Goal: Task Accomplishment & Management: Manage account settings

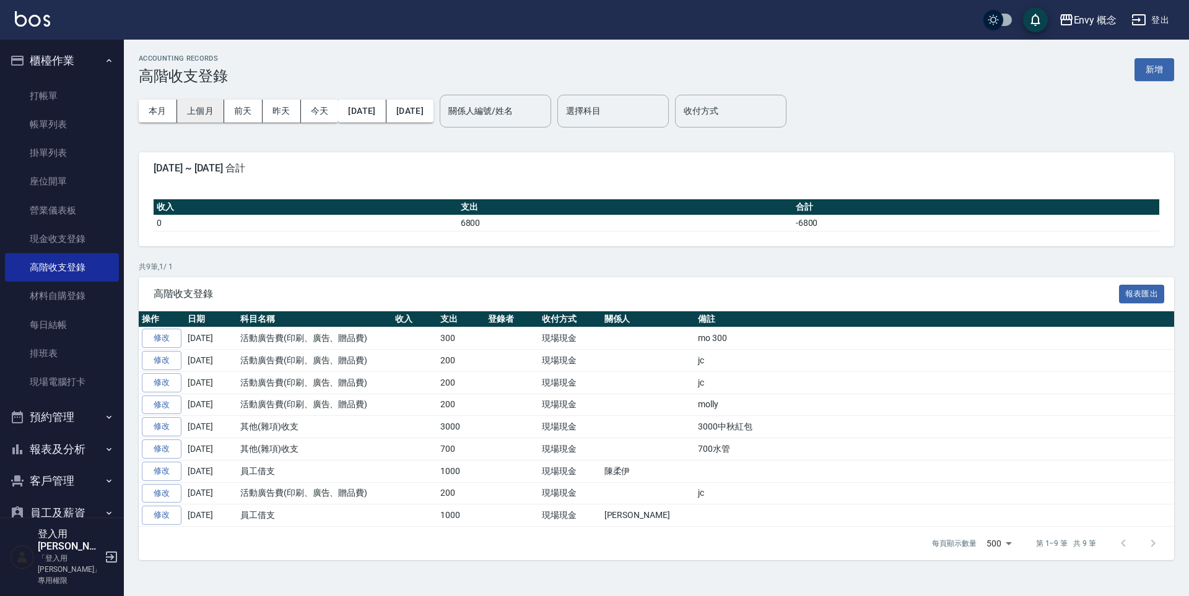
click at [203, 110] on button "上個月" at bounding box center [200, 111] width 47 height 23
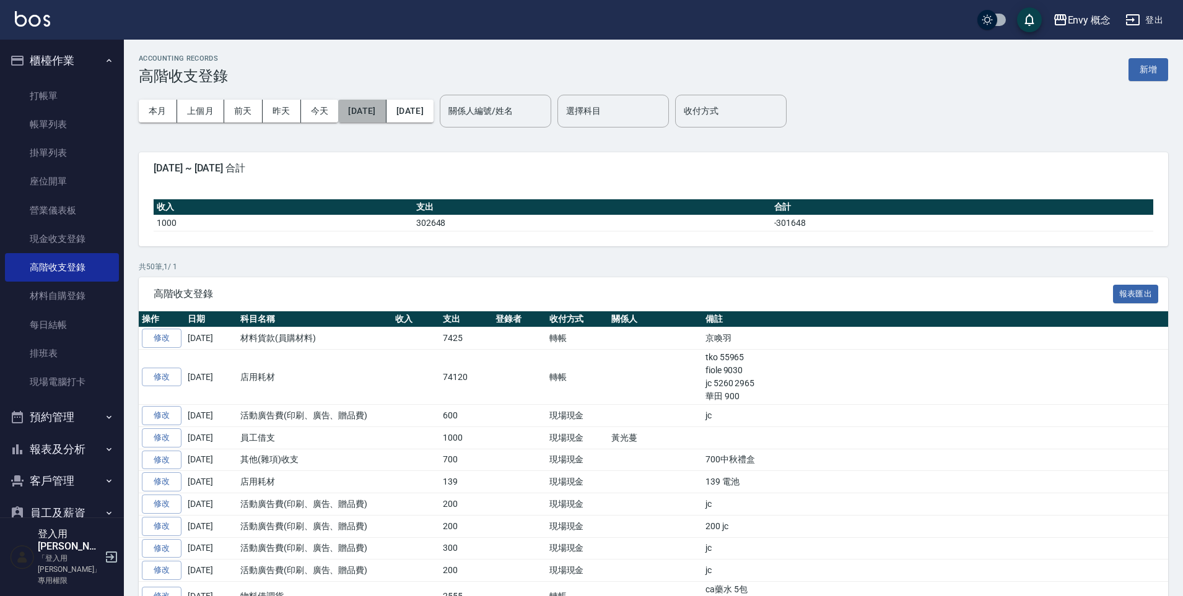
click at [385, 105] on button "2025/09/01" at bounding box center [362, 111] width 48 height 23
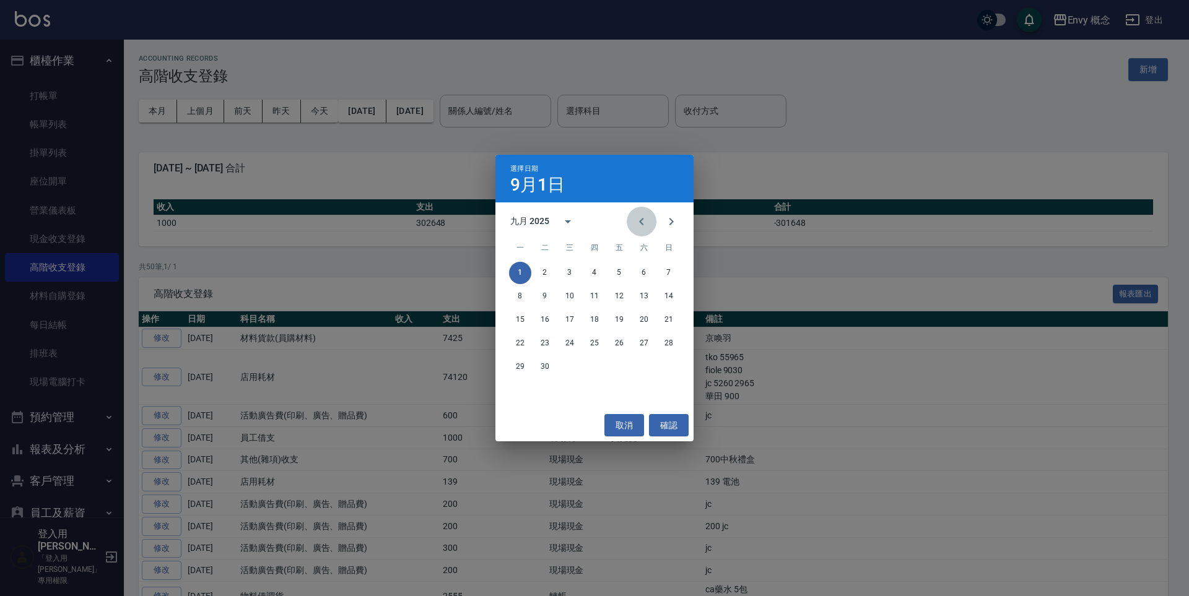
click at [638, 220] on icon "Previous month" at bounding box center [641, 221] width 15 height 15
click at [544, 270] on button "1" at bounding box center [545, 273] width 22 height 22
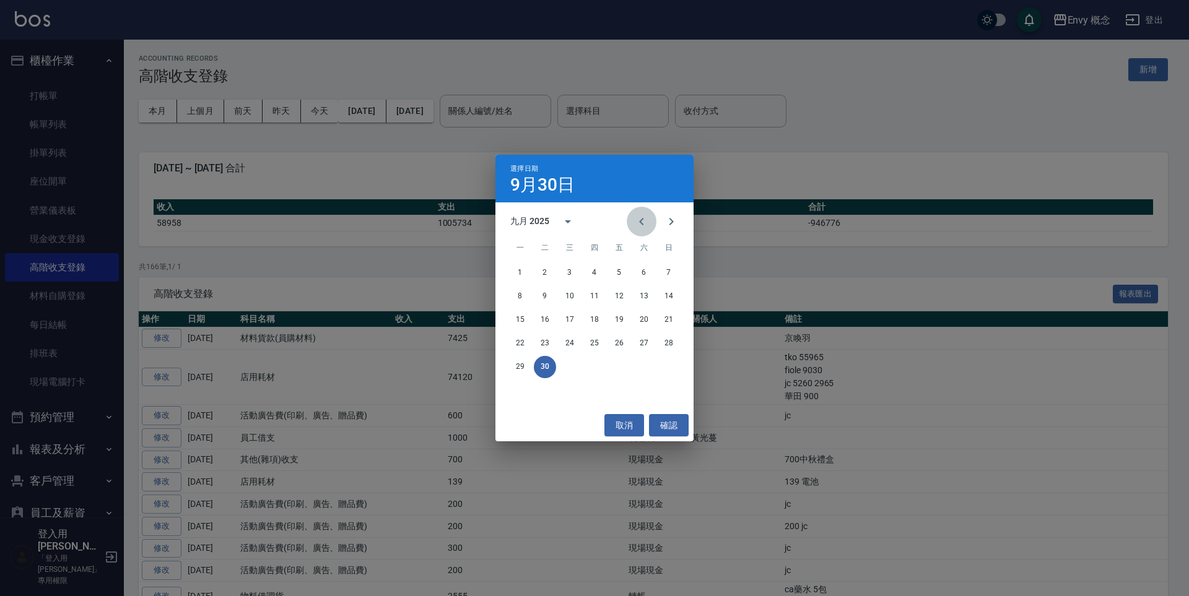
click at [641, 222] on icon "Previous month" at bounding box center [641, 221] width 4 height 7
click at [598, 370] on button "31" at bounding box center [594, 367] width 22 height 22
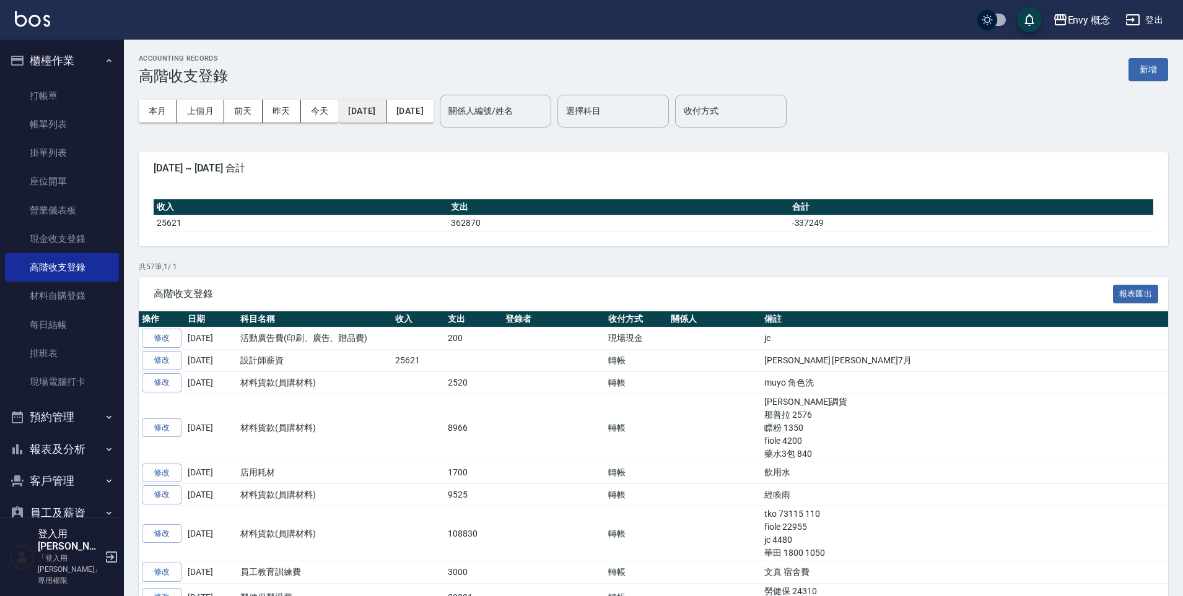
click at [386, 114] on button "2025/07/01" at bounding box center [362, 111] width 48 height 23
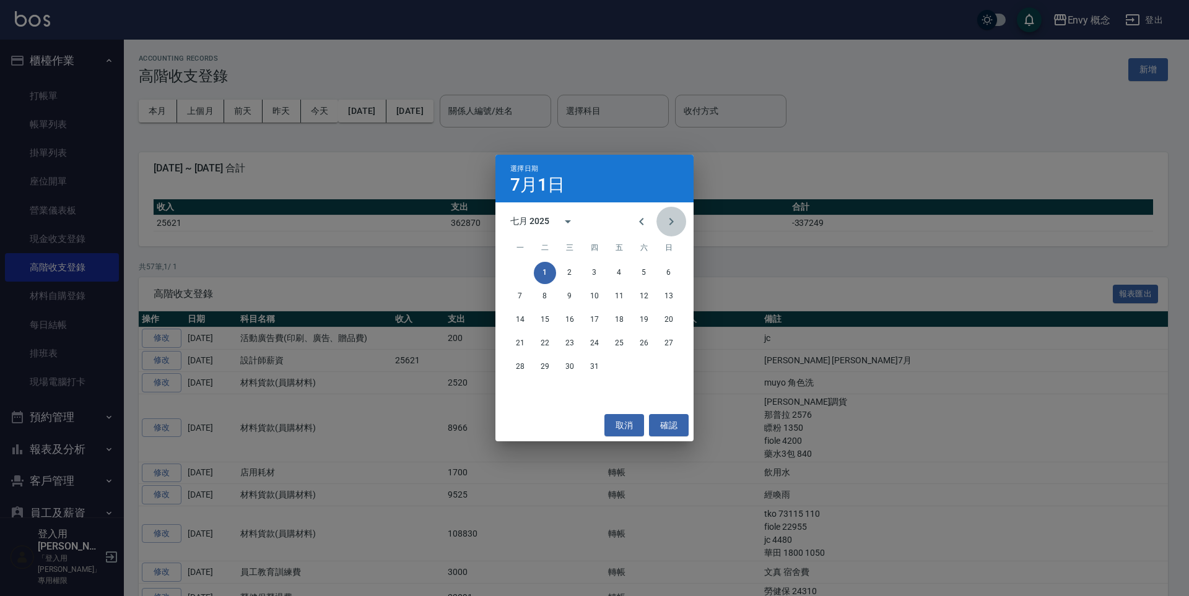
click at [671, 226] on icon "Next month" at bounding box center [671, 221] width 15 height 15
click at [669, 223] on icon "Next month" at bounding box center [671, 221] width 15 height 15
click at [520, 272] on button "1" at bounding box center [520, 273] width 22 height 22
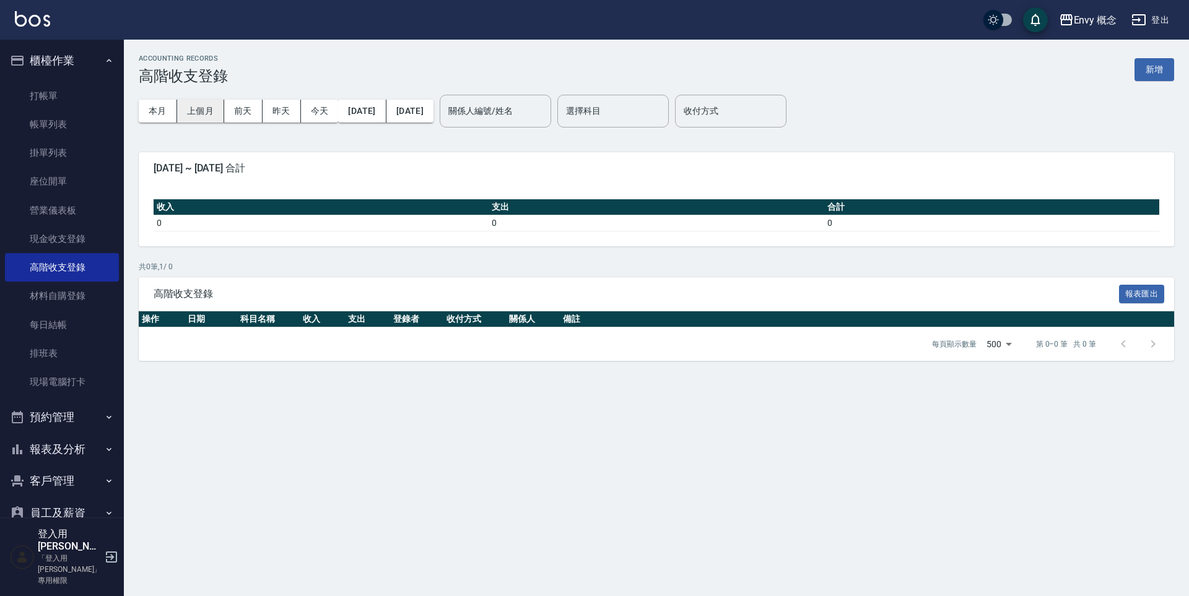
click at [189, 116] on button "上個月" at bounding box center [200, 111] width 47 height 23
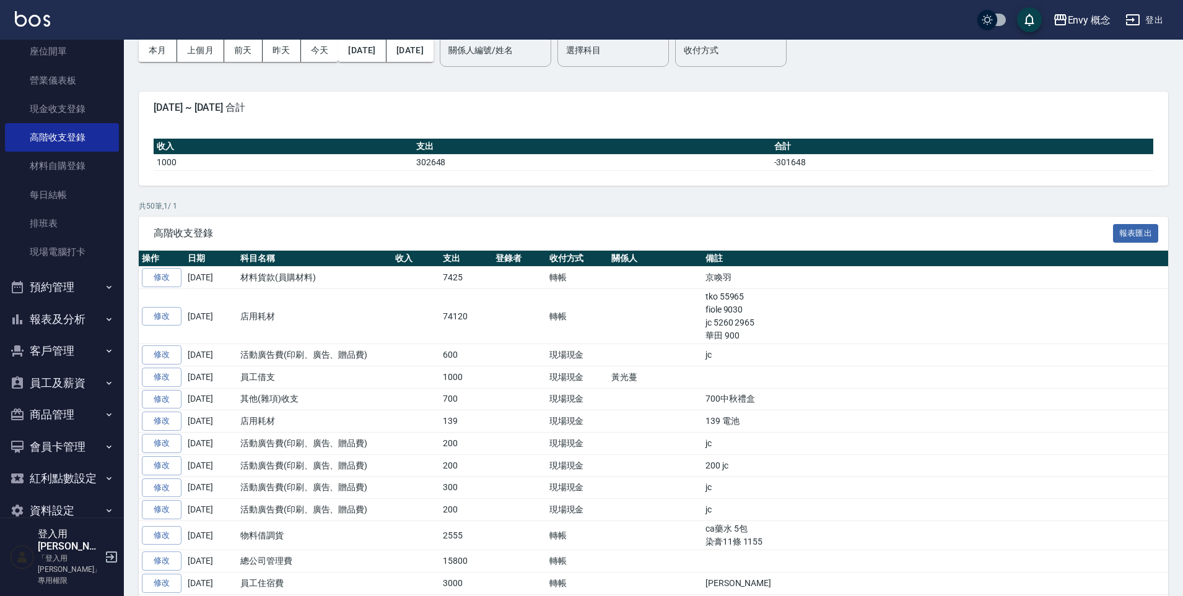
scroll to position [109, 0]
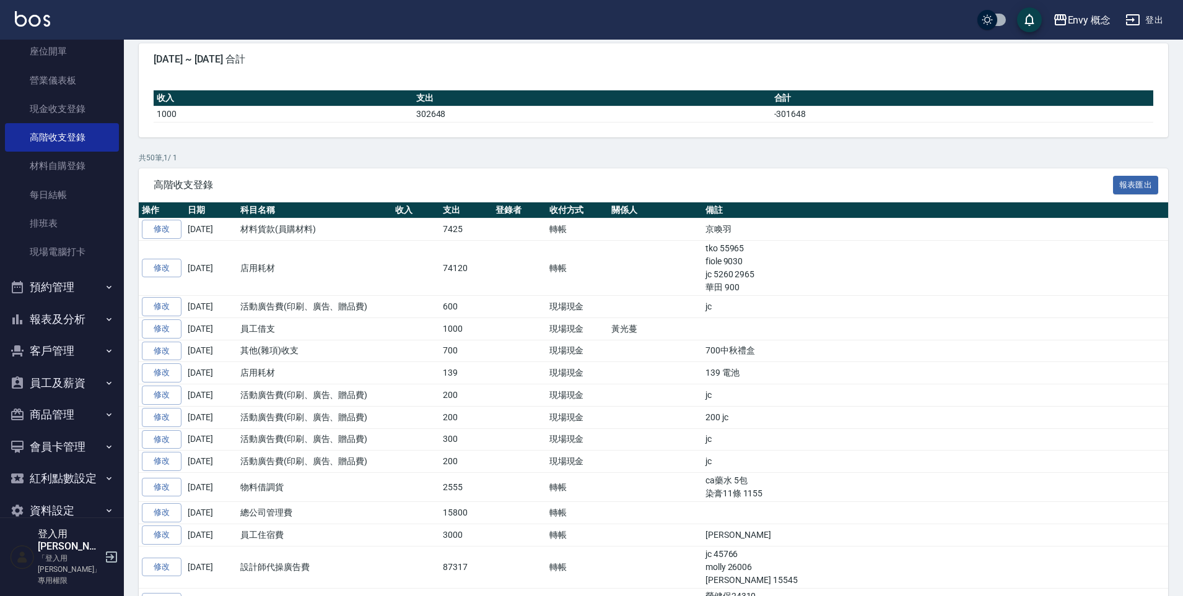
click at [74, 276] on button "預約管理" at bounding box center [62, 287] width 114 height 32
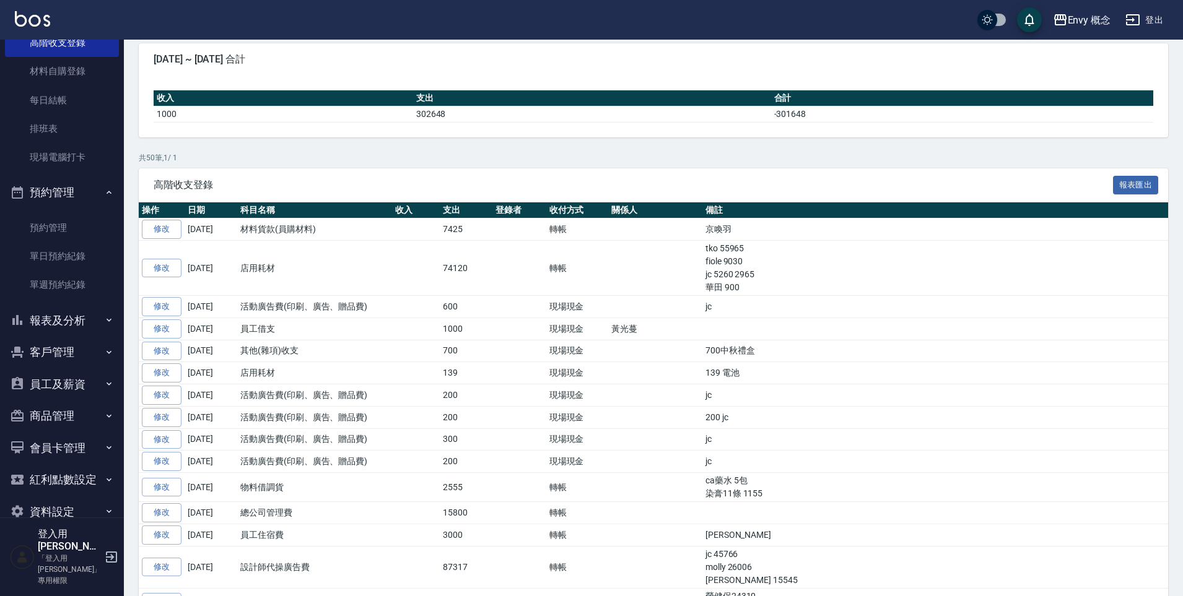
click at [72, 326] on button "報表及分析" at bounding box center [62, 321] width 114 height 32
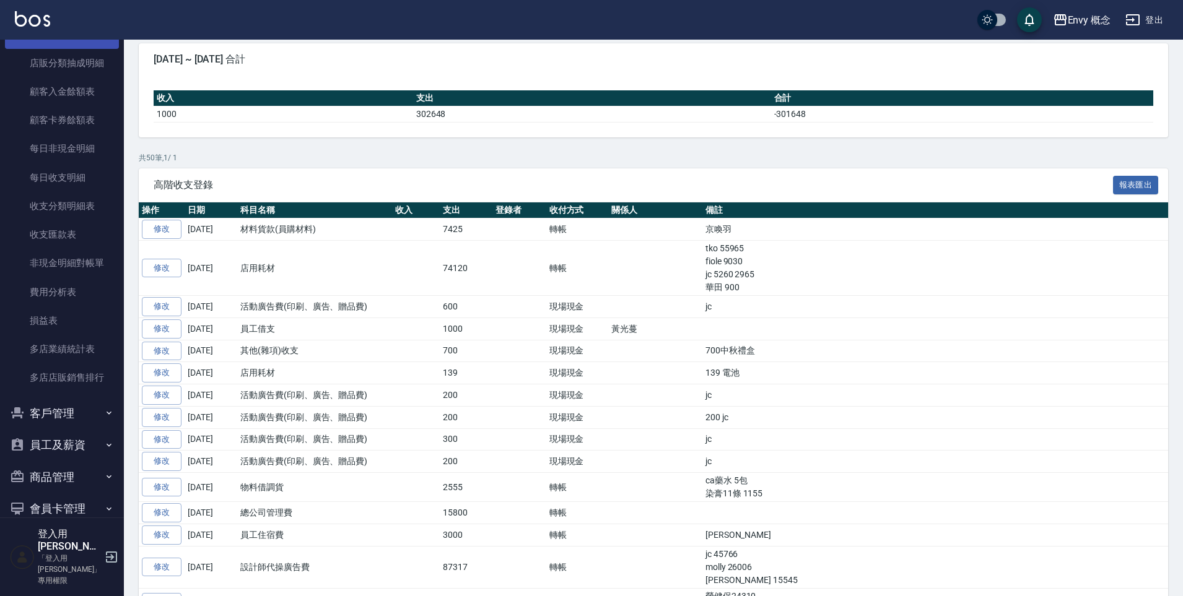
scroll to position [1325, 0]
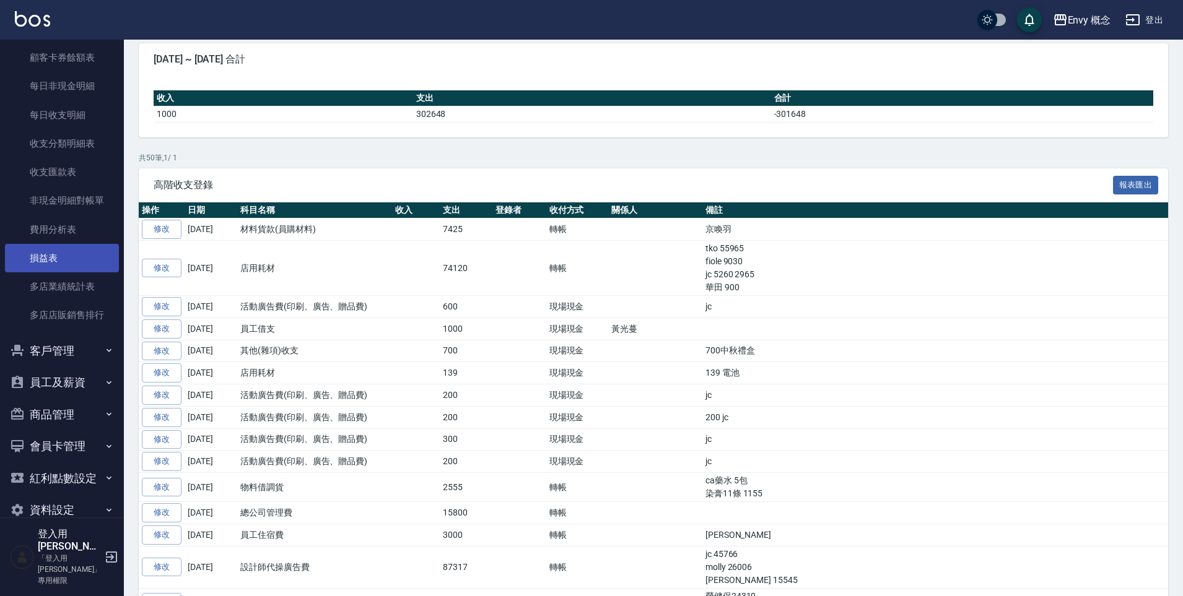
click at [82, 259] on link "損益表" at bounding box center [62, 258] width 114 height 28
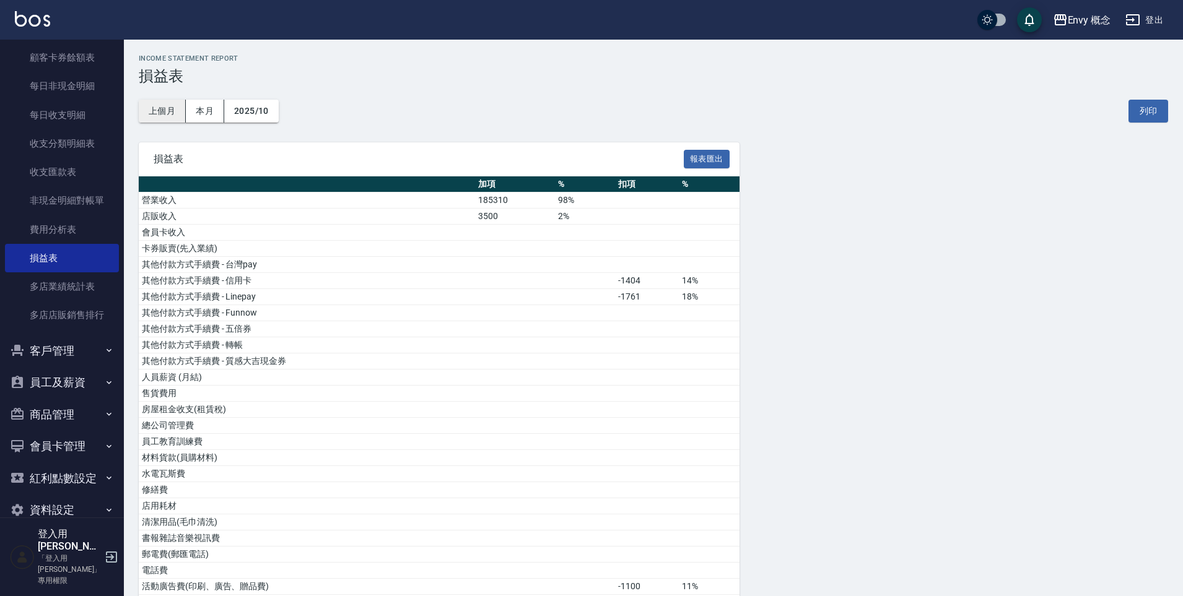
click at [168, 114] on button "上個月" at bounding box center [162, 111] width 47 height 23
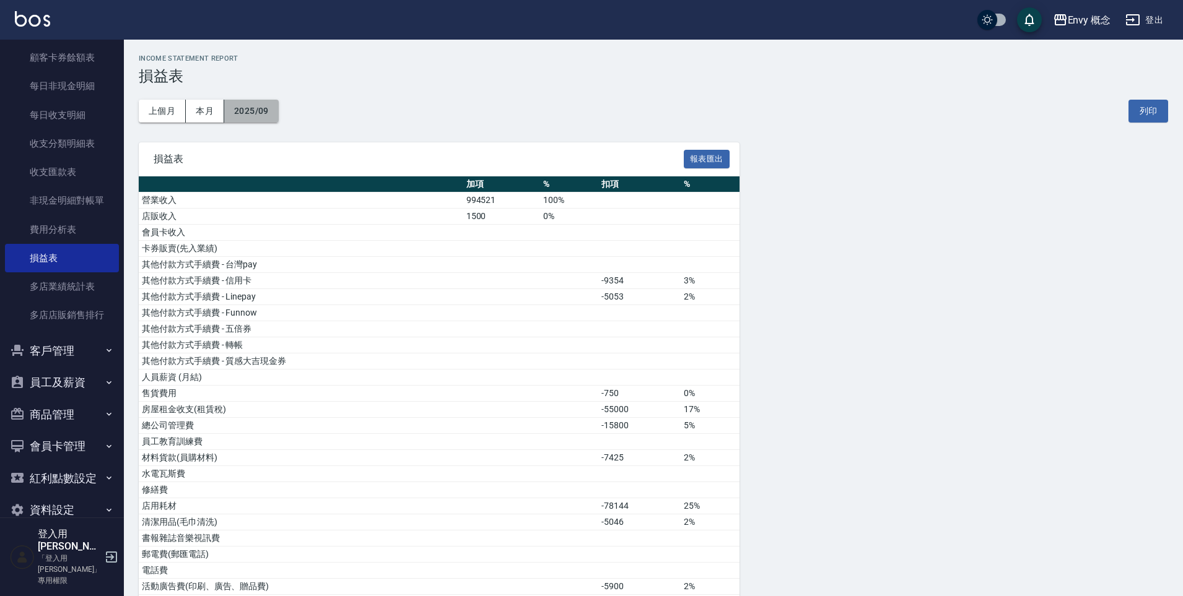
click at [260, 110] on button "2025/09" at bounding box center [251, 111] width 54 height 23
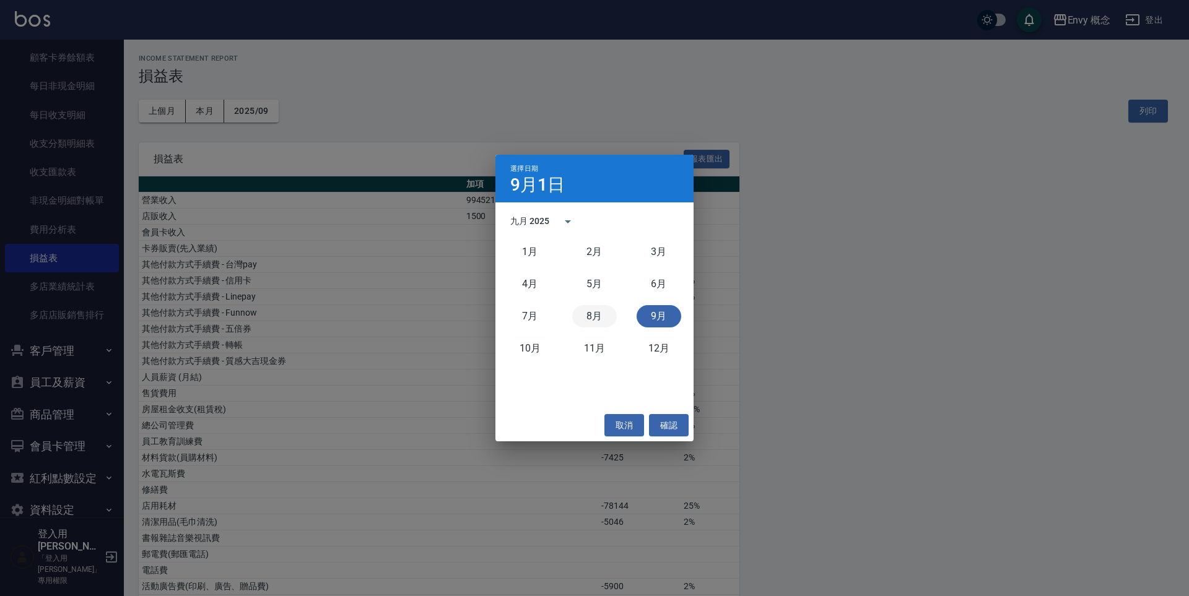
click at [598, 314] on button "8月" at bounding box center [594, 316] width 45 height 22
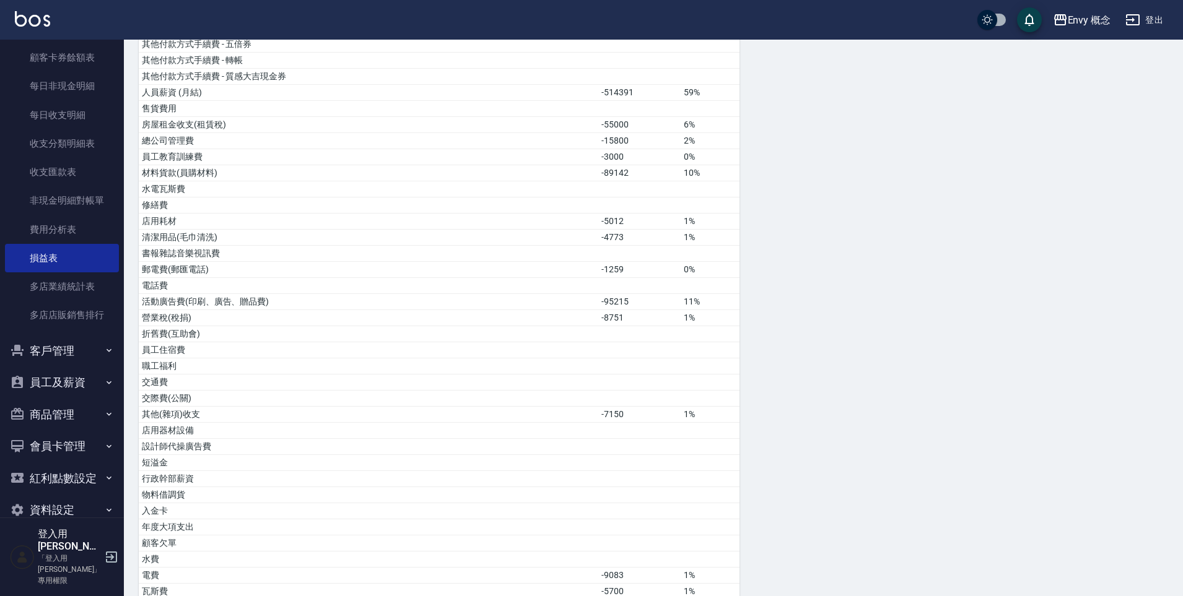
scroll to position [512, 0]
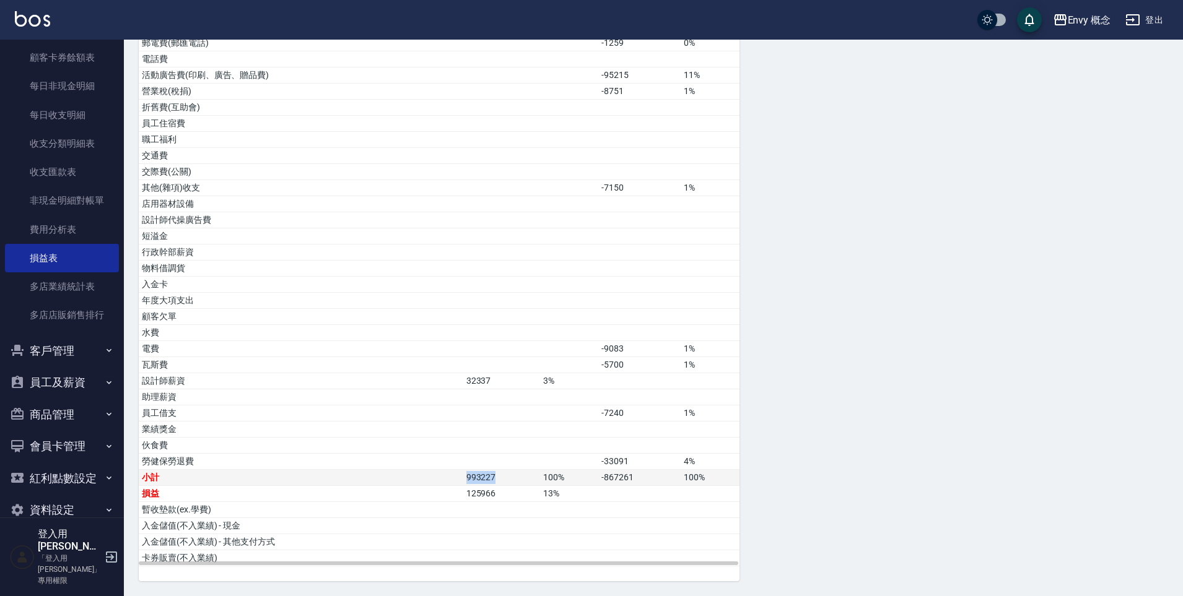
drag, startPoint x: 464, startPoint y: 477, endPoint x: 505, endPoint y: 482, distance: 40.5
click at [505, 482] on td "993227" at bounding box center [501, 478] width 77 height 16
click at [1084, 27] on div "Envy 概念" at bounding box center [1089, 19] width 43 height 15
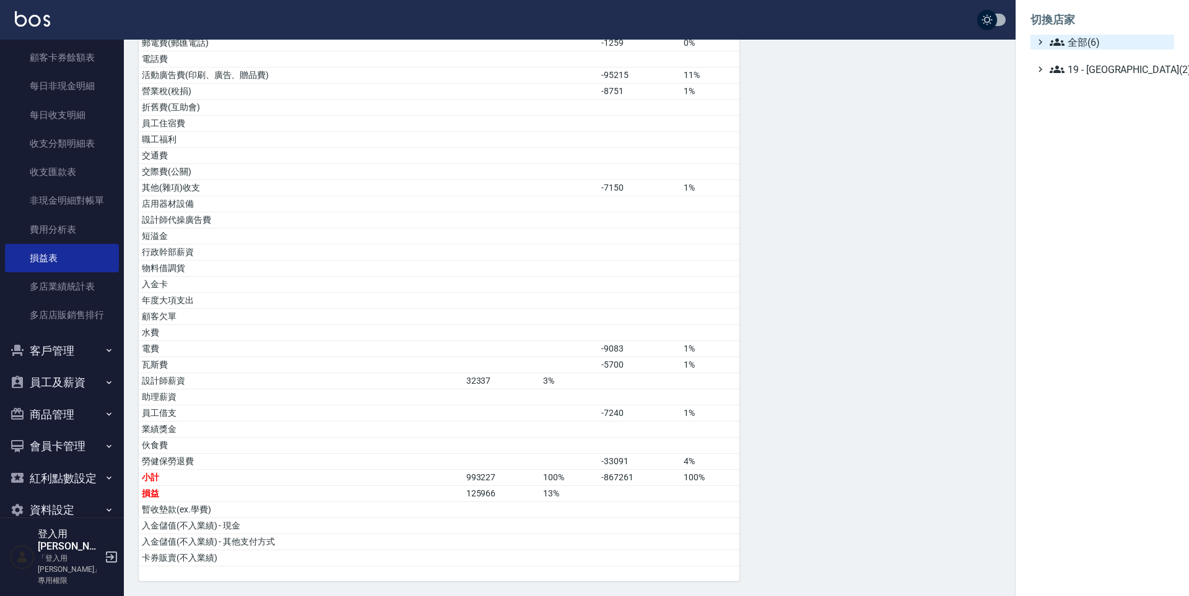
click at [1079, 50] on ul "全部(6) 19 - 新城區(2)" at bounding box center [1102, 56] width 144 height 42
click at [1080, 46] on span "全部(6)" at bounding box center [1110, 42] width 120 height 15
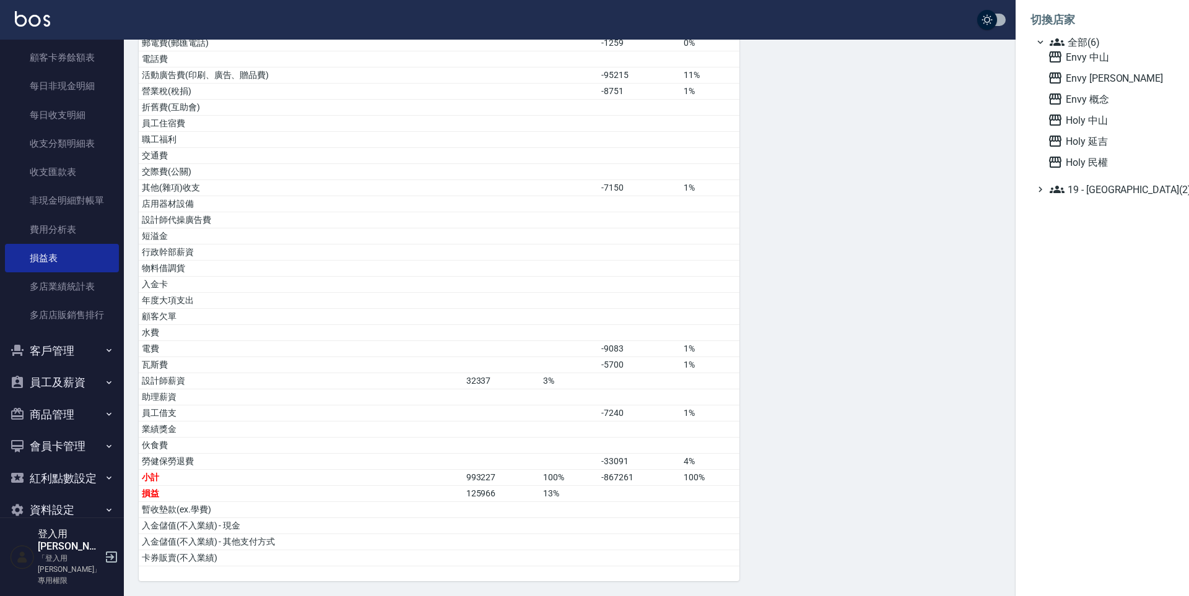
click at [1074, 41] on span "全部(6)" at bounding box center [1110, 42] width 120 height 15
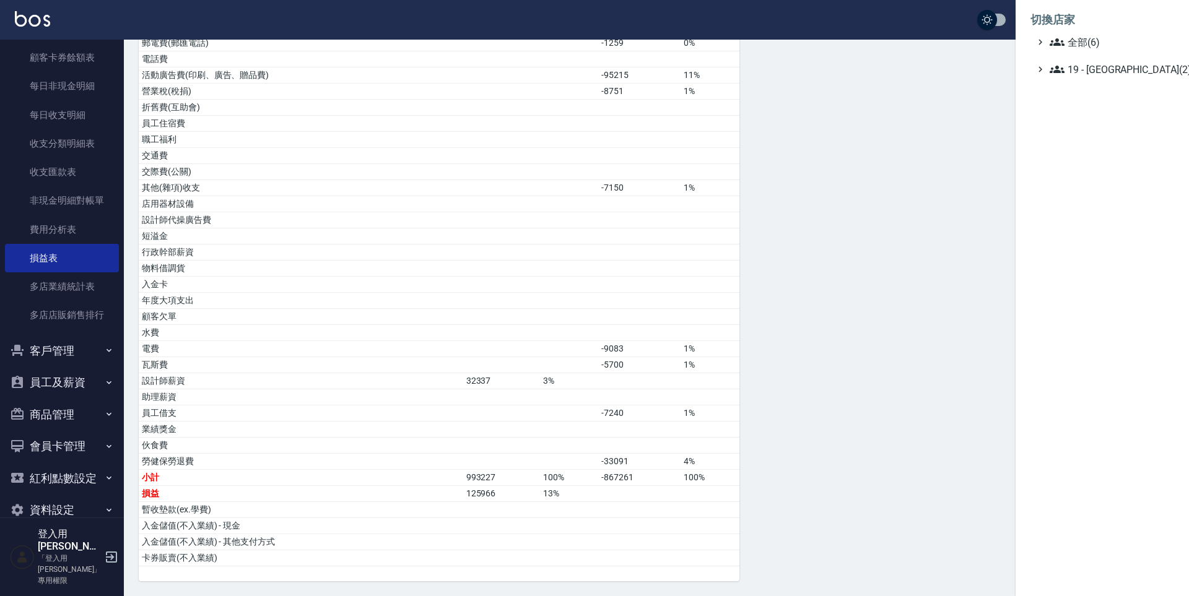
click at [941, 168] on div at bounding box center [594, 298] width 1189 height 596
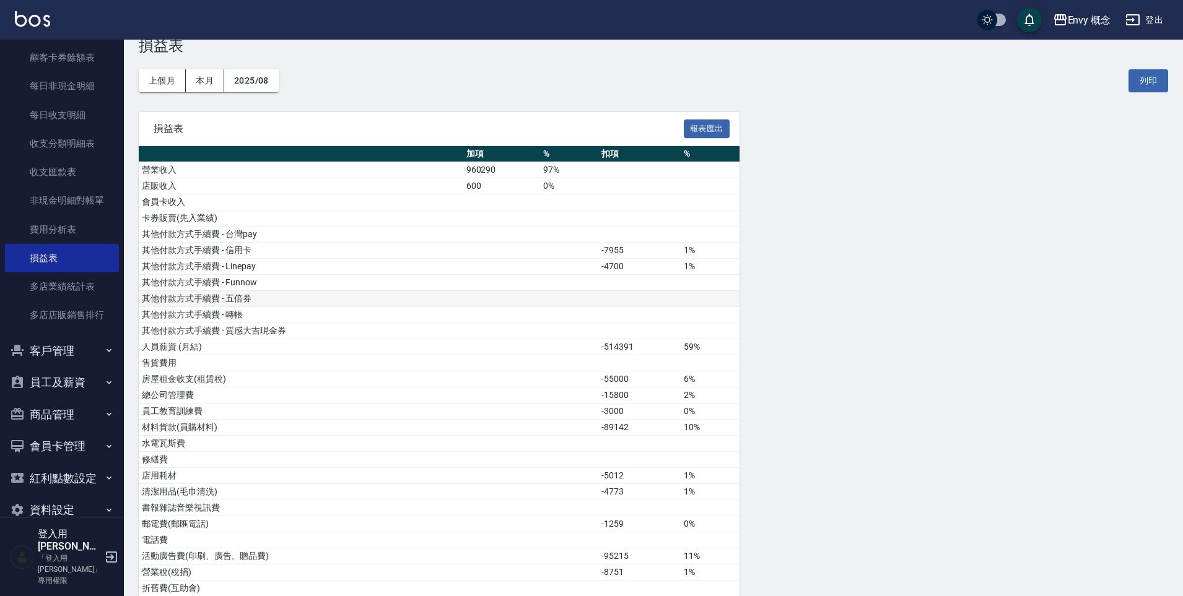
scroll to position [0, 0]
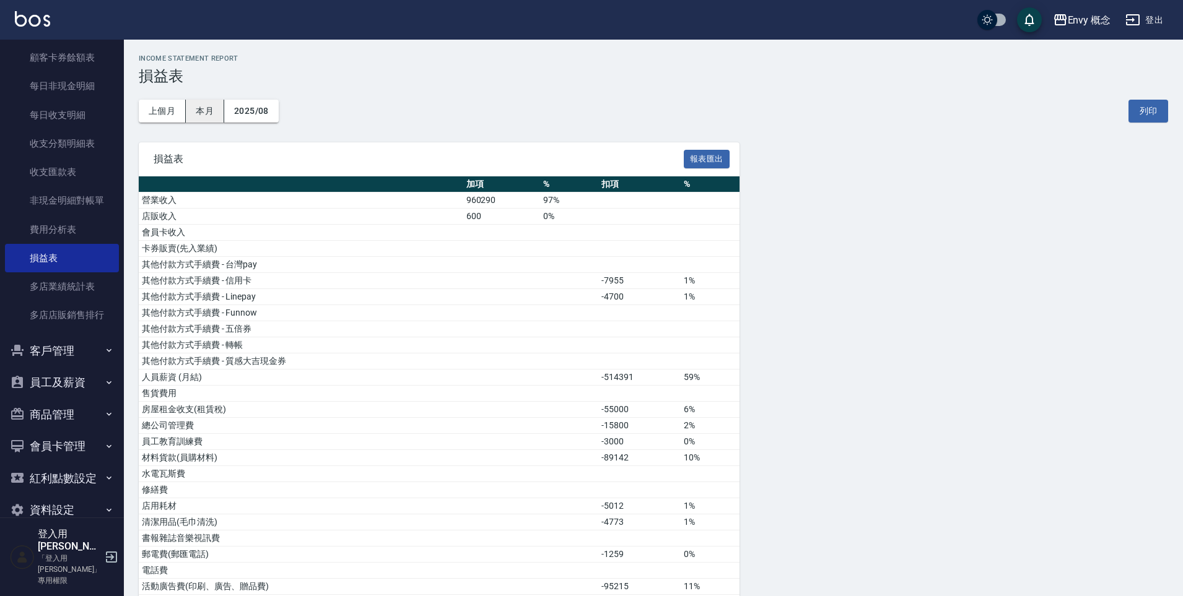
click at [198, 111] on button "本月" at bounding box center [205, 111] width 38 height 23
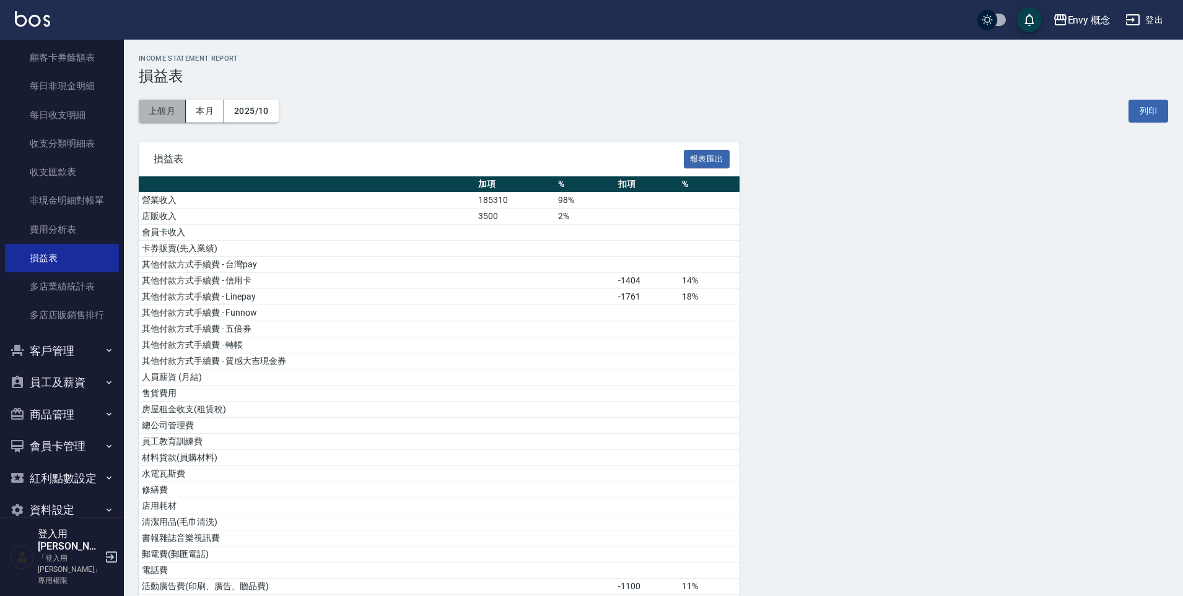
click at [154, 115] on button "上個月" at bounding box center [162, 111] width 47 height 23
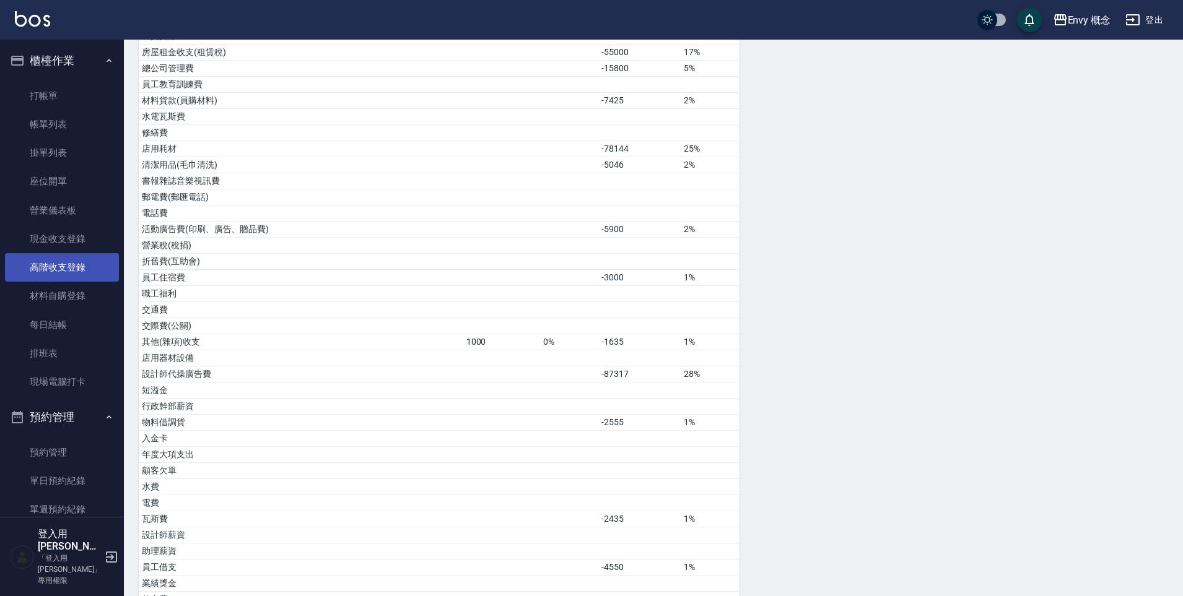
click at [71, 261] on link "高階收支登錄" at bounding box center [62, 267] width 114 height 28
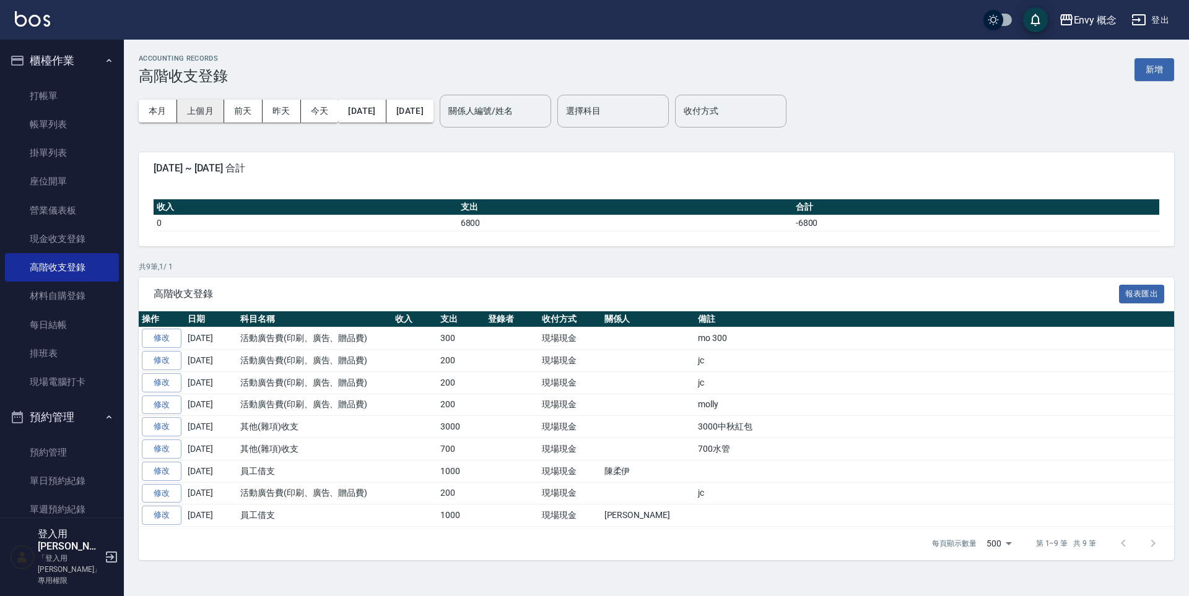
click at [206, 116] on button "上個月" at bounding box center [200, 111] width 47 height 23
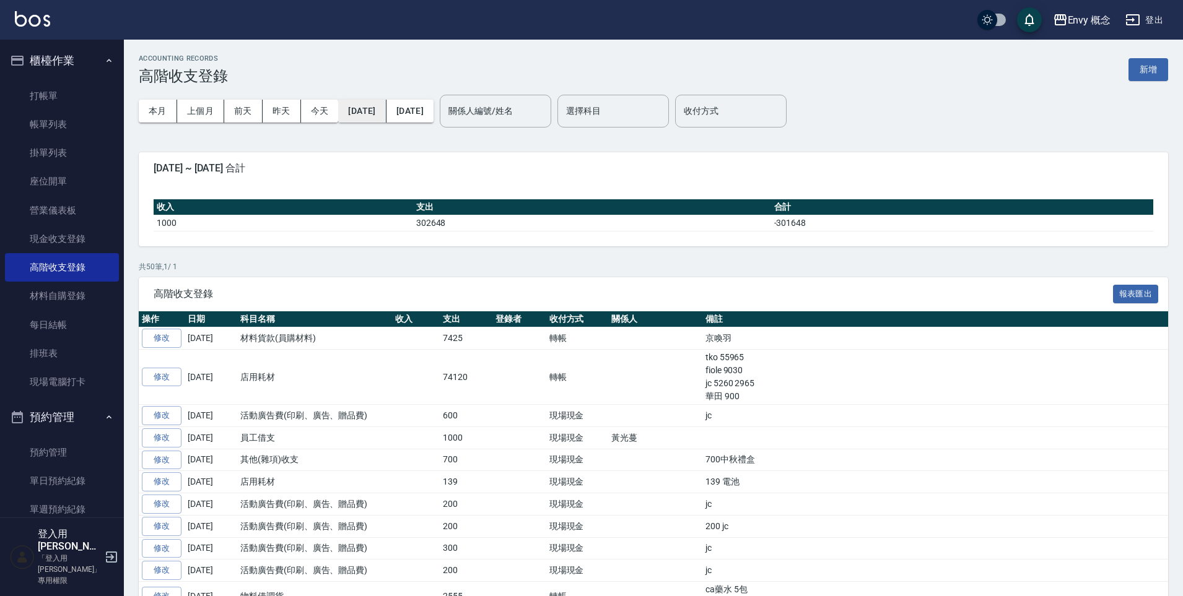
click at [383, 113] on button "2025/09/01" at bounding box center [362, 111] width 48 height 23
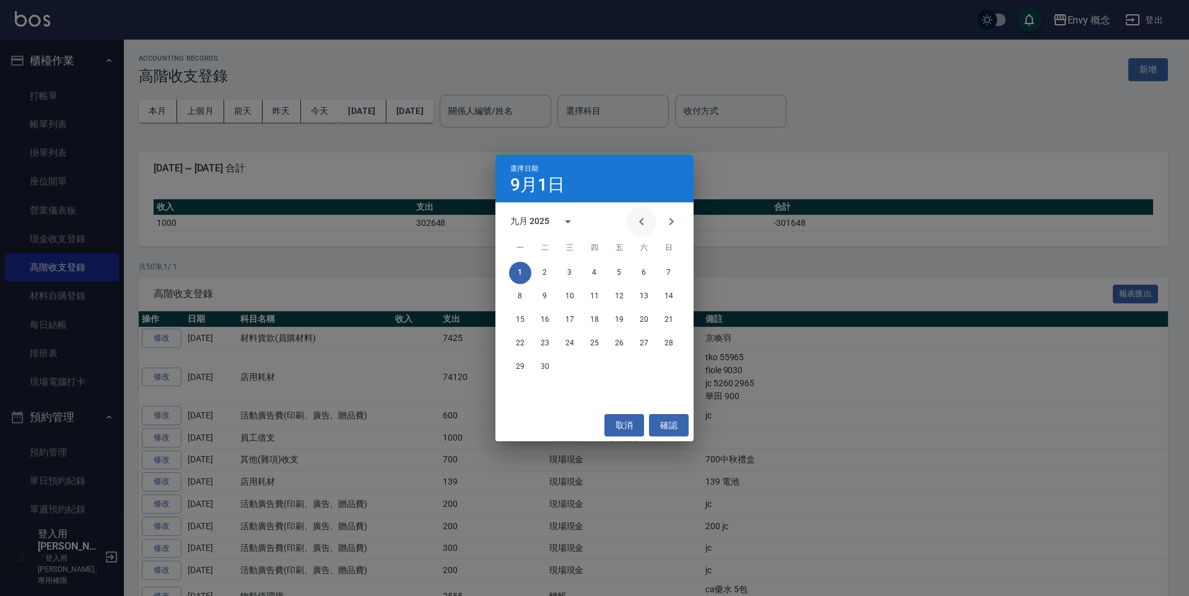
click at [638, 225] on icon "Previous month" at bounding box center [641, 221] width 15 height 15
click at [621, 272] on button "1" at bounding box center [619, 273] width 22 height 22
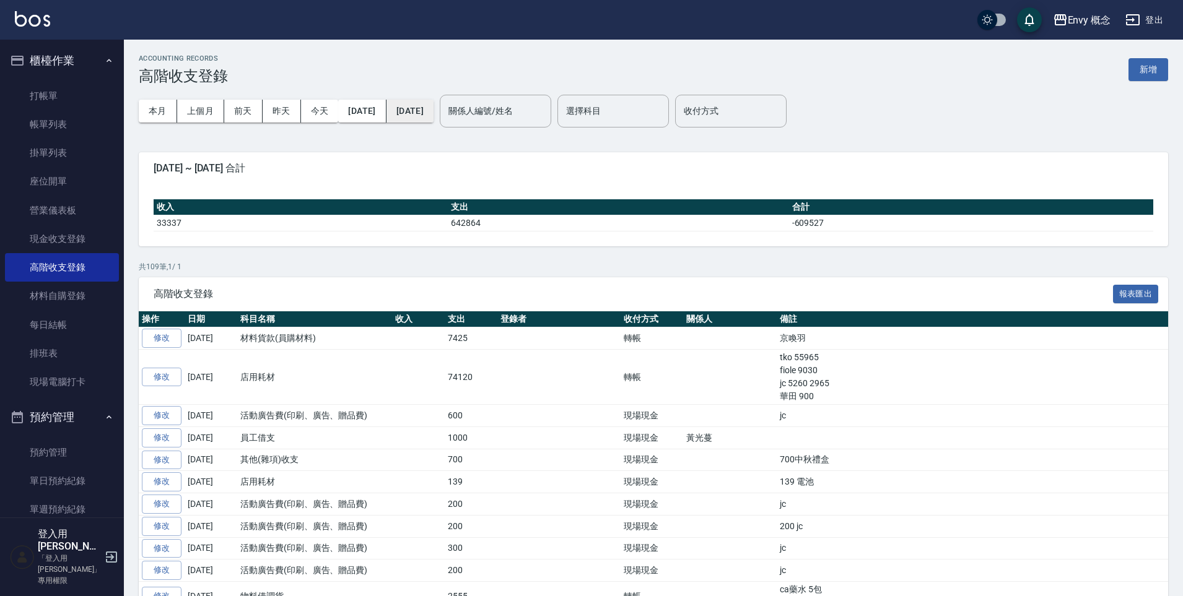
click at [433, 115] on button "2025/09/30" at bounding box center [409, 111] width 47 height 23
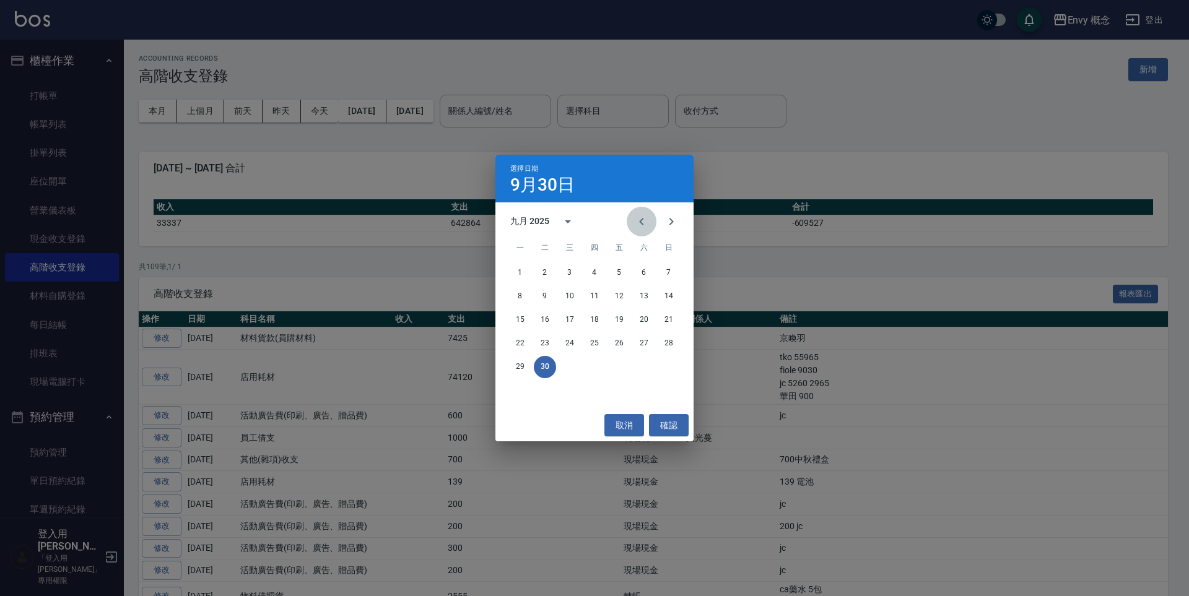
click at [644, 221] on icon "Previous month" at bounding box center [641, 221] width 15 height 15
click at [647, 365] on button "30" at bounding box center [644, 367] width 22 height 22
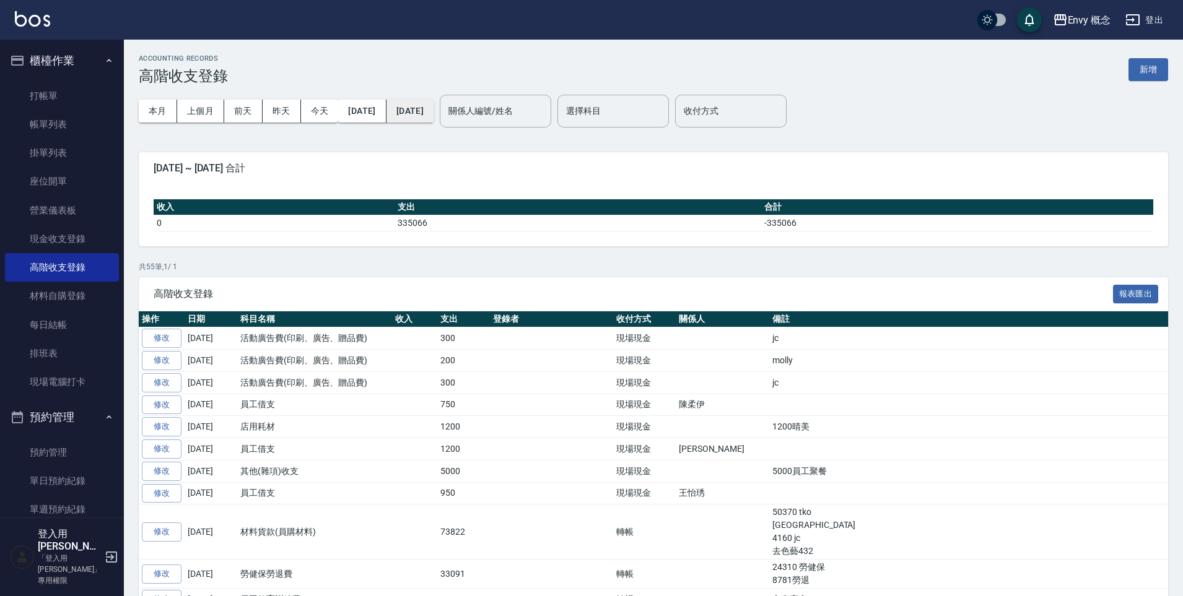
click at [433, 115] on button "2025/08/30" at bounding box center [409, 111] width 47 height 23
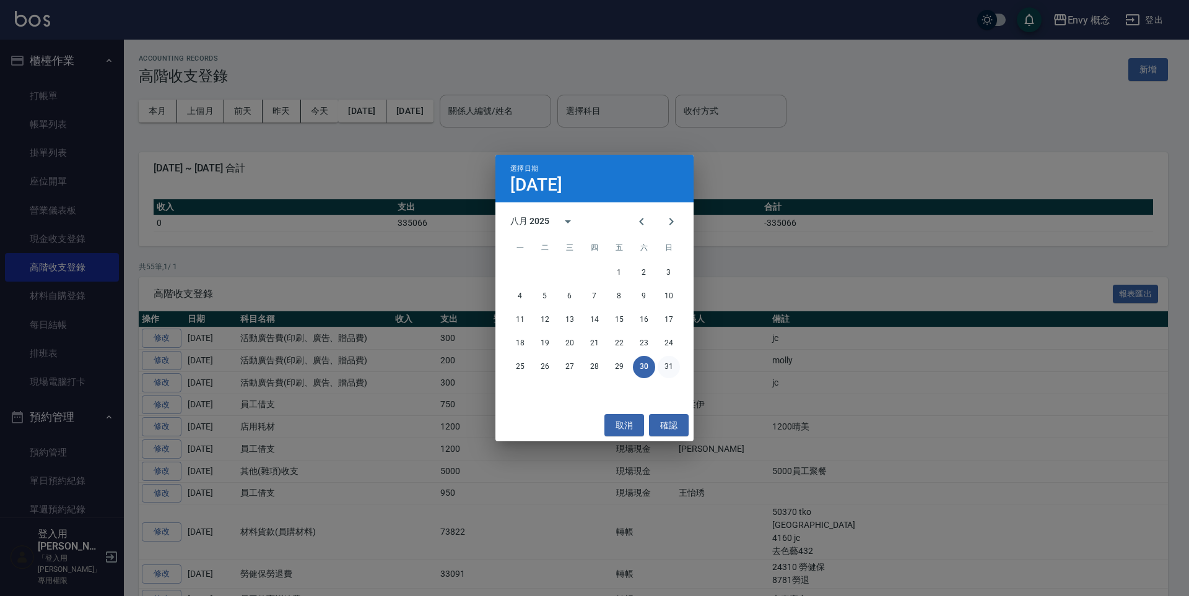
click at [669, 364] on button "31" at bounding box center [669, 367] width 22 height 22
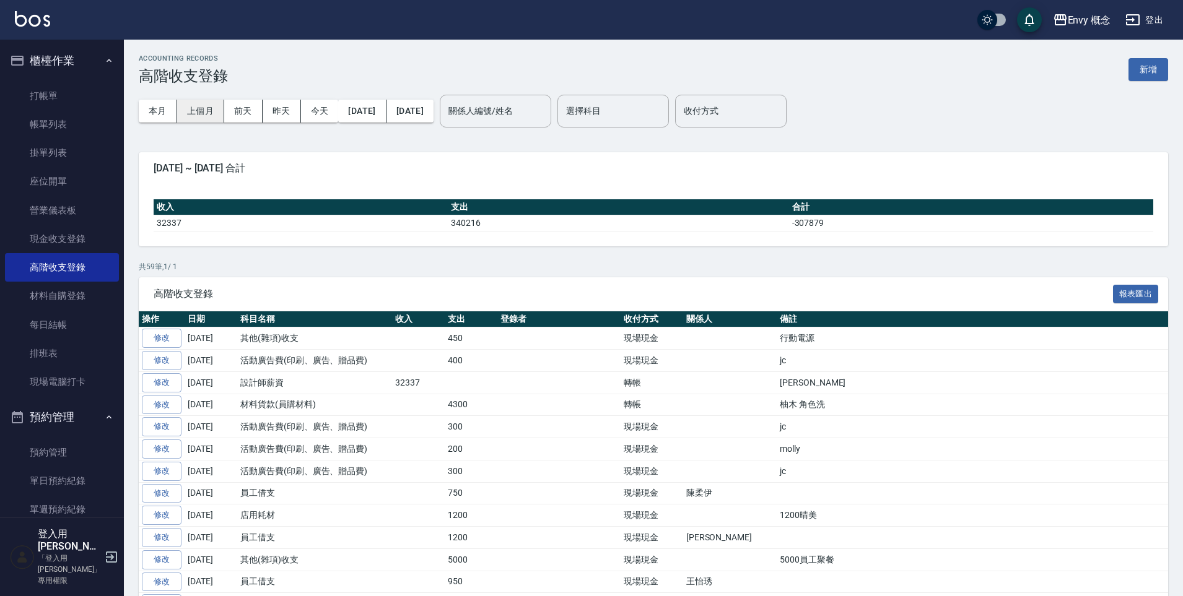
click at [201, 111] on button "上個月" at bounding box center [200, 111] width 47 height 23
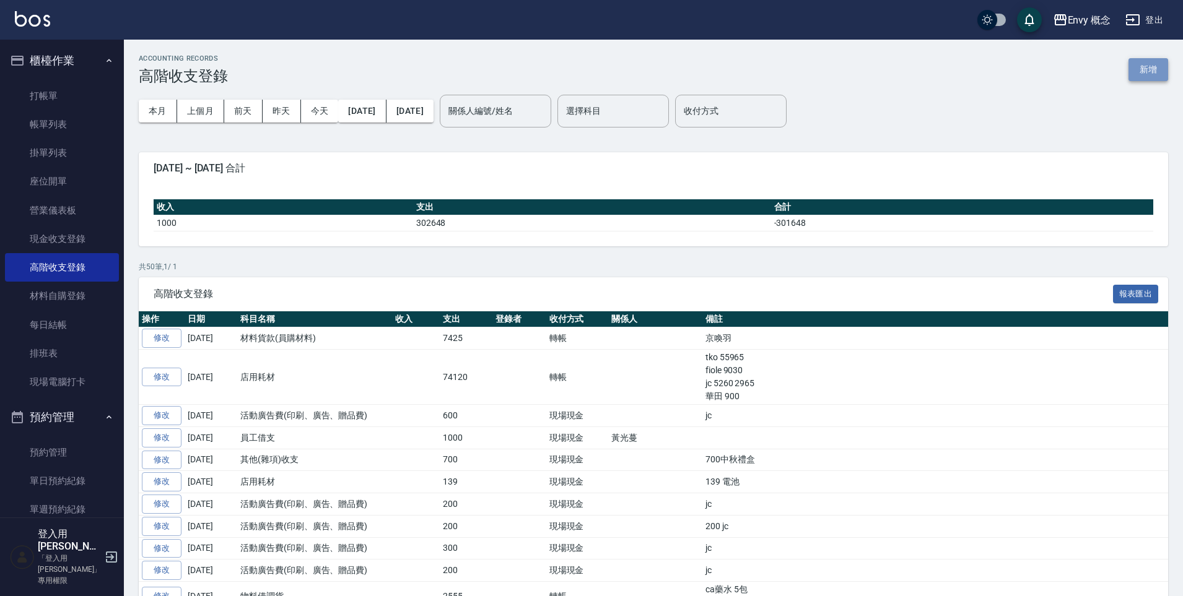
click at [1150, 70] on button "新增" at bounding box center [1148, 69] width 40 height 23
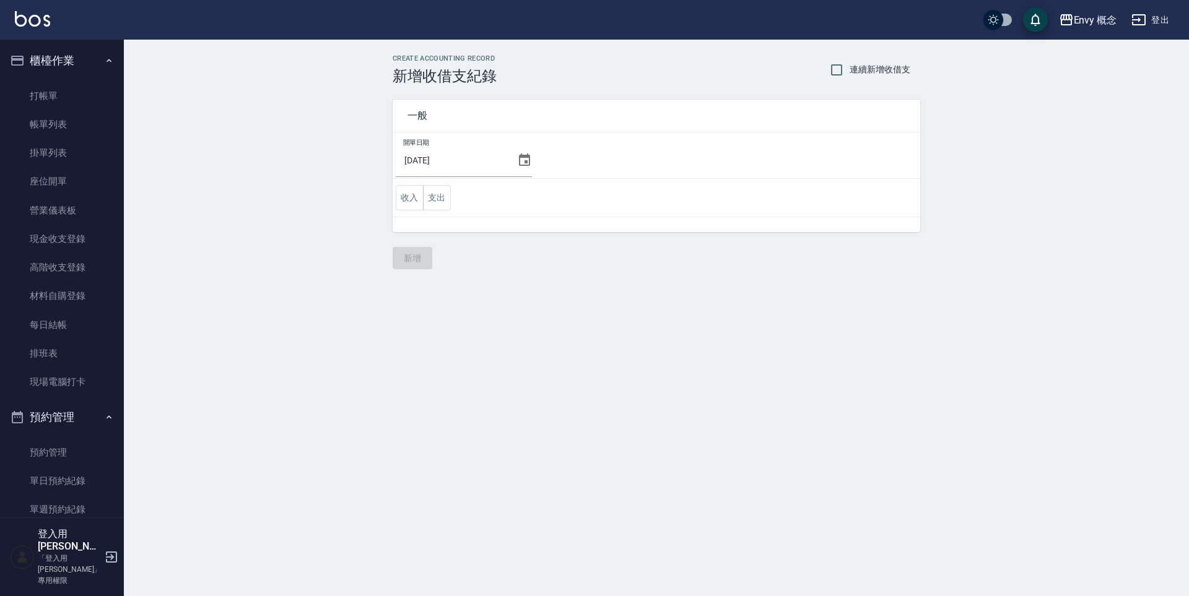
click at [517, 159] on icon at bounding box center [524, 160] width 15 height 15
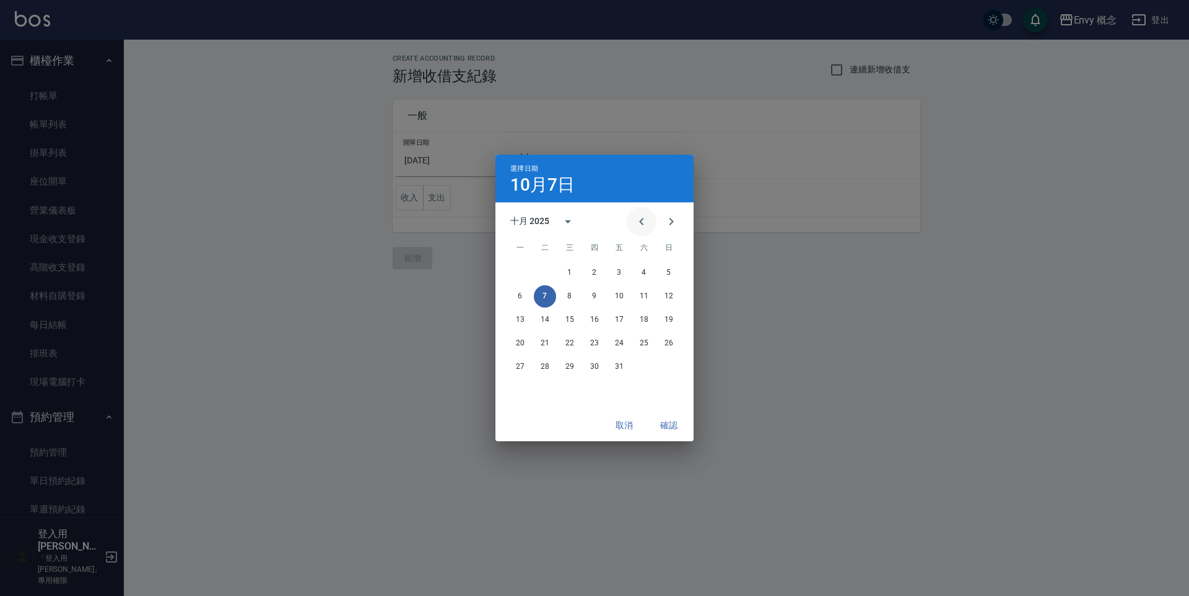
click at [645, 223] on icon "Previous month" at bounding box center [641, 221] width 15 height 15
click at [622, 275] on button "5" at bounding box center [619, 273] width 22 height 22
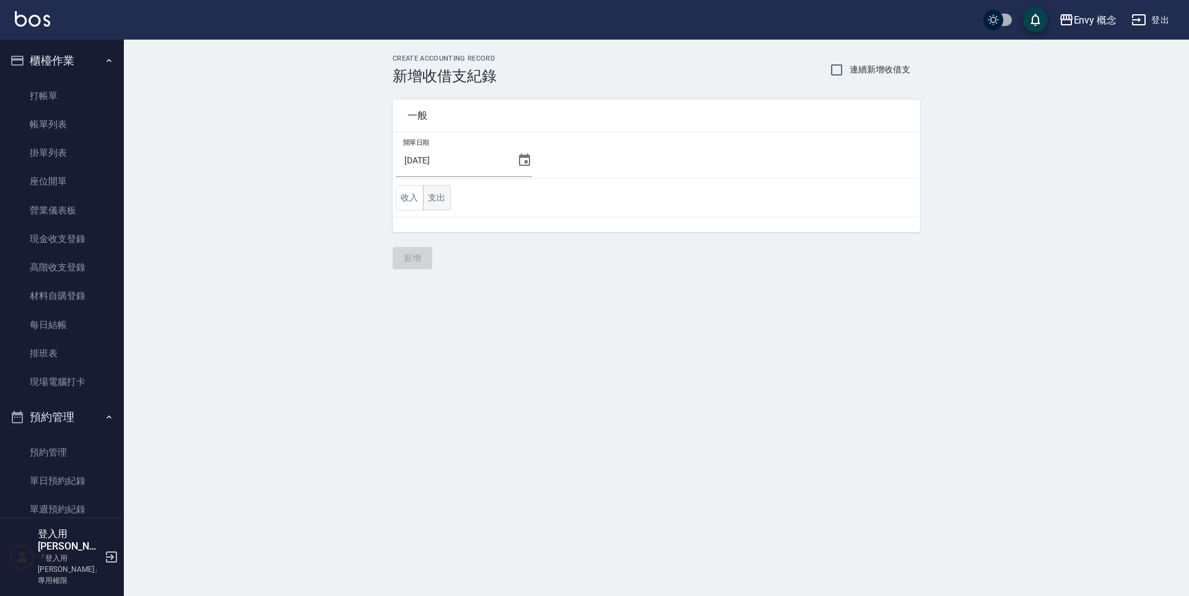
click at [433, 194] on button "支出" at bounding box center [437, 197] width 28 height 25
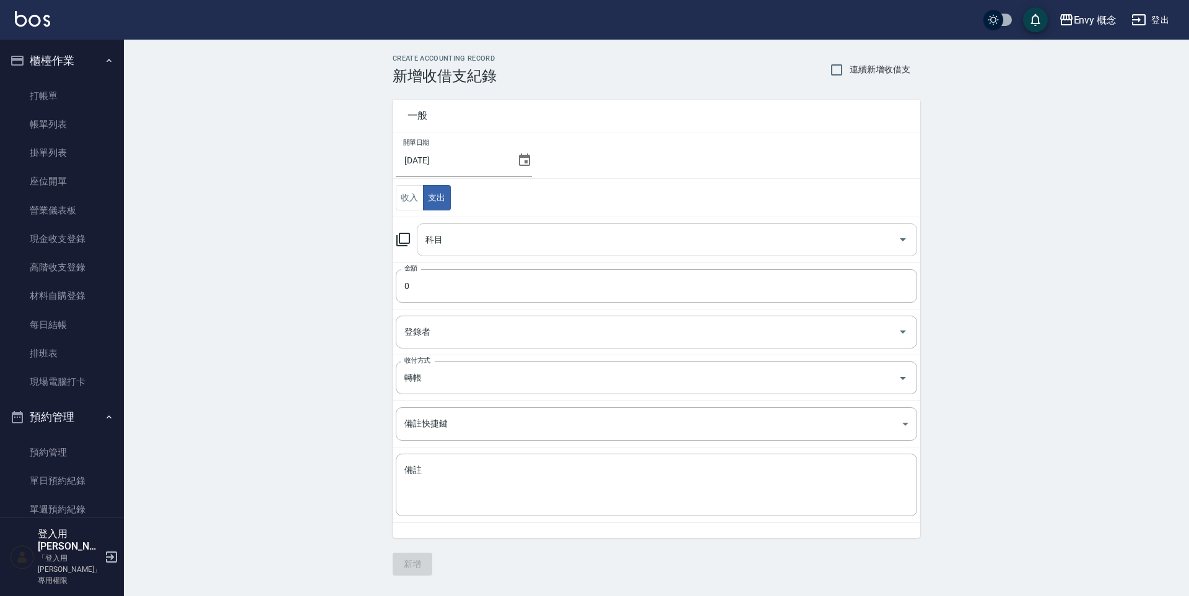
click at [466, 235] on input "科目" at bounding box center [657, 240] width 471 height 22
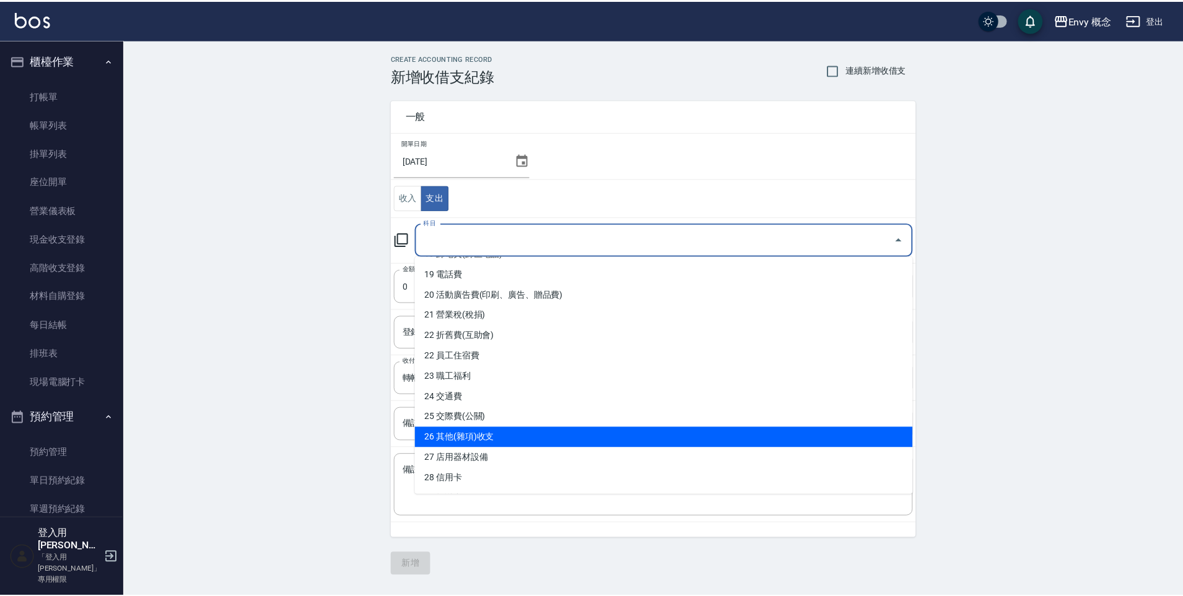
scroll to position [405, 0]
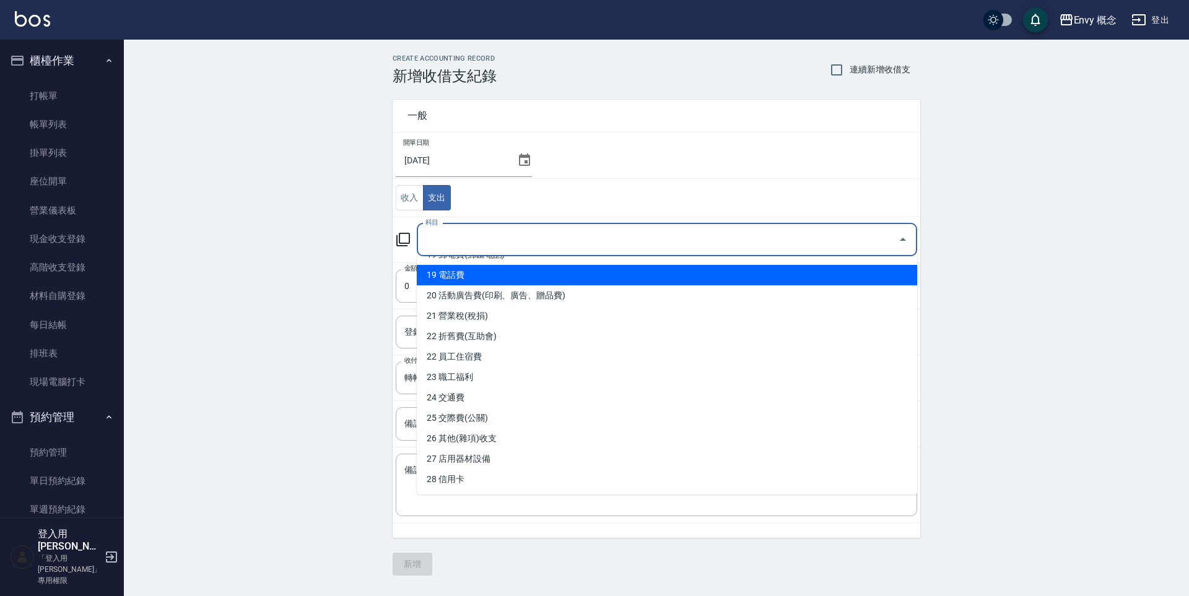
click at [490, 275] on li "19 電話費" at bounding box center [667, 275] width 500 height 20
type input "19 電話費"
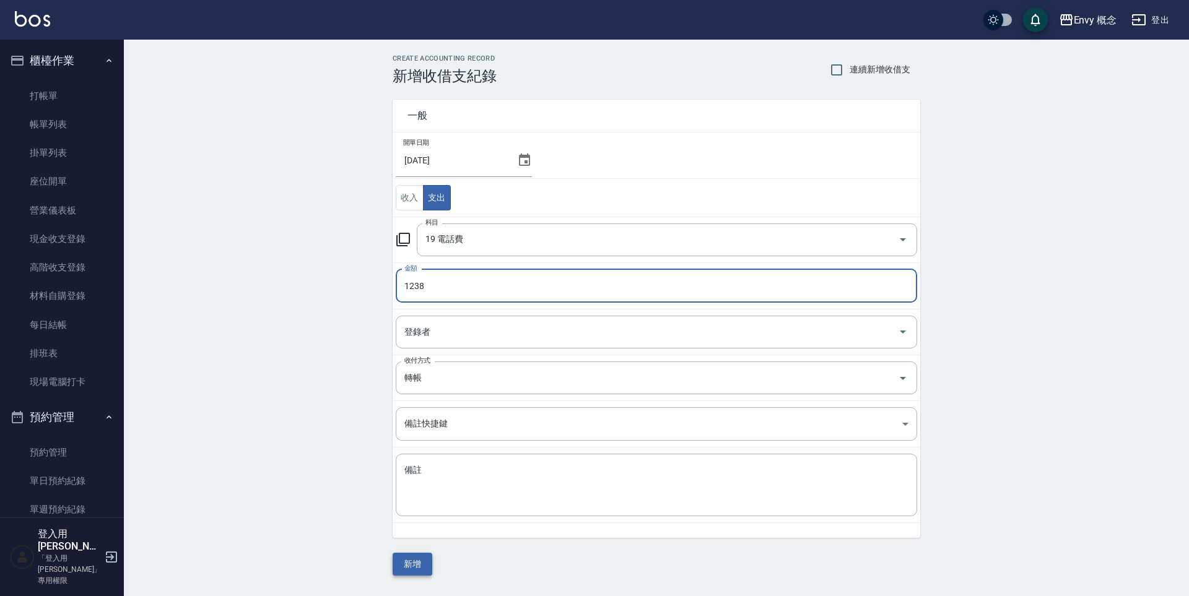
type input "1238"
click at [420, 570] on button "新增" at bounding box center [413, 564] width 40 height 23
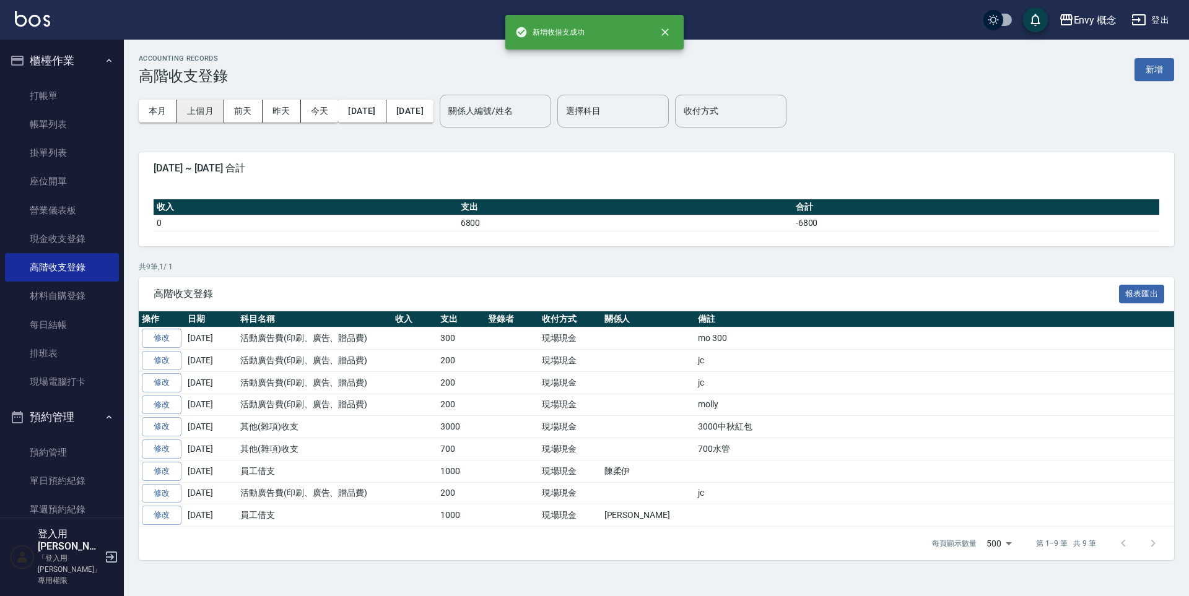
click at [191, 115] on button "上個月" at bounding box center [200, 111] width 47 height 23
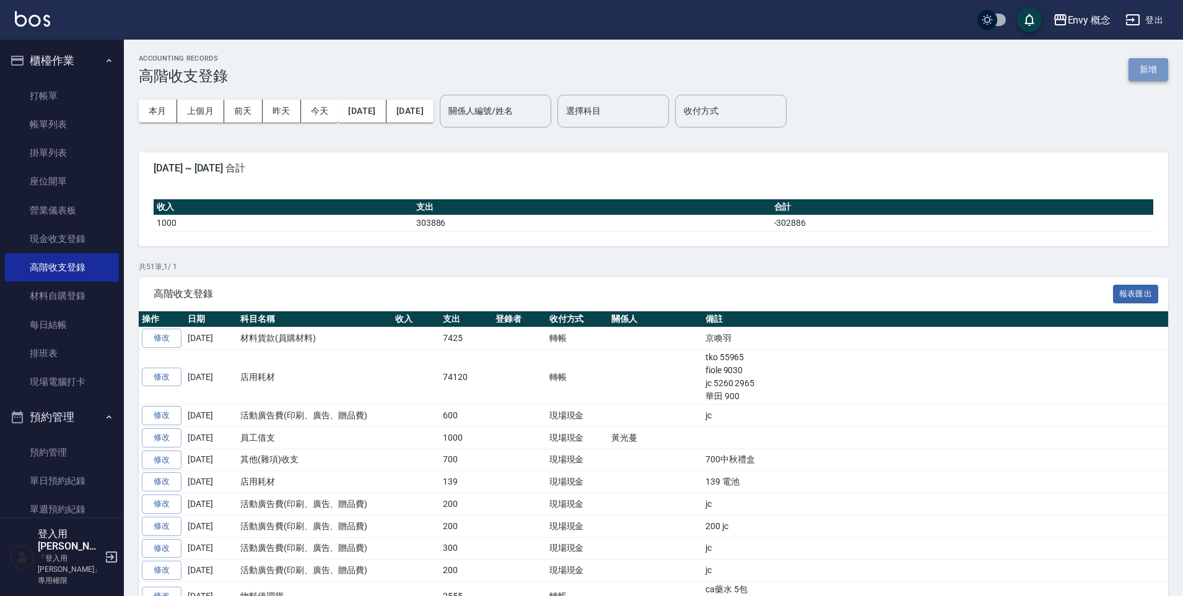
click at [1151, 72] on button "新增" at bounding box center [1148, 69] width 40 height 23
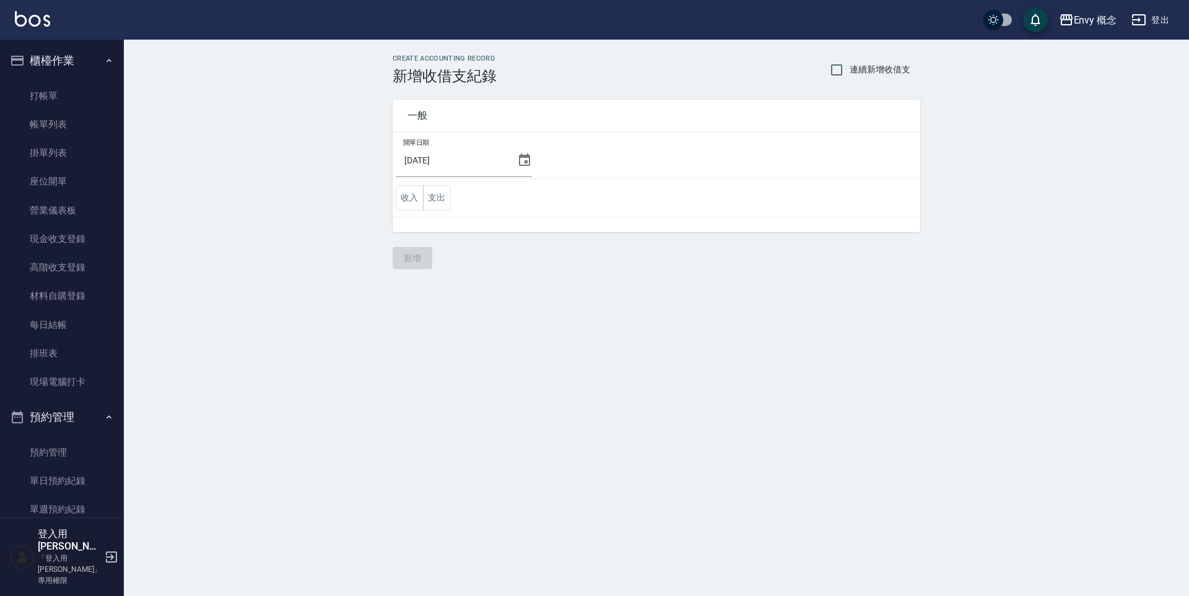
click at [519, 161] on icon at bounding box center [524, 160] width 15 height 15
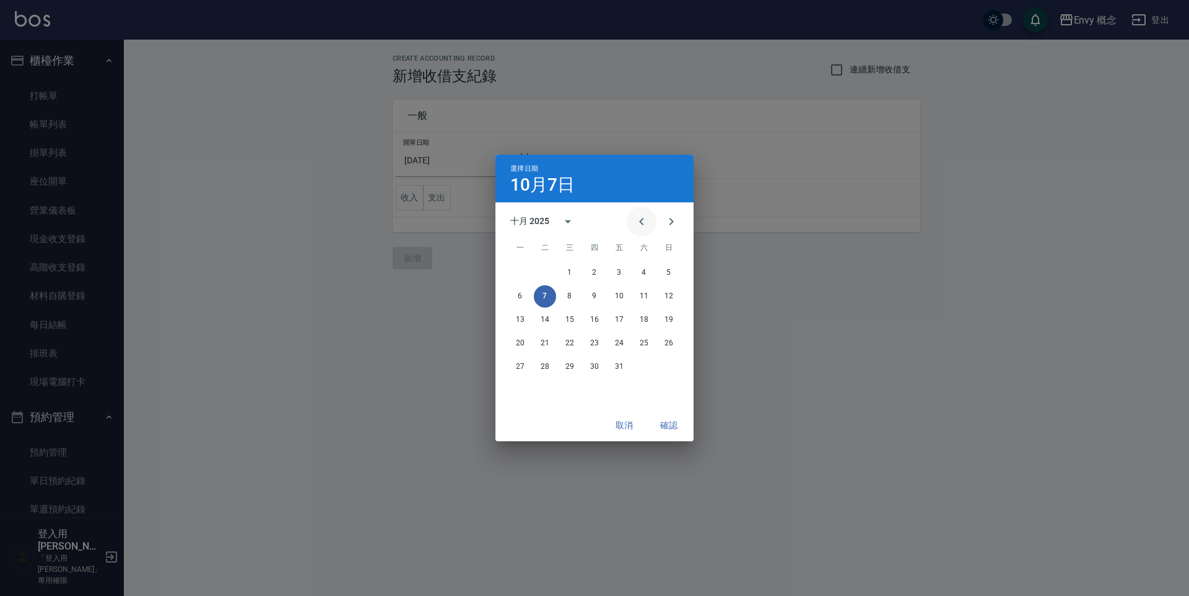
click at [643, 227] on icon "Previous month" at bounding box center [641, 221] width 15 height 15
click at [546, 320] on button "16" at bounding box center [545, 320] width 22 height 22
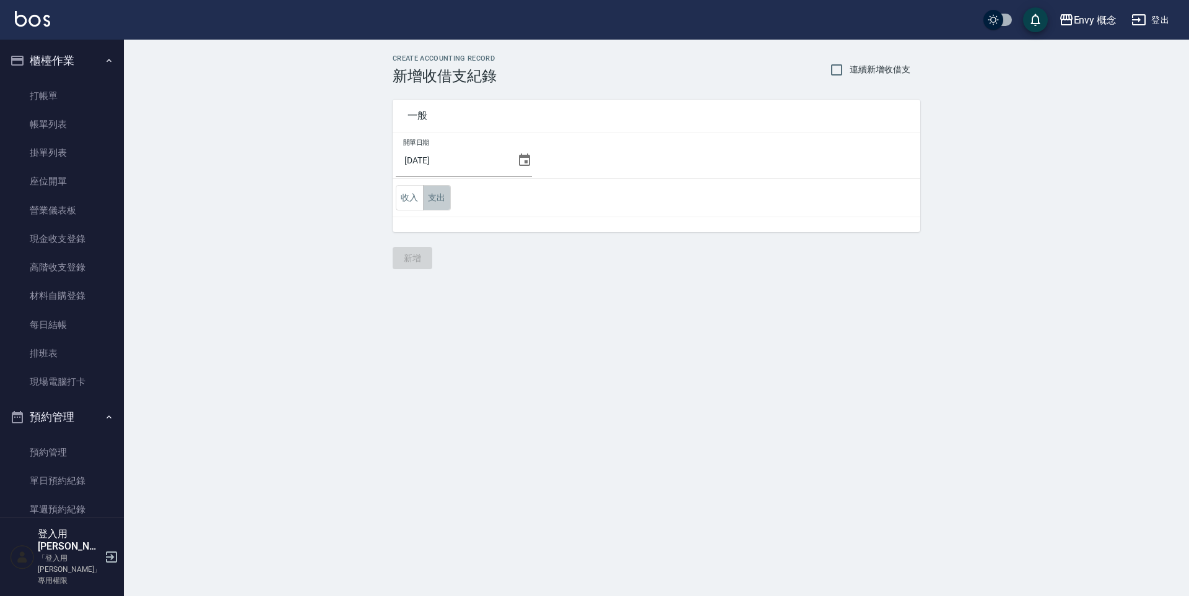
click at [445, 202] on button "支出" at bounding box center [437, 197] width 28 height 25
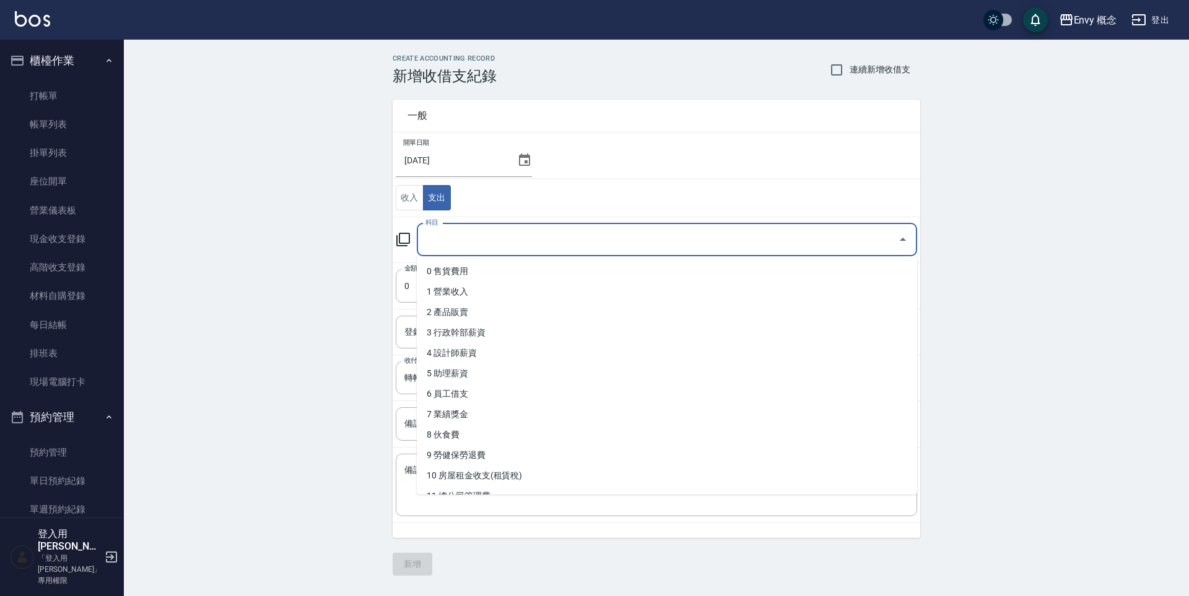
click at [465, 235] on input "科目" at bounding box center [657, 240] width 471 height 22
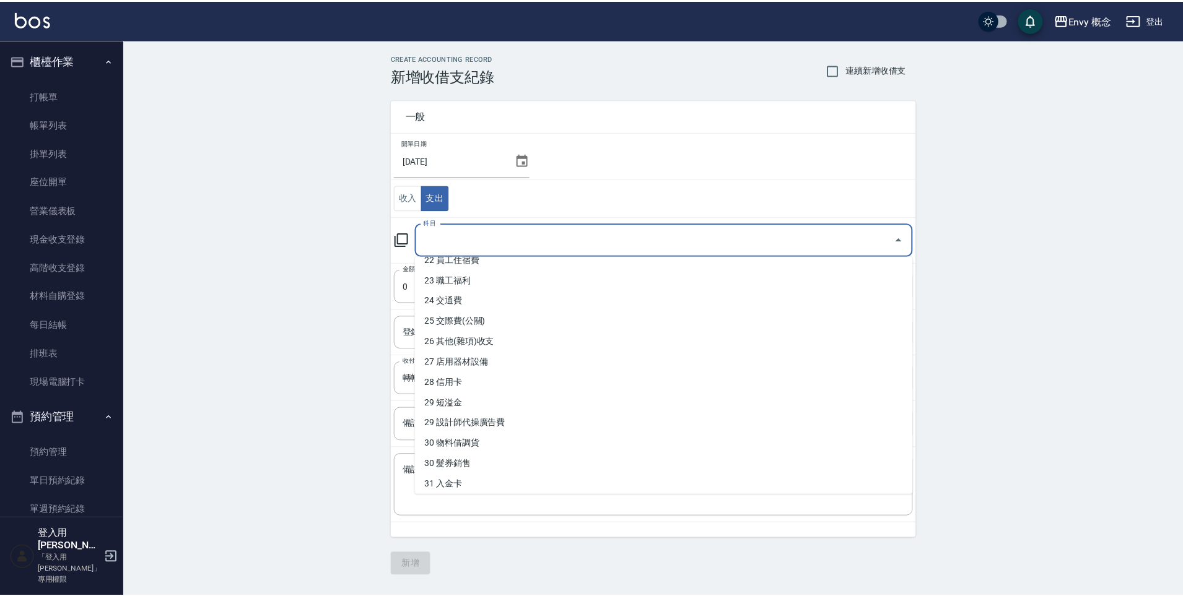
scroll to position [630, 0]
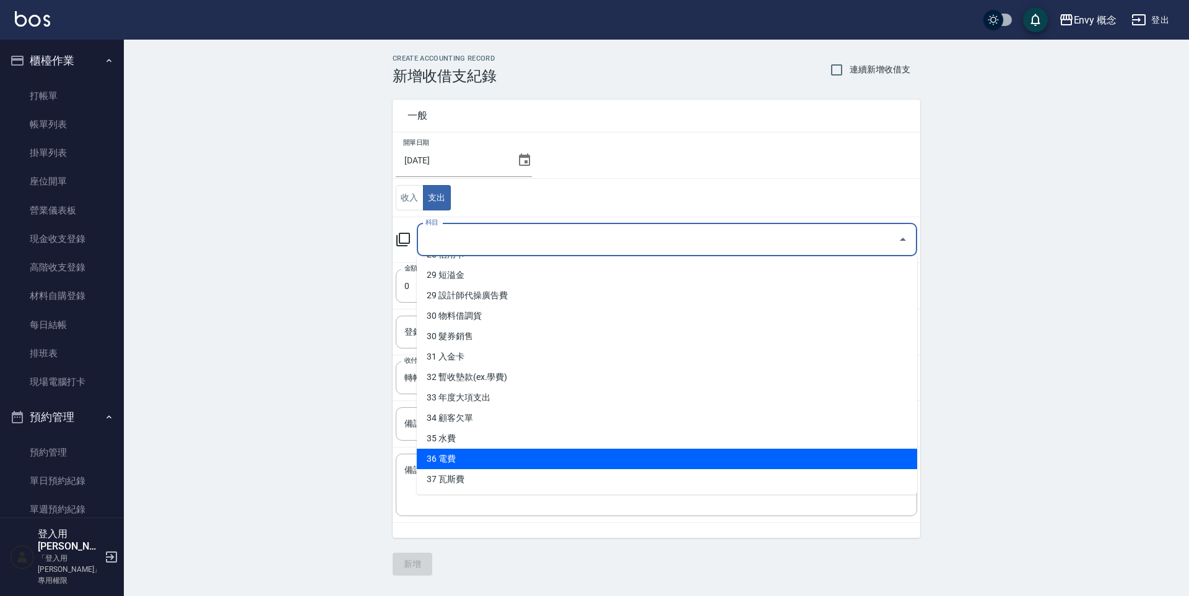
click at [490, 460] on li "36 電費" at bounding box center [667, 459] width 500 height 20
type input "36 電費"
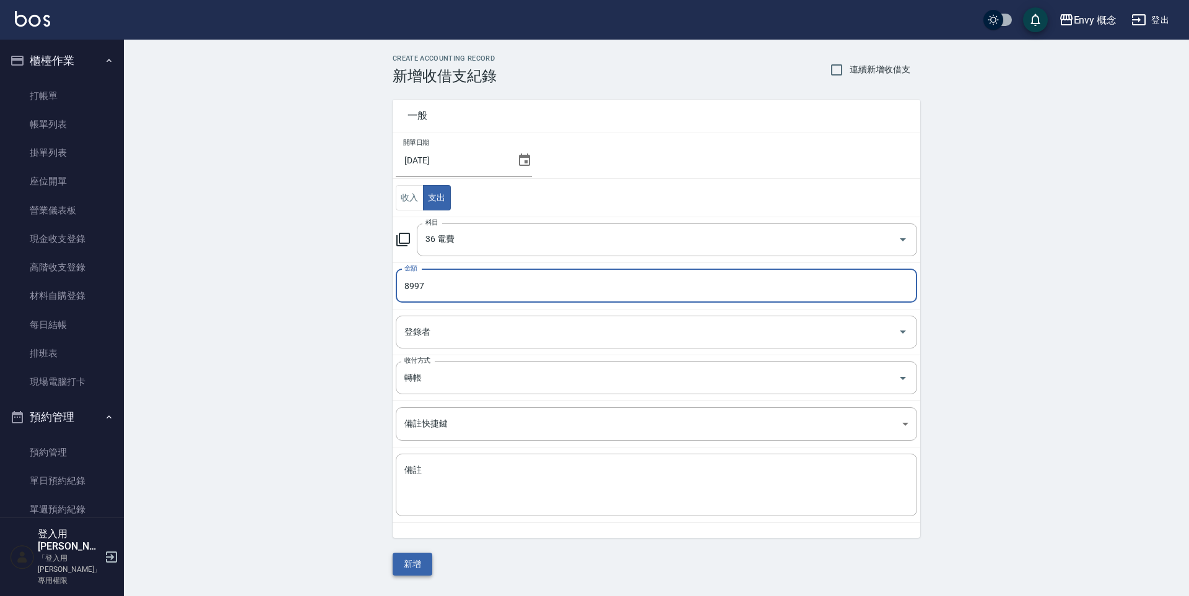
type input "8997"
click at [414, 562] on button "新增" at bounding box center [413, 564] width 40 height 23
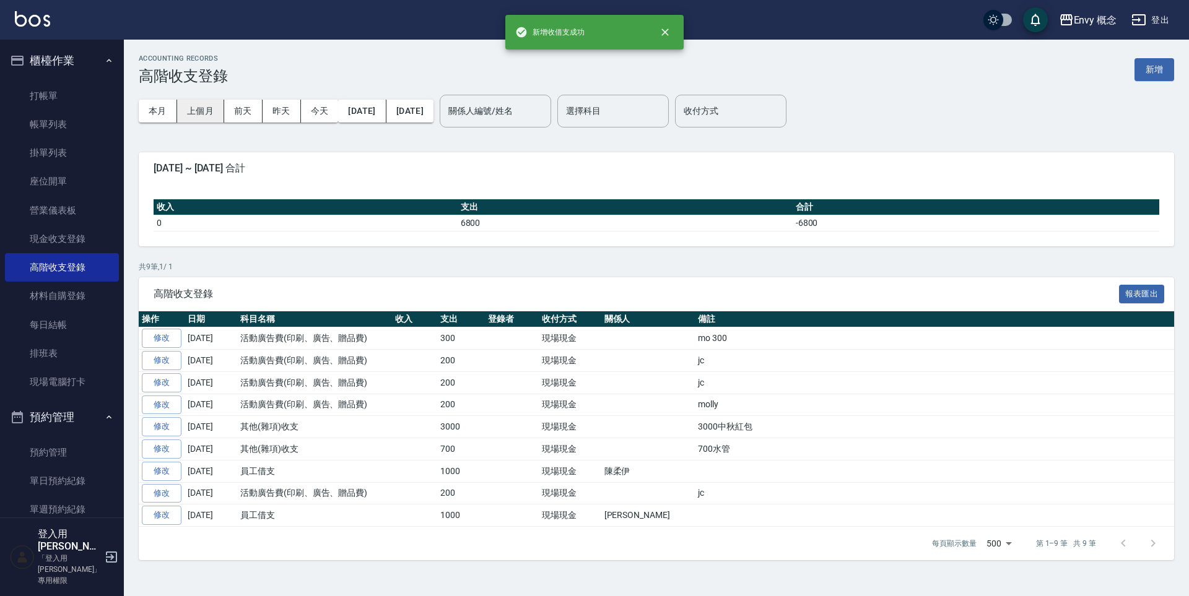
click at [210, 115] on button "上個月" at bounding box center [200, 111] width 47 height 23
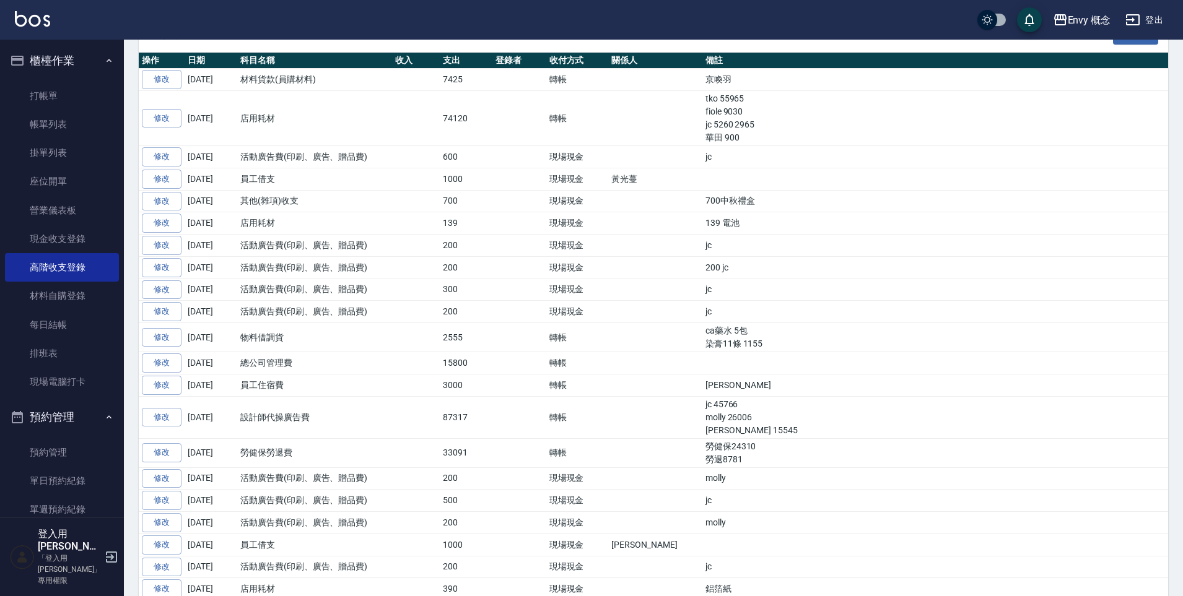
scroll to position [317, 0]
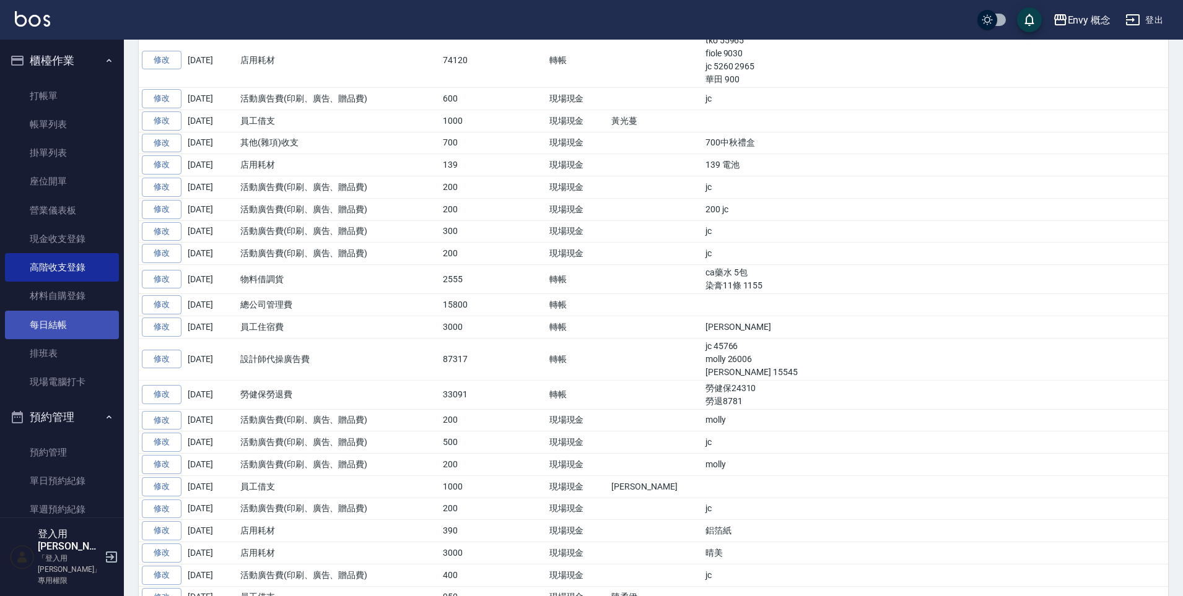
click at [52, 329] on link "每日結帳" at bounding box center [62, 325] width 114 height 28
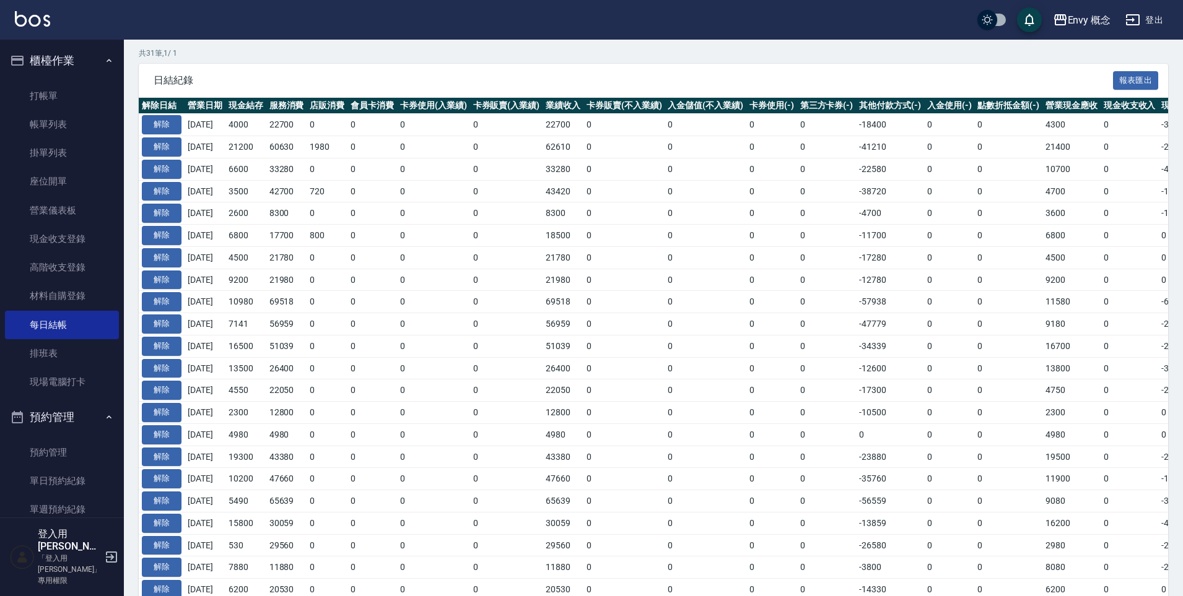
scroll to position [175, 0]
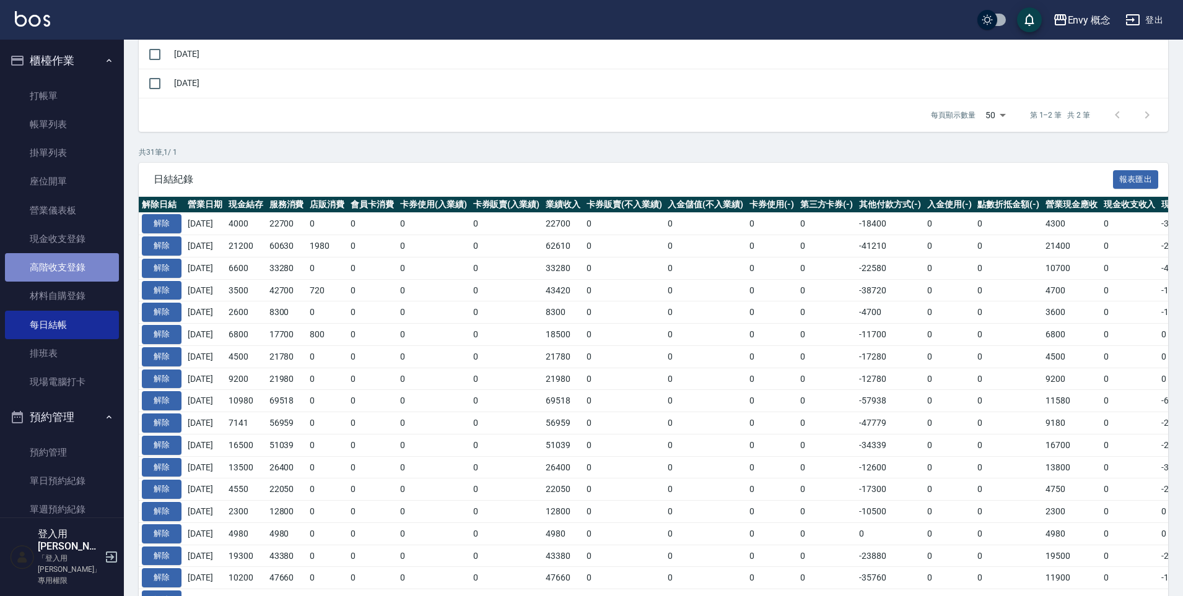
click at [68, 262] on link "高階收支登錄" at bounding box center [62, 267] width 114 height 28
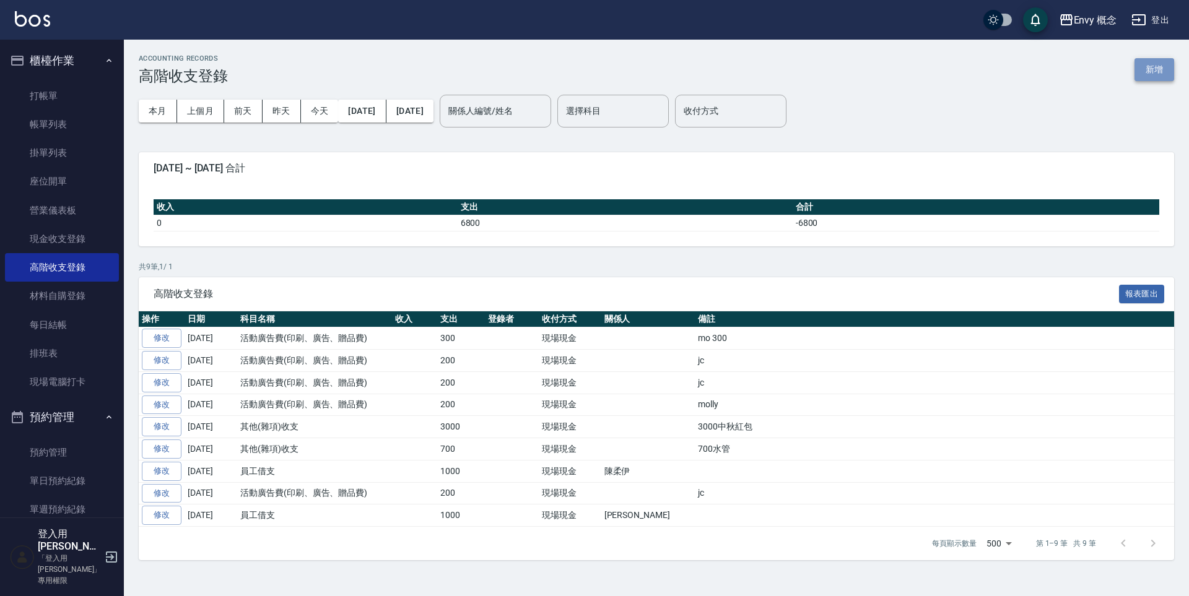
click at [1154, 71] on button "新增" at bounding box center [1155, 69] width 40 height 23
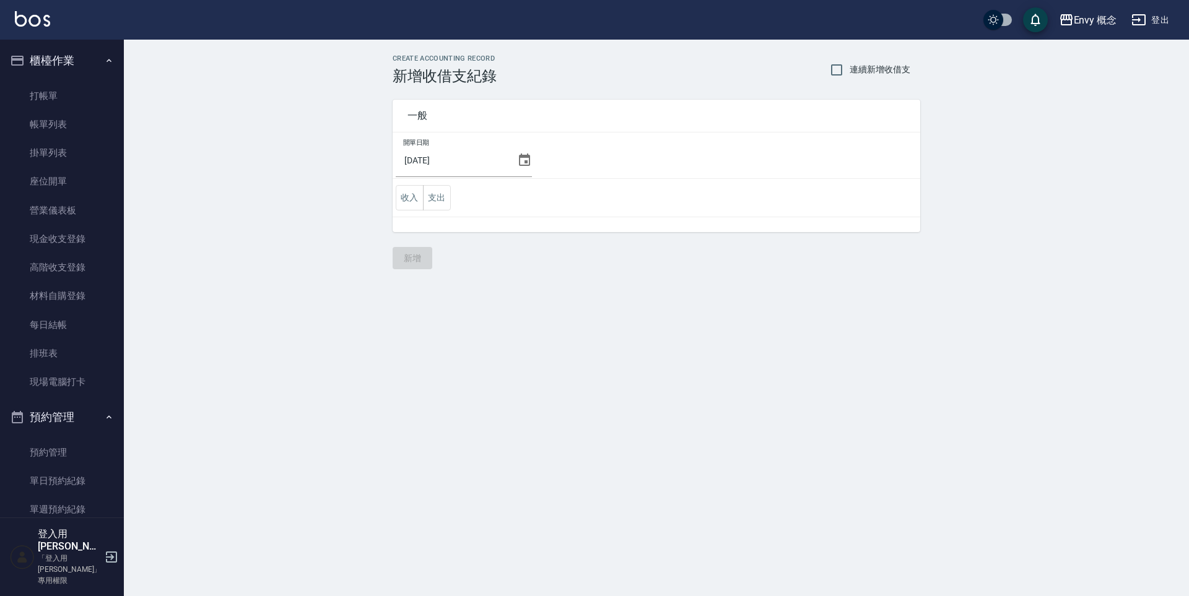
click at [519, 162] on icon at bounding box center [524, 160] width 11 height 12
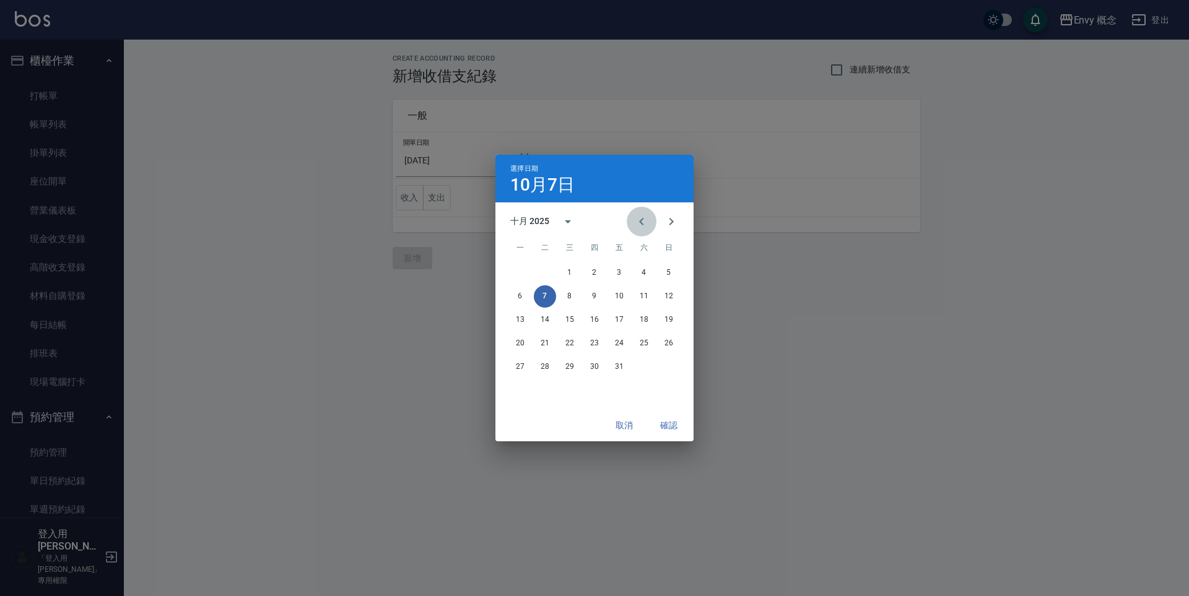
click at [645, 218] on icon "Previous month" at bounding box center [641, 221] width 15 height 15
click at [552, 342] on button "23" at bounding box center [545, 344] width 22 height 22
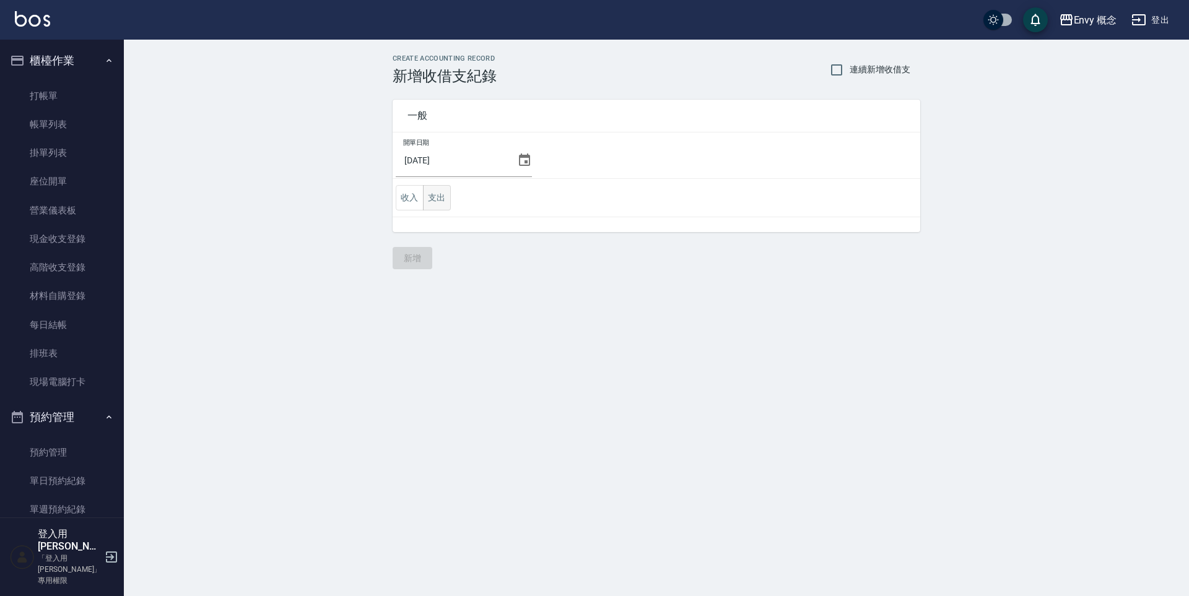
click at [446, 204] on button "支出" at bounding box center [437, 197] width 28 height 25
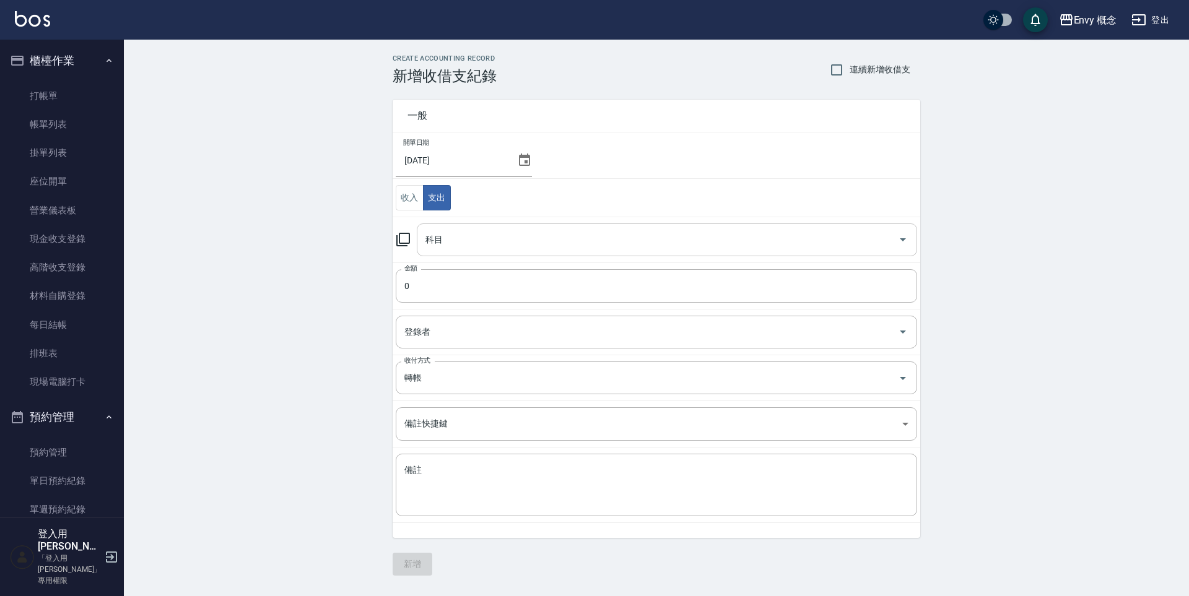
click at [460, 230] on input "科目" at bounding box center [657, 240] width 471 height 22
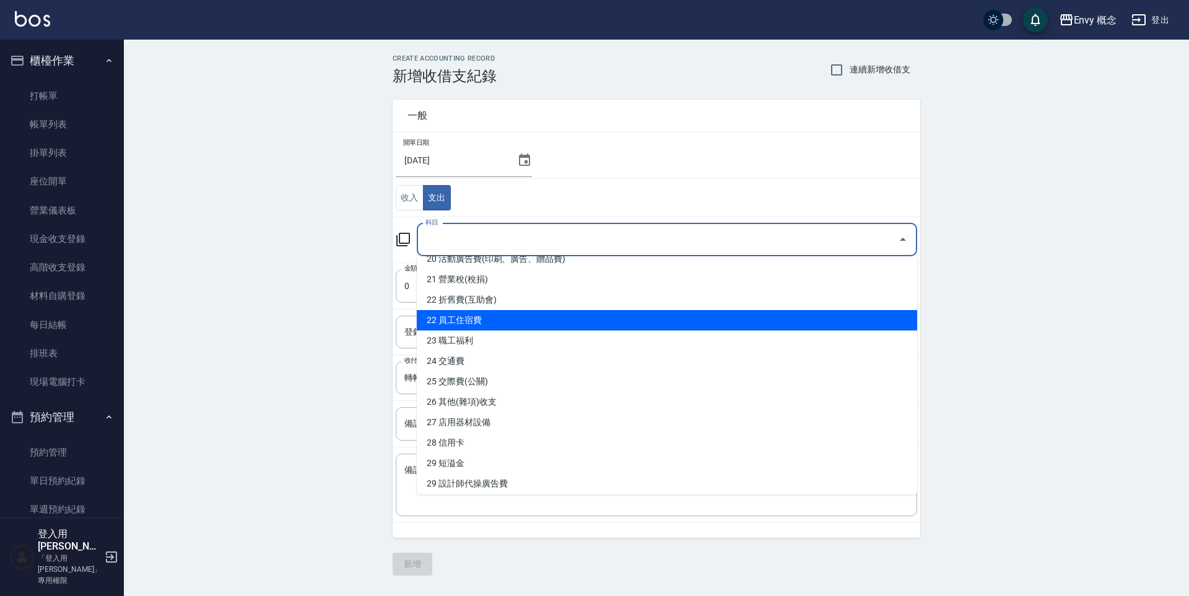
scroll to position [630, 0]
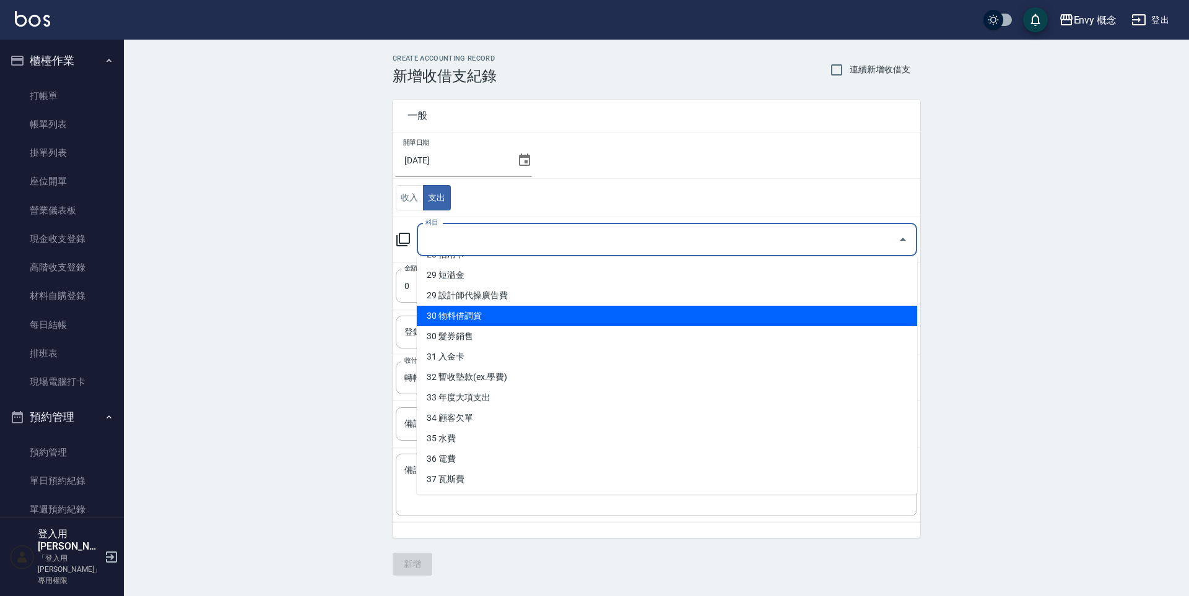
click at [492, 318] on li "30 物料借調貨" at bounding box center [667, 316] width 500 height 20
type input "30 物料借調貨"
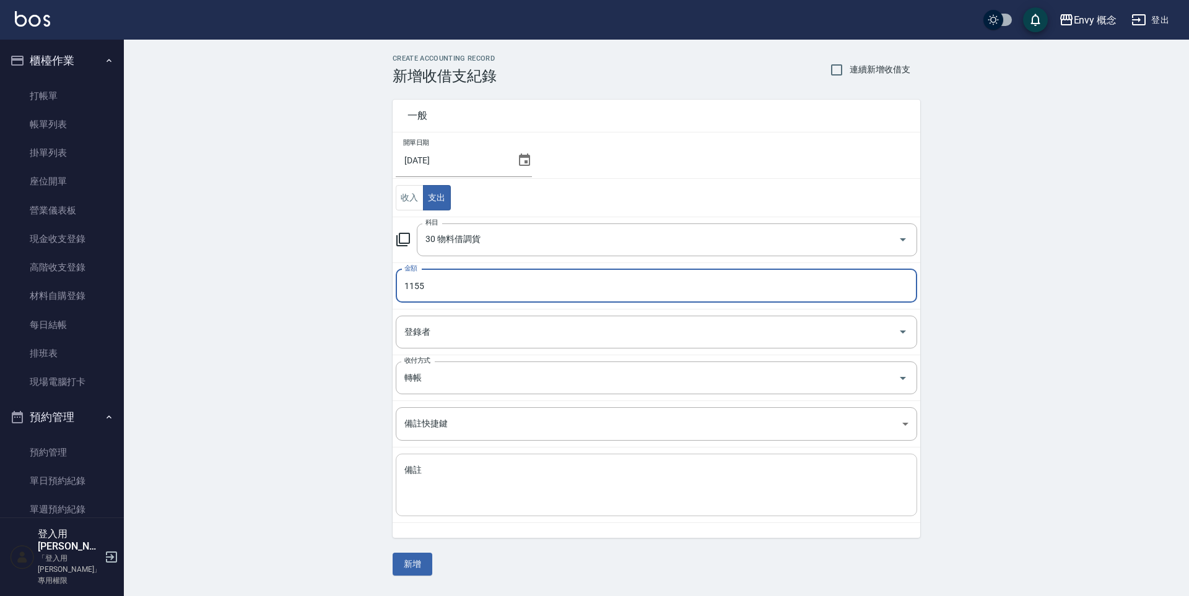
type input "1155"
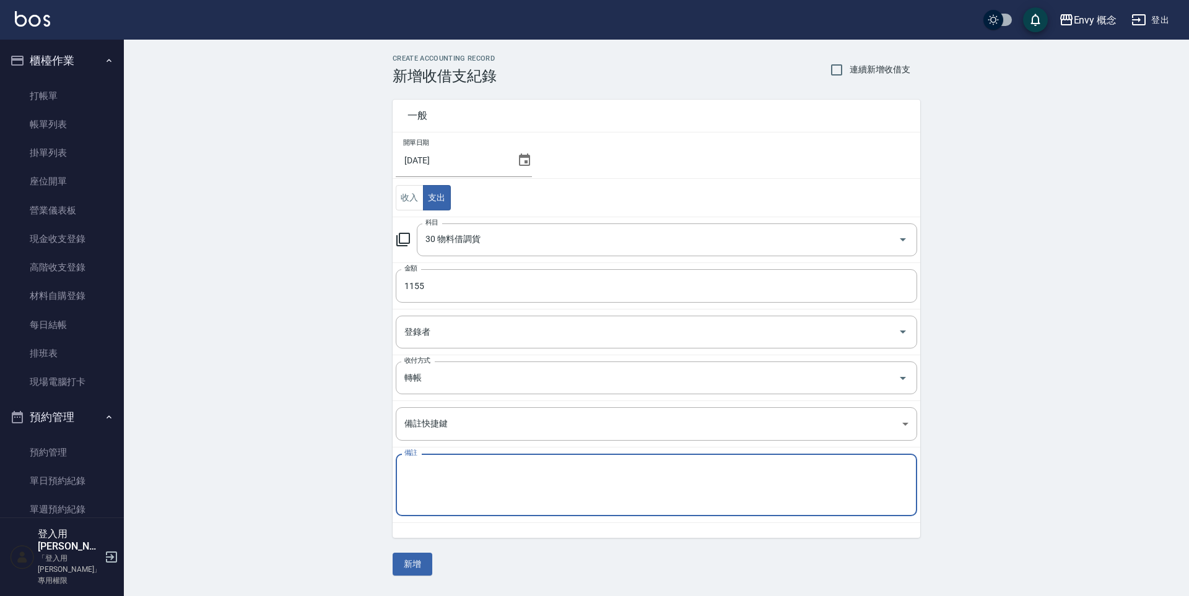
click at [431, 492] on textarea "備註" at bounding box center [656, 485] width 504 height 42
type textarea "b"
type textarea "染膏11條 tko 1155"
click at [416, 565] on button "新增" at bounding box center [413, 564] width 40 height 23
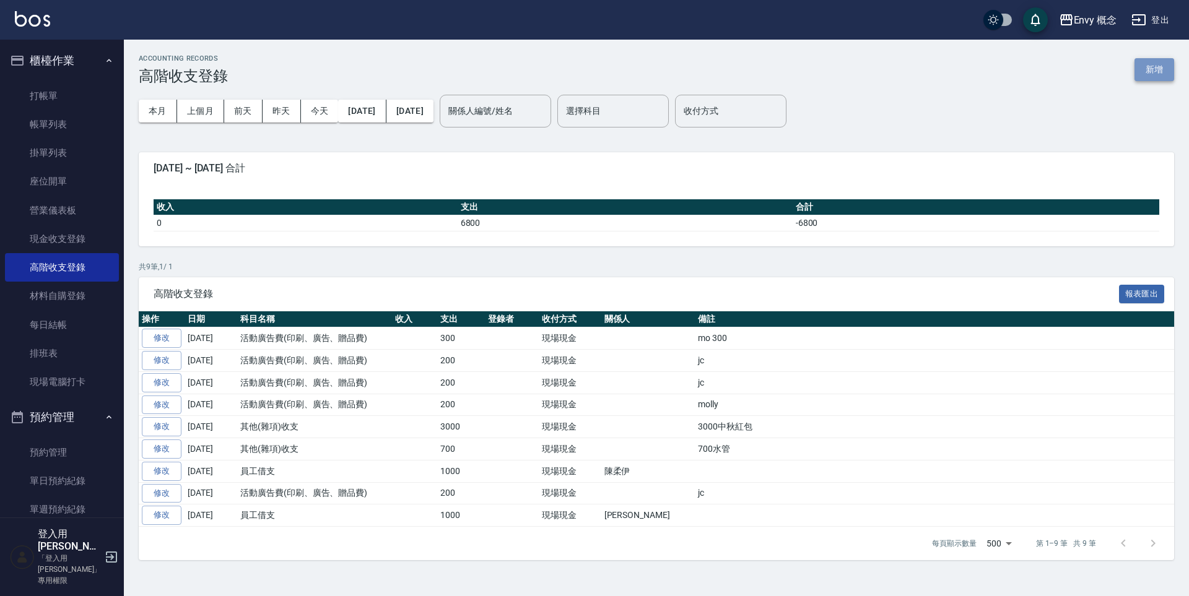
click at [1157, 72] on button "新增" at bounding box center [1155, 69] width 40 height 23
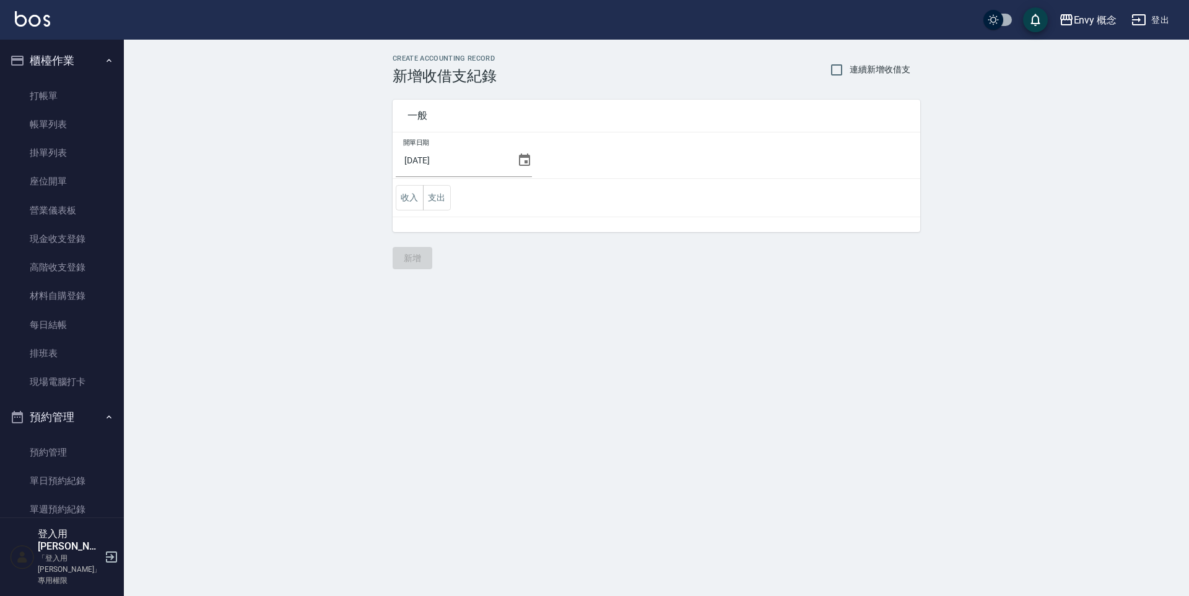
click at [521, 164] on icon at bounding box center [524, 160] width 15 height 15
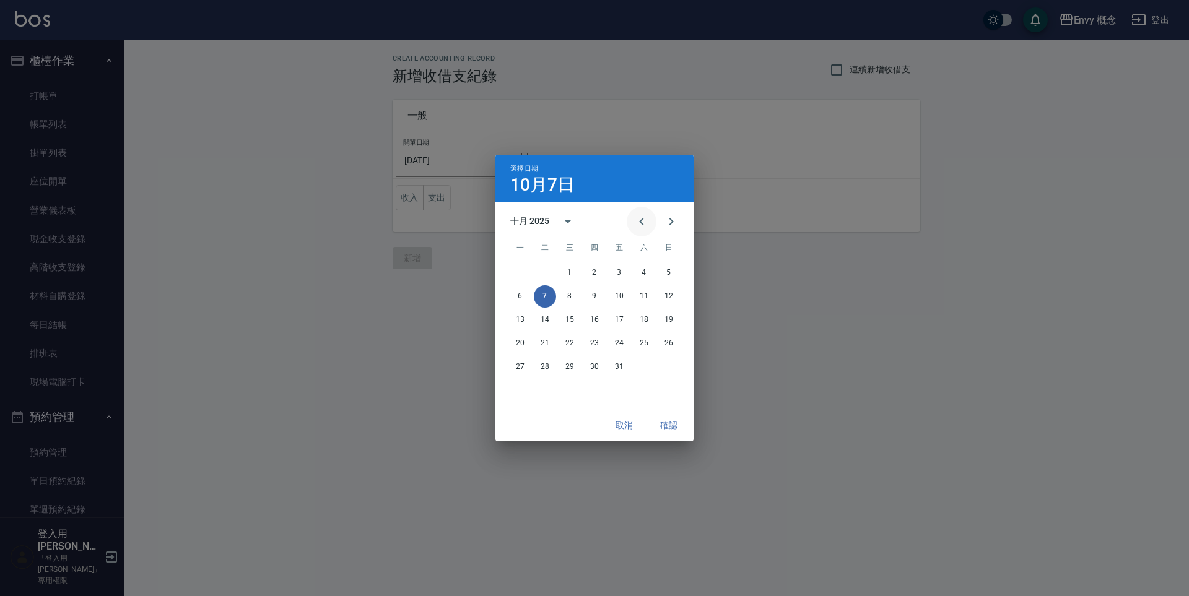
click at [649, 224] on button "Previous month" at bounding box center [642, 222] width 30 height 30
click at [542, 341] on button "23" at bounding box center [545, 344] width 22 height 22
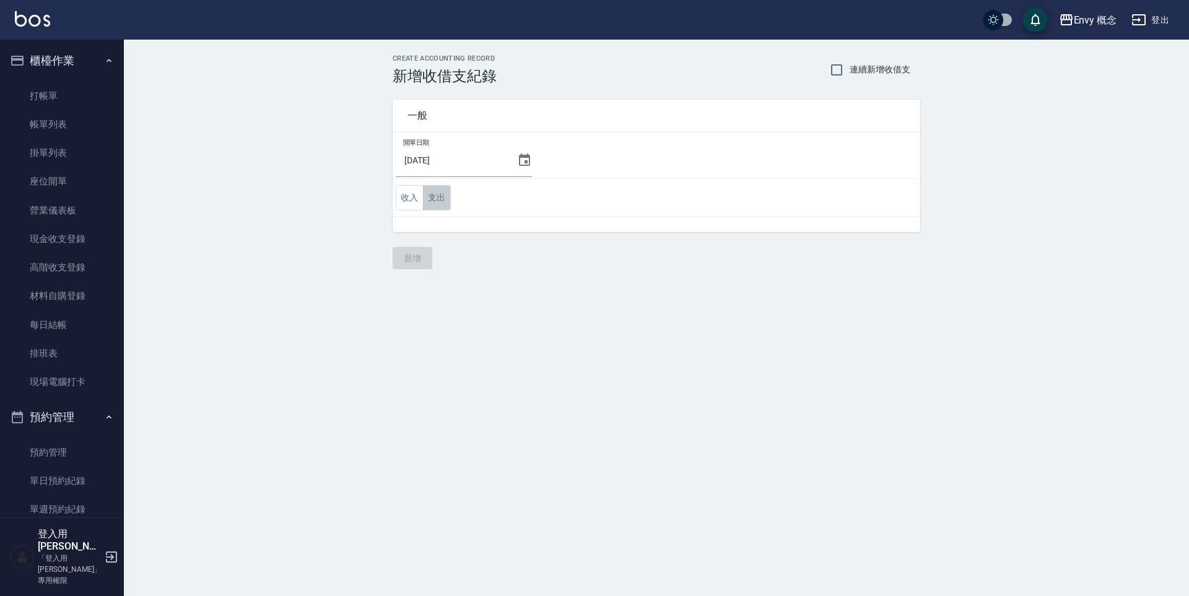
click at [441, 204] on button "支出" at bounding box center [437, 197] width 28 height 25
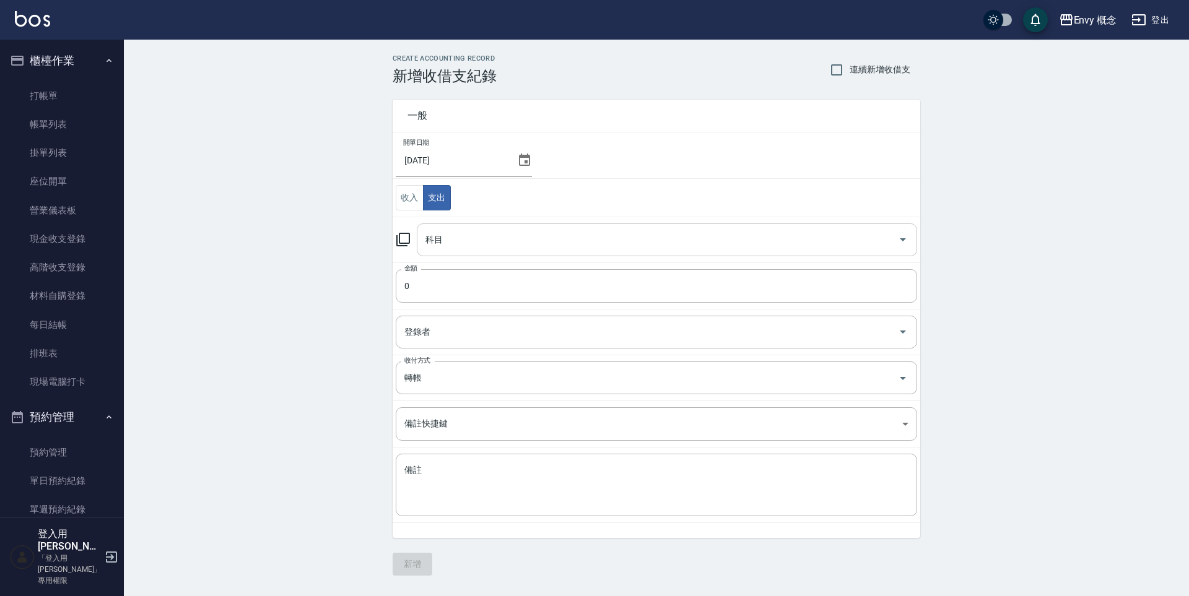
click at [473, 250] on input "科目" at bounding box center [657, 240] width 471 height 22
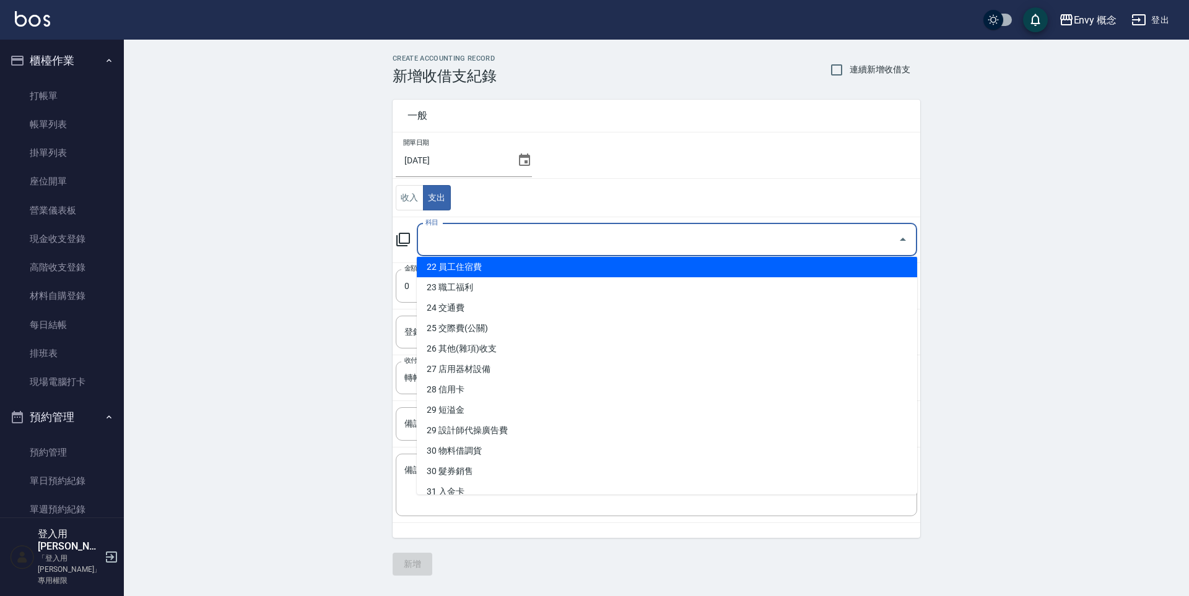
scroll to position [630, 0]
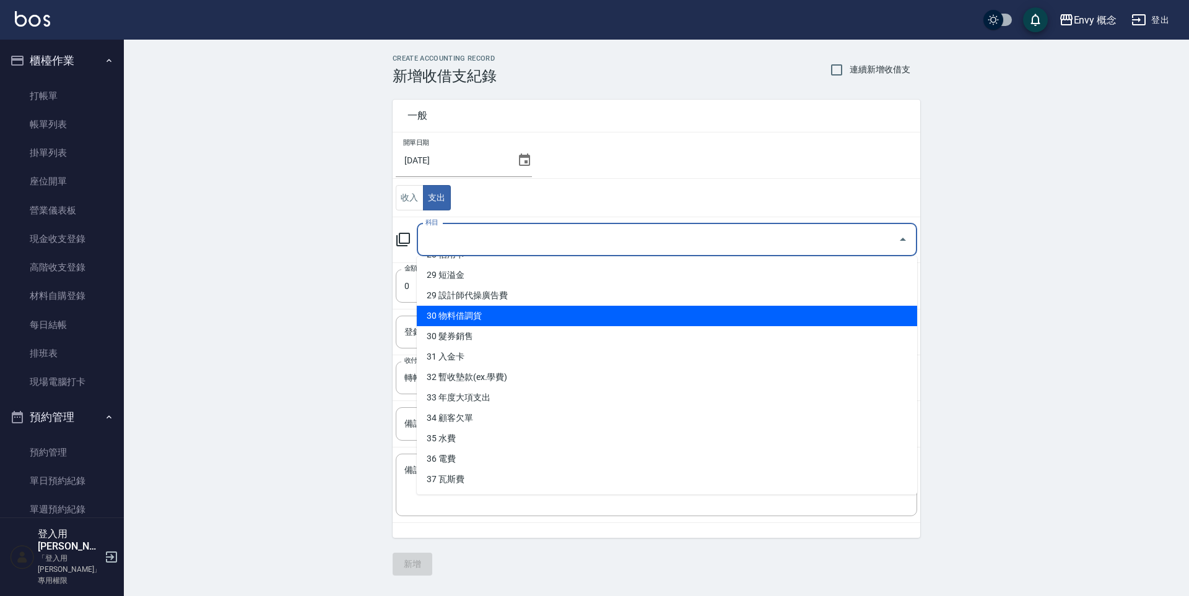
click at [500, 316] on li "30 物料借調貨" at bounding box center [667, 316] width 500 height 20
type input "30 物料借調貨"
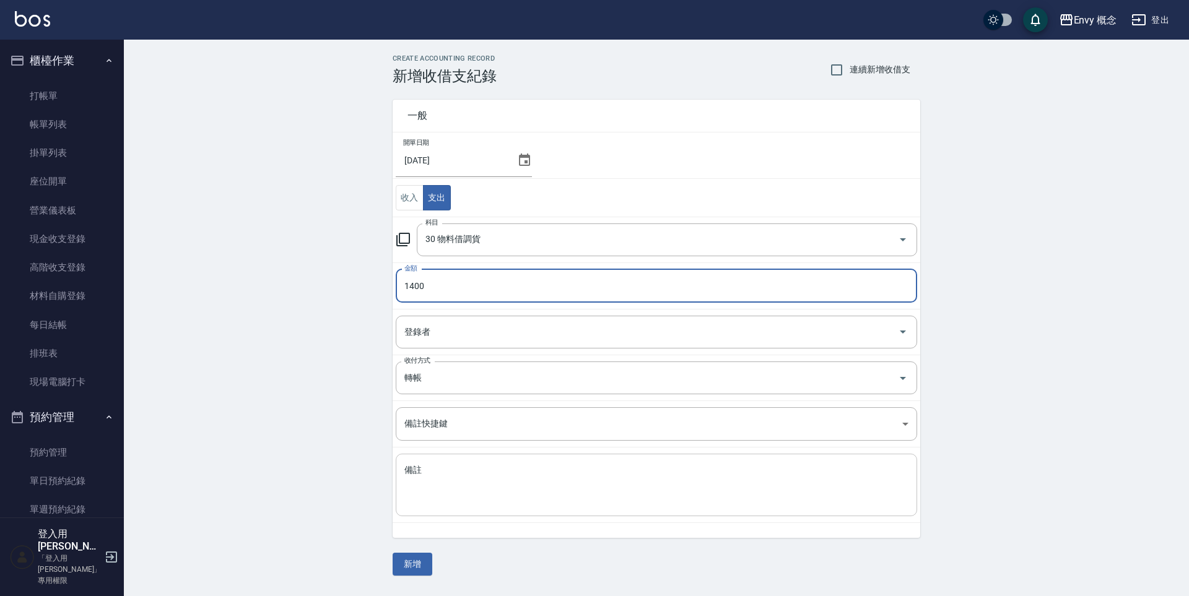
type input "1400"
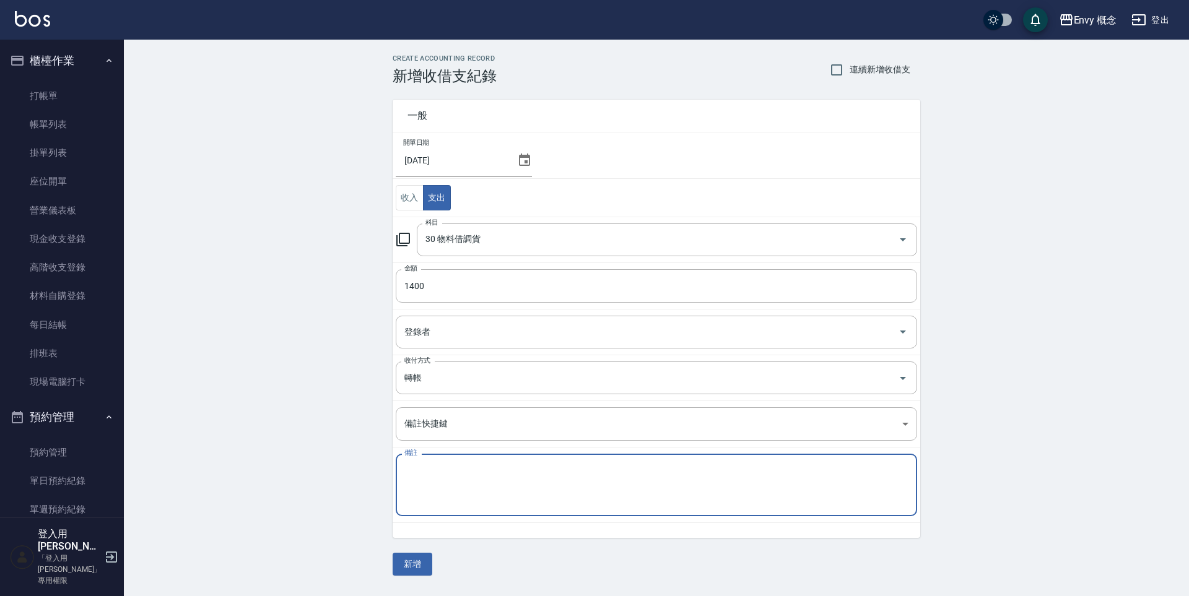
click at [461, 476] on textarea "備註" at bounding box center [656, 485] width 504 height 42
type textarea "5包 ca 280"
click at [401, 565] on button "新增" at bounding box center [413, 564] width 40 height 23
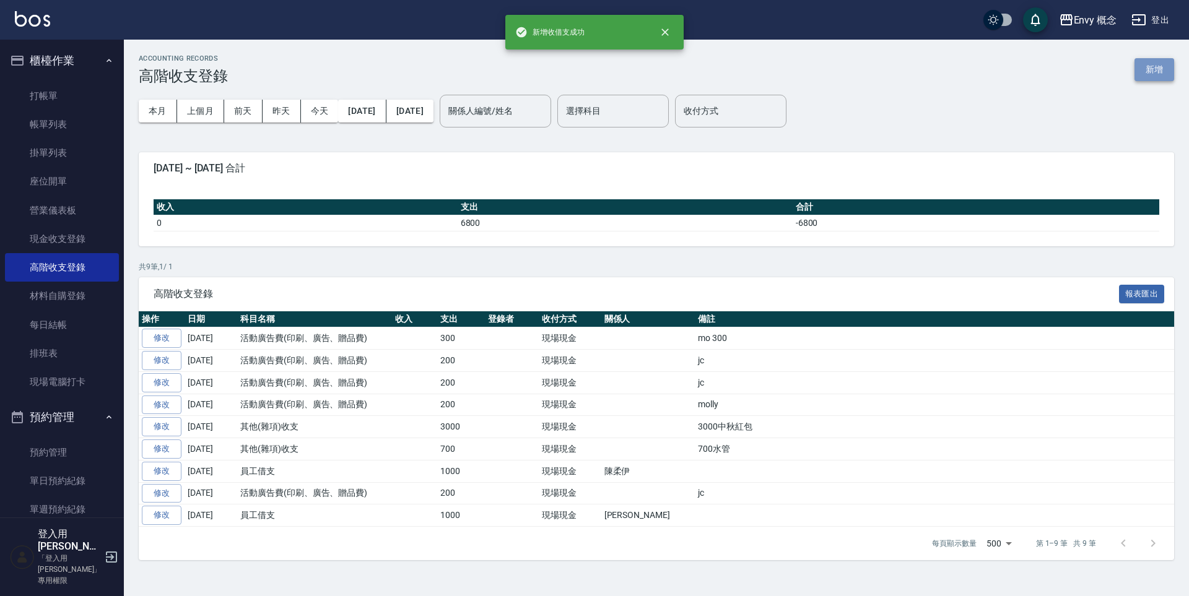
click at [1157, 71] on button "新增" at bounding box center [1155, 69] width 40 height 23
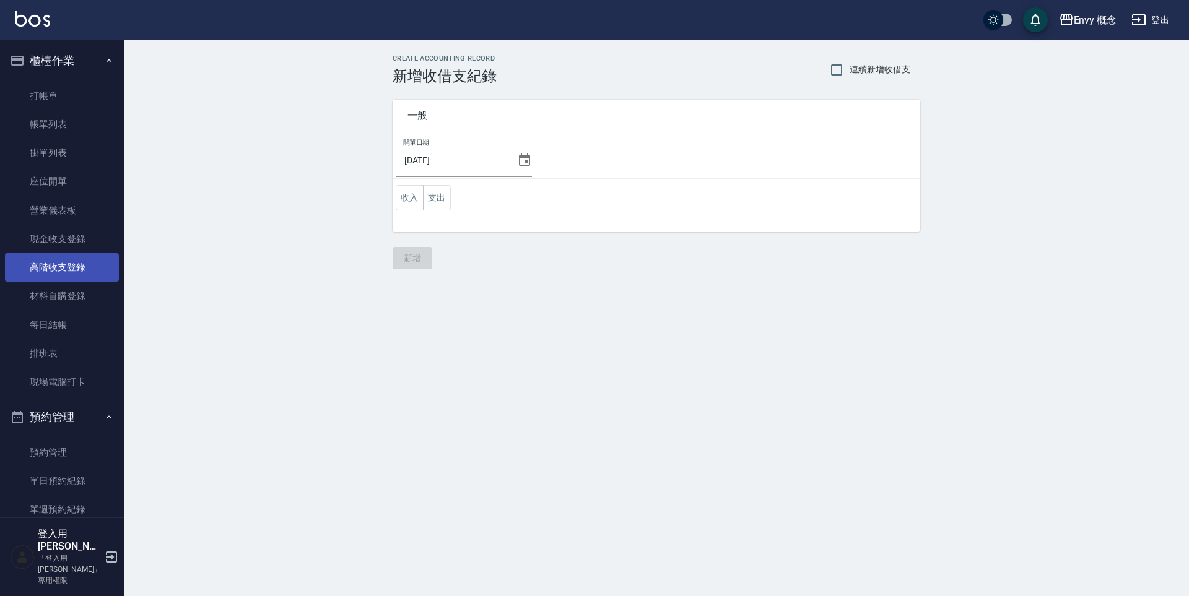
click at [70, 276] on link "高階收支登錄" at bounding box center [62, 267] width 114 height 28
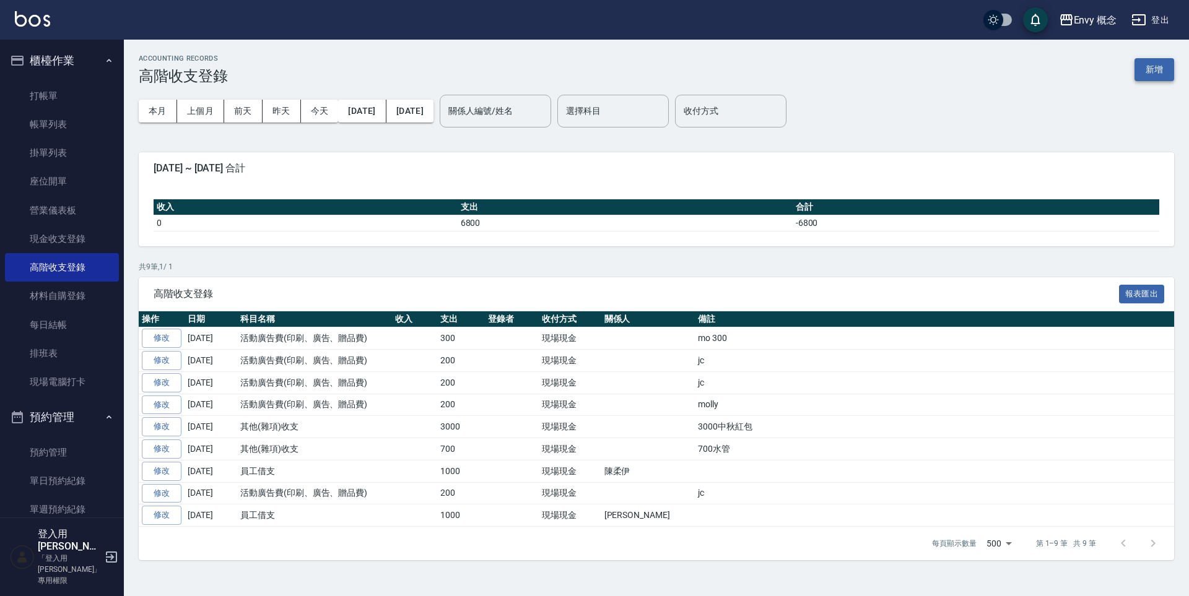
click at [1162, 67] on button "新增" at bounding box center [1155, 69] width 40 height 23
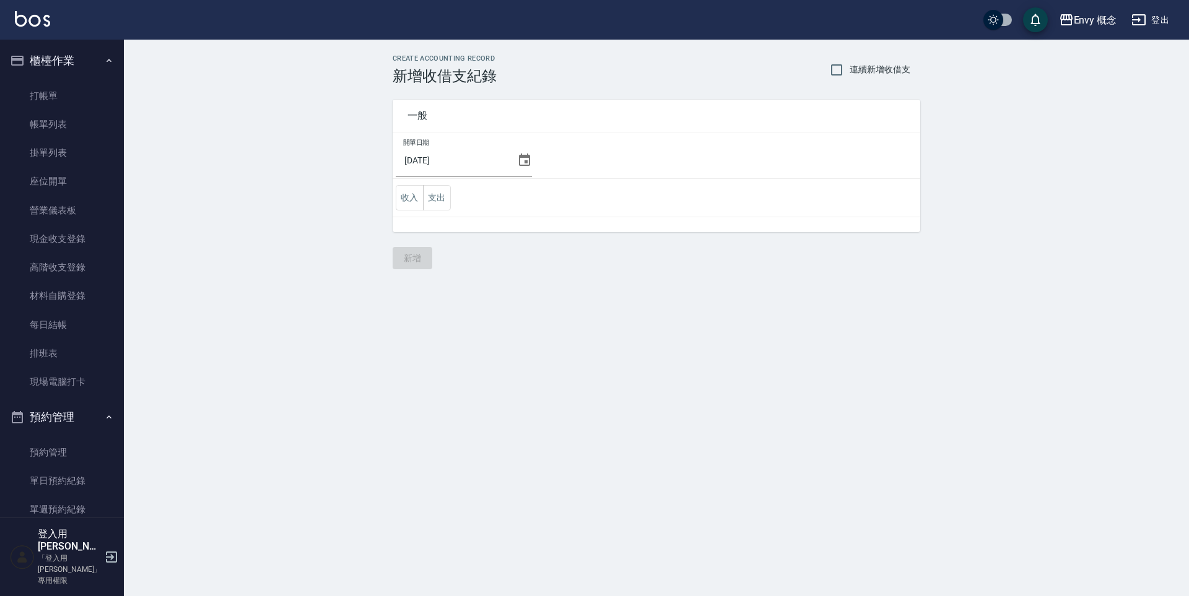
click at [522, 159] on icon at bounding box center [524, 160] width 15 height 15
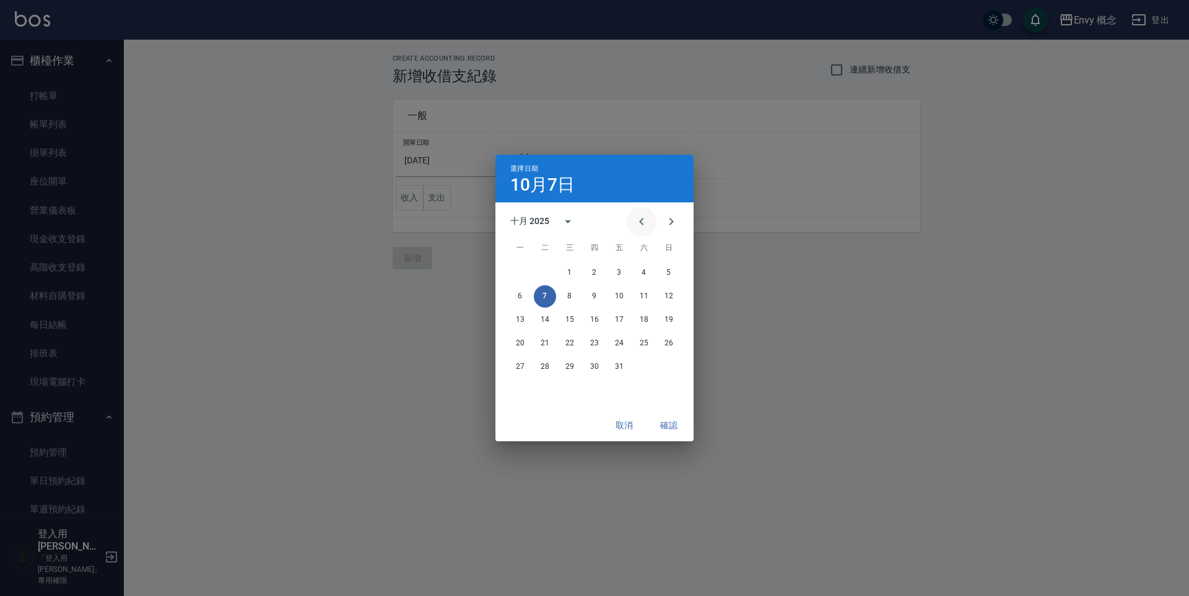
click at [638, 224] on icon "Previous month" at bounding box center [641, 221] width 15 height 15
click at [571, 346] on button "24" at bounding box center [570, 344] width 22 height 22
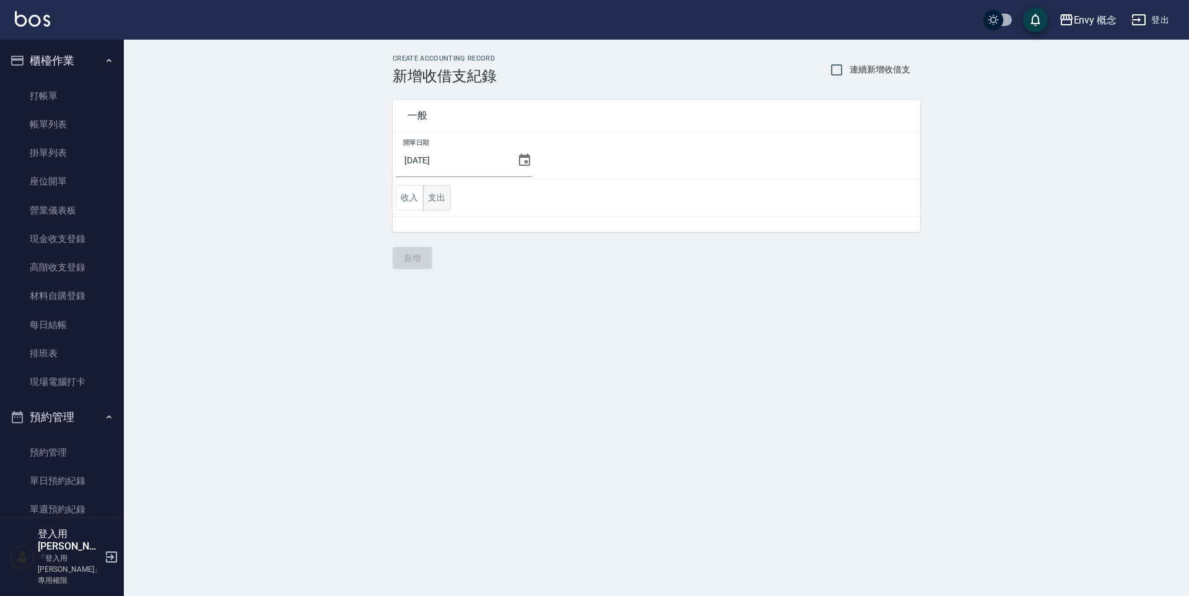
click at [443, 203] on button "支出" at bounding box center [437, 197] width 28 height 25
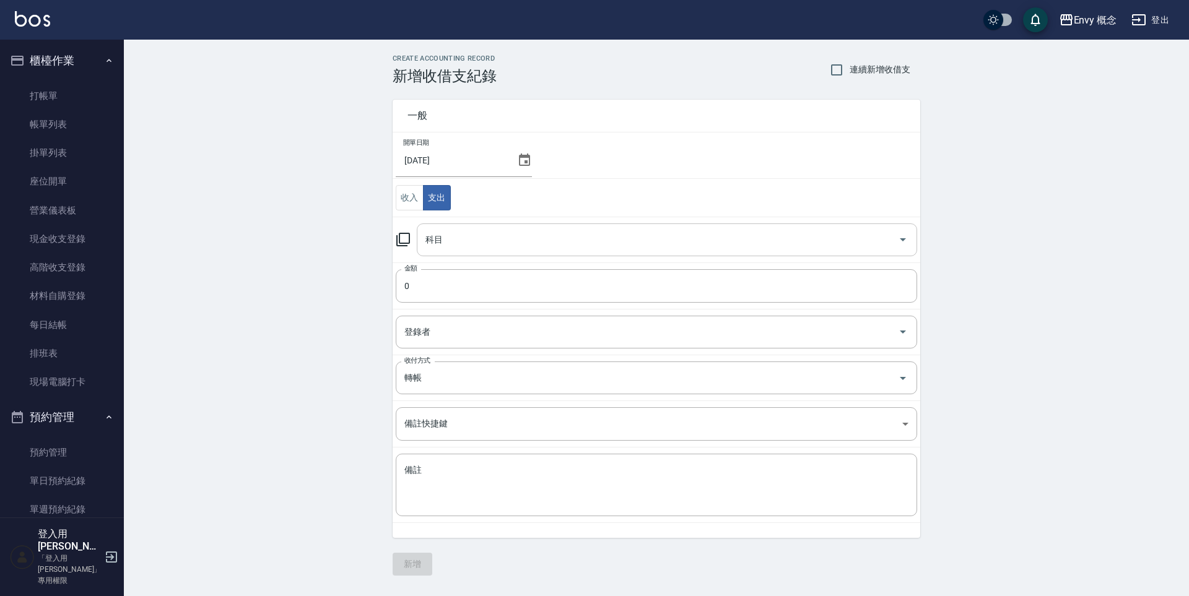
click at [463, 245] on input "科目" at bounding box center [657, 240] width 471 height 22
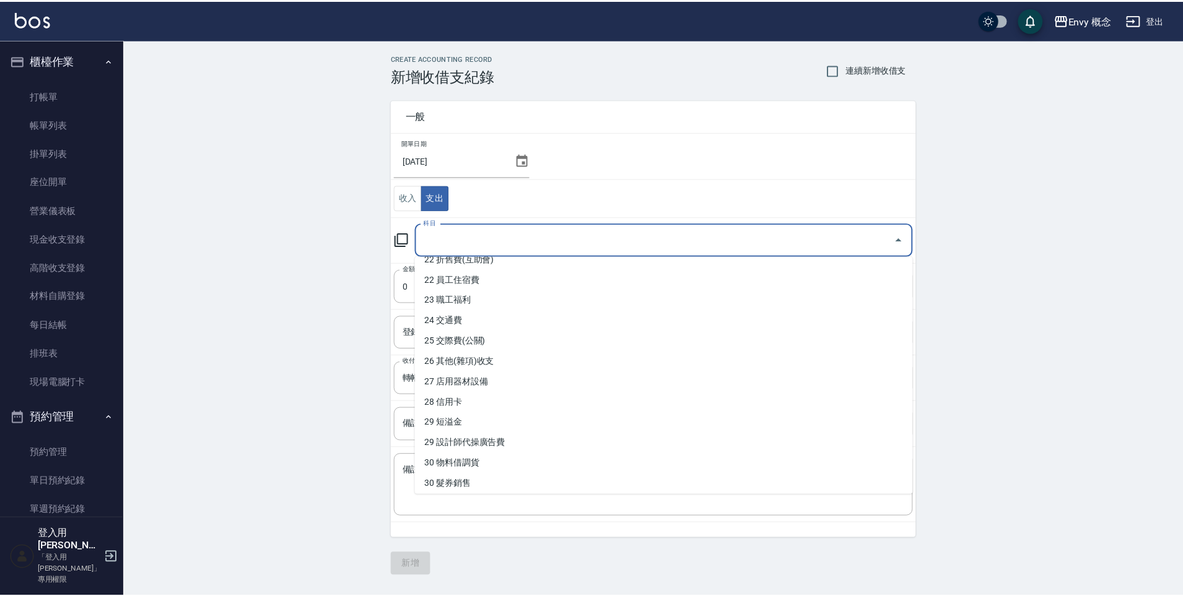
scroll to position [630, 0]
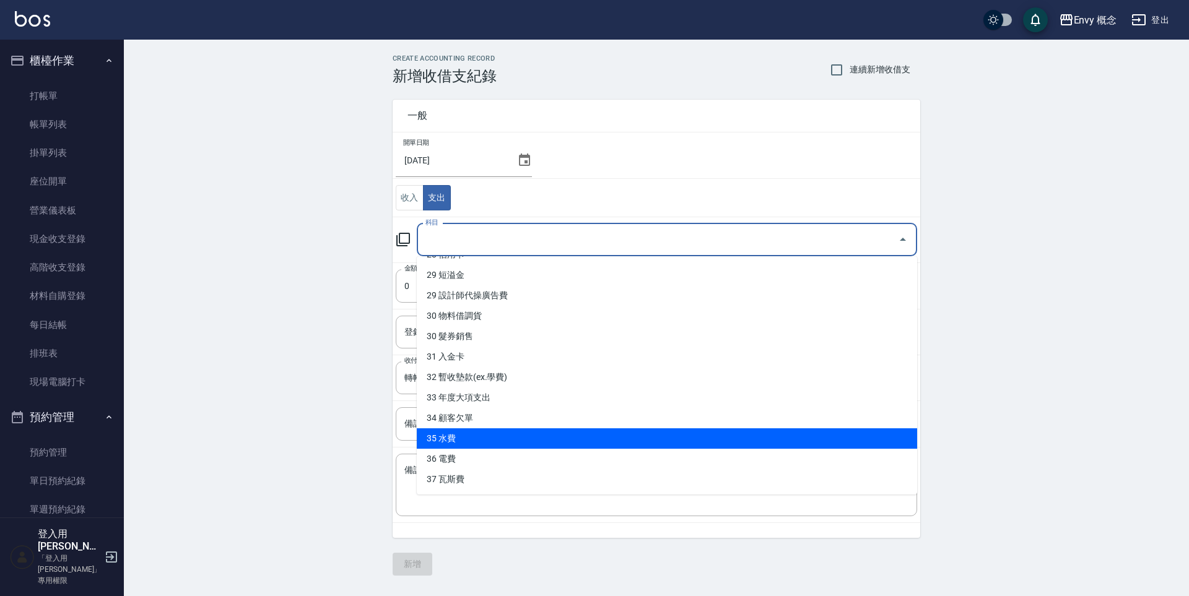
click at [487, 434] on li "35 水費" at bounding box center [667, 439] width 500 height 20
type input "35 水費"
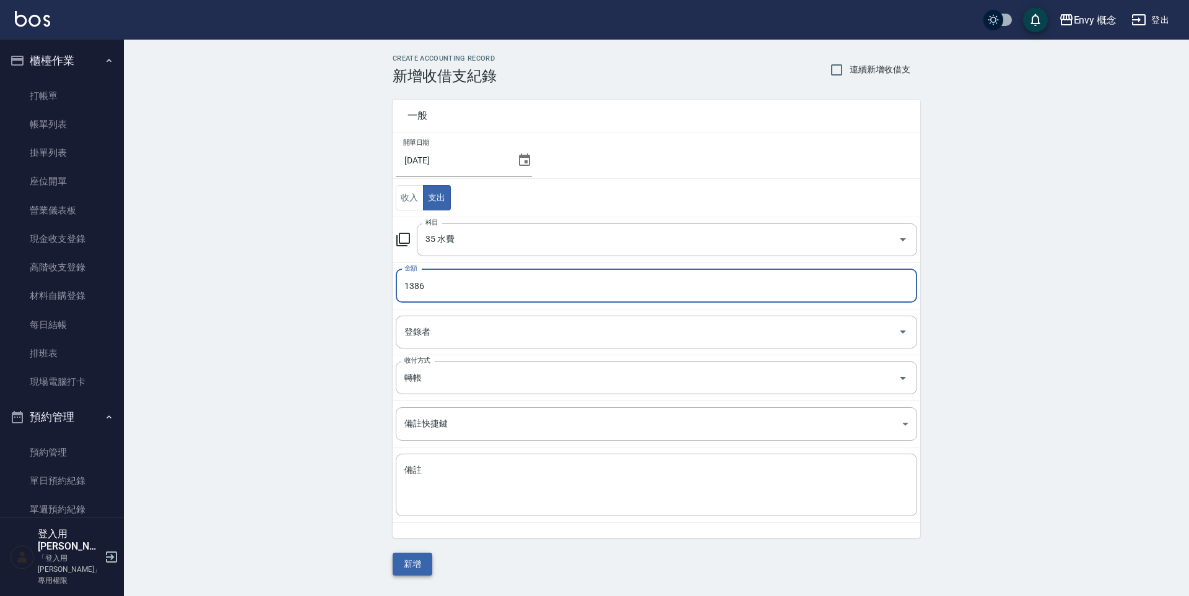
type input "1386"
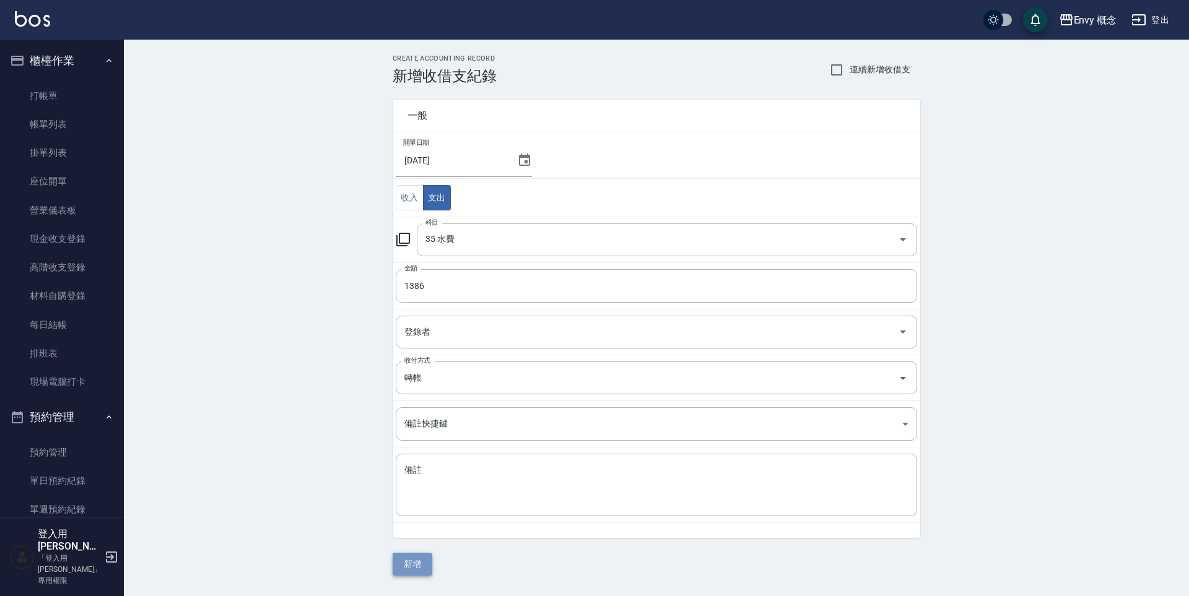
click at [412, 563] on button "新增" at bounding box center [413, 564] width 40 height 23
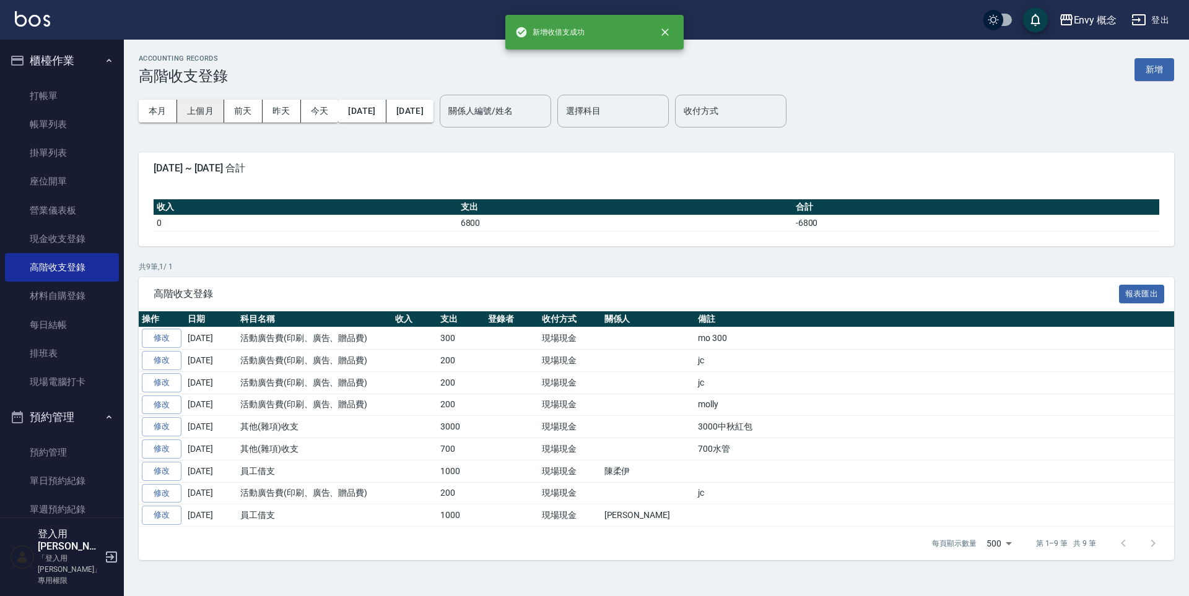
click at [199, 114] on button "上個月" at bounding box center [200, 111] width 47 height 23
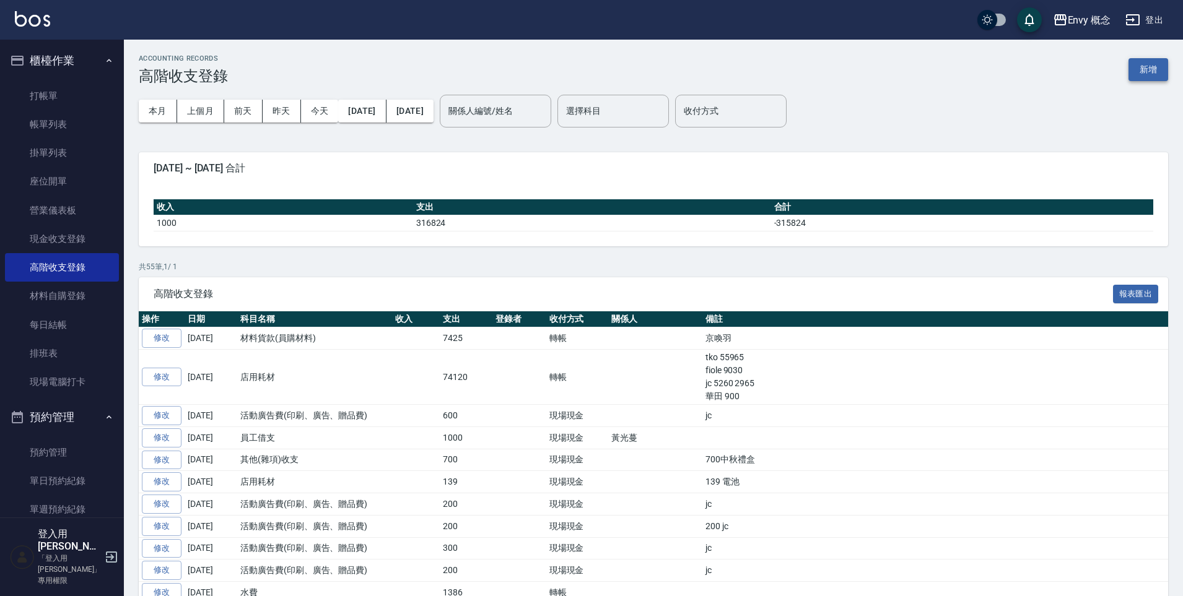
click at [1151, 74] on button "新增" at bounding box center [1148, 69] width 40 height 23
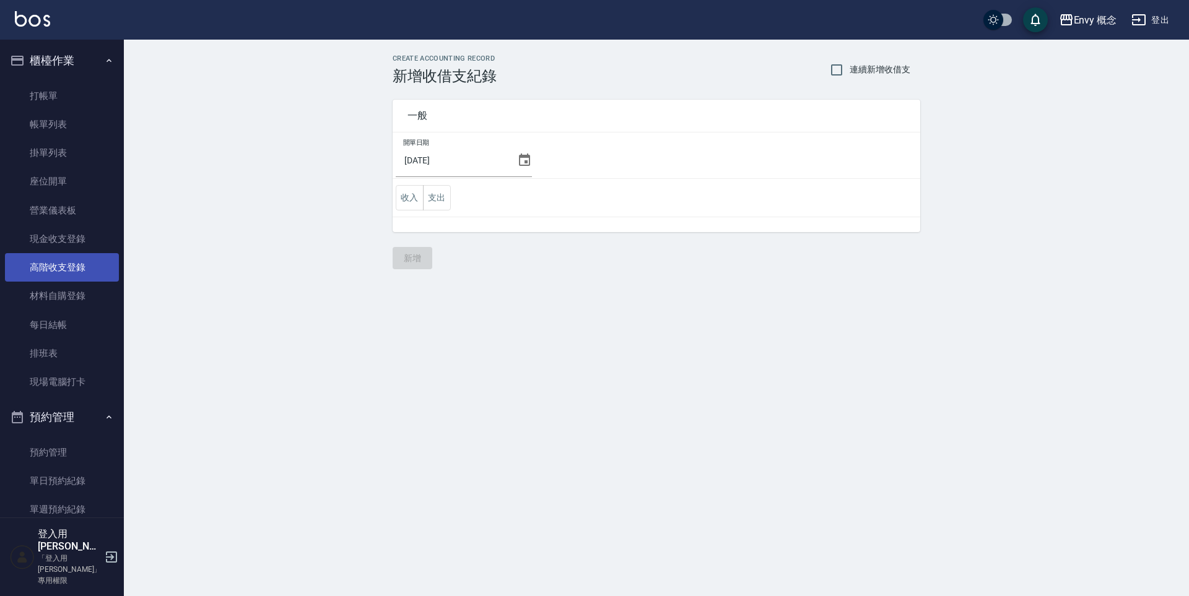
click at [64, 265] on link "高階收支登錄" at bounding box center [62, 267] width 114 height 28
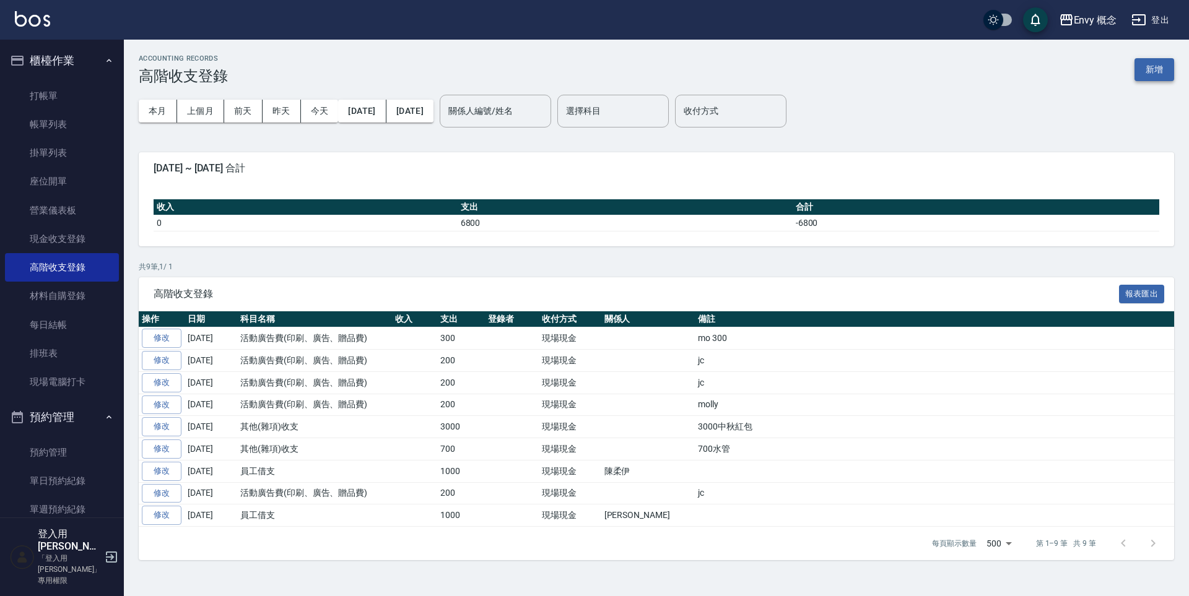
click at [1142, 71] on button "新增" at bounding box center [1155, 69] width 40 height 23
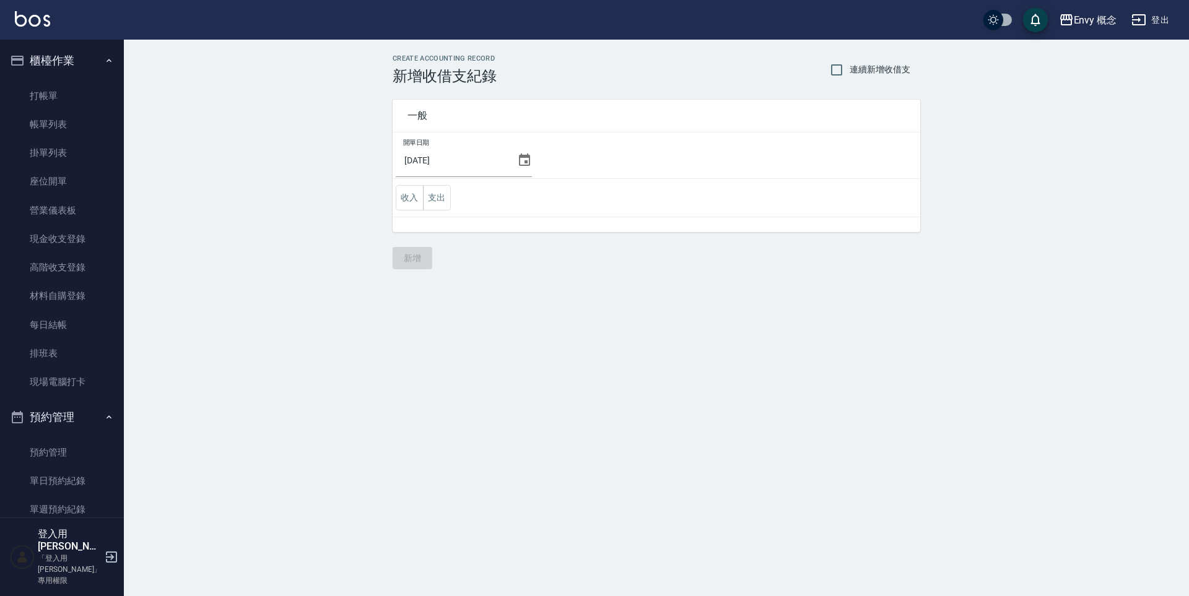
click at [518, 164] on icon at bounding box center [524, 160] width 15 height 15
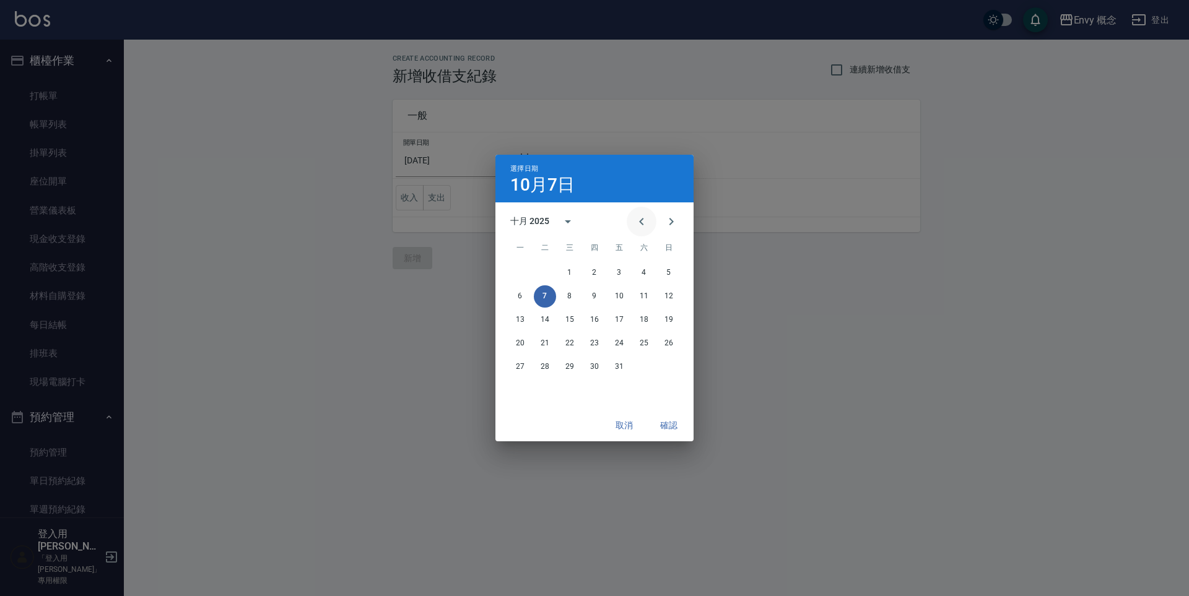
click at [635, 219] on icon "Previous month" at bounding box center [641, 221] width 15 height 15
click at [551, 366] on button "30" at bounding box center [545, 367] width 22 height 22
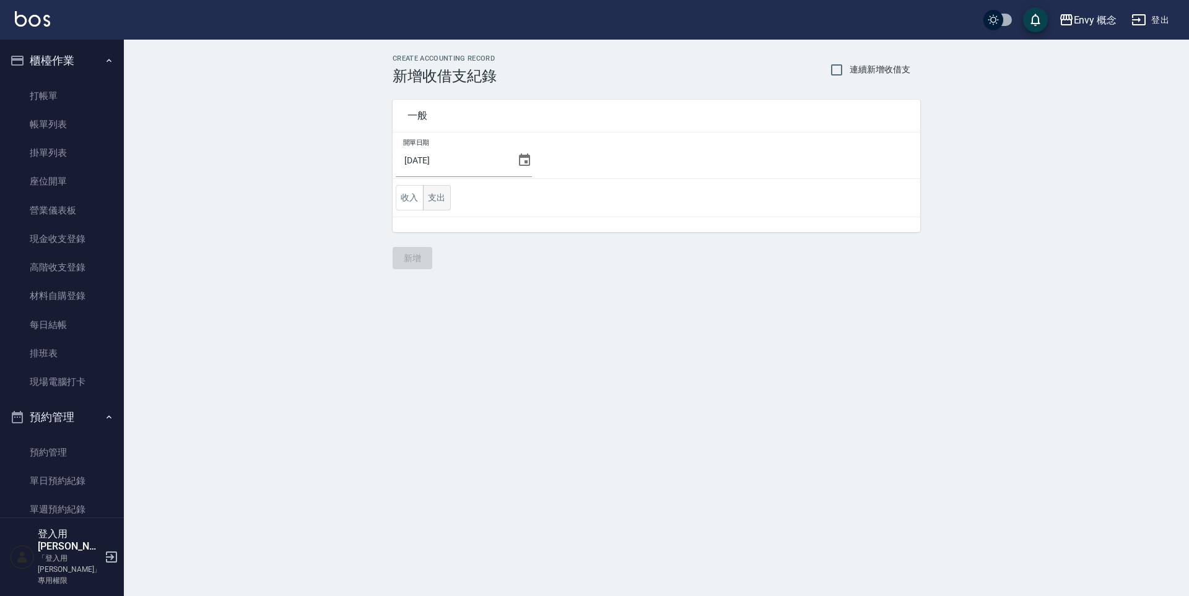
click at [435, 202] on button "支出" at bounding box center [437, 197] width 28 height 25
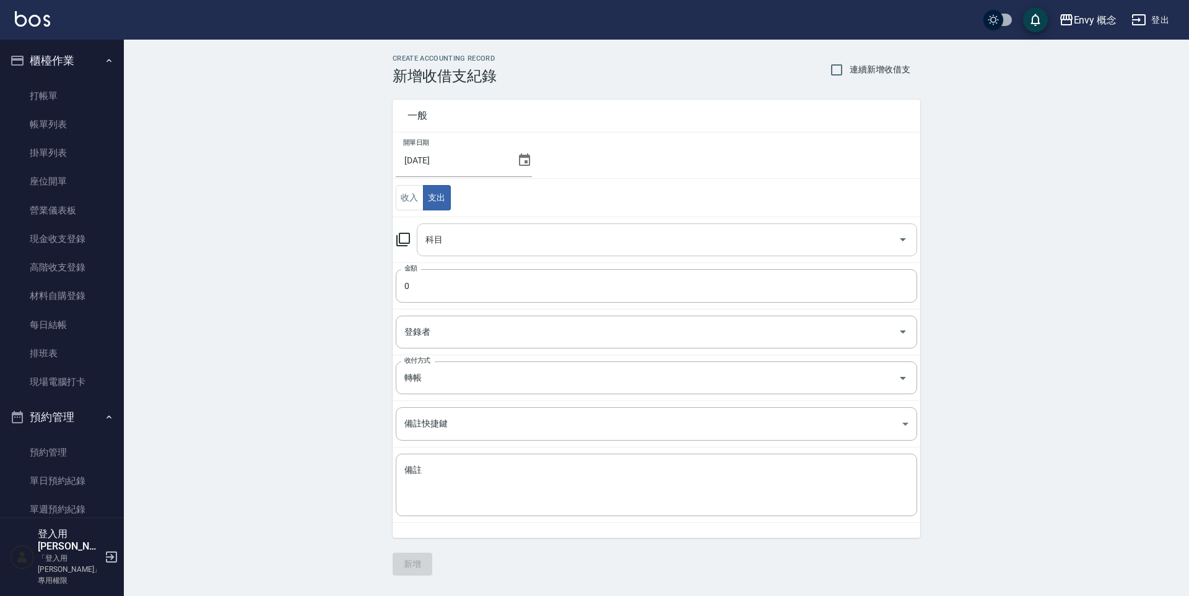
click at [463, 243] on input "科目" at bounding box center [657, 240] width 471 height 22
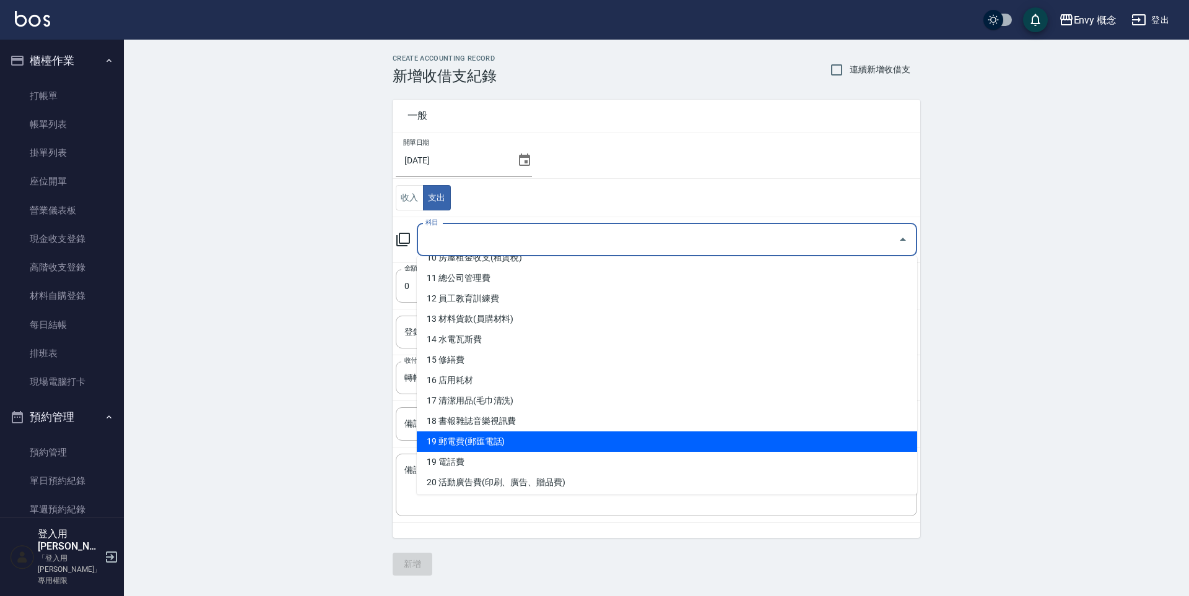
scroll to position [630, 0]
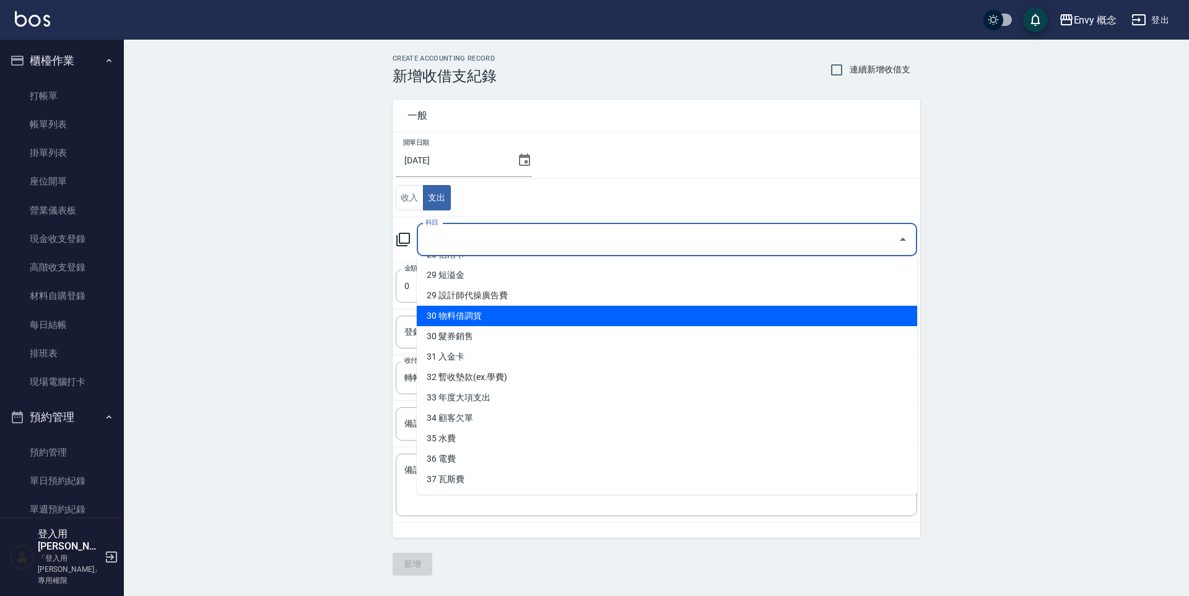
click at [491, 322] on li "30 物料借調貨" at bounding box center [667, 316] width 500 height 20
type input "30 物料借調貨"
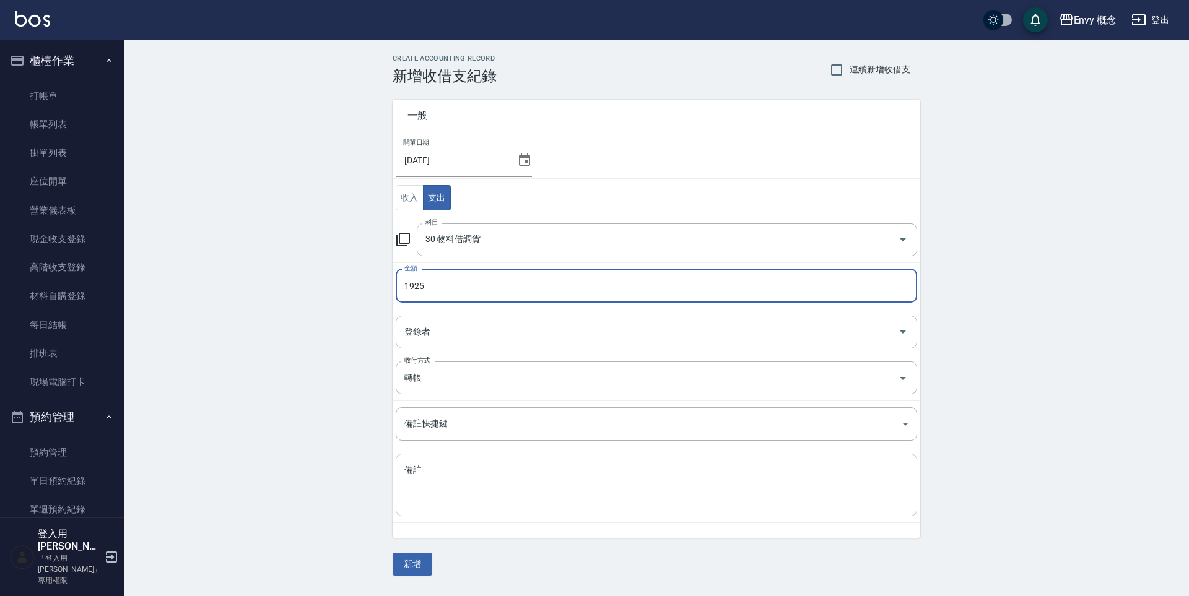
type input "1925"
click at [439, 489] on textarea "備註" at bounding box center [656, 485] width 504 height 42
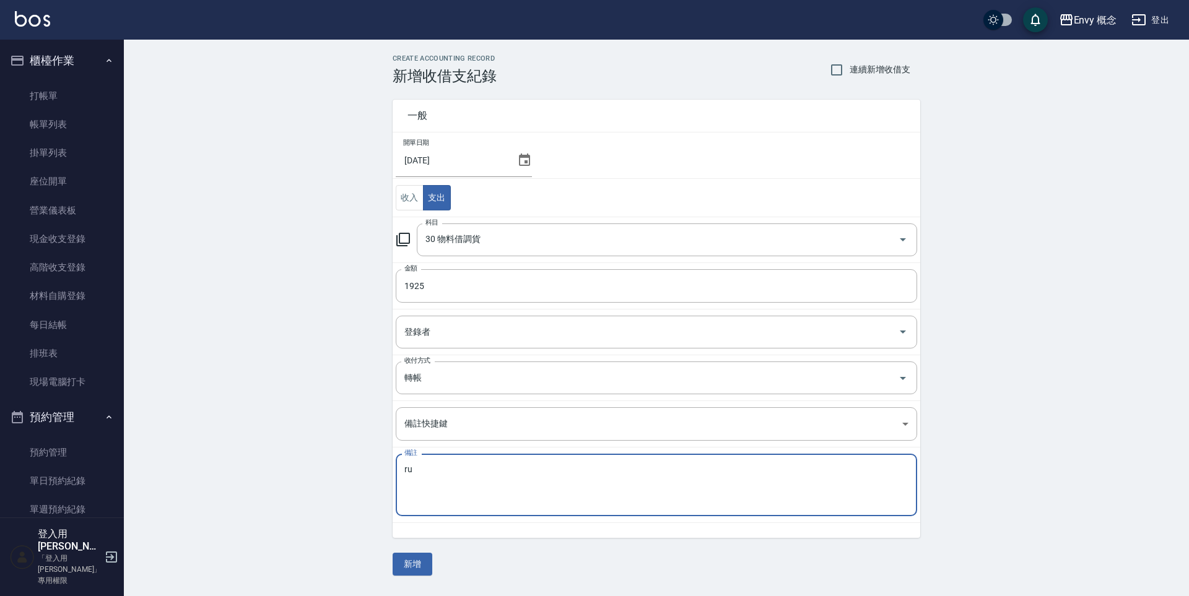
type textarea "r"
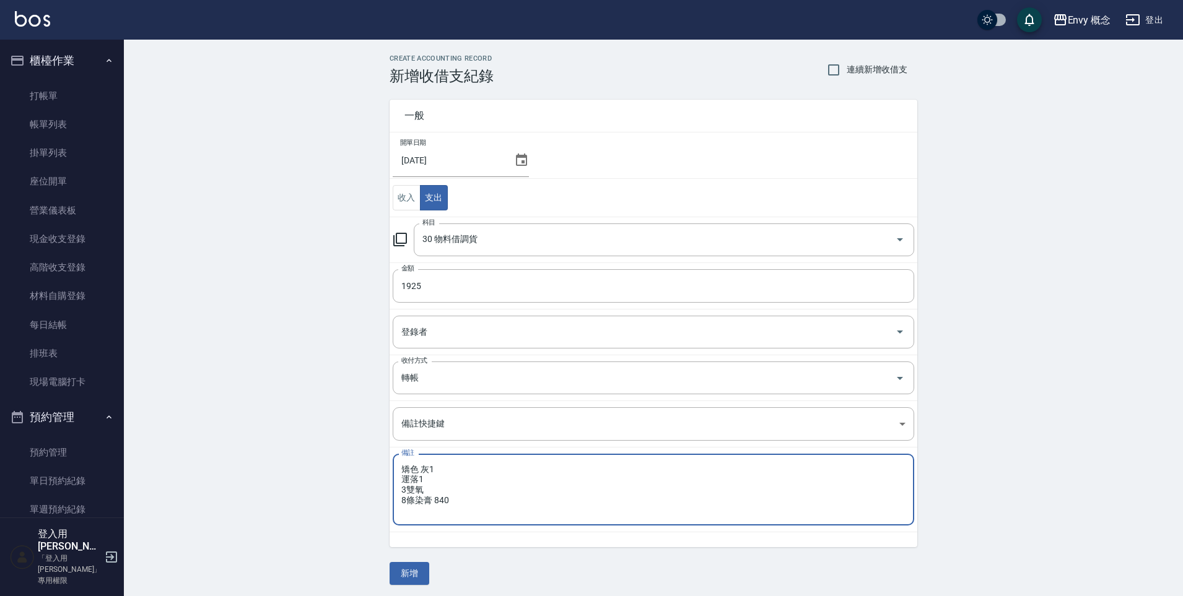
click at [445, 487] on textarea "矯色 灰1 運落1 3雙氧 8條染膏 840" at bounding box center [653, 489] width 504 height 51
click at [462, 481] on textarea "矯色 灰1 運落1 3雙氧315 8條染膏 840" at bounding box center [653, 489] width 504 height 51
click at [468, 471] on textarea "矯色 灰1 運落1 280 3雙氧315 8條染膏 840" at bounding box center [653, 489] width 504 height 51
click at [474, 506] on textarea "矯色 灰1 280 運落1 280 3雙氧315 8條染膏 840" at bounding box center [653, 489] width 504 height 51
type textarea "矯色 灰1 280 運落1 280 3雙氧315 8條染膏 840 CZ 2染膏 210"
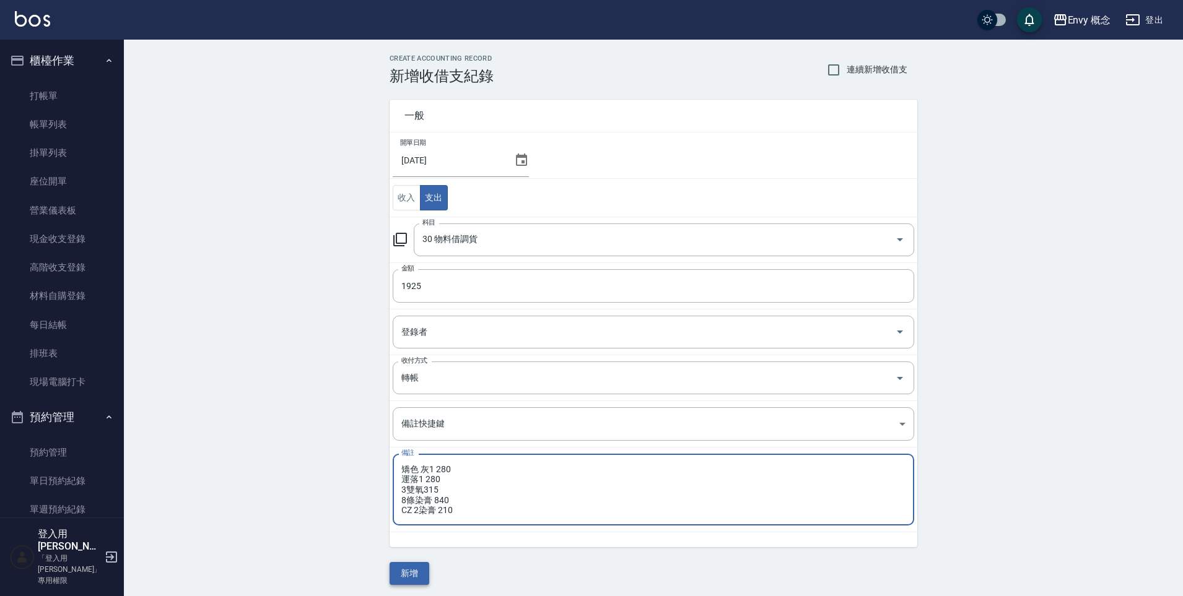
click at [424, 566] on button "新增" at bounding box center [410, 573] width 40 height 23
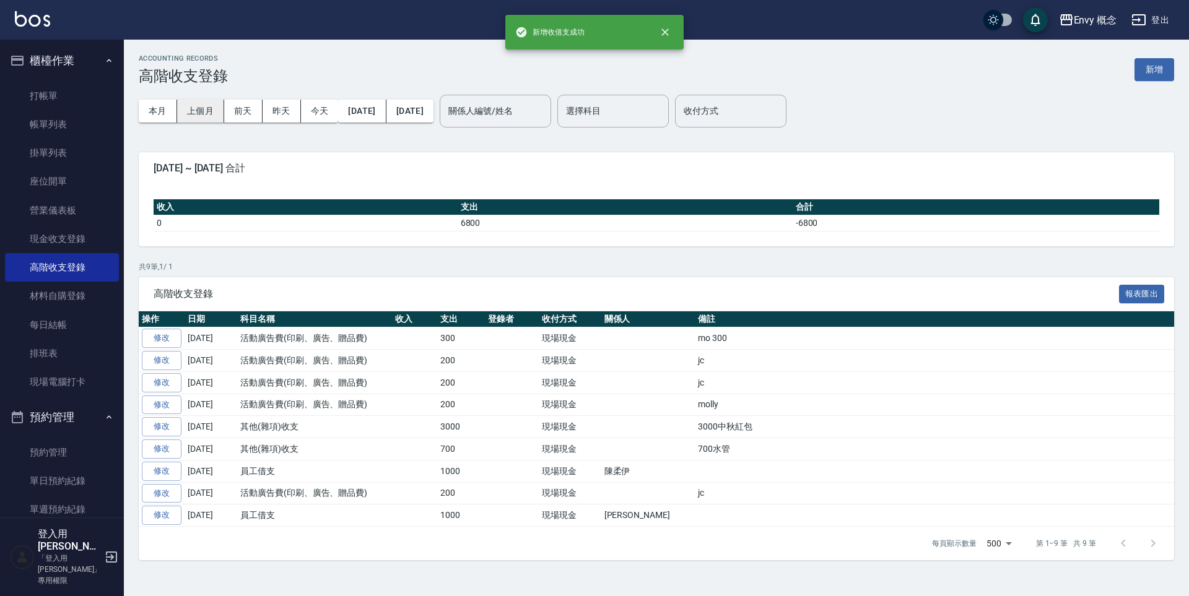
click at [197, 116] on button "上個月" at bounding box center [200, 111] width 47 height 23
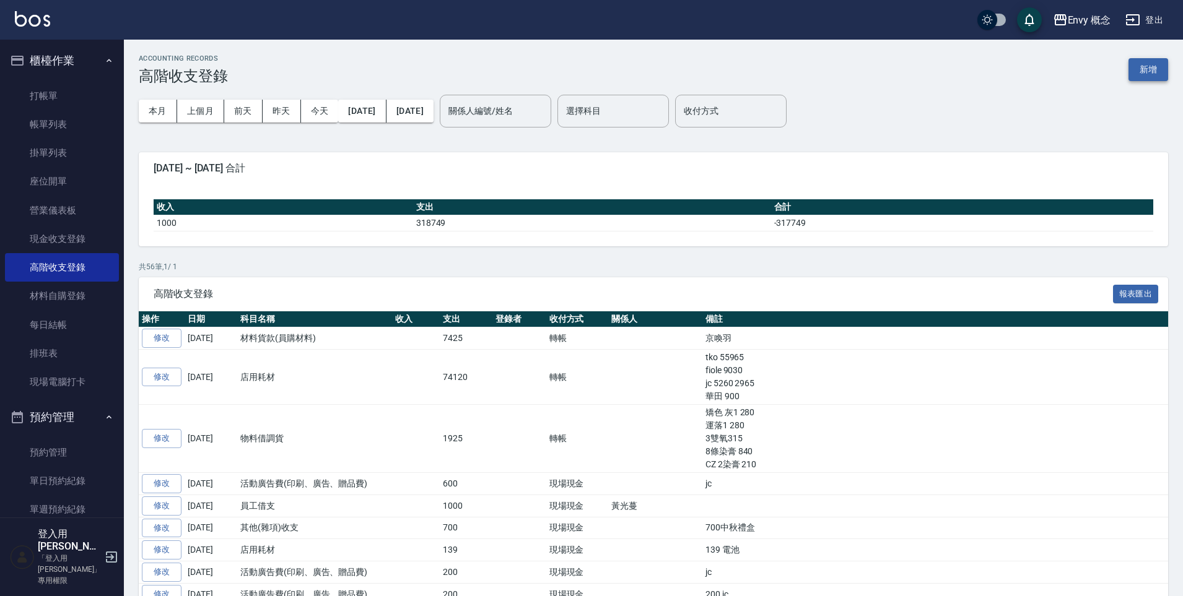
click at [1136, 78] on button "新增" at bounding box center [1148, 69] width 40 height 23
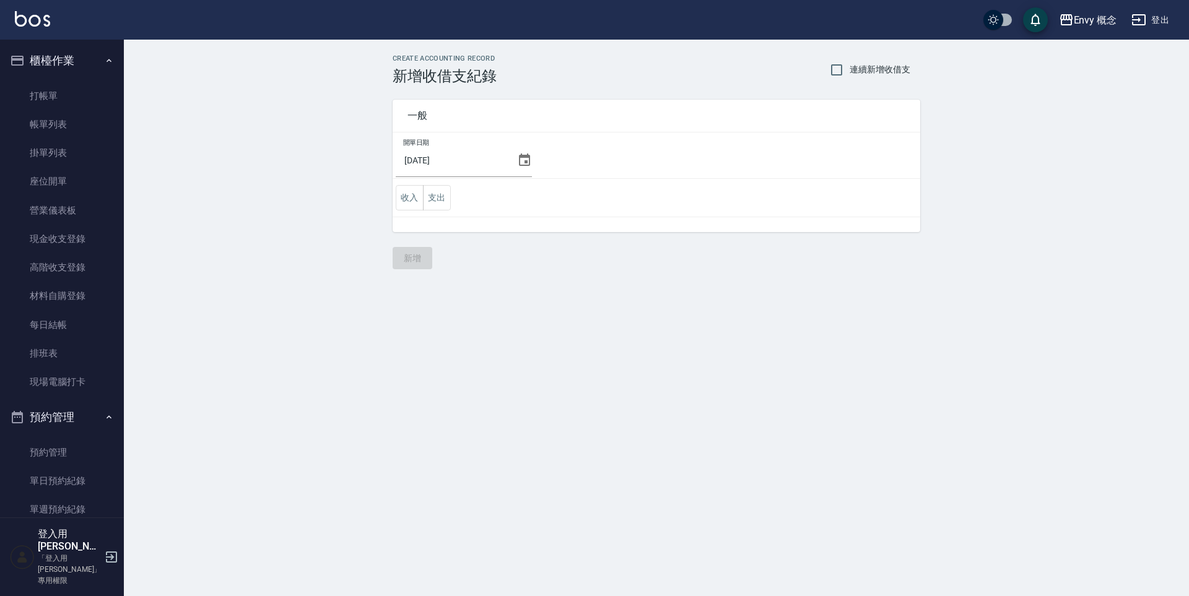
click at [517, 163] on icon at bounding box center [524, 160] width 15 height 15
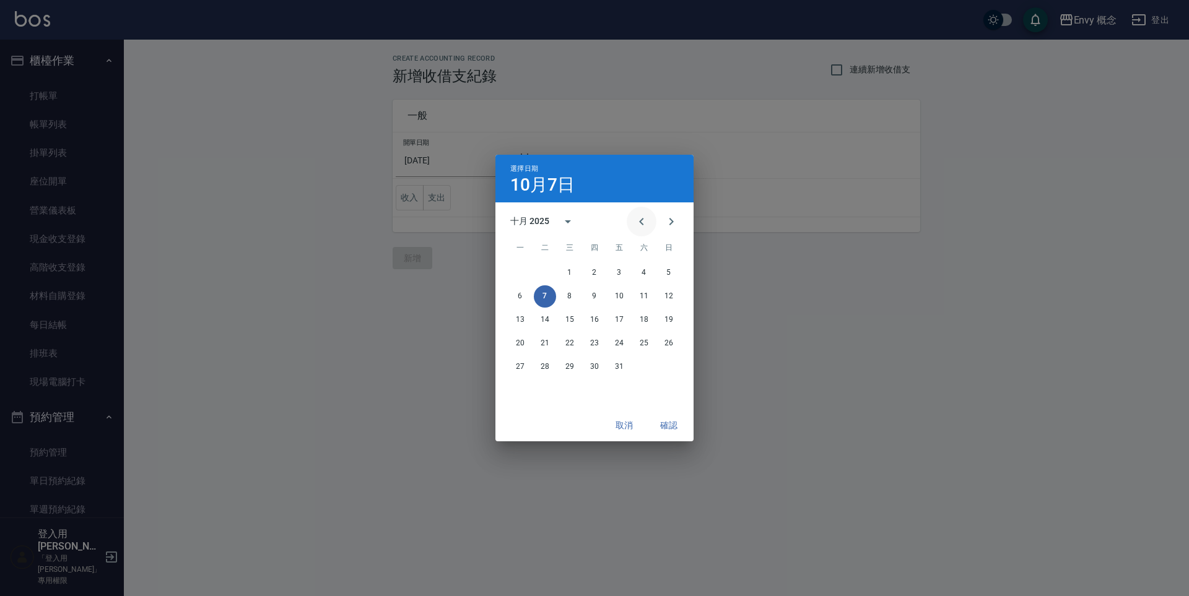
click at [636, 224] on icon "Previous month" at bounding box center [641, 221] width 15 height 15
drag, startPoint x: 546, startPoint y: 368, endPoint x: 564, endPoint y: 374, distance: 18.8
click at [546, 368] on button "30" at bounding box center [545, 367] width 22 height 22
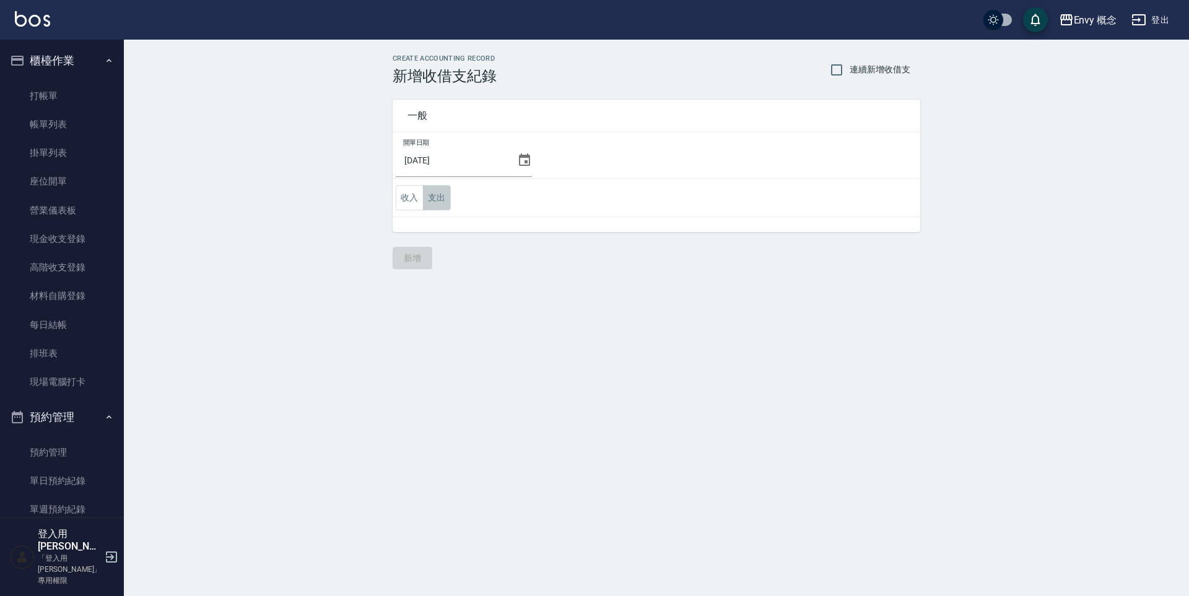
click at [438, 201] on button "支出" at bounding box center [437, 197] width 28 height 25
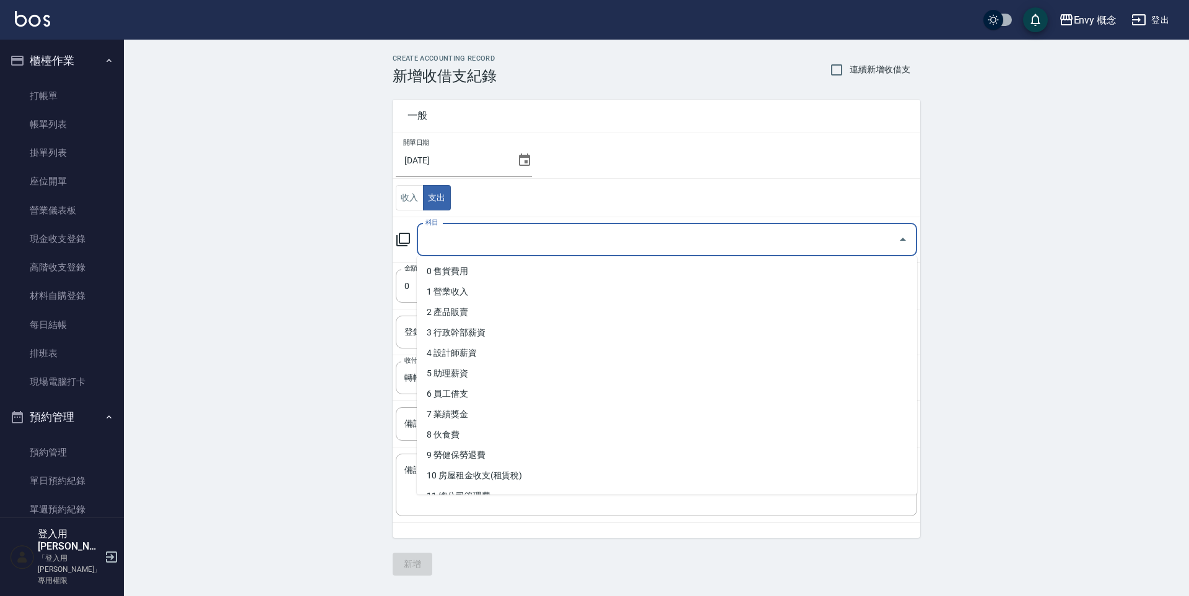
click at [478, 246] on input "科目" at bounding box center [657, 240] width 471 height 22
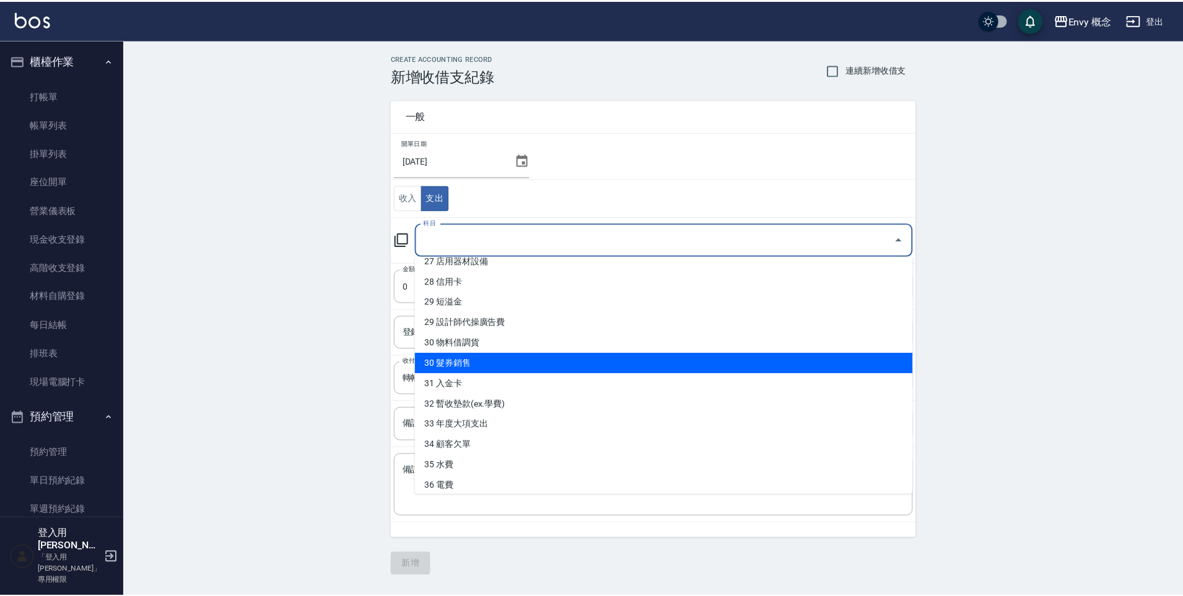
scroll to position [601, 0]
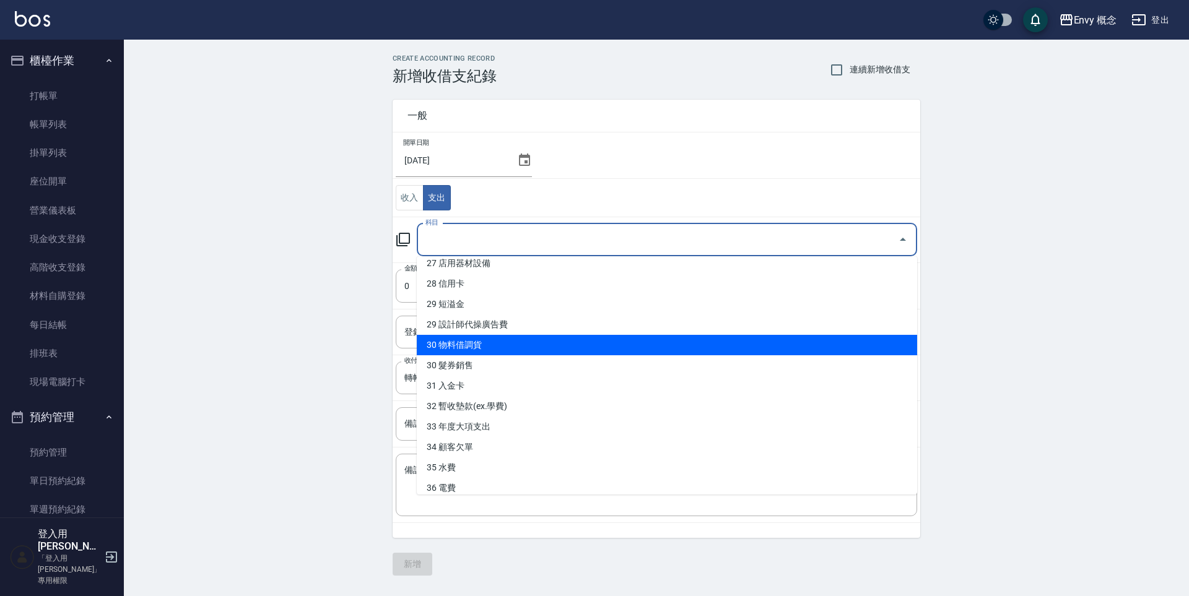
click at [531, 344] on li "30 物料借調貨" at bounding box center [667, 345] width 500 height 20
type input "30 物料借調貨"
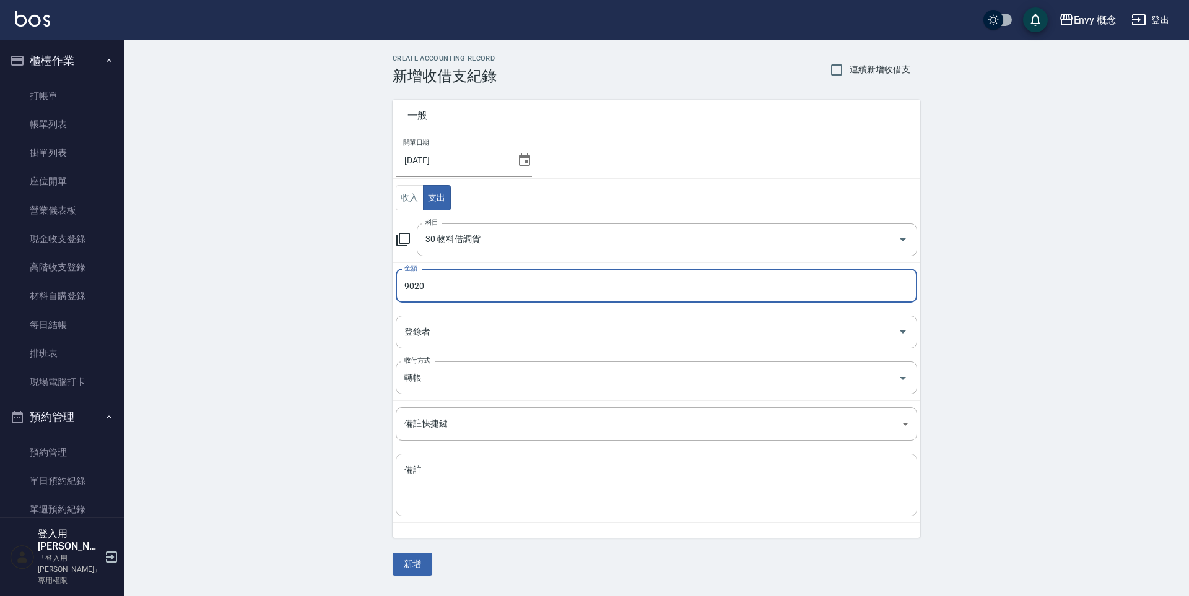
type input "9020"
click at [484, 480] on textarea "備註" at bounding box center [656, 485] width 504 height 42
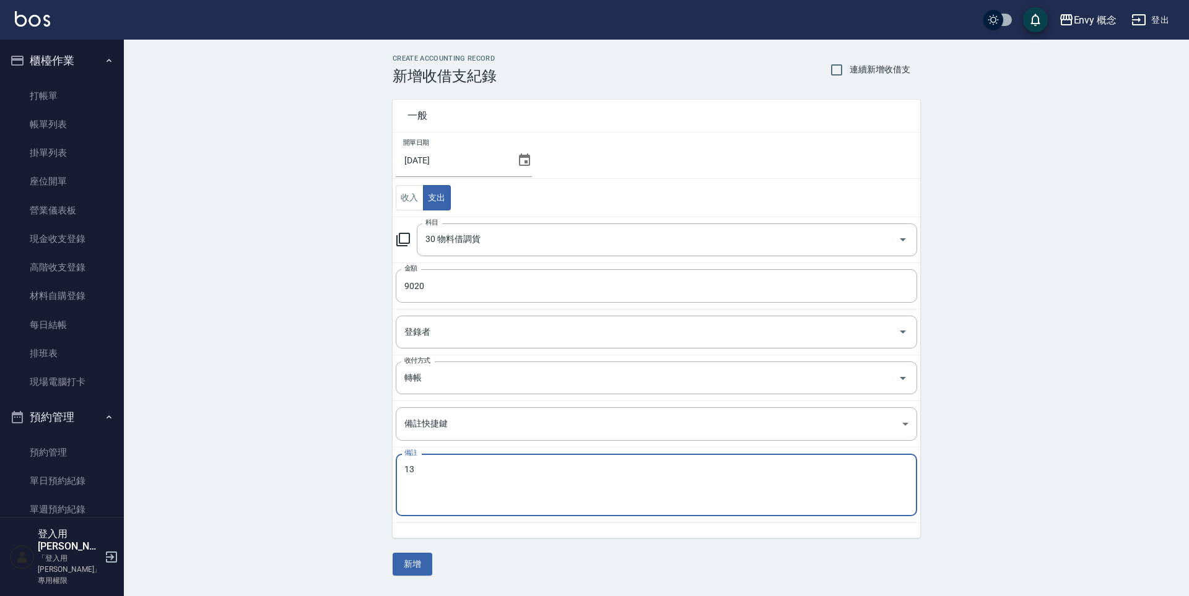
type textarea "1"
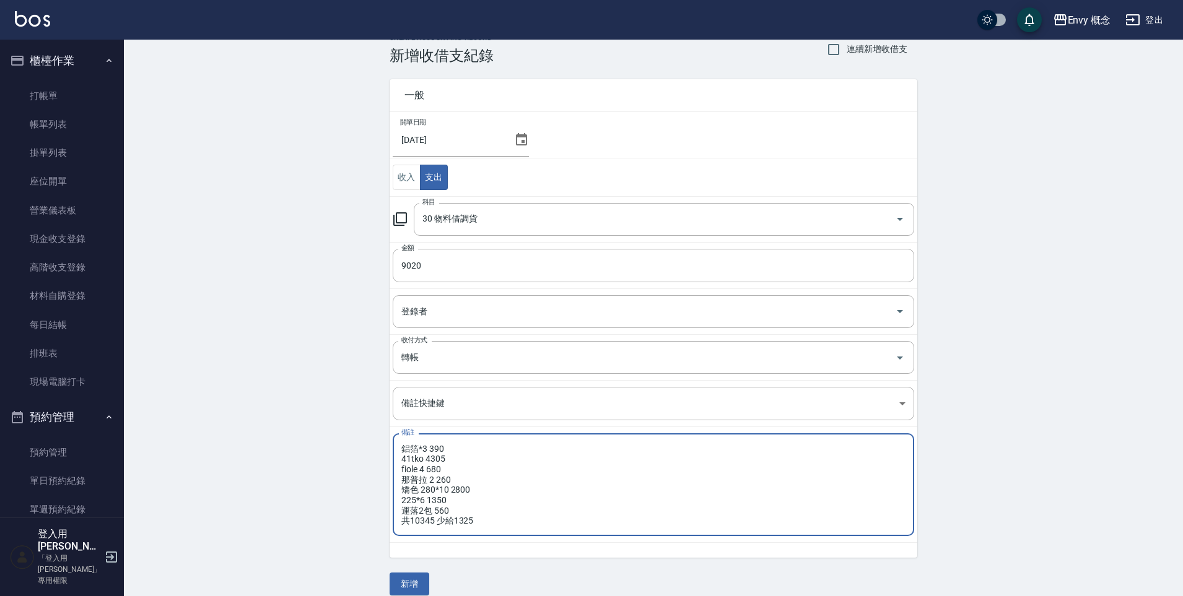
scroll to position [35, 0]
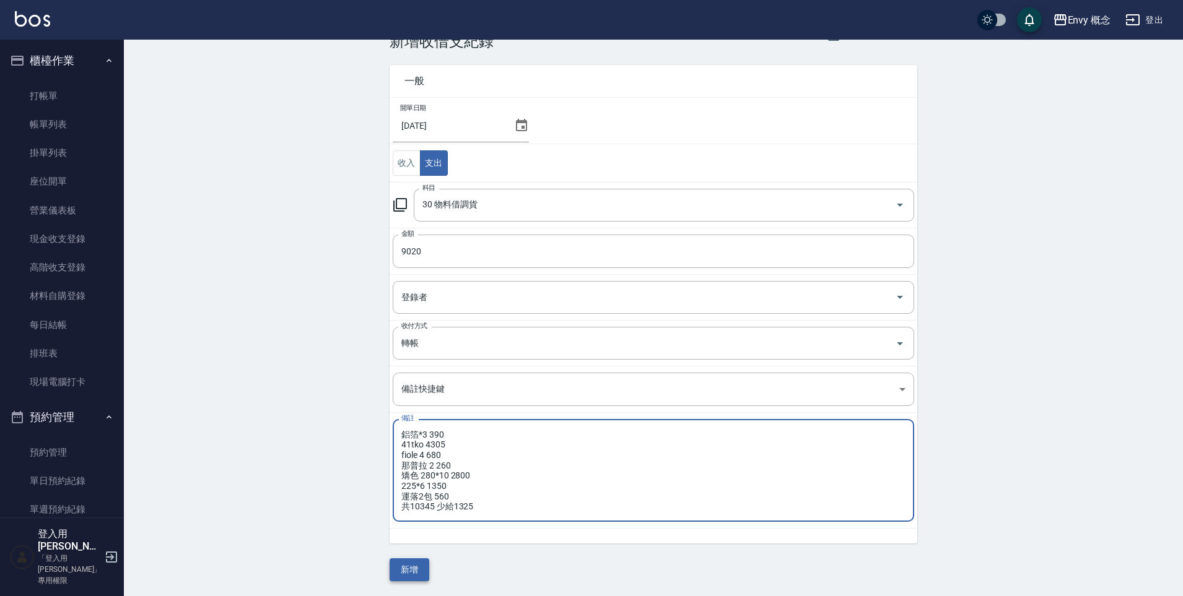
type textarea "鋁箔*3 390 41tko 4305 fiole 4 680 那普拉 2 260 矯色 280*10 2800 225*6 1350 運落2包 560 共1…"
click at [422, 570] on button "新增" at bounding box center [410, 570] width 40 height 23
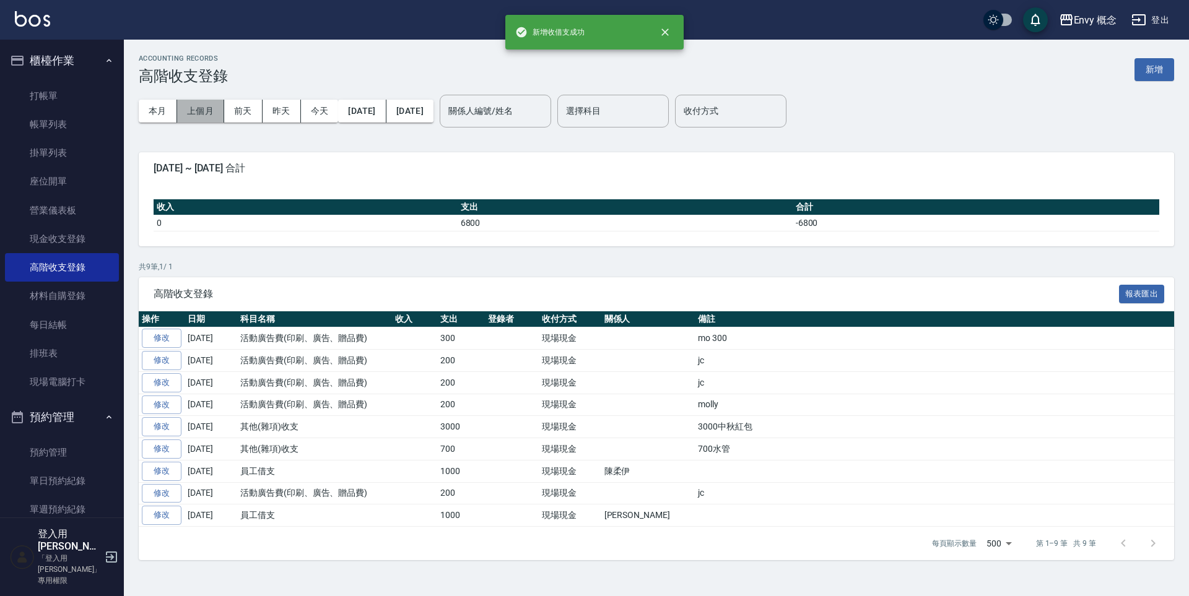
click at [209, 110] on button "上個月" at bounding box center [200, 111] width 47 height 23
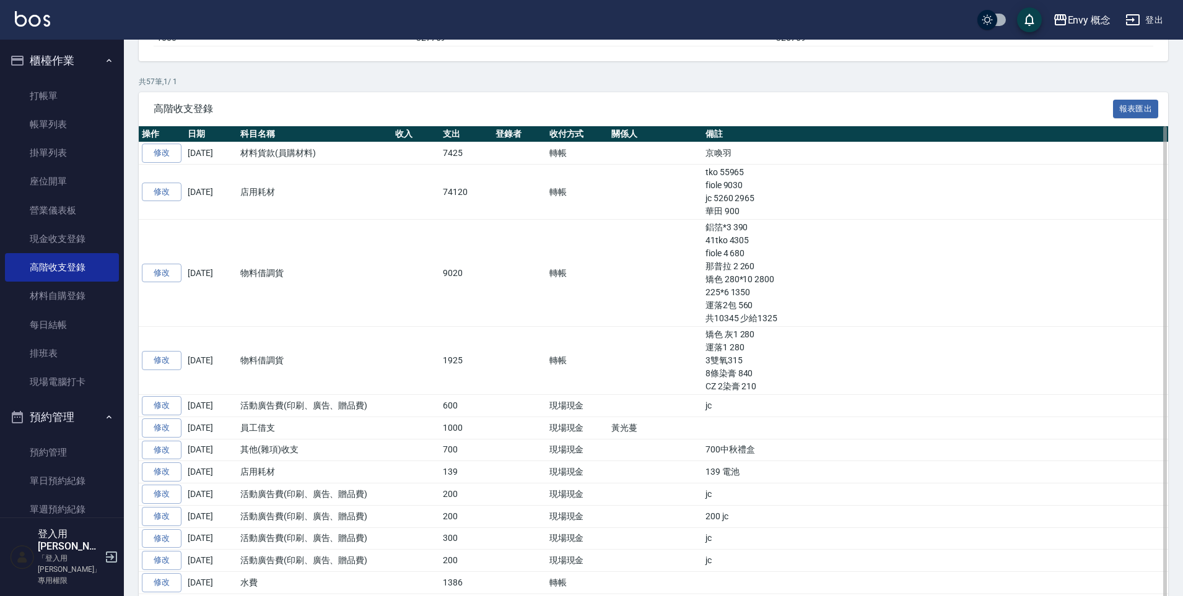
scroll to position [183, 0]
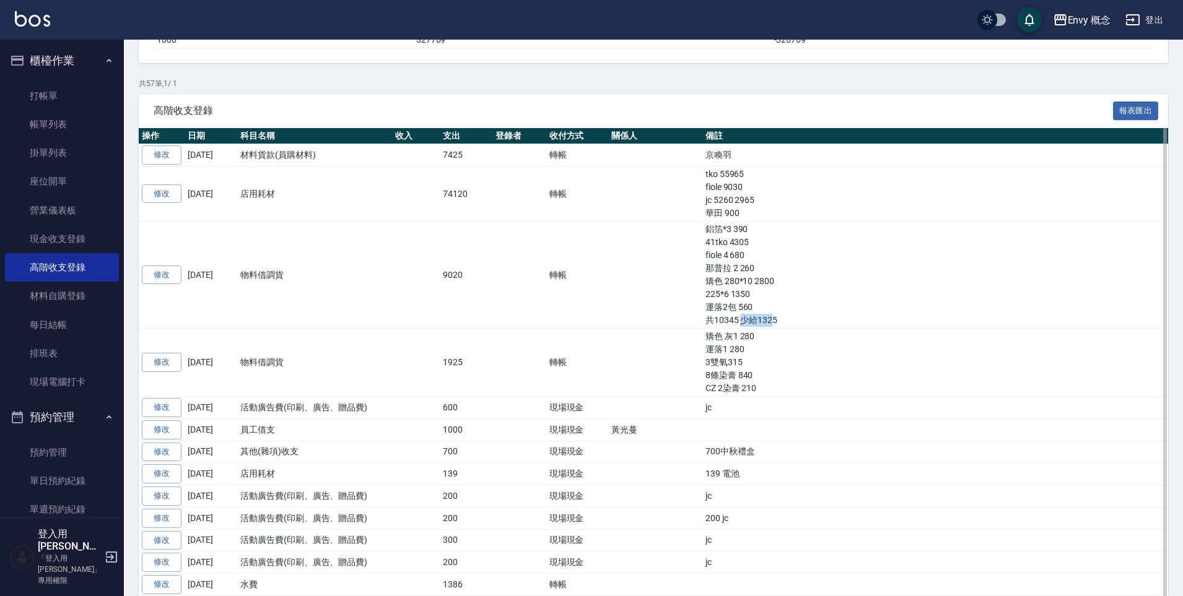
drag, startPoint x: 700, startPoint y: 319, endPoint x: 734, endPoint y: 319, distance: 33.4
click at [734, 319] on td "鋁箔*3 390 41tko 4305 fiole 4 680 那普拉 2 260 矯色 280*10 2800 225*6 1350 運落2包 560 共1…" at bounding box center [935, 275] width 466 height 107
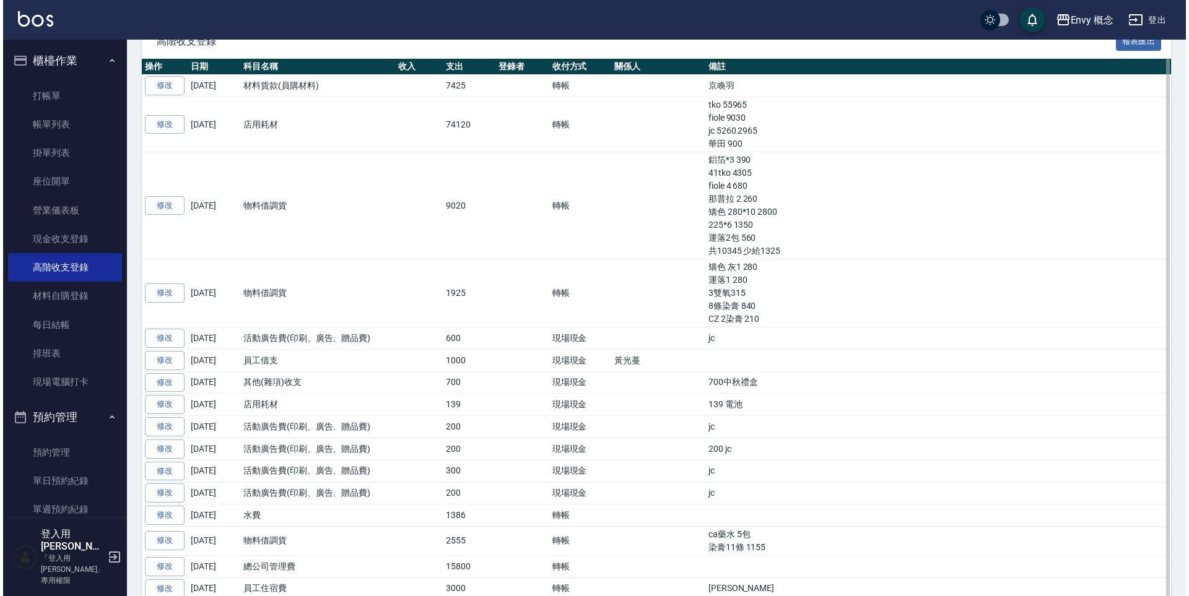
scroll to position [0, 0]
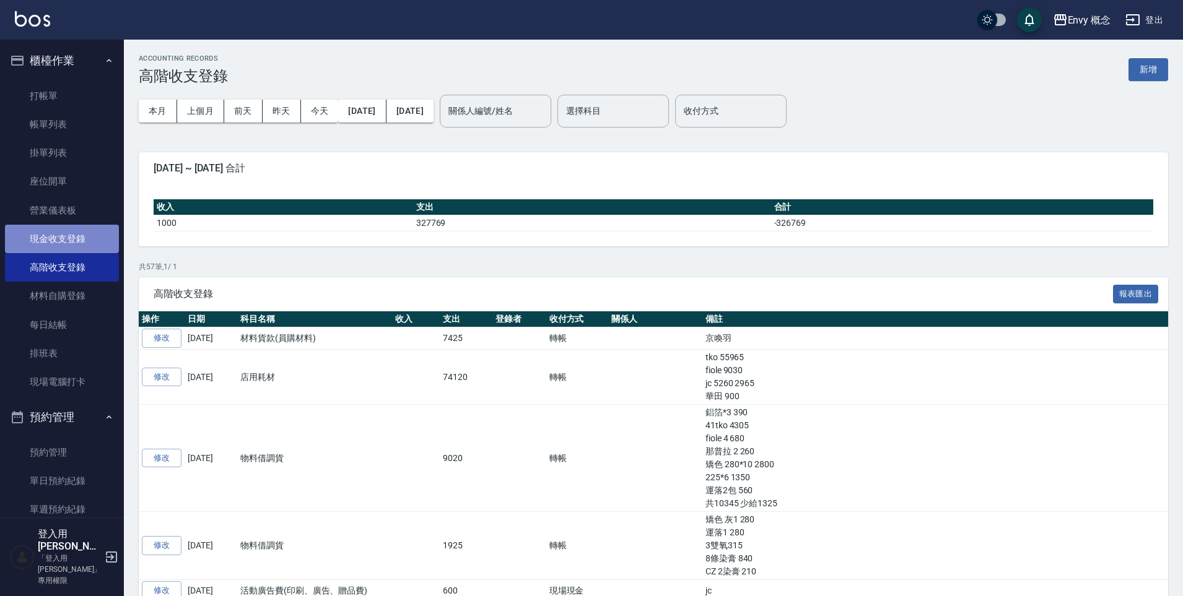
click at [69, 244] on link "現金收支登錄" at bounding box center [62, 239] width 114 height 28
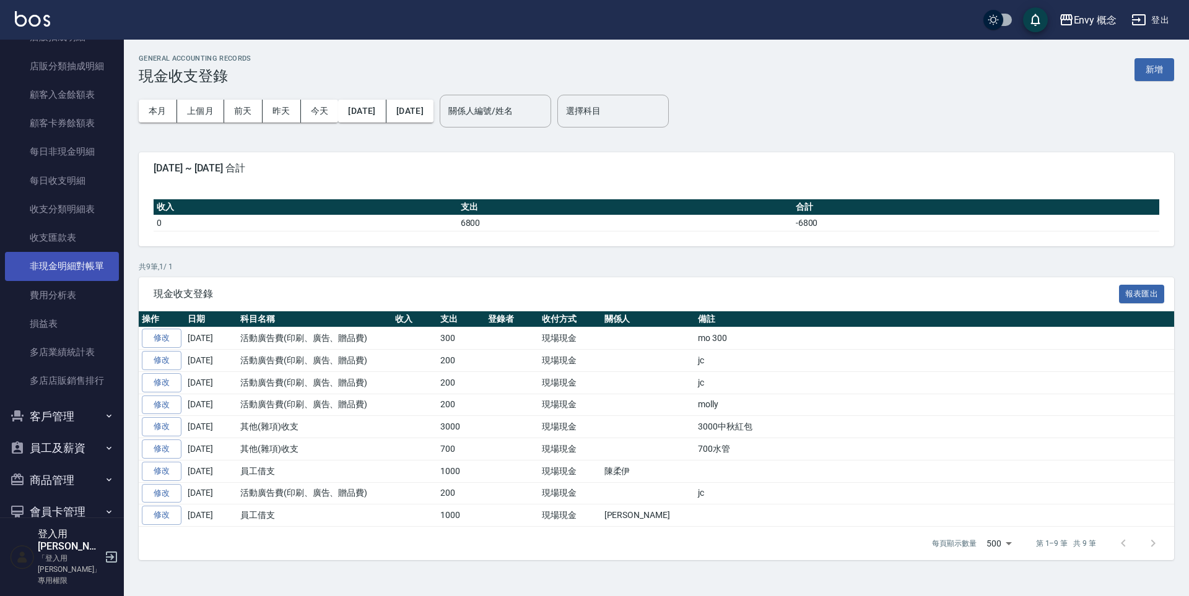
scroll to position [1325, 0]
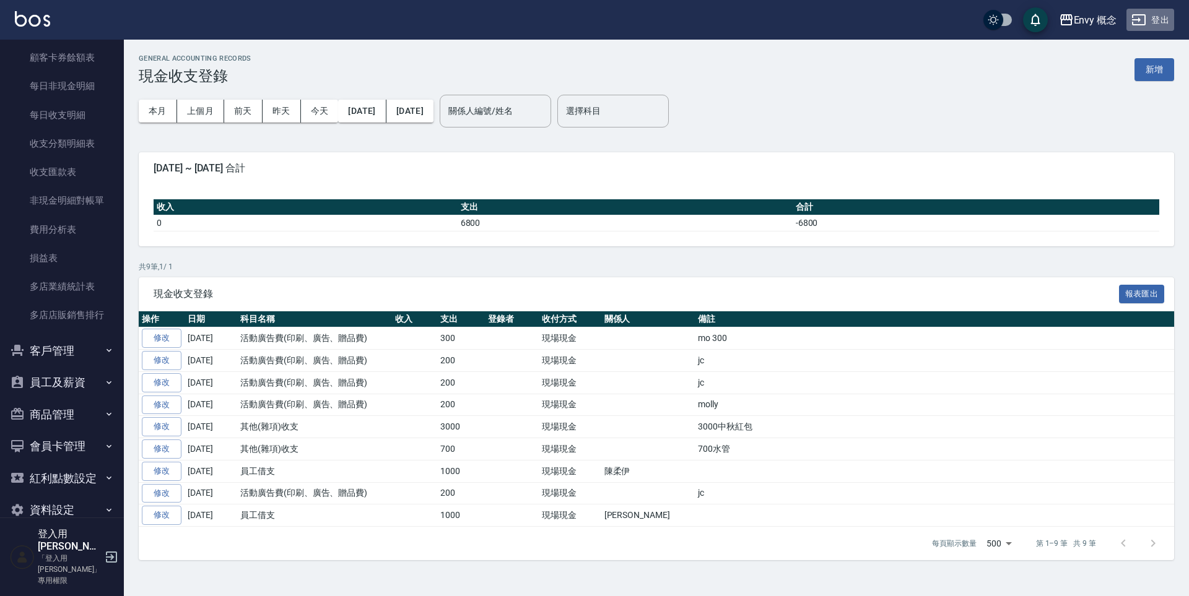
click at [1161, 15] on button "登出" at bounding box center [1150, 20] width 48 height 23
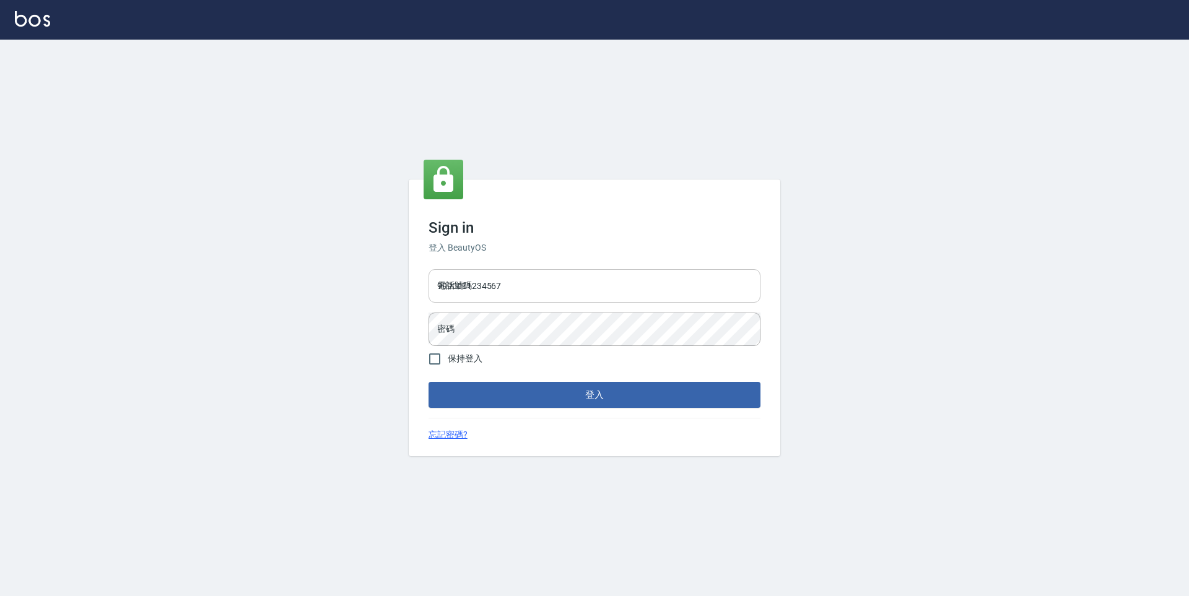
click at [494, 289] on input "9990001234567" at bounding box center [595, 285] width 332 height 33
drag, startPoint x: 508, startPoint y: 285, endPoint x: 427, endPoint y: 284, distance: 80.5
click at [427, 284] on div "電話號碼 9990001234567 電話號碼 密碼 密碼" at bounding box center [595, 307] width 342 height 87
type input "09308892120"
click at [480, 395] on button "登入" at bounding box center [595, 395] width 332 height 26
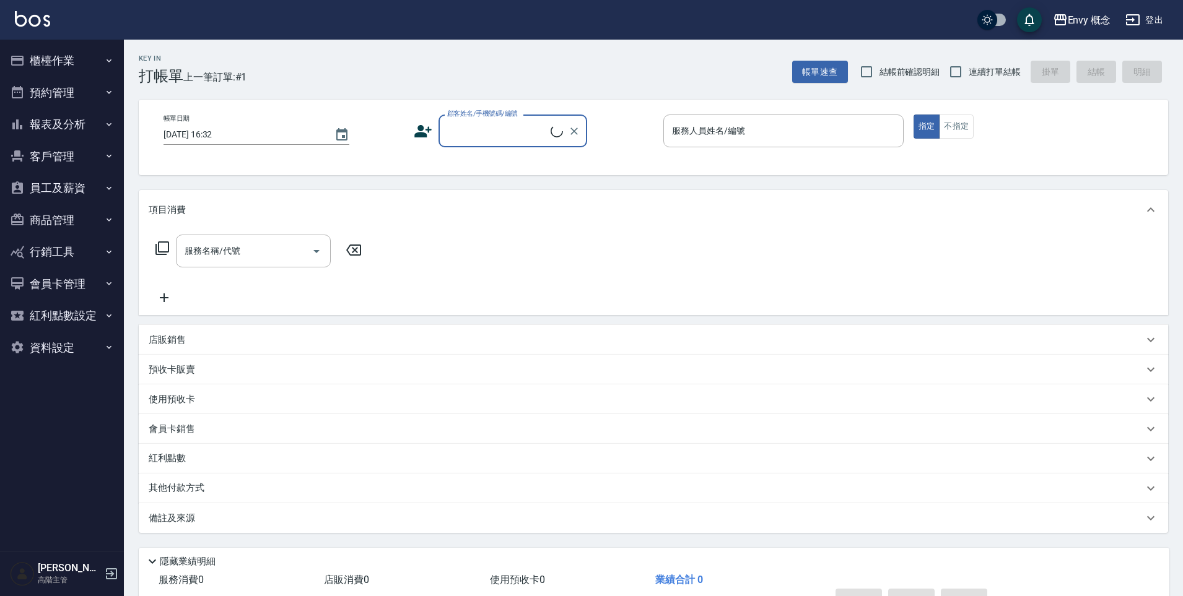
click at [65, 66] on button "櫃檯作業" at bounding box center [62, 61] width 114 height 32
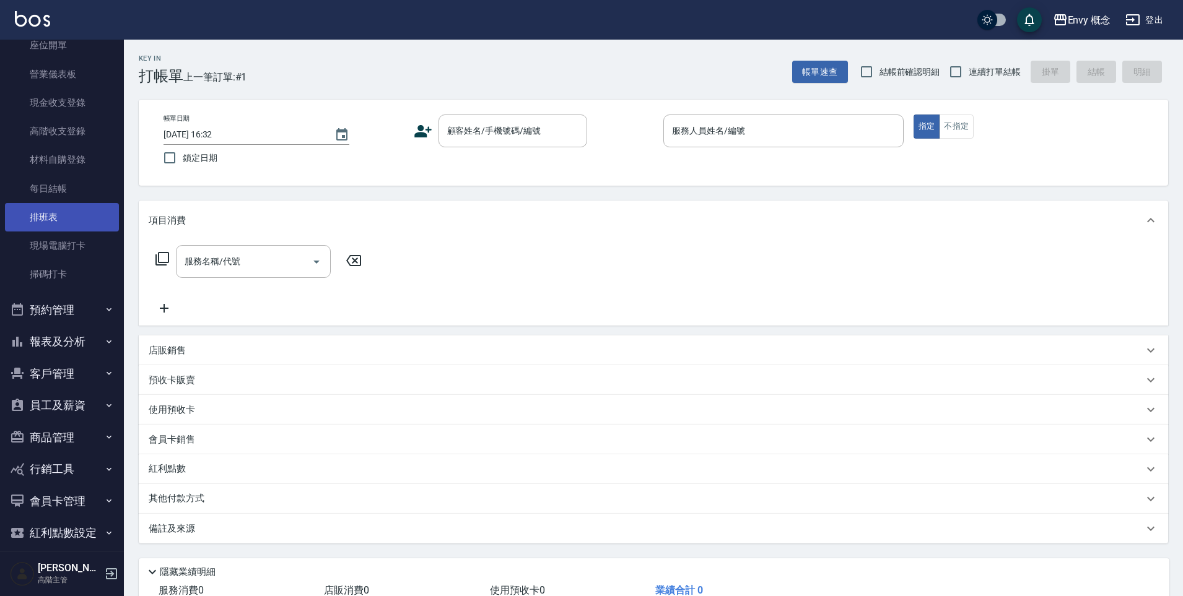
scroll to position [181, 0]
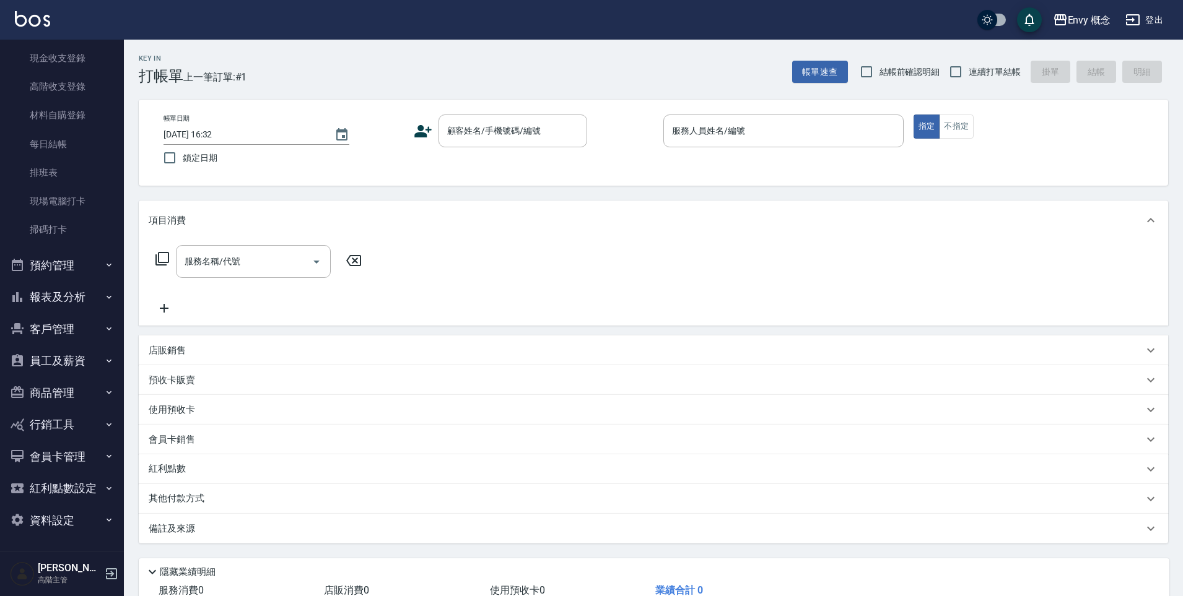
click at [68, 364] on button "員工及薪資" at bounding box center [62, 361] width 114 height 32
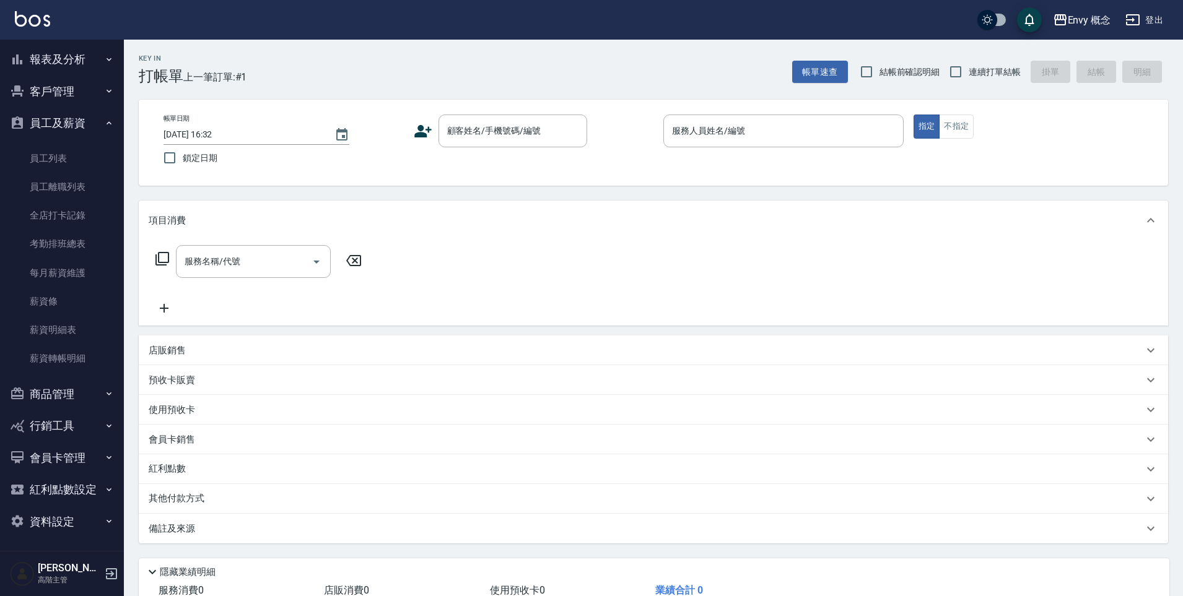
scroll to position [420, 0]
click at [62, 298] on link "薪資條" at bounding box center [62, 300] width 114 height 28
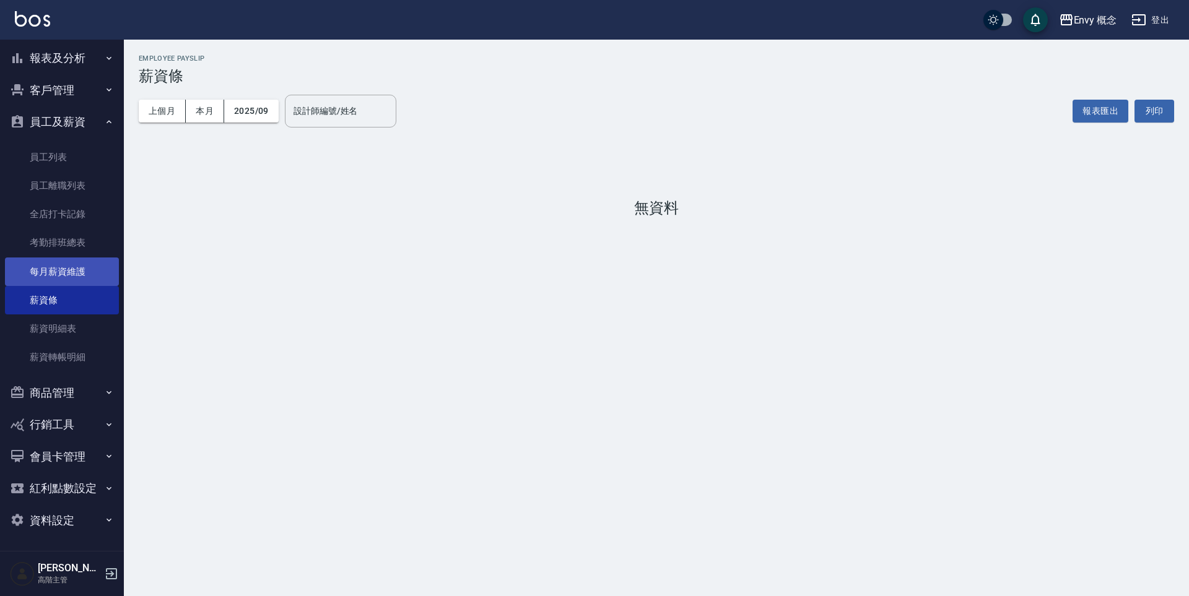
click at [65, 273] on link "每月薪資維護" at bounding box center [62, 272] width 114 height 28
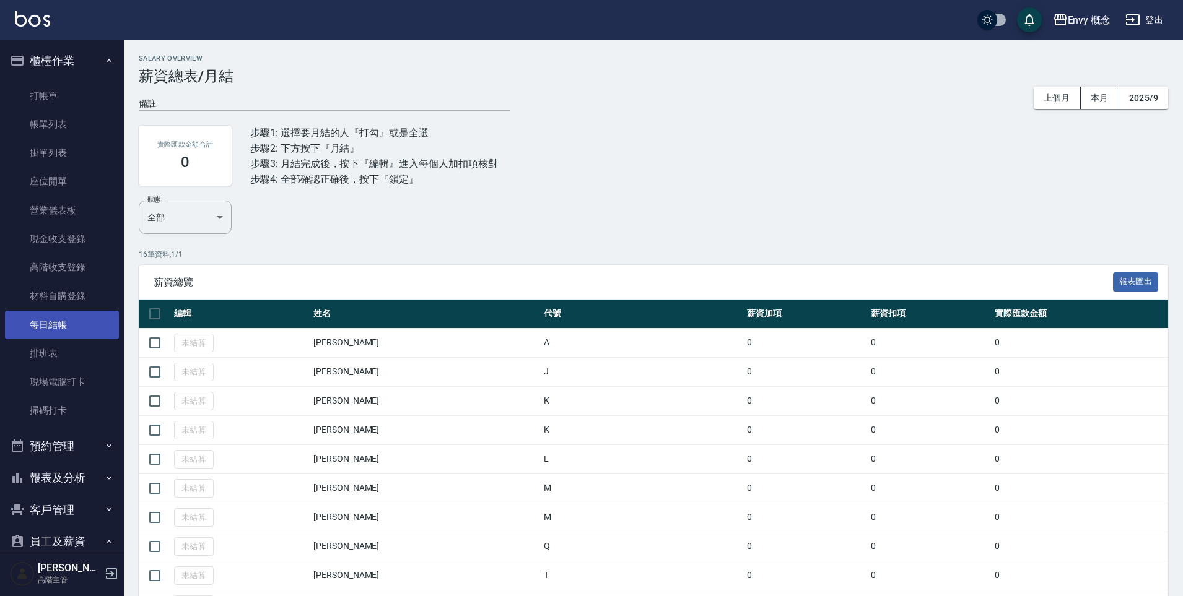
click at [66, 323] on link "每日結帳" at bounding box center [62, 325] width 114 height 28
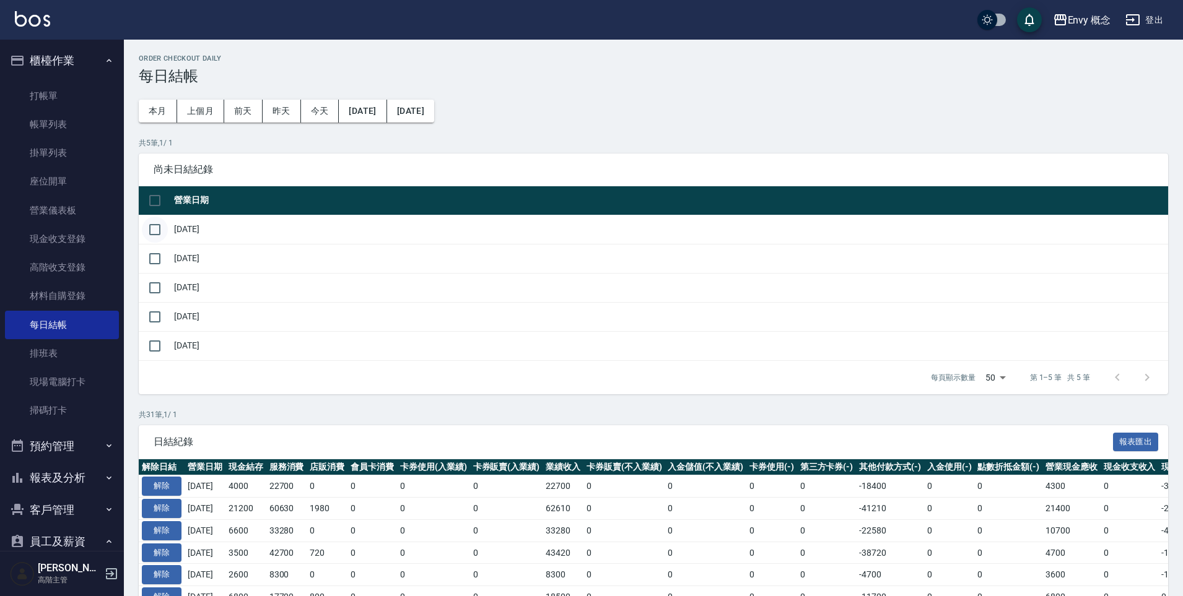
click at [158, 231] on input "checkbox" at bounding box center [155, 230] width 26 height 26
checkbox input "true"
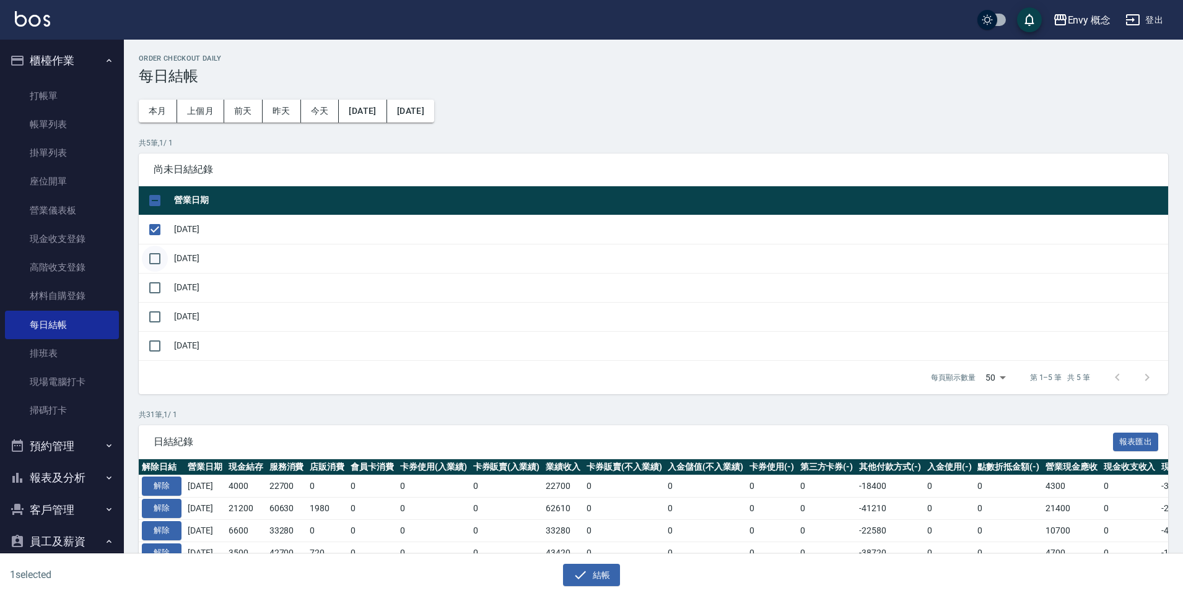
click at [153, 261] on input "checkbox" at bounding box center [155, 259] width 26 height 26
checkbox input "true"
click at [157, 284] on input "checkbox" at bounding box center [155, 288] width 26 height 26
checkbox input "true"
click at [152, 318] on input "checkbox" at bounding box center [155, 317] width 26 height 26
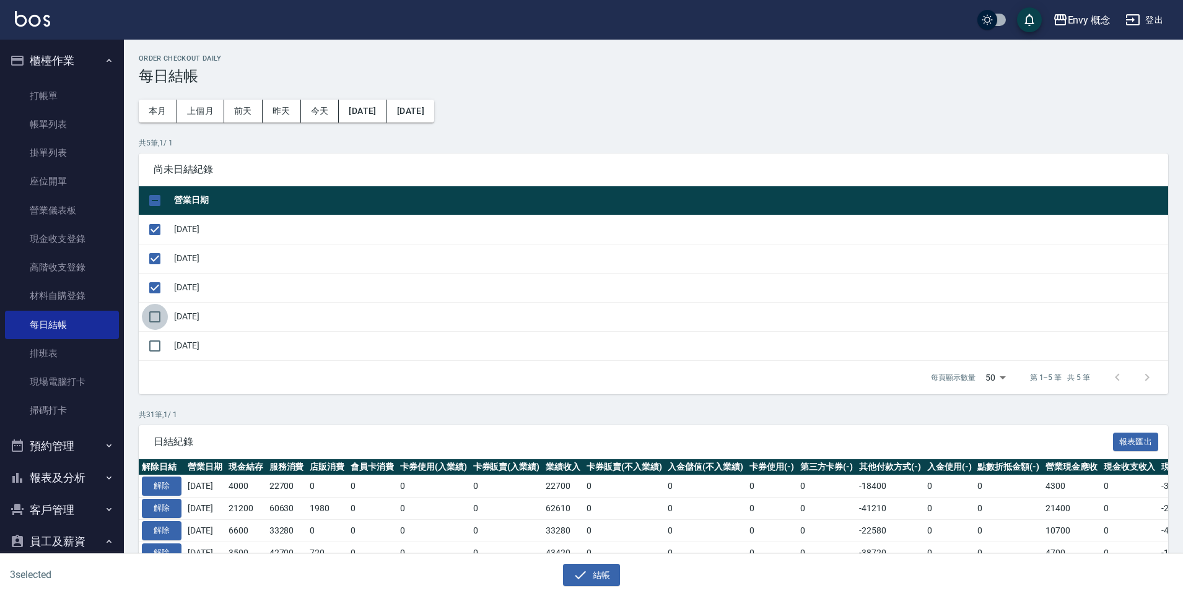
checkbox input "true"
click at [581, 569] on icon "button" at bounding box center [580, 575] width 15 height 15
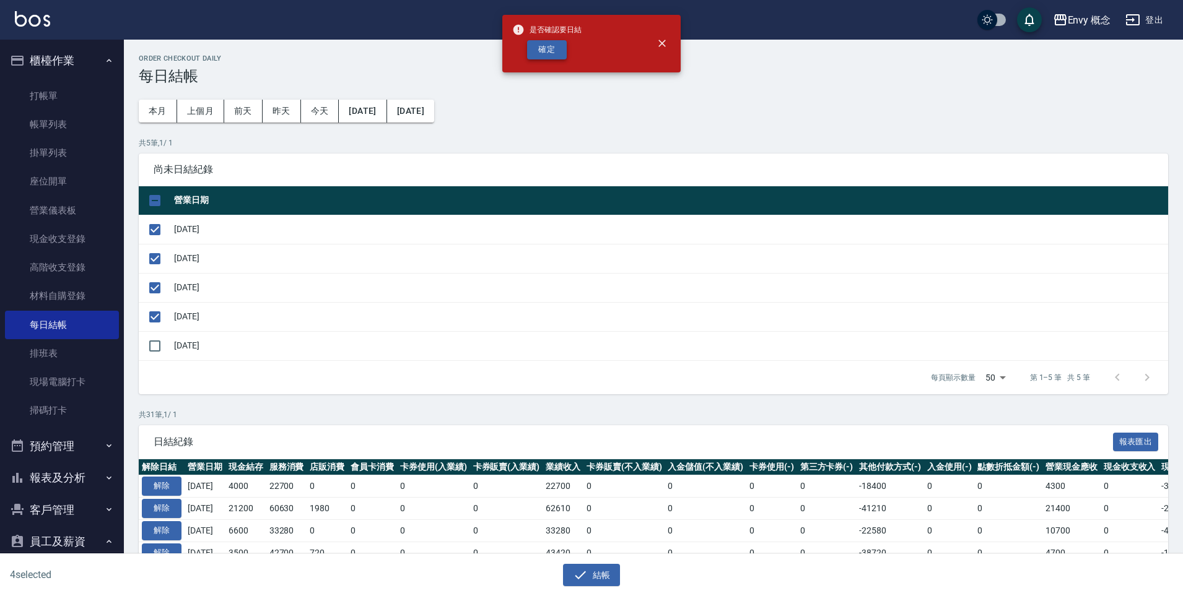
click at [539, 50] on button "確定" at bounding box center [547, 49] width 40 height 19
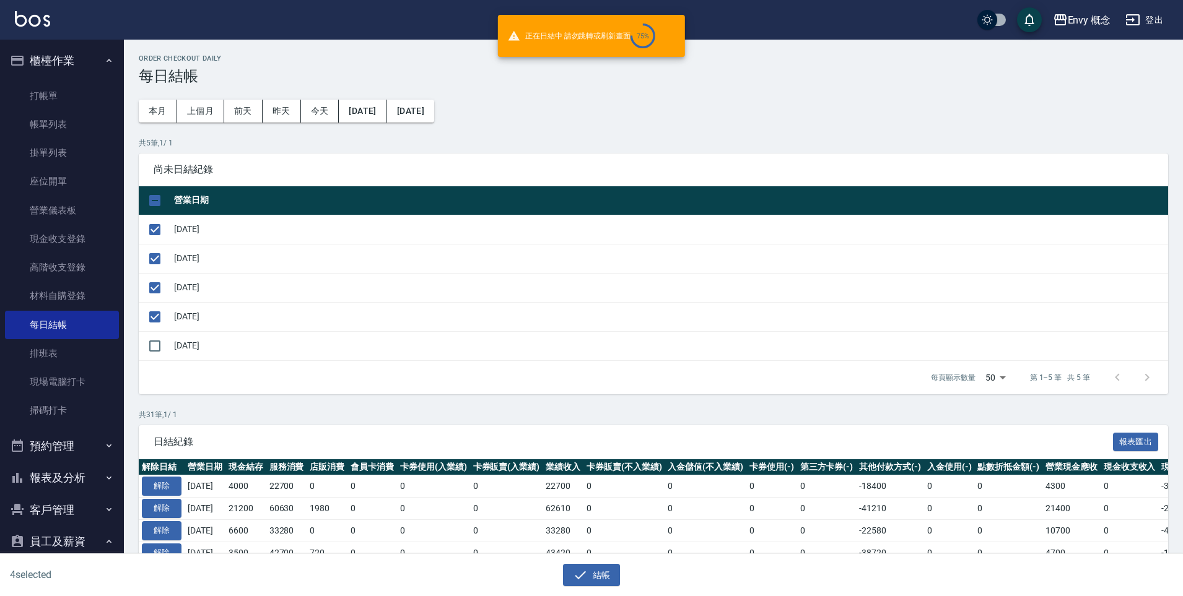
checkbox input "false"
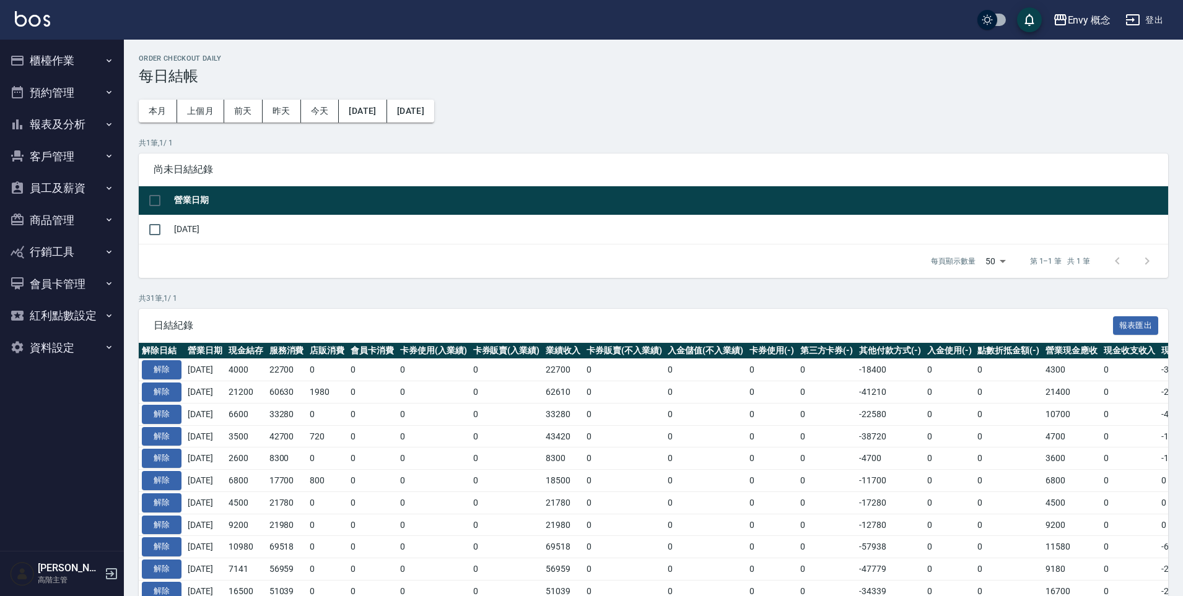
click at [71, 192] on button "員工及薪資" at bounding box center [62, 188] width 114 height 32
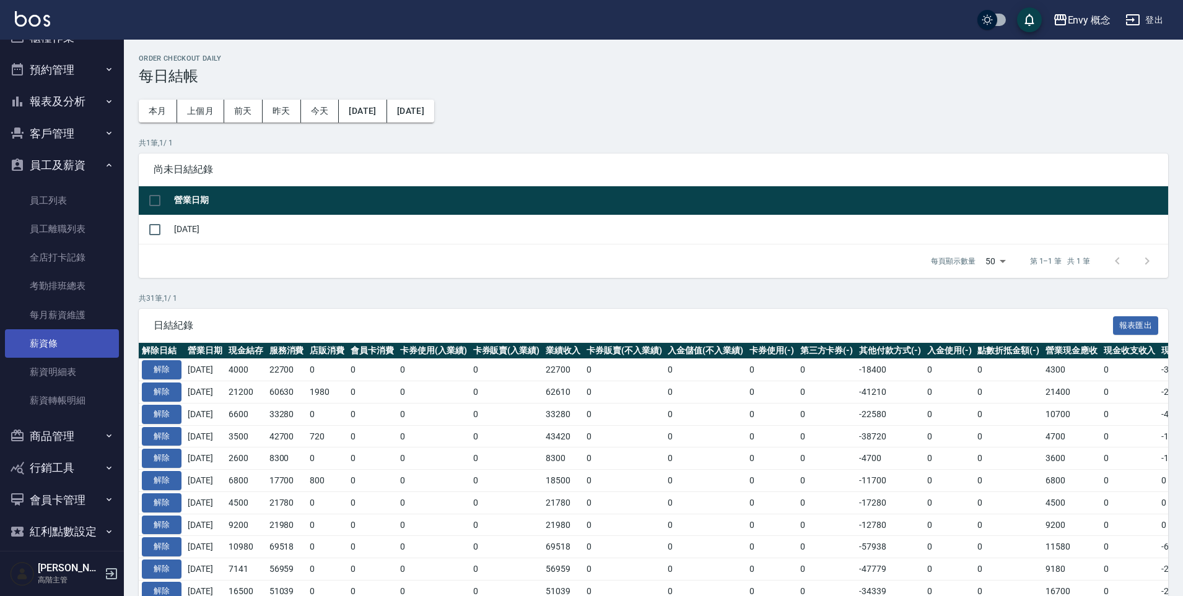
scroll to position [66, 0]
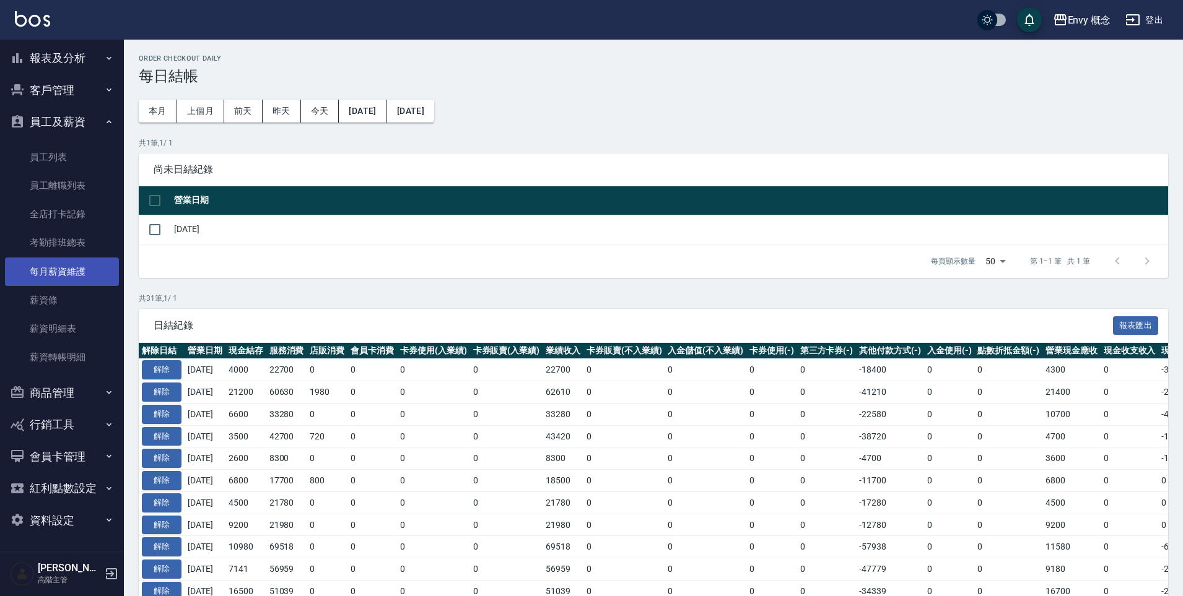
click at [69, 276] on link "每月薪資維護" at bounding box center [62, 272] width 114 height 28
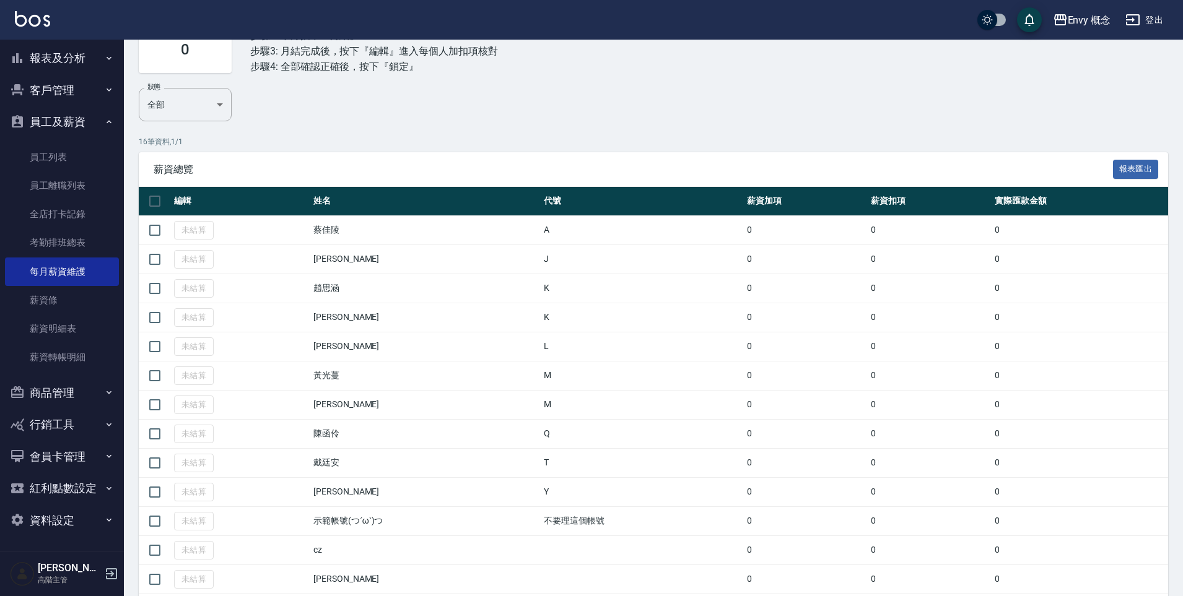
scroll to position [238, 0]
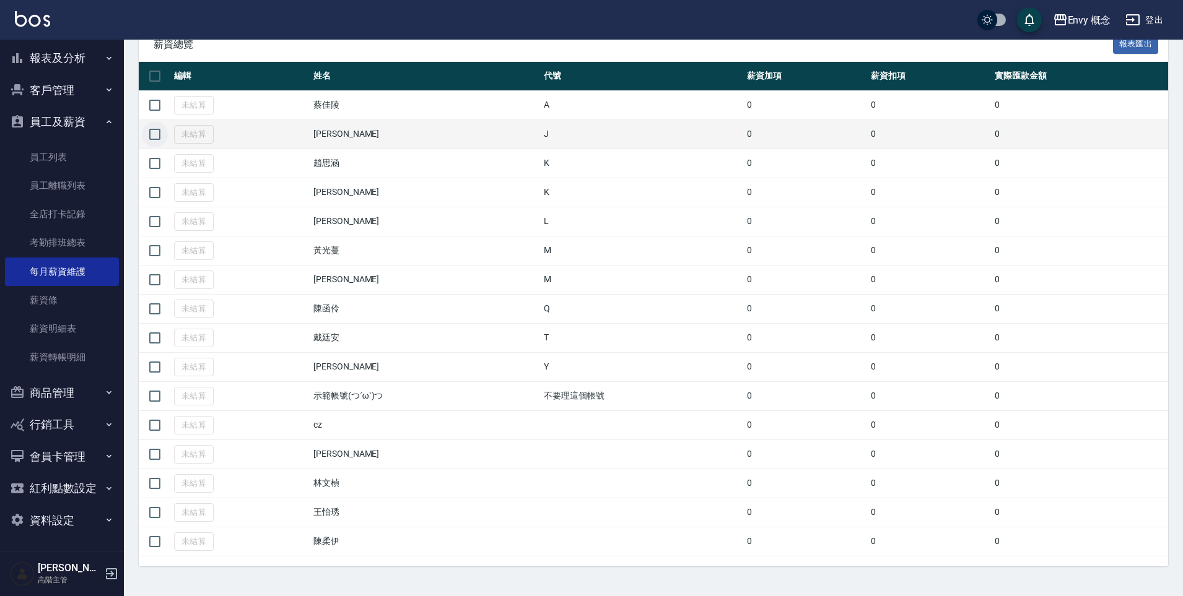
click at [154, 134] on input "checkbox" at bounding box center [155, 134] width 26 height 26
checkbox input "true"
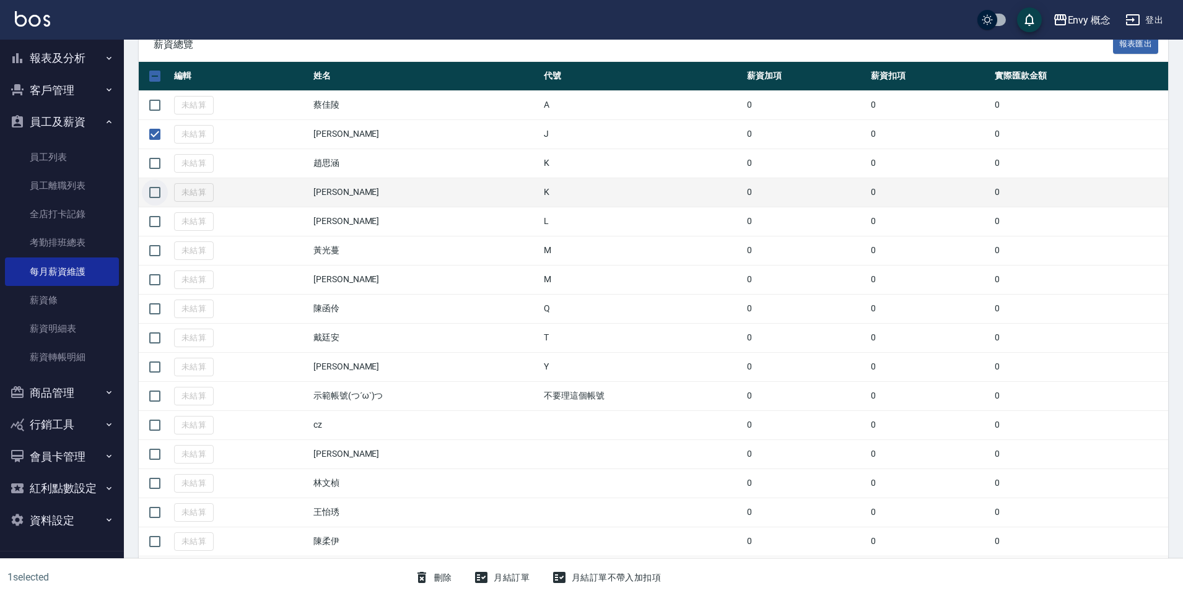
click at [154, 194] on input "checkbox" at bounding box center [155, 193] width 26 height 26
checkbox input "true"
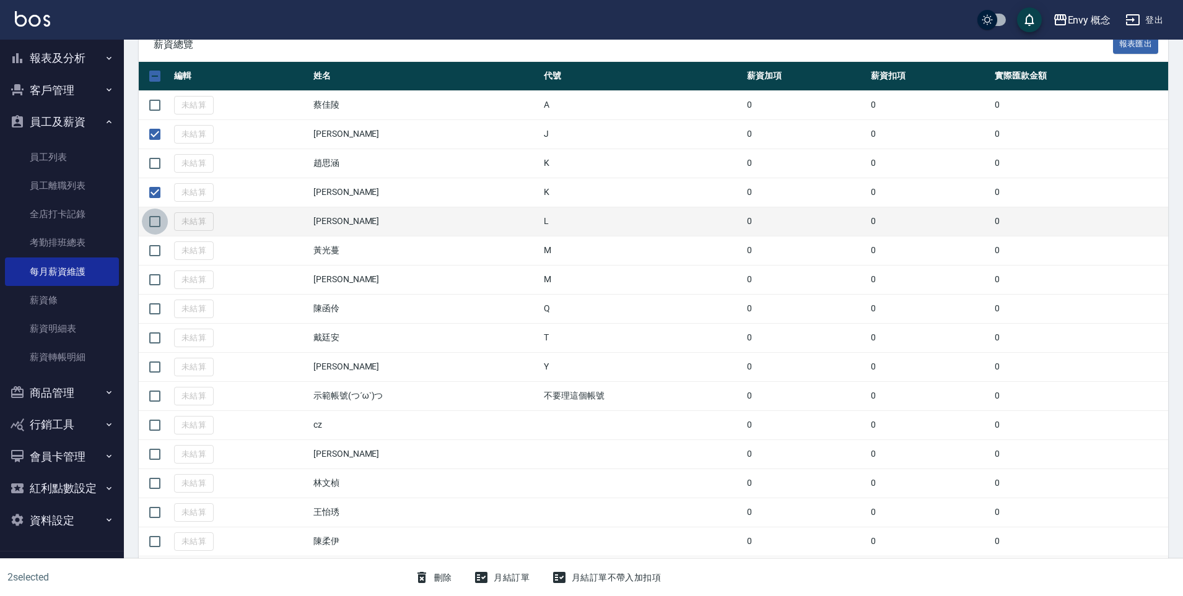
click at [159, 223] on input "checkbox" at bounding box center [155, 222] width 26 height 26
checkbox input "true"
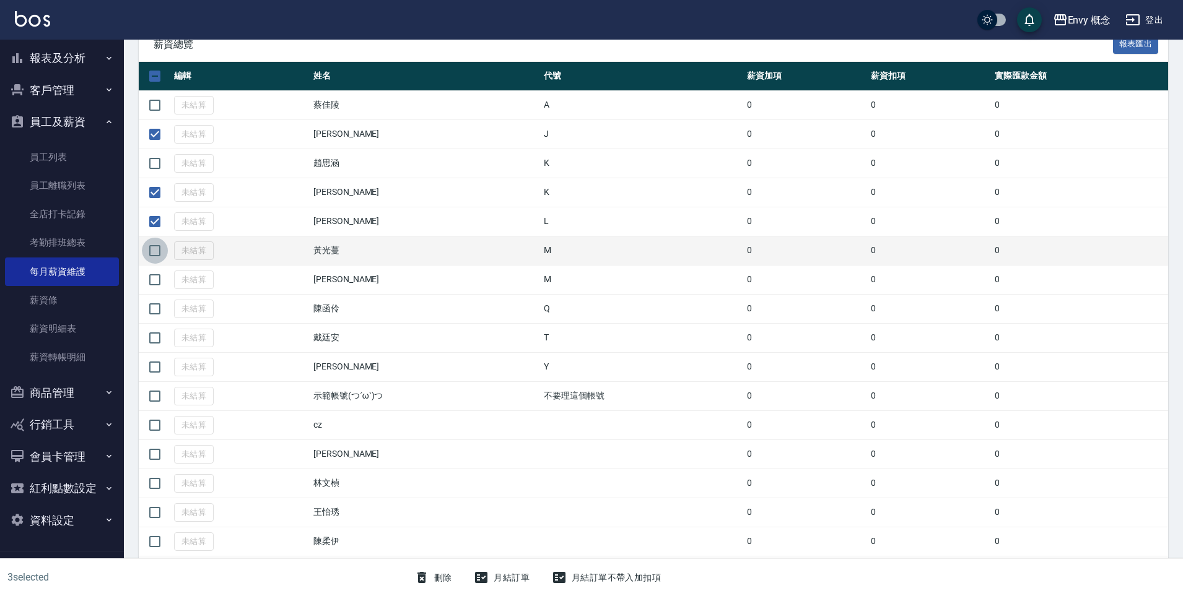
click at [154, 252] on input "checkbox" at bounding box center [155, 251] width 26 height 26
checkbox input "true"
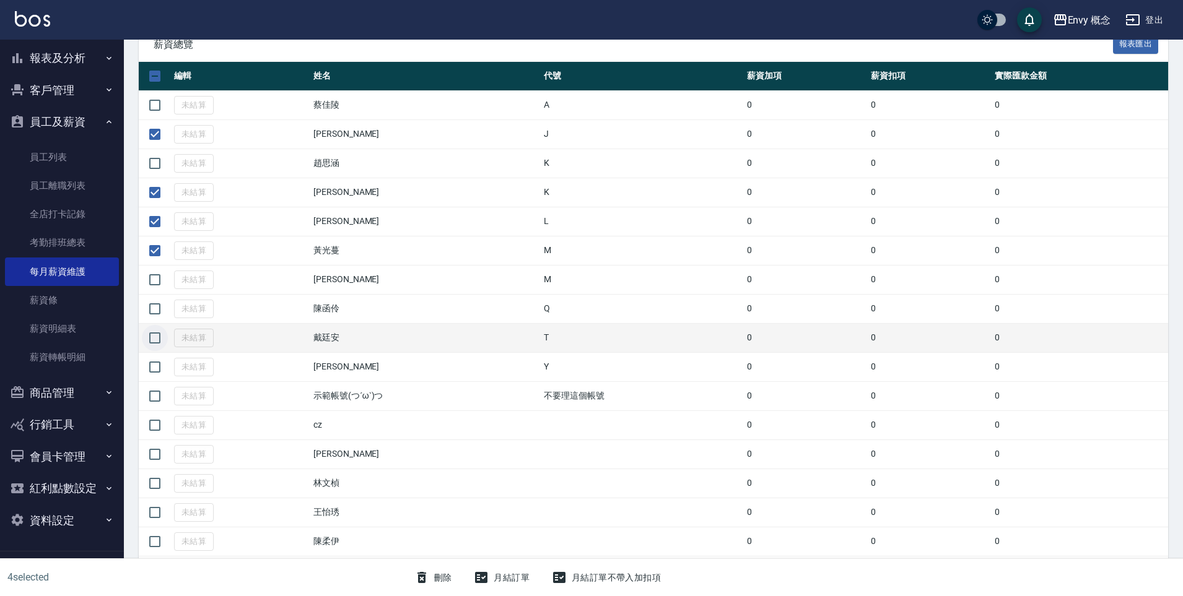
click at [159, 336] on input "checkbox" at bounding box center [155, 338] width 26 height 26
checkbox input "true"
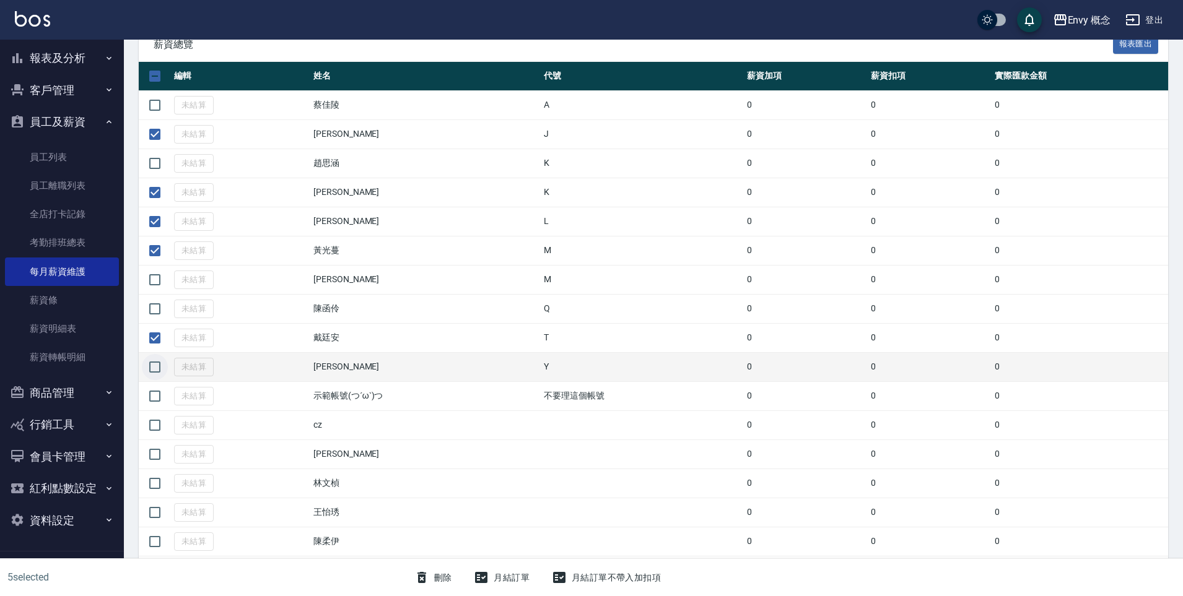
click at [158, 371] on input "checkbox" at bounding box center [155, 367] width 26 height 26
checkbox input "true"
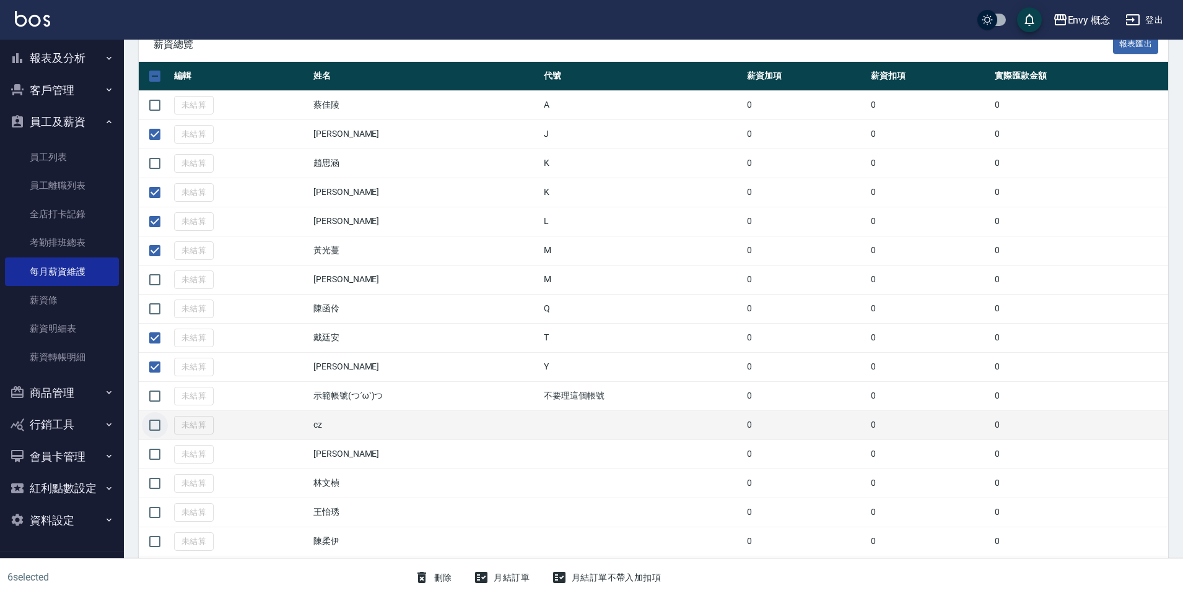
click at [157, 429] on input "checkbox" at bounding box center [155, 425] width 26 height 26
checkbox input "true"
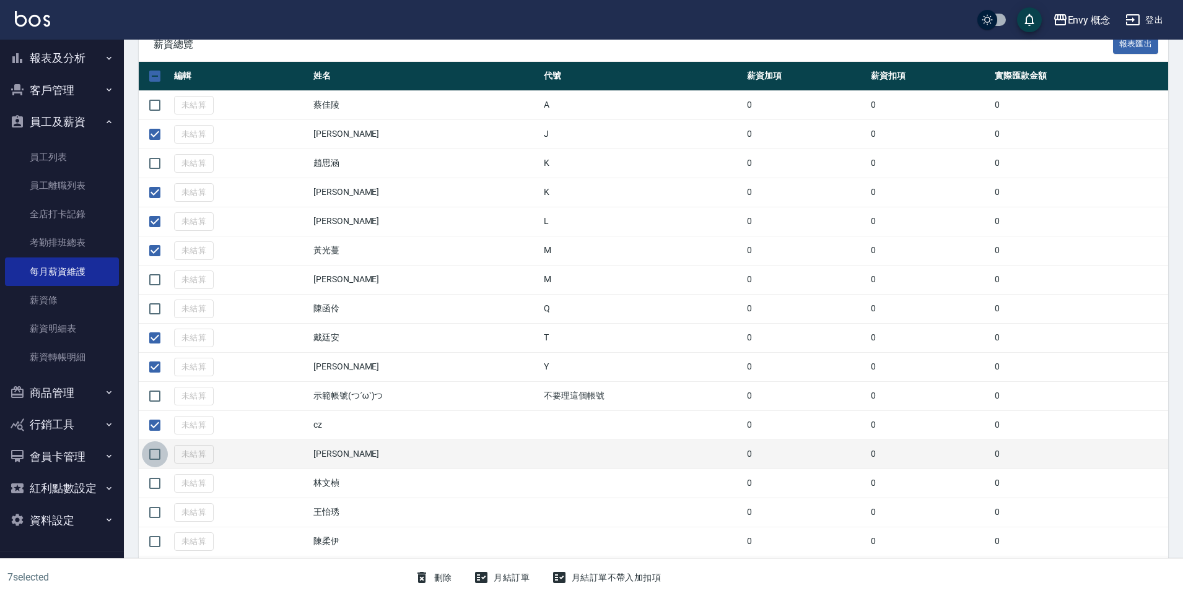
click at [157, 457] on input "checkbox" at bounding box center [155, 455] width 26 height 26
checkbox input "true"
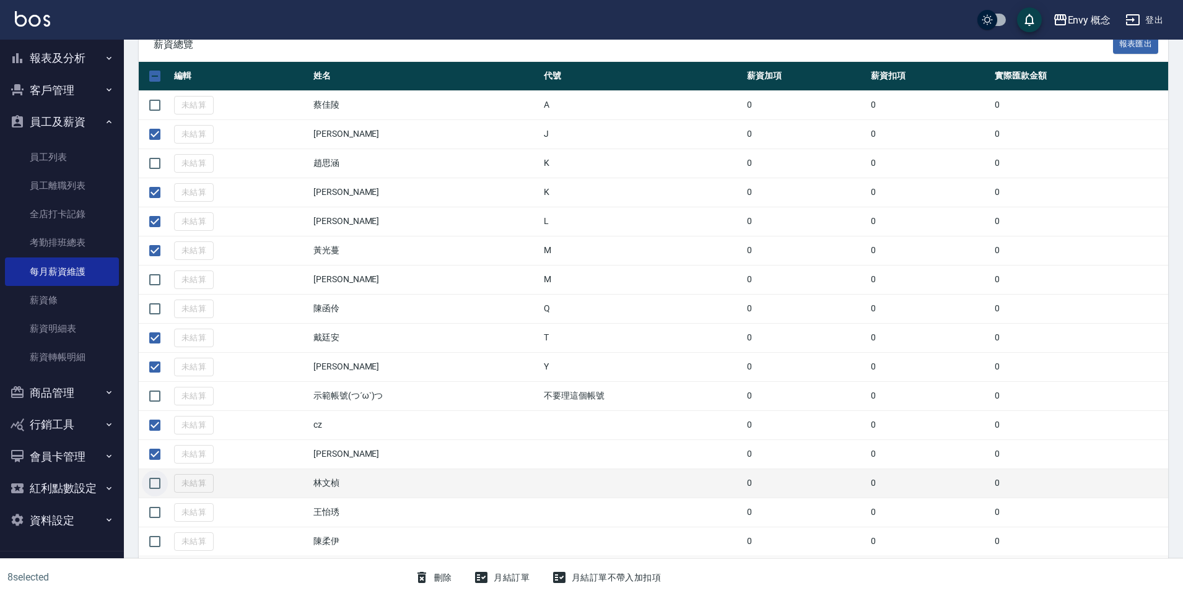
click at [154, 490] on input "checkbox" at bounding box center [155, 484] width 26 height 26
checkbox input "true"
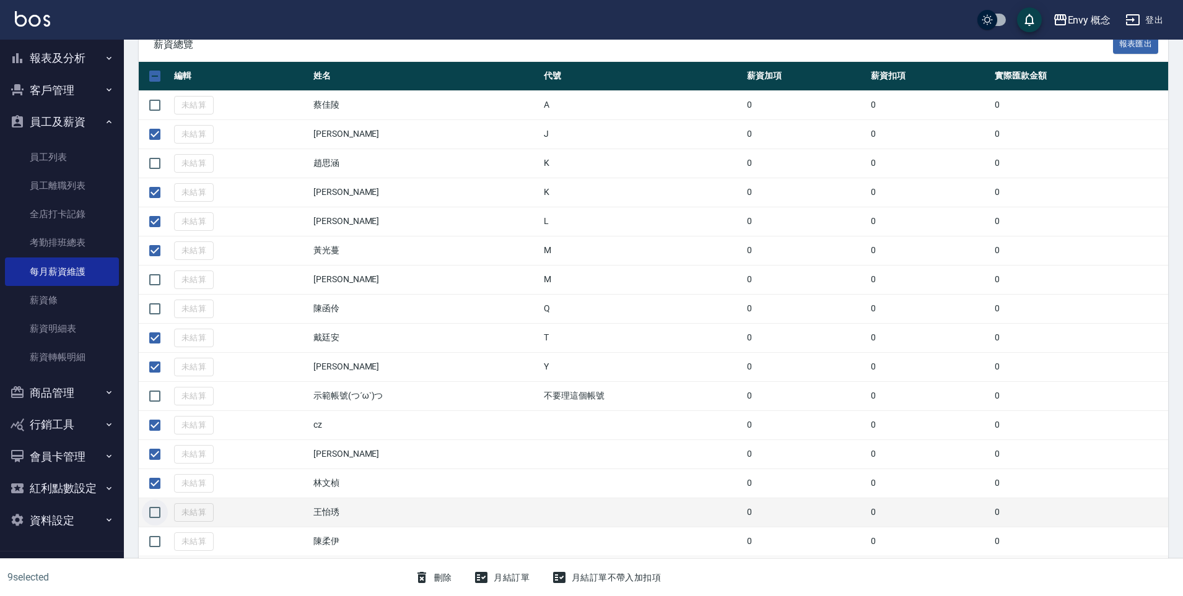
click at [157, 515] on input "checkbox" at bounding box center [155, 513] width 26 height 26
checkbox input "true"
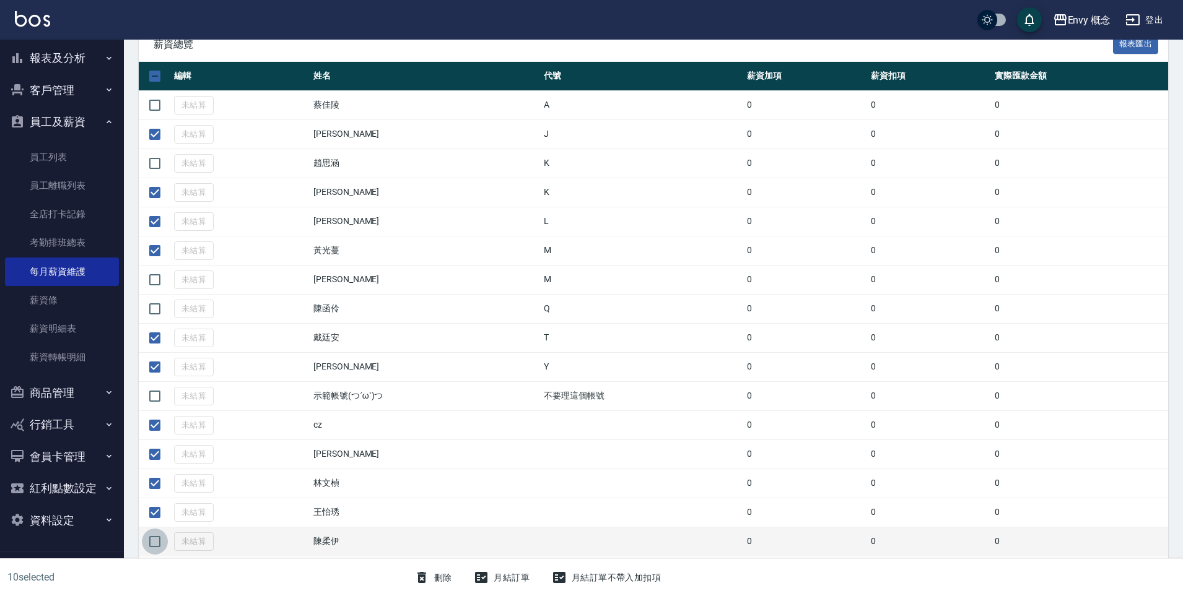
click at [159, 536] on input "checkbox" at bounding box center [155, 542] width 26 height 26
checkbox input "true"
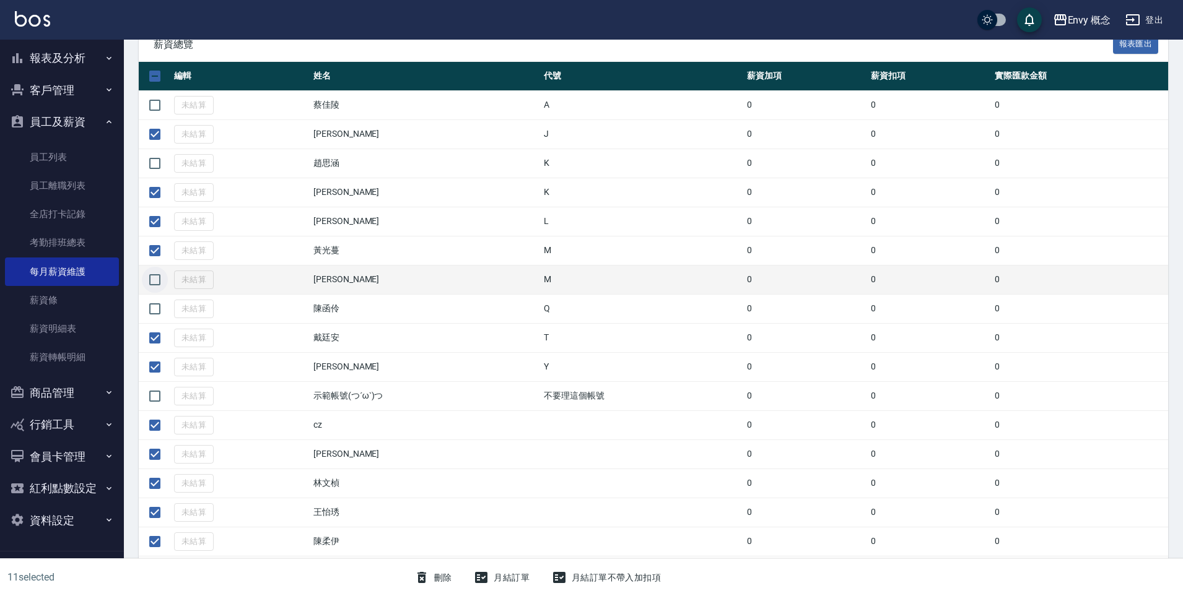
click at [160, 287] on input "checkbox" at bounding box center [155, 280] width 26 height 26
checkbox input "true"
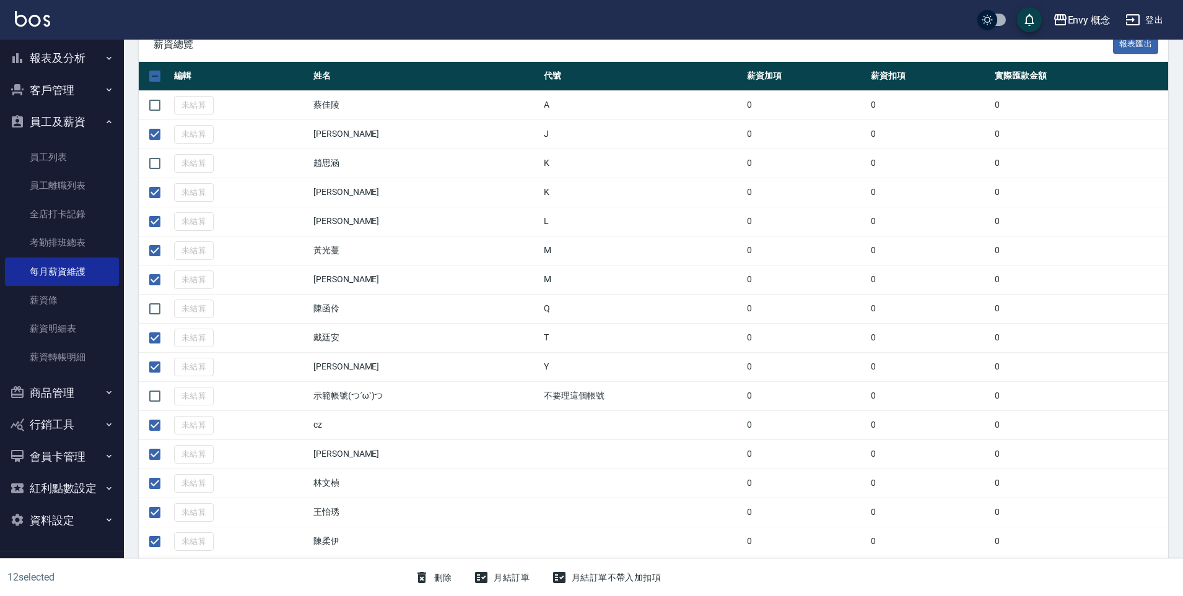
click at [512, 579] on button "月結訂單" at bounding box center [502, 578] width 66 height 23
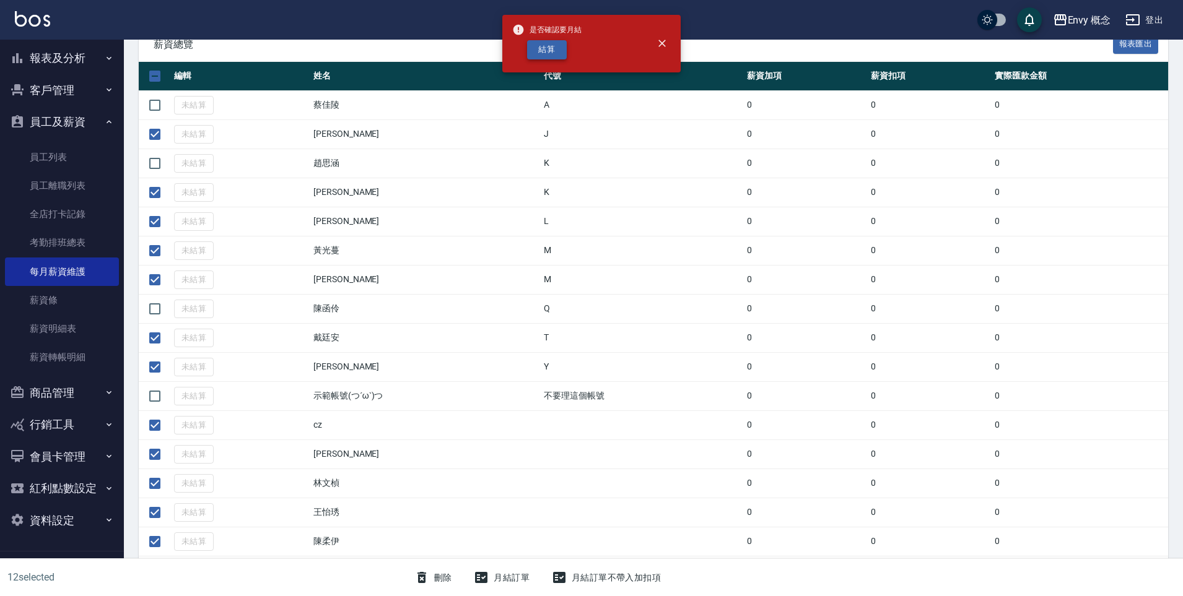
click at [549, 53] on button "結算" at bounding box center [547, 49] width 40 height 19
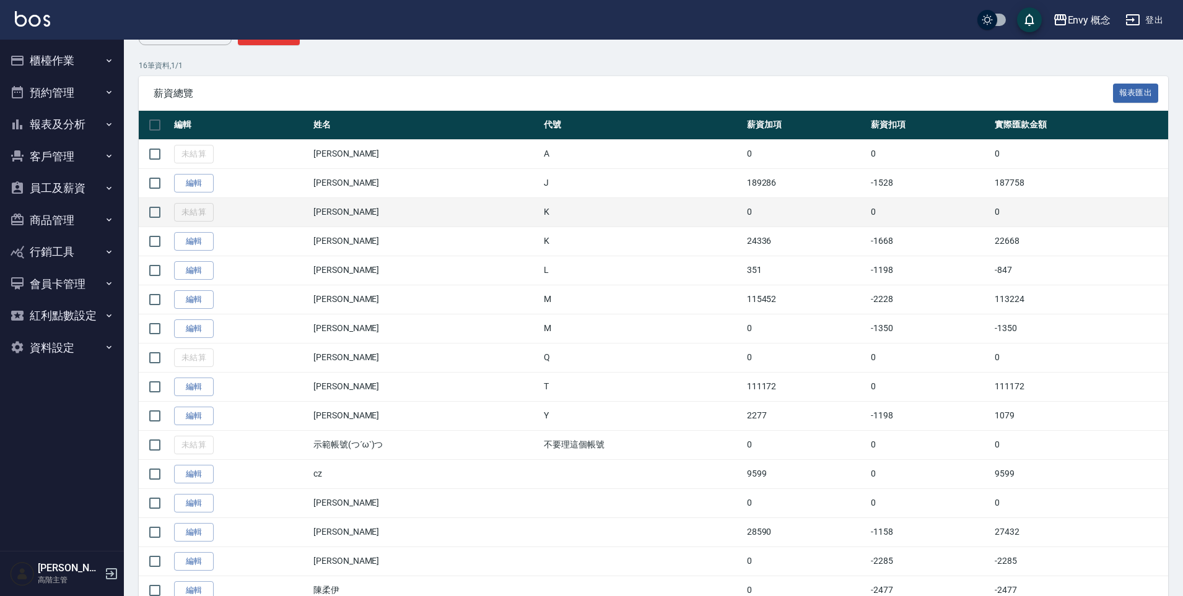
scroll to position [238, 0]
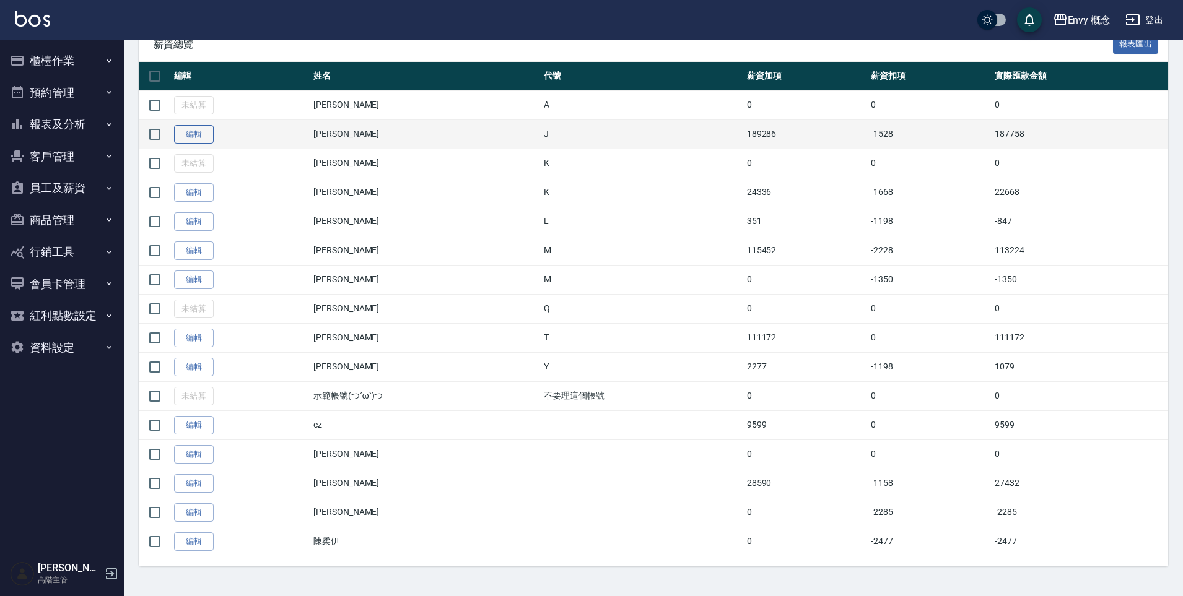
click at [195, 140] on link "編輯" at bounding box center [194, 134] width 40 height 19
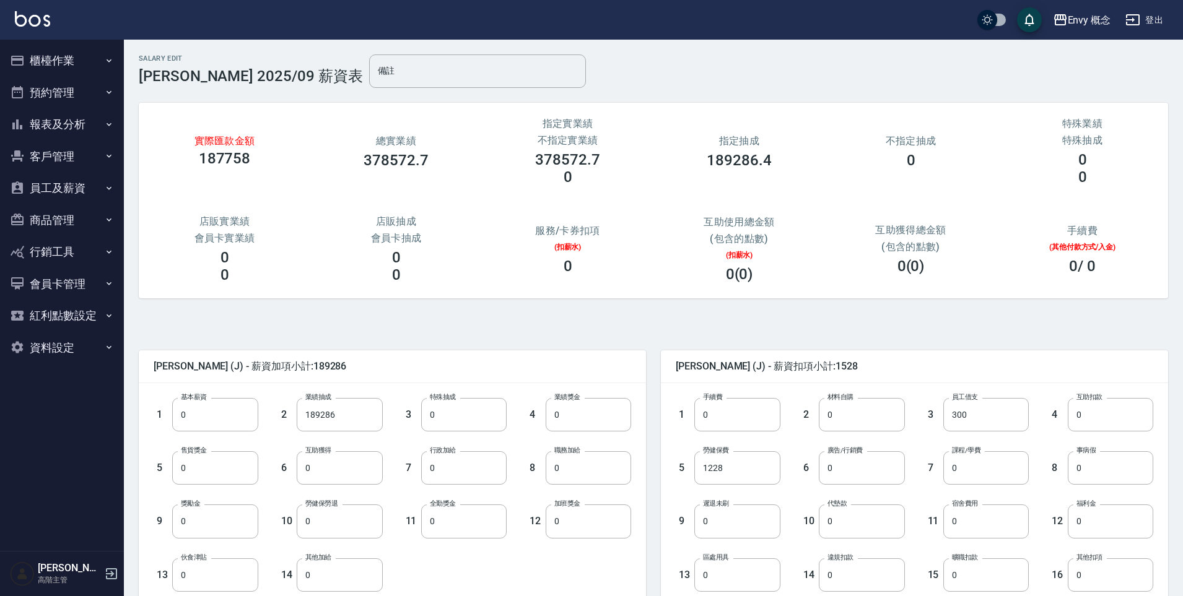
click at [60, 55] on button "櫃檯作業" at bounding box center [62, 61] width 114 height 32
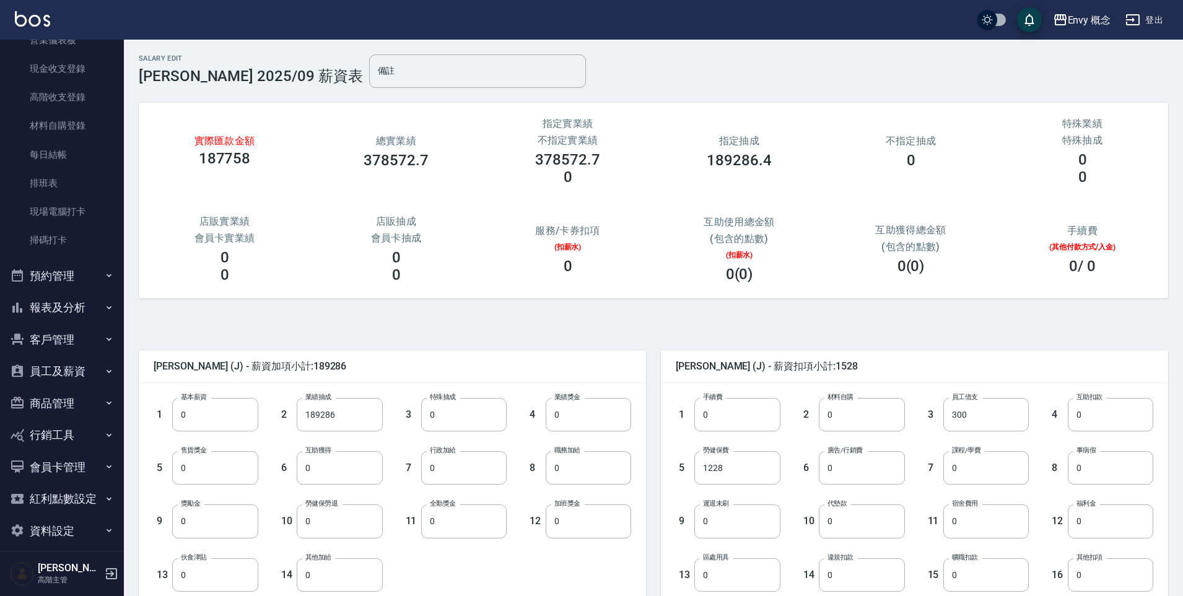
click at [76, 313] on button "報表及分析" at bounding box center [62, 308] width 114 height 32
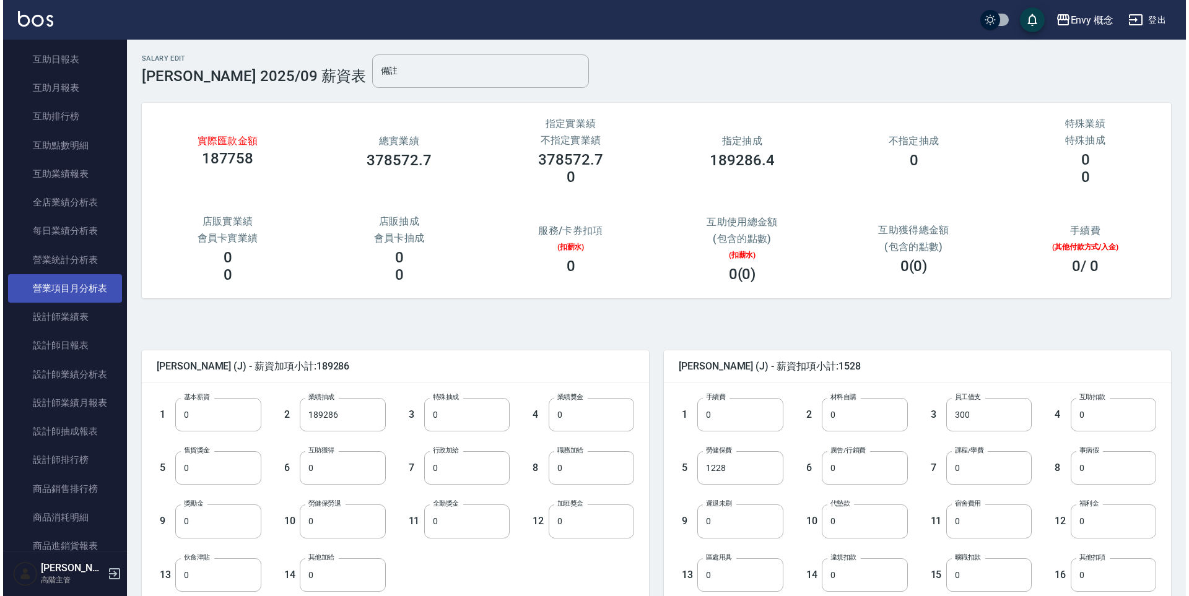
scroll to position [595, 0]
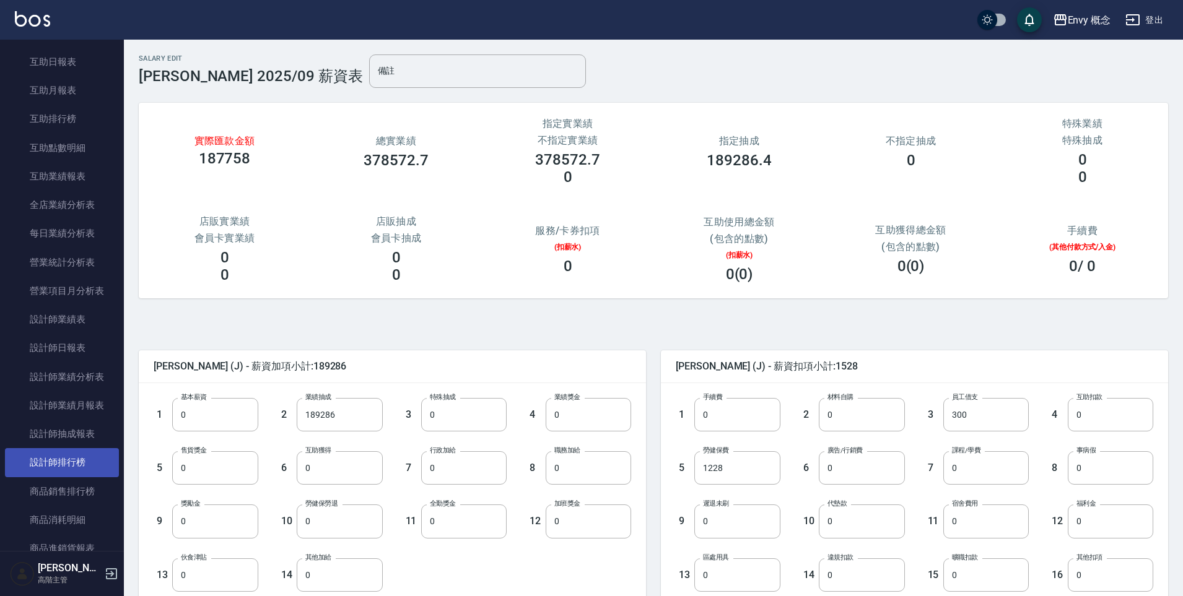
click at [77, 464] on link "設計師排行榜" at bounding box center [62, 462] width 114 height 28
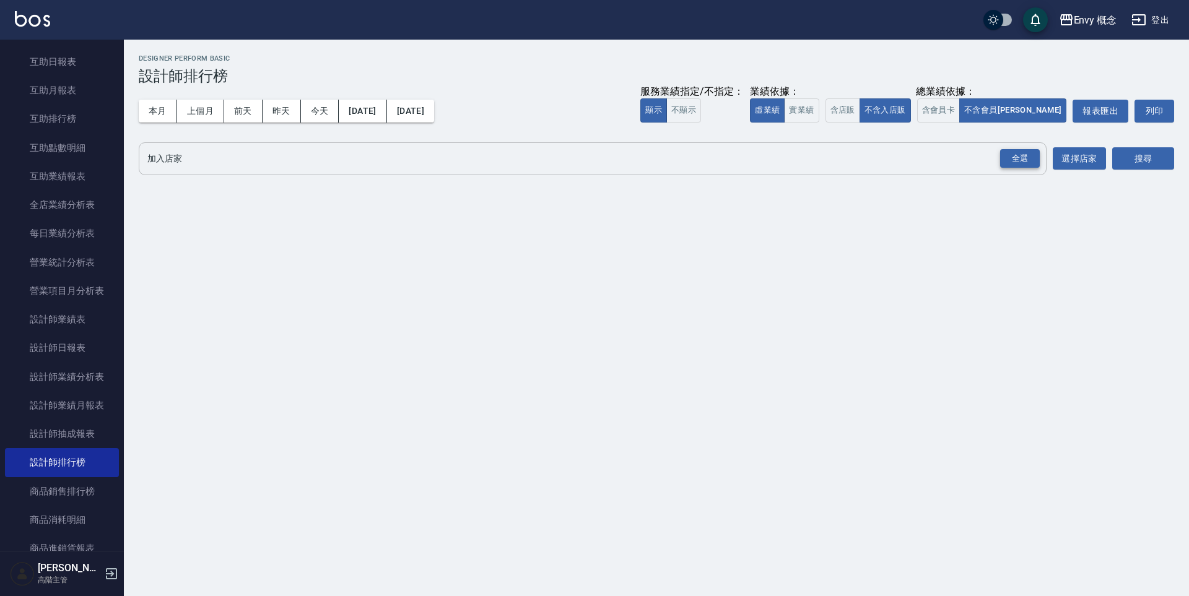
click at [1021, 157] on div "全選" at bounding box center [1020, 158] width 40 height 19
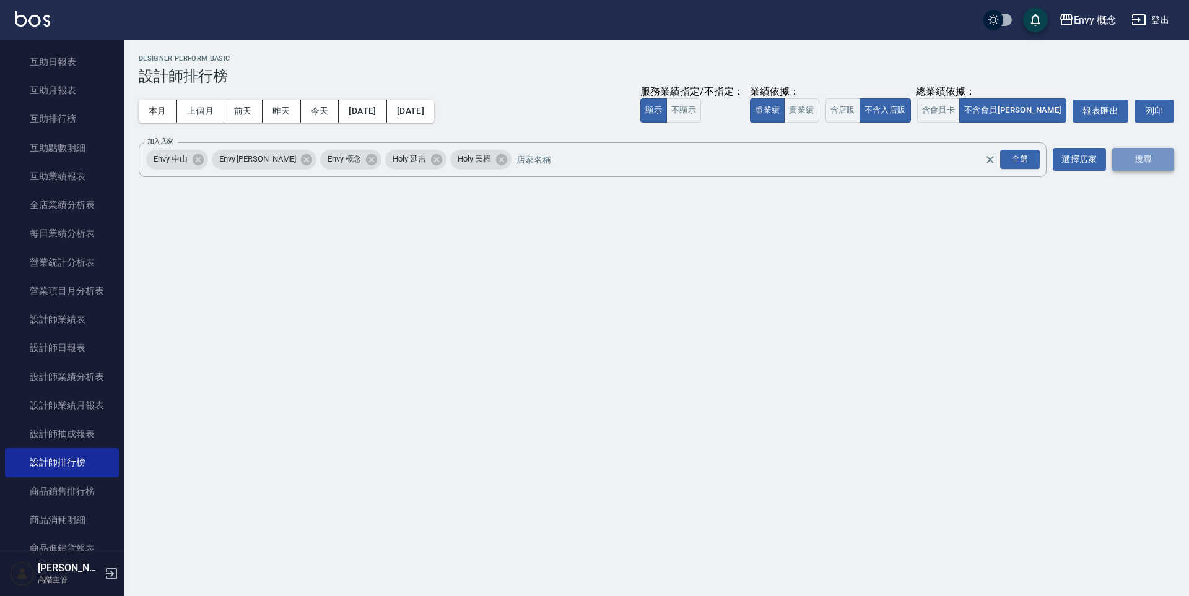
click at [1117, 157] on button "搜尋" at bounding box center [1143, 159] width 62 height 23
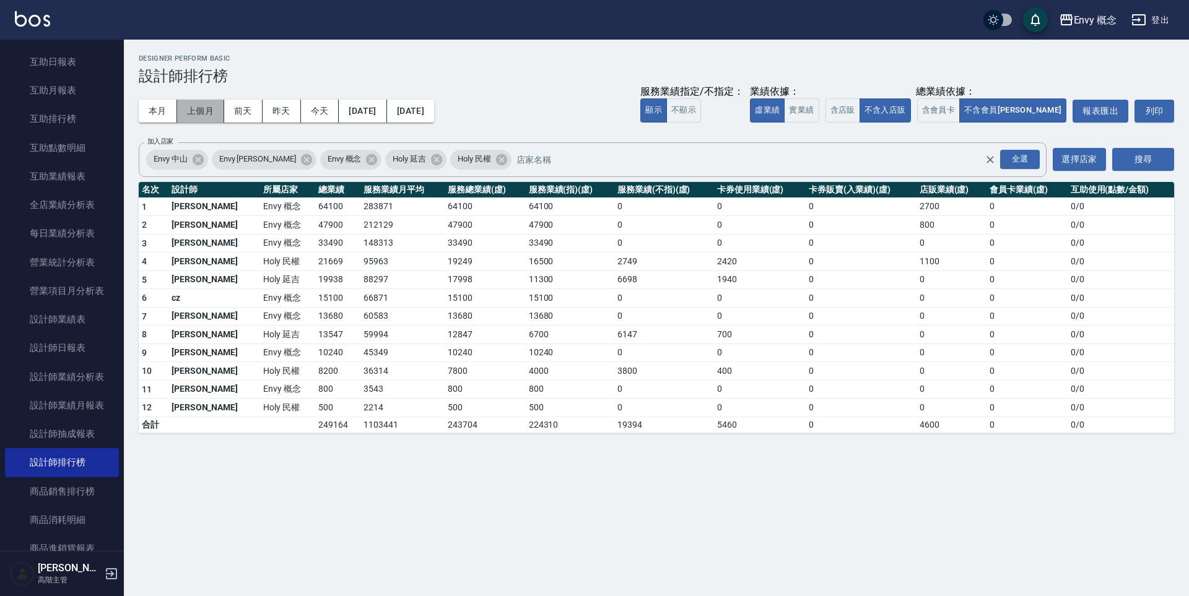
click at [206, 110] on button "上個月" at bounding box center [200, 111] width 47 height 23
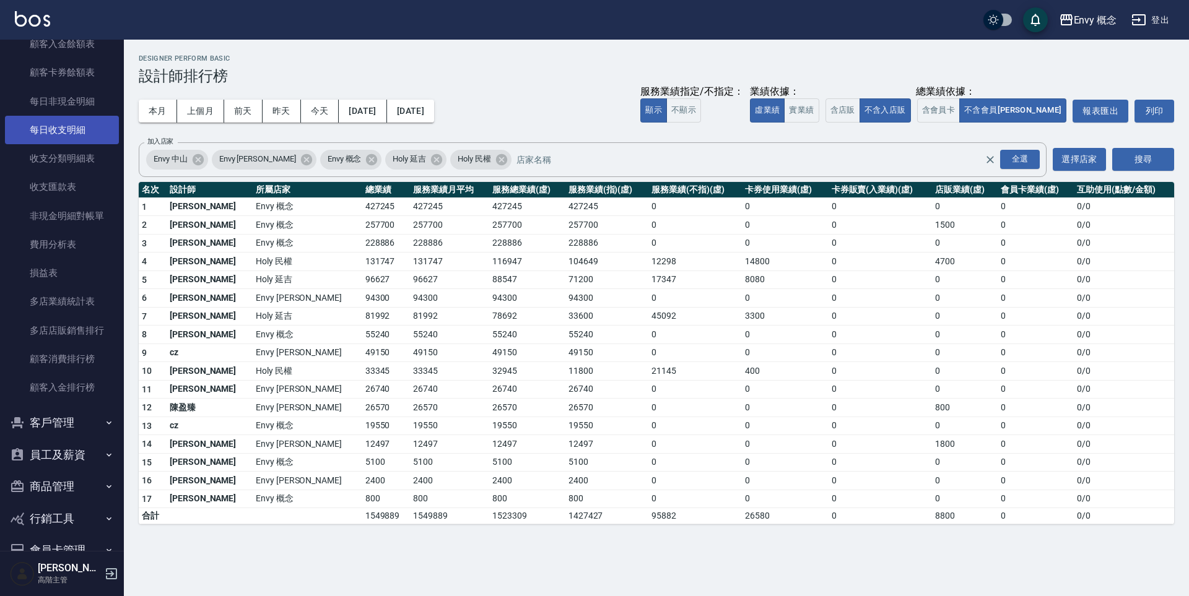
scroll to position [1422, 0]
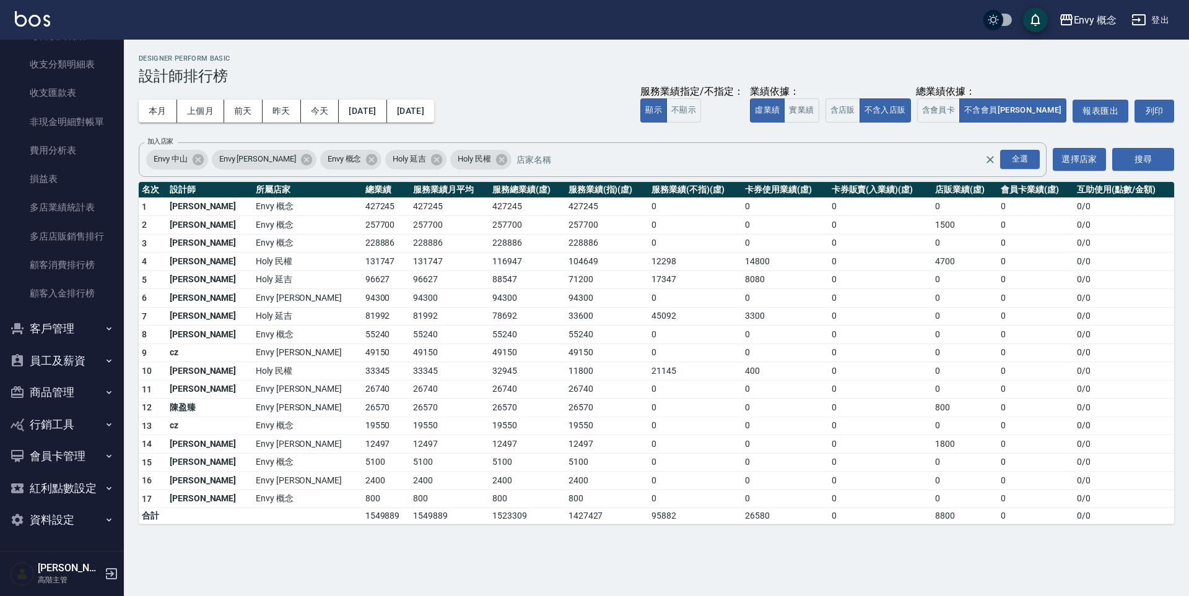
click at [76, 363] on button "員工及薪資" at bounding box center [62, 361] width 114 height 32
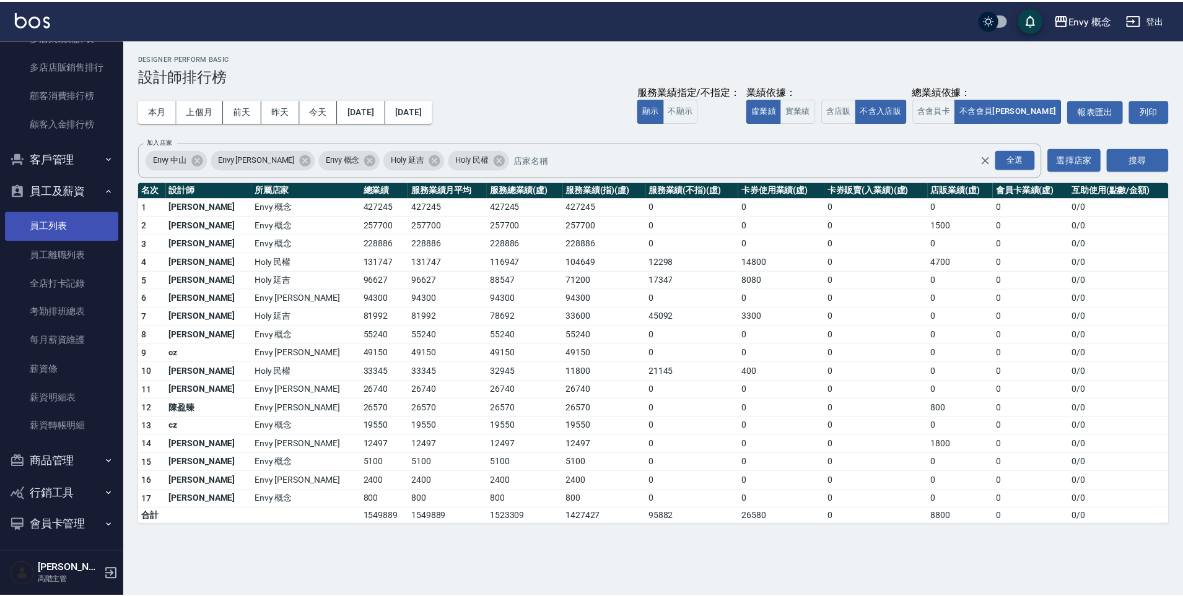
scroll to position [1662, 0]
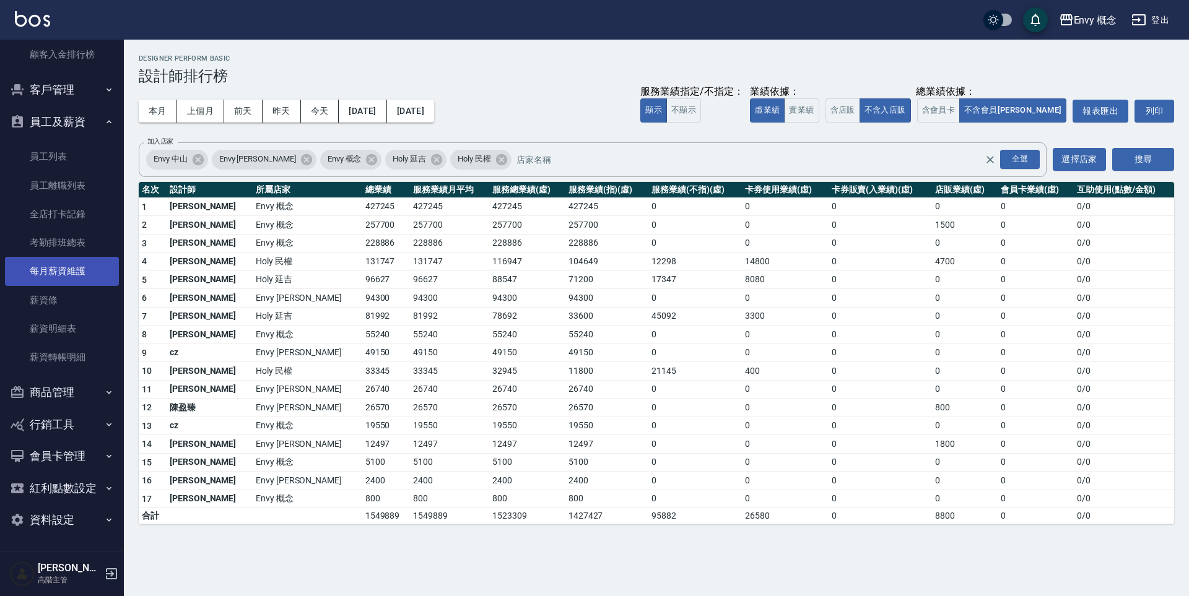
click at [66, 278] on link "每月薪資維護" at bounding box center [62, 271] width 114 height 28
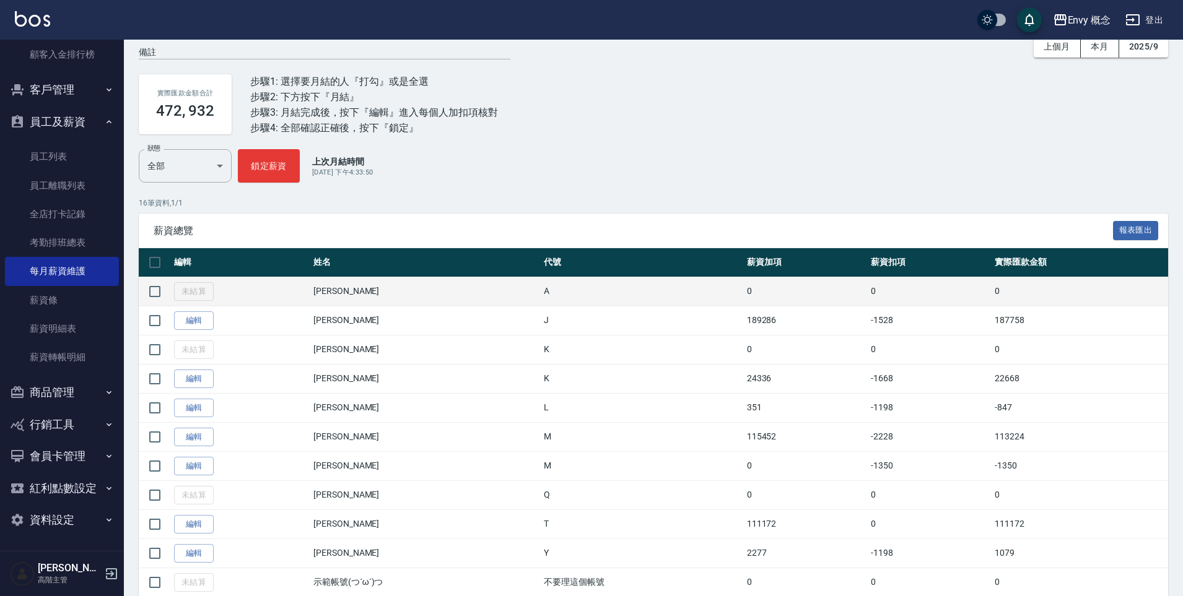
scroll to position [61, 0]
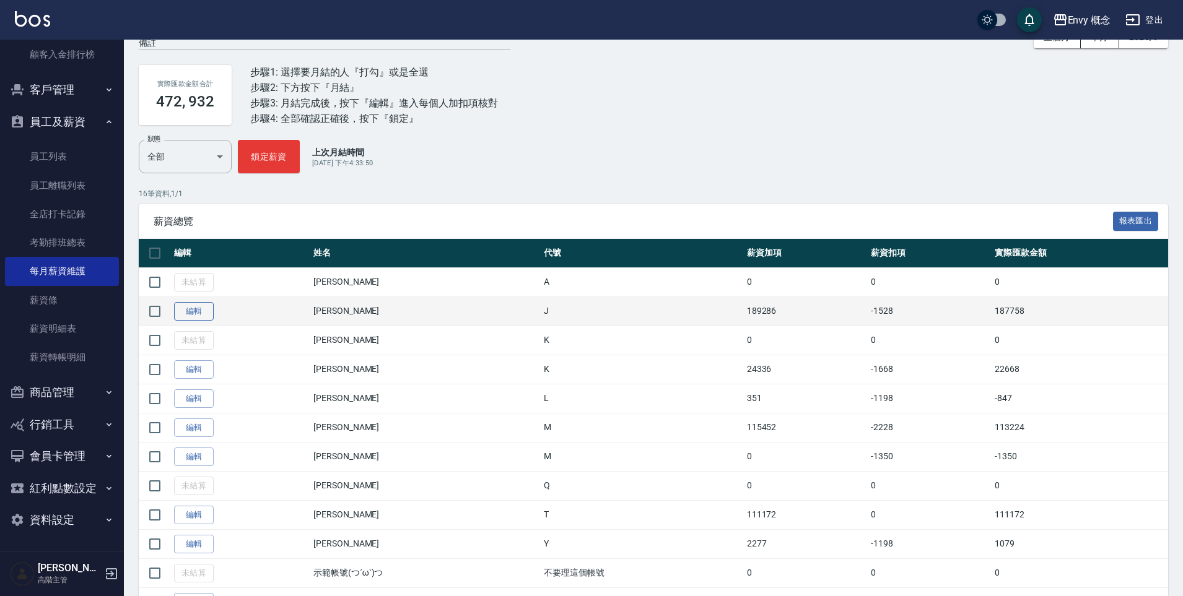
click at [191, 310] on link "編輯" at bounding box center [194, 311] width 40 height 19
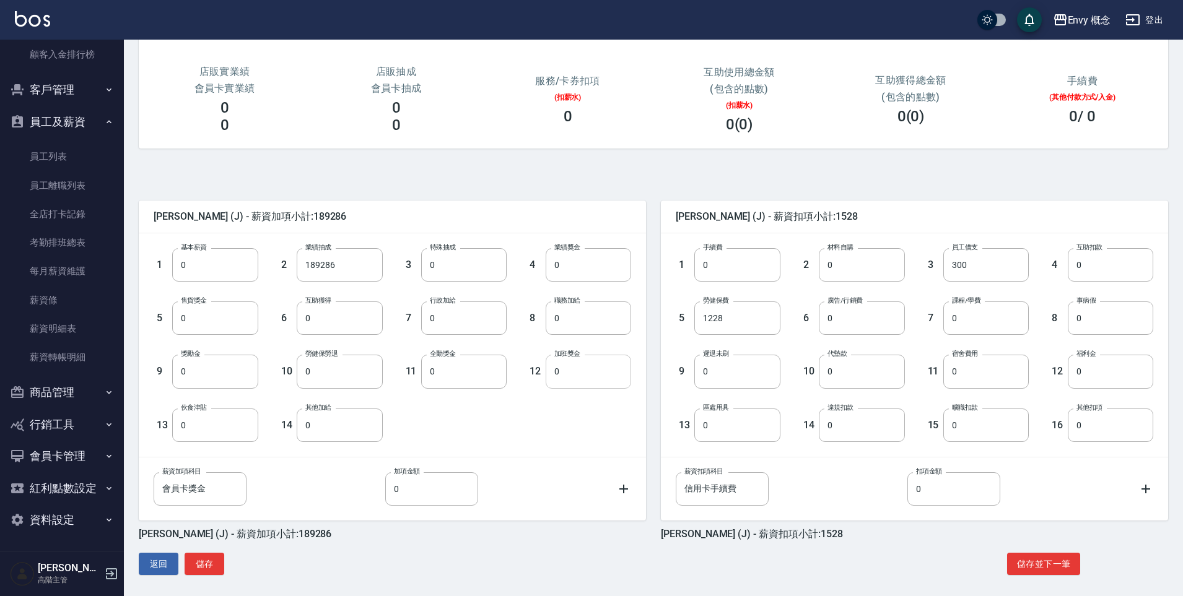
scroll to position [156, 0]
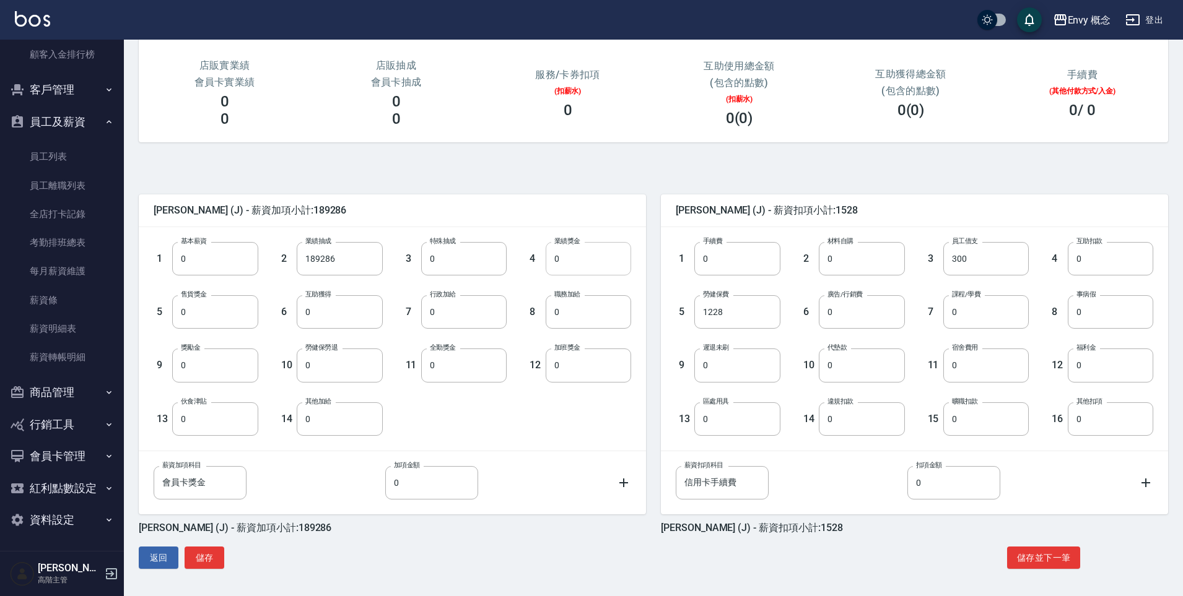
click at [582, 264] on input "0" at bounding box center [588, 258] width 85 height 33
type input "10000"
click at [567, 315] on input "0" at bounding box center [588, 311] width 85 height 33
type input "1000"
click at [843, 315] on input "0" at bounding box center [861, 311] width 85 height 33
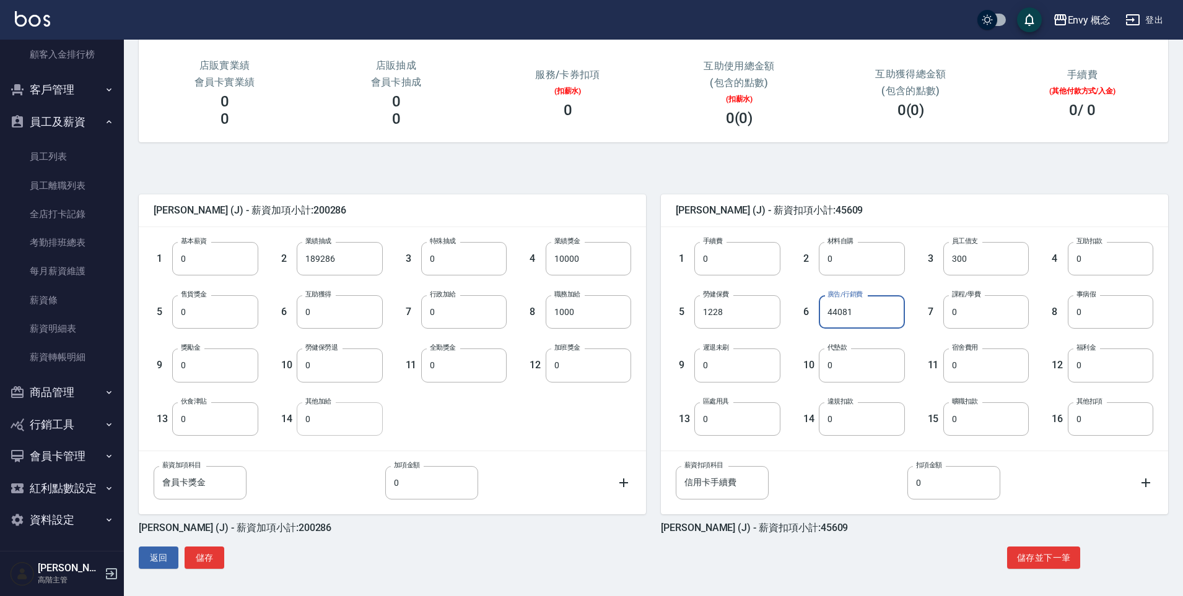
type input "44081"
click at [323, 420] on input "0" at bounding box center [339, 419] width 85 height 33
type input "22040"
click at [211, 559] on button "儲存" at bounding box center [205, 558] width 40 height 23
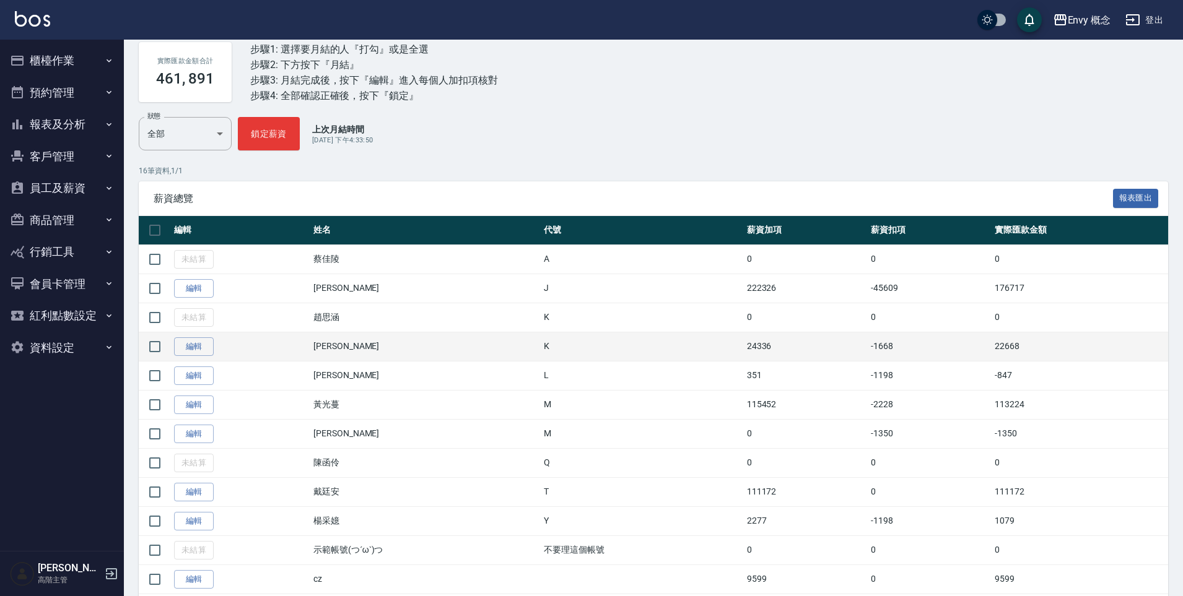
scroll to position [107, 0]
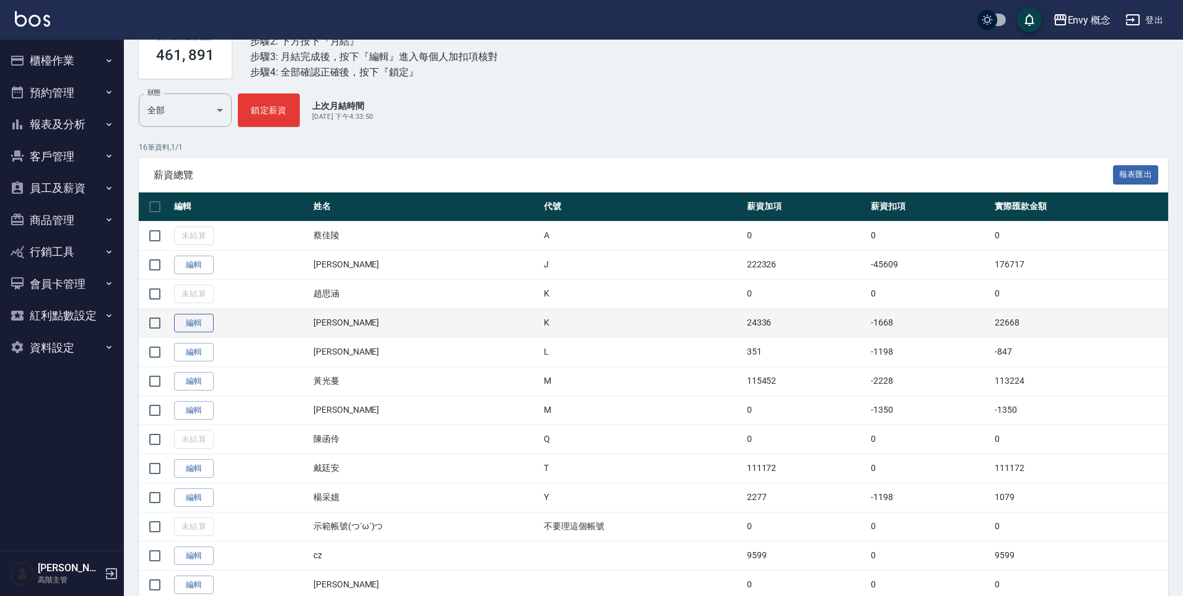
click at [202, 327] on link "編輯" at bounding box center [194, 323] width 40 height 19
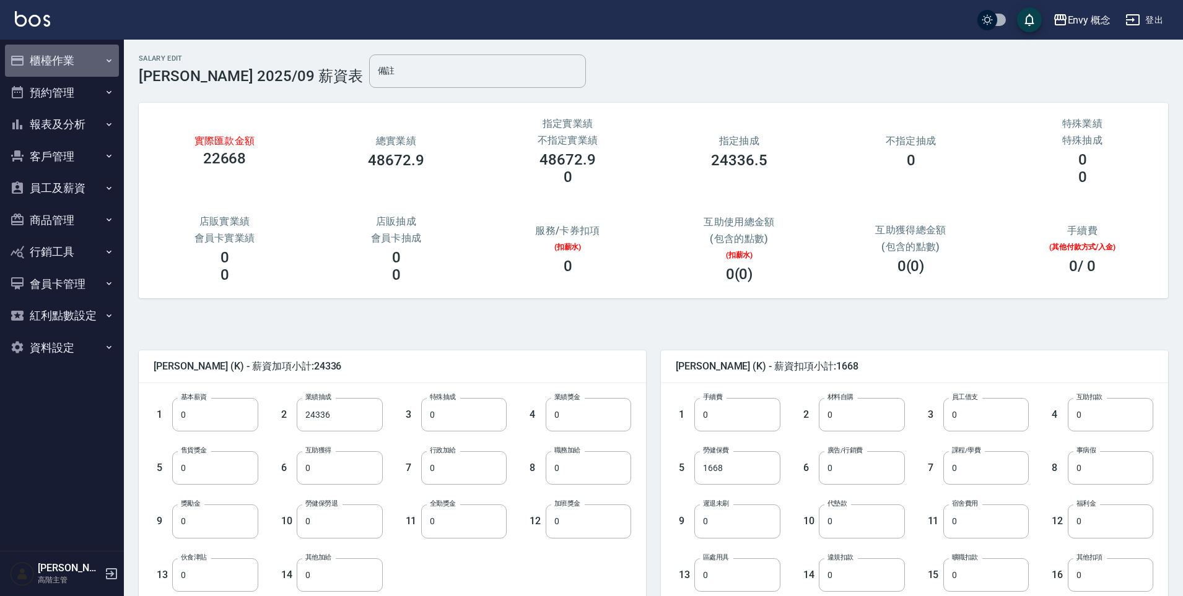
click at [75, 67] on button "櫃檯作業" at bounding box center [62, 61] width 114 height 32
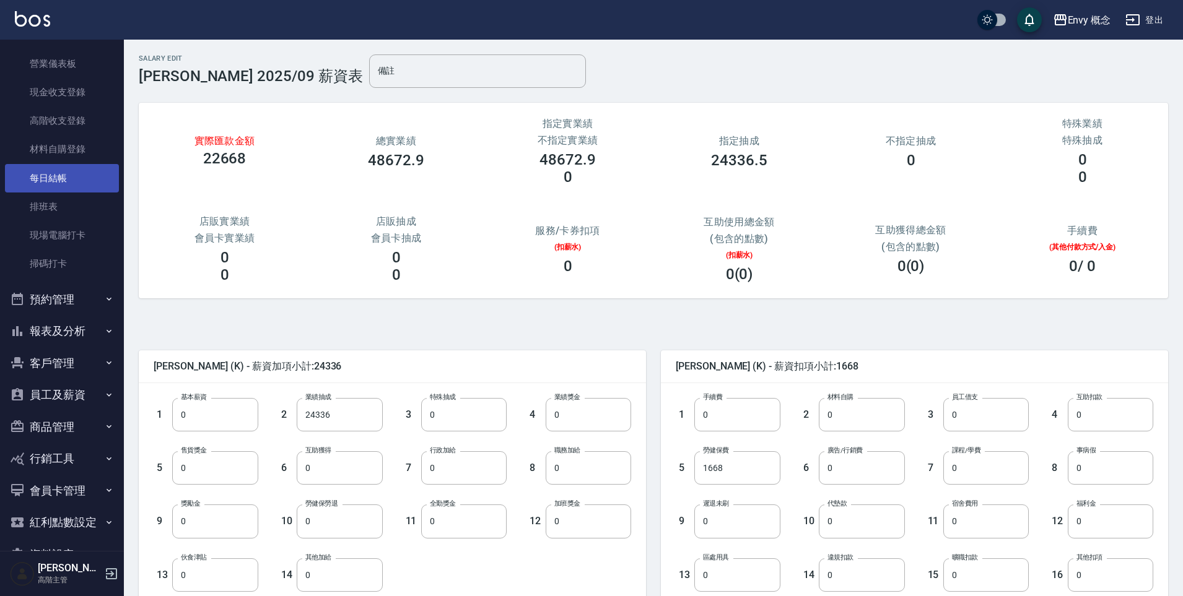
scroll to position [181, 0]
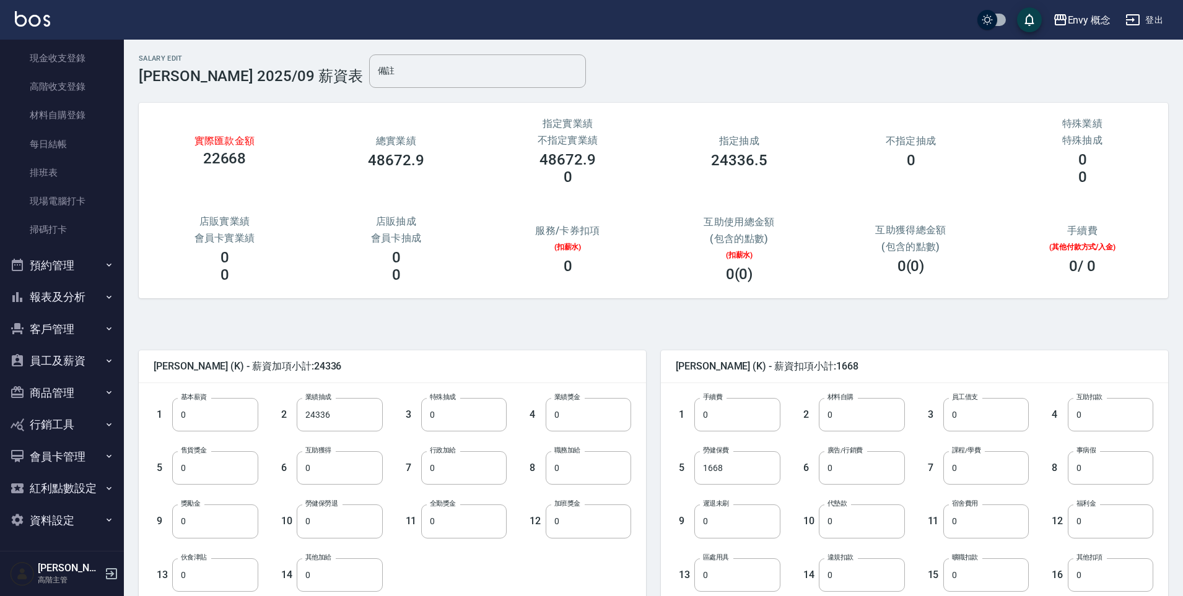
click at [72, 297] on button "報表及分析" at bounding box center [62, 297] width 114 height 32
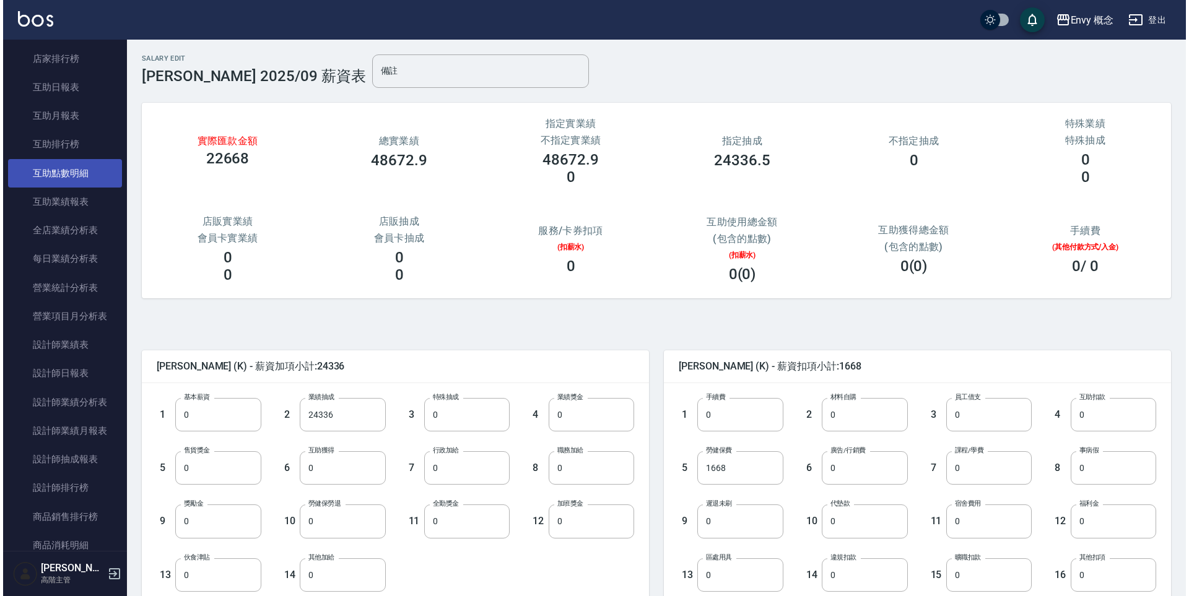
scroll to position [804, 0]
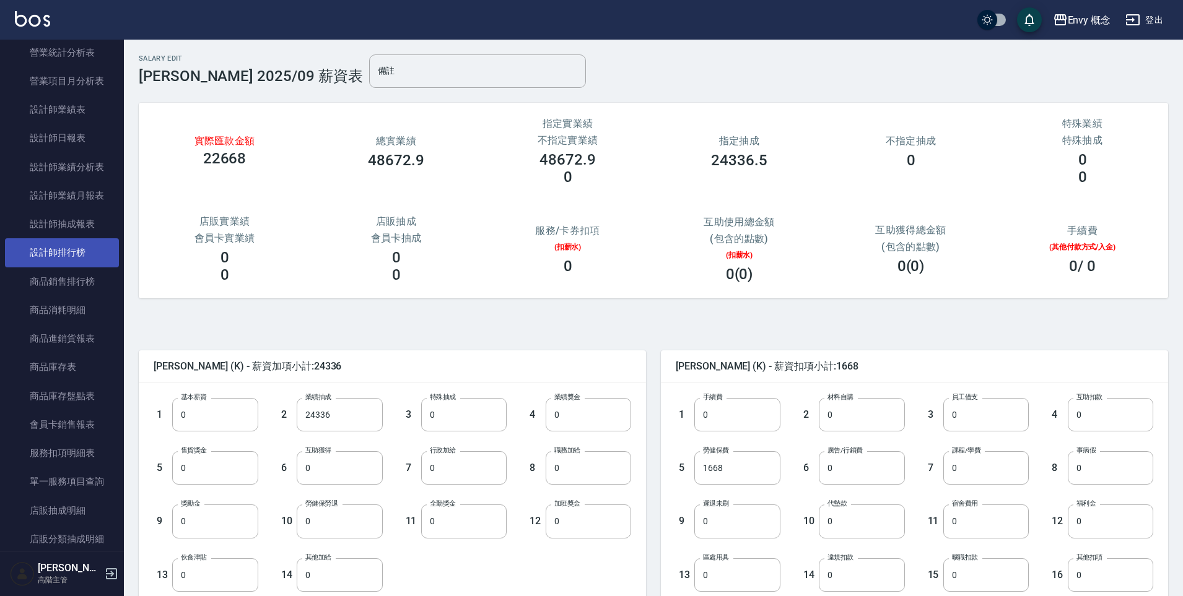
click at [79, 251] on link "設計師排行榜" at bounding box center [62, 252] width 114 height 28
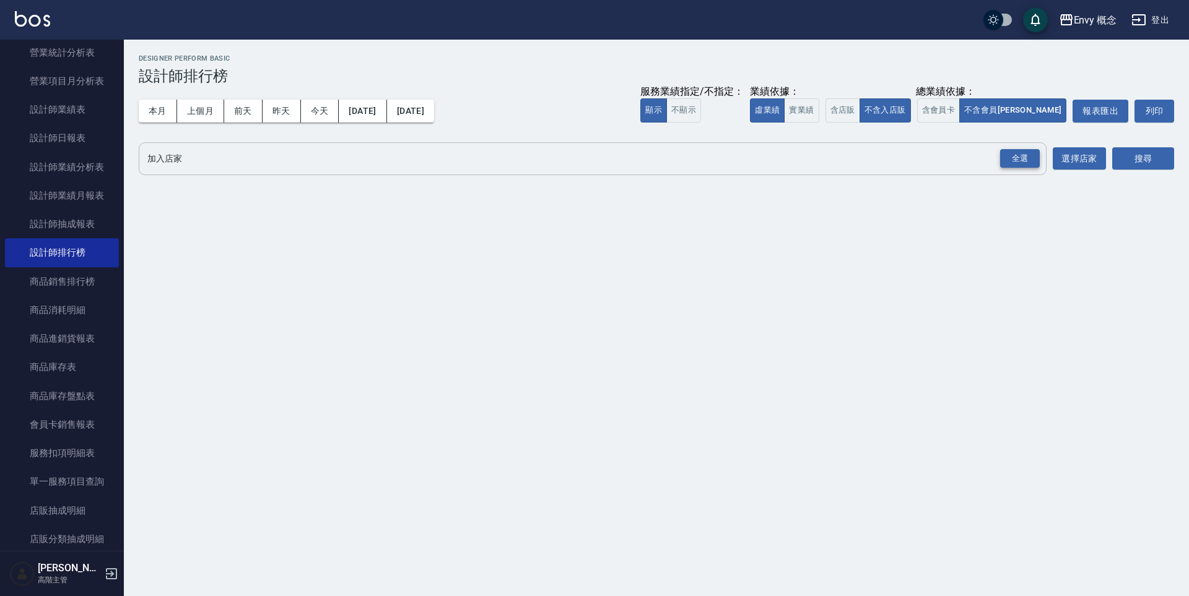
click at [1016, 162] on div "全選" at bounding box center [1020, 158] width 40 height 19
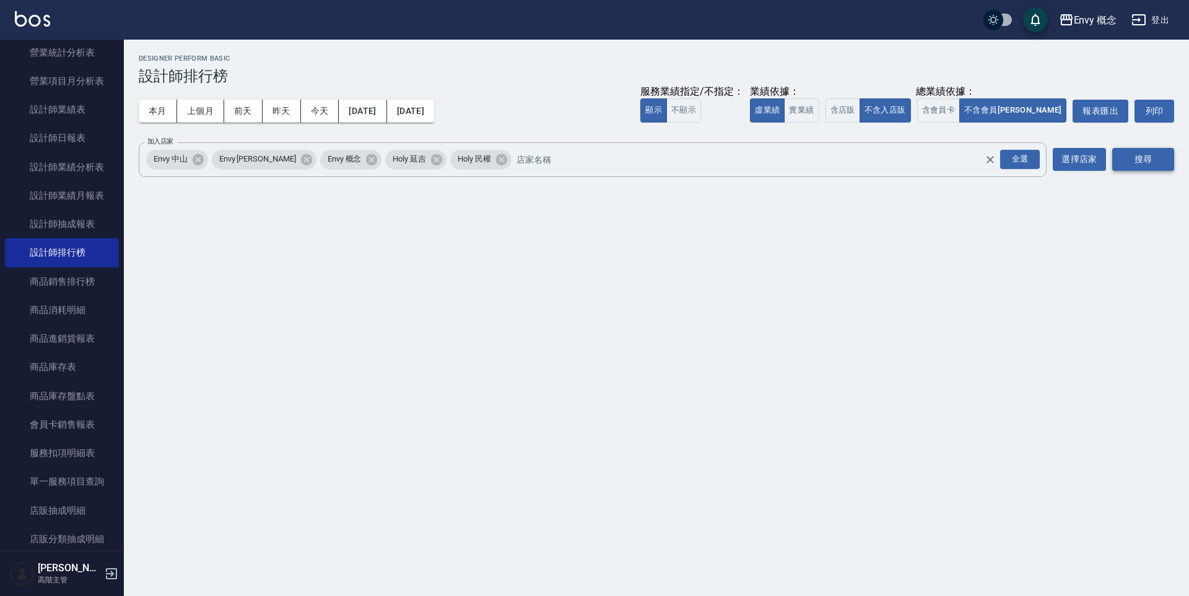
click at [1142, 156] on button "搜尋" at bounding box center [1143, 159] width 62 height 23
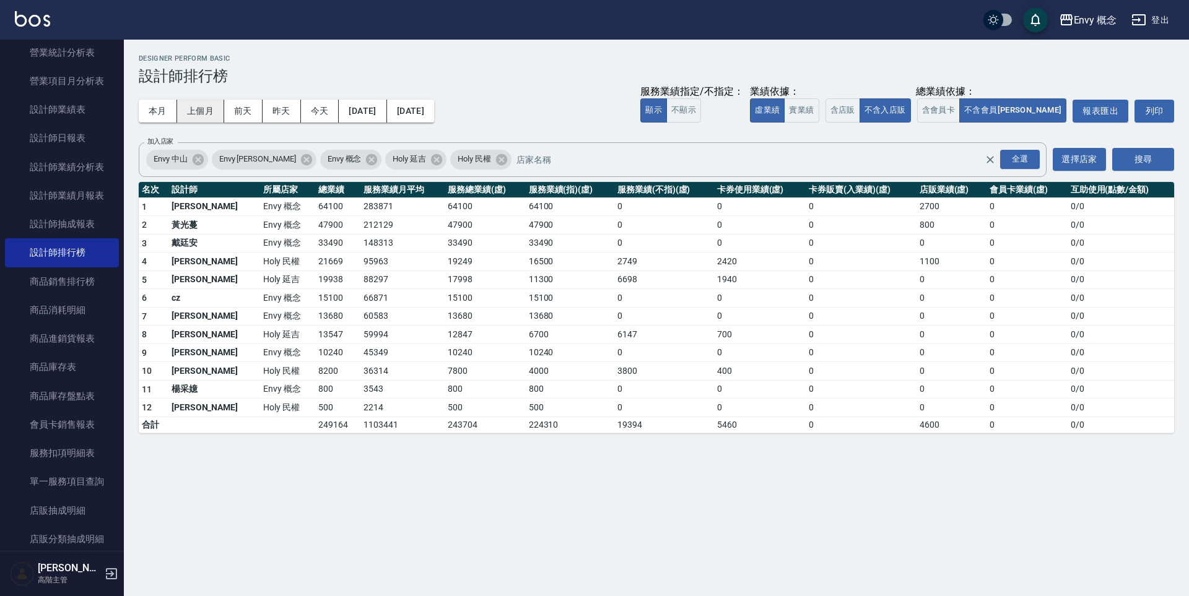
click at [196, 112] on button "上個月" at bounding box center [200, 111] width 47 height 23
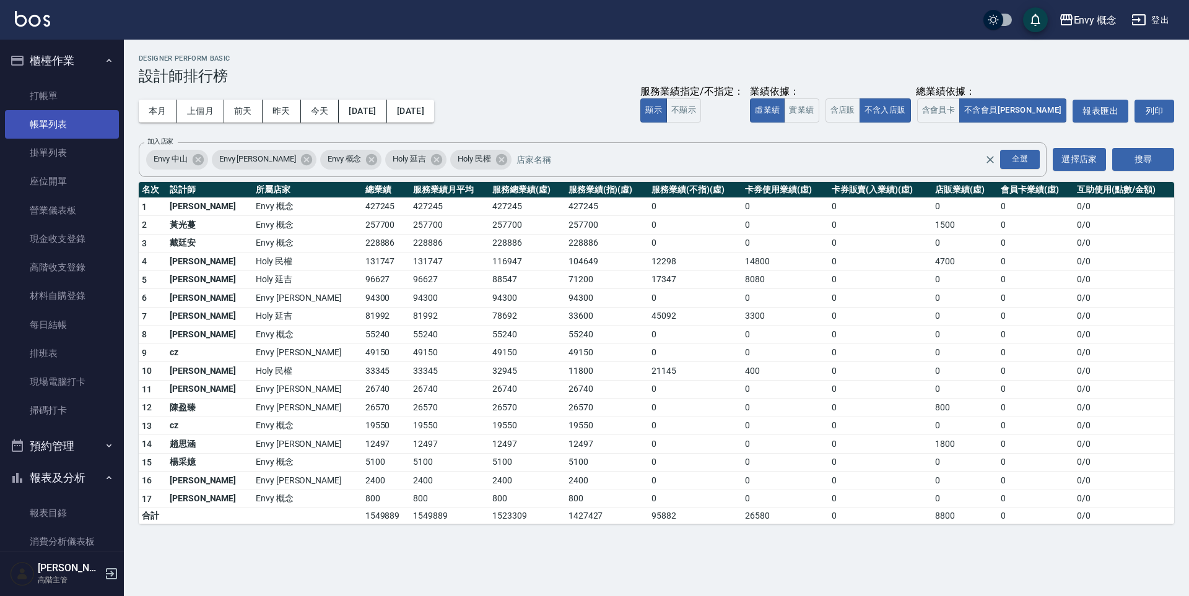
click at [68, 120] on link "帳單列表" at bounding box center [62, 124] width 114 height 28
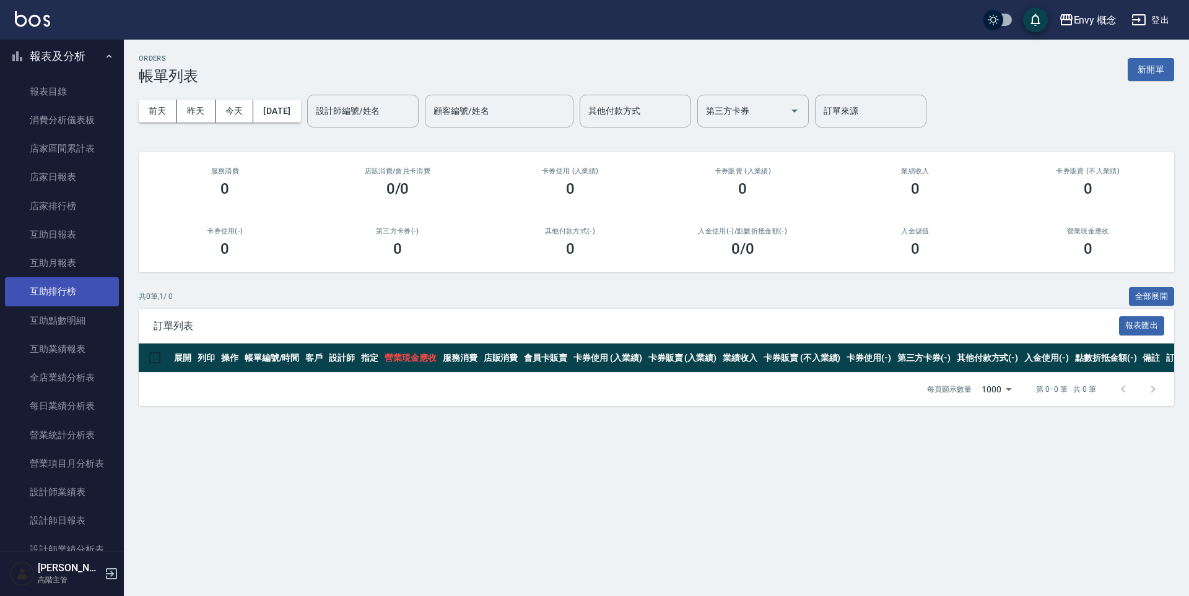
scroll to position [430, 0]
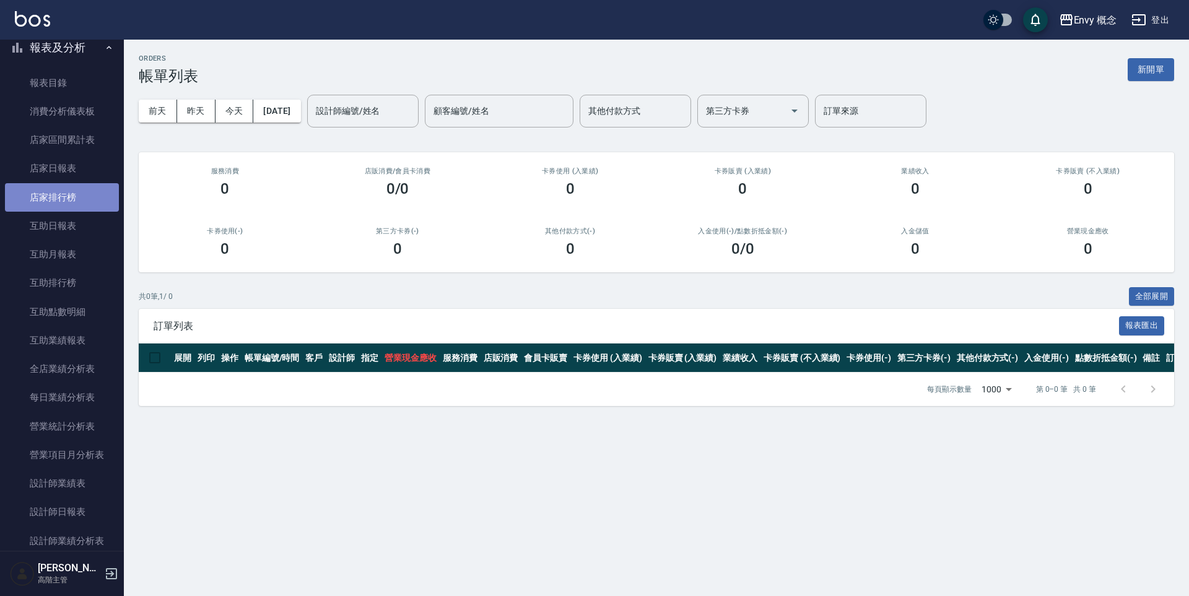
click at [68, 202] on link "店家排行榜" at bounding box center [62, 197] width 114 height 28
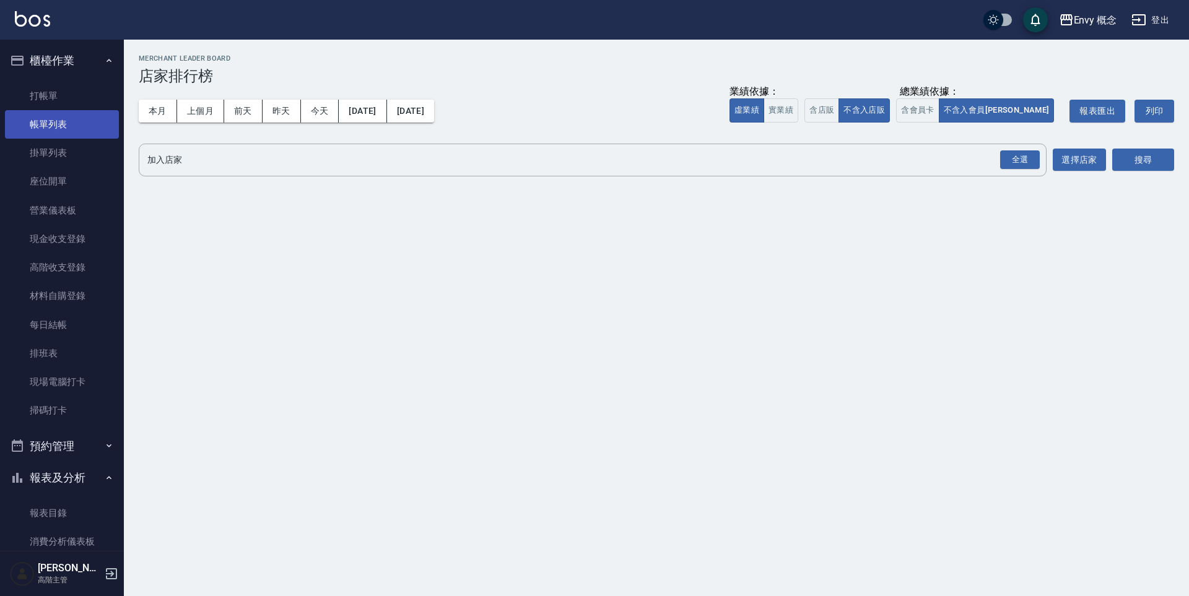
click at [70, 122] on link "帳單列表" at bounding box center [62, 124] width 114 height 28
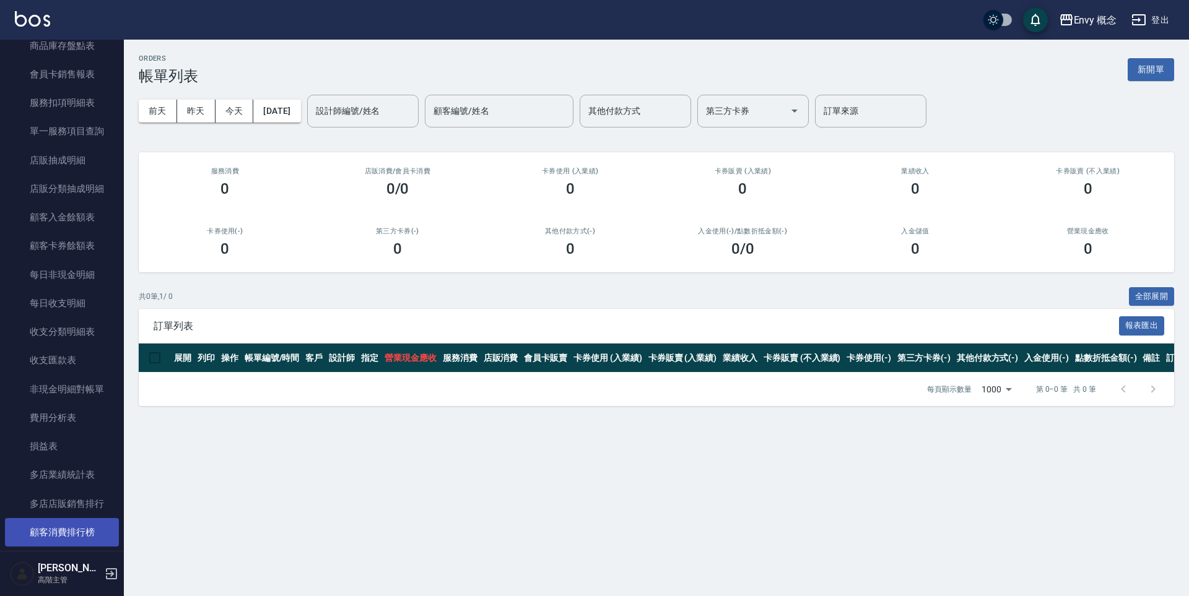
scroll to position [1422, 0]
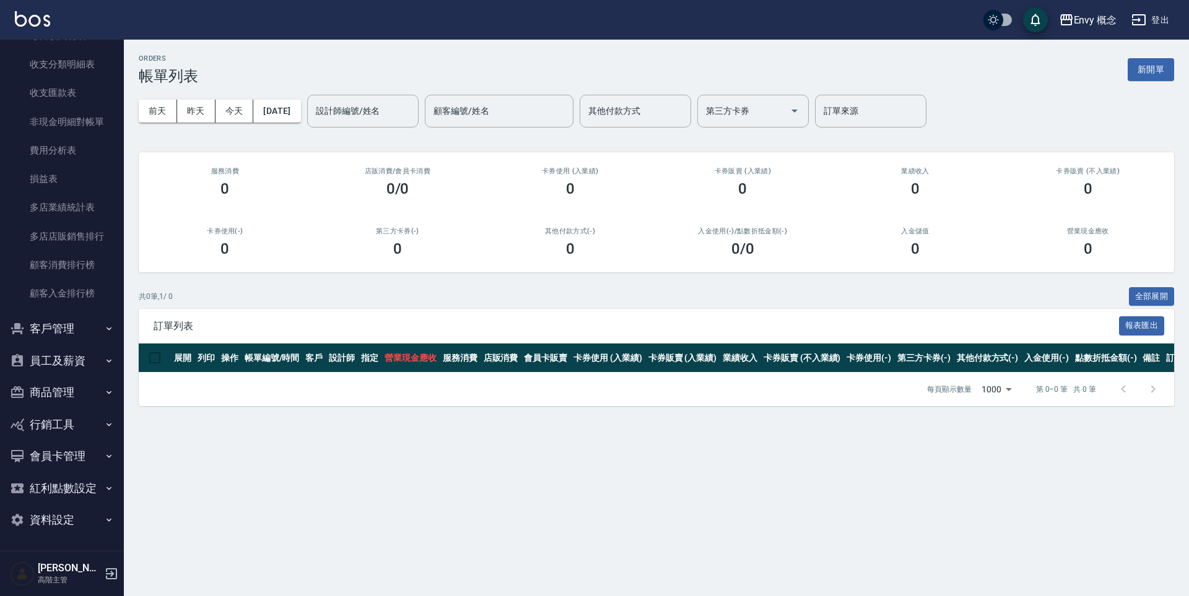
click at [81, 353] on button "員工及薪資" at bounding box center [62, 361] width 114 height 32
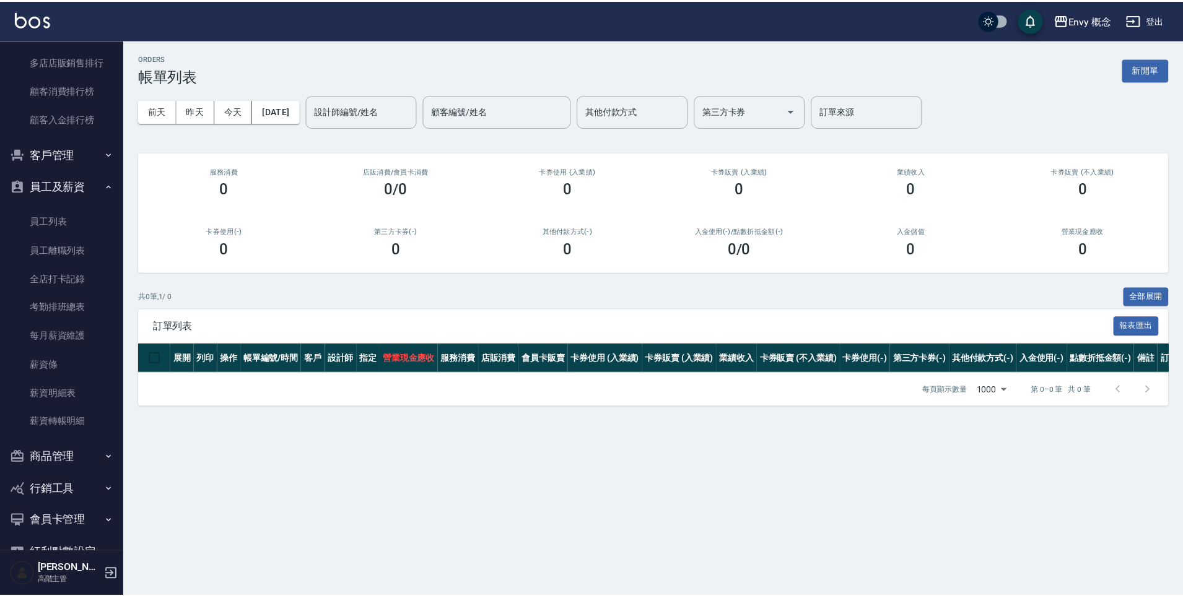
scroll to position [1662, 0]
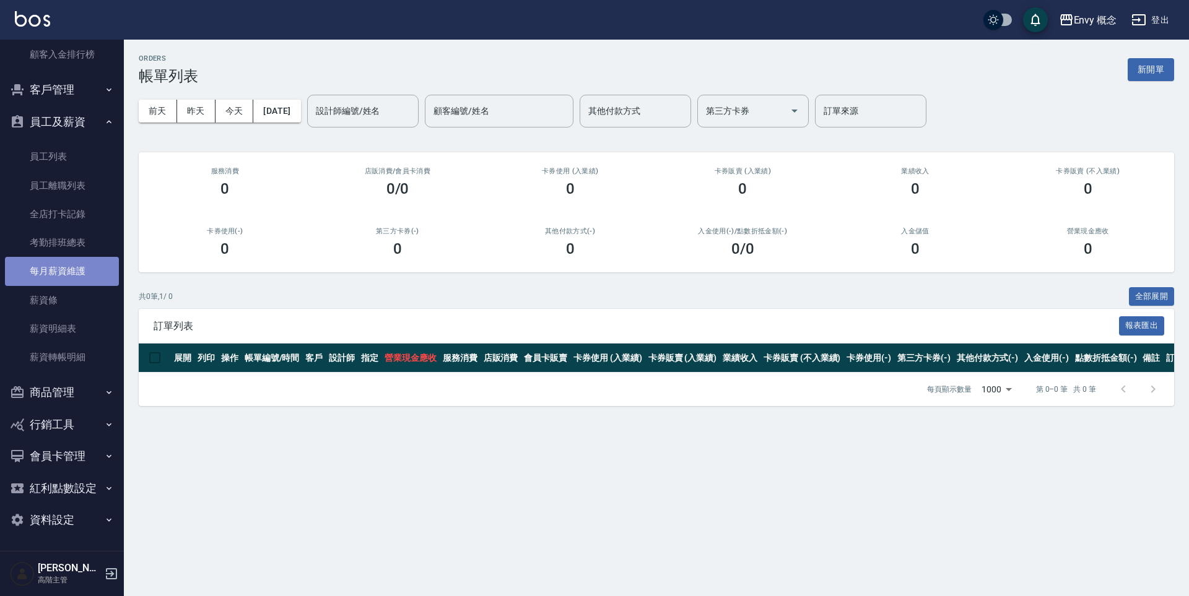
click at [68, 276] on link "每月薪資維護" at bounding box center [62, 271] width 114 height 28
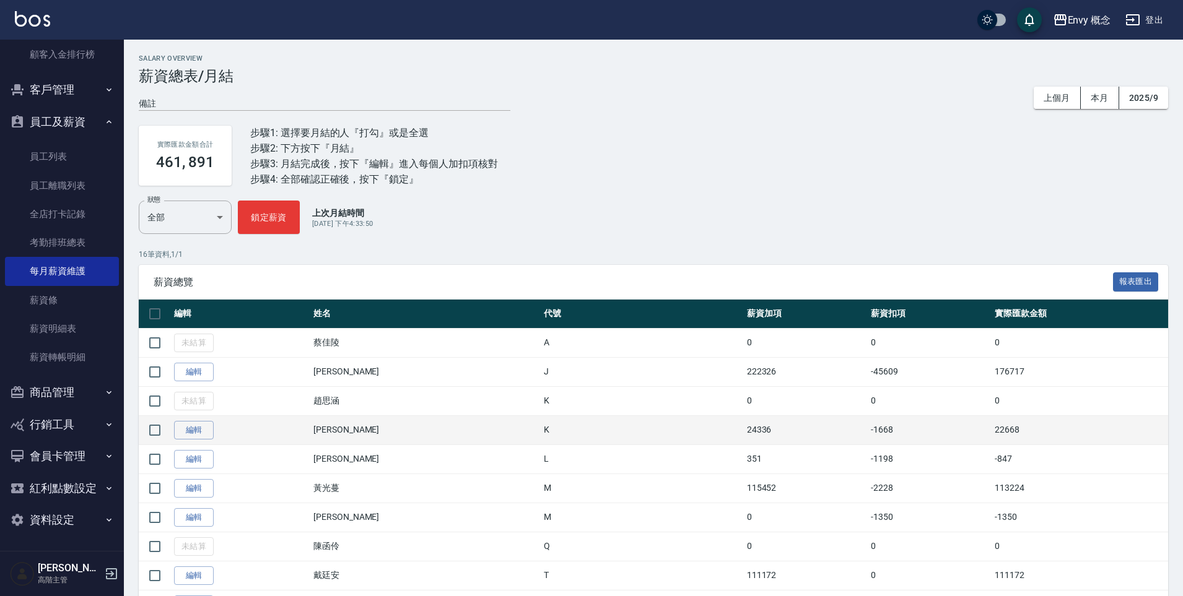
click at [204, 419] on td "編輯" at bounding box center [240, 430] width 139 height 29
click at [204, 429] on link "編輯" at bounding box center [194, 430] width 40 height 19
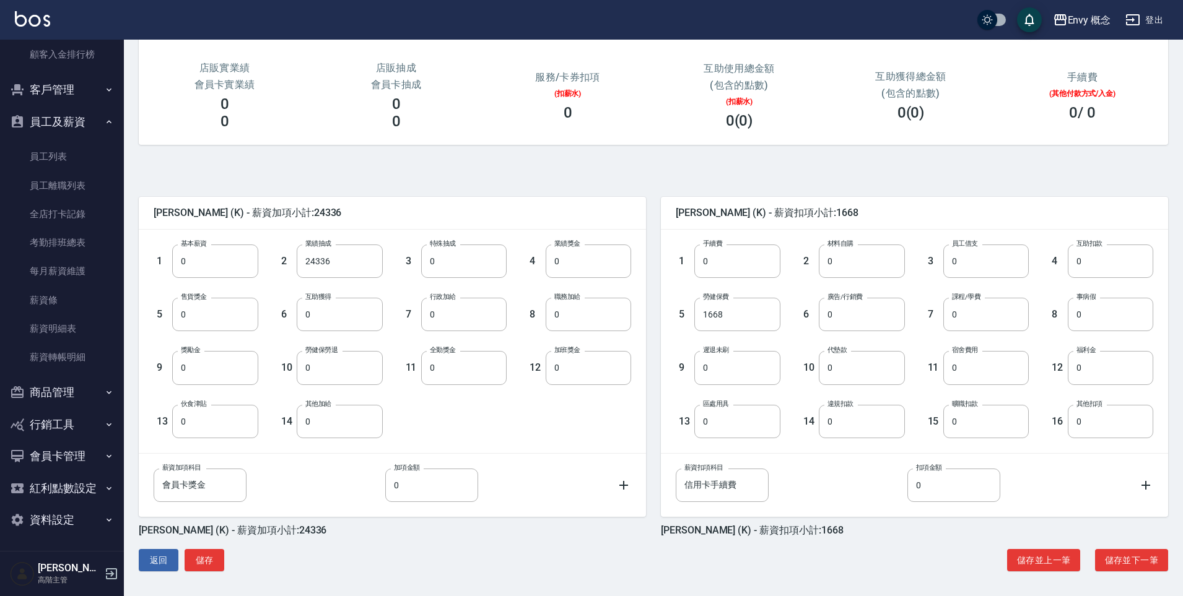
scroll to position [156, 0]
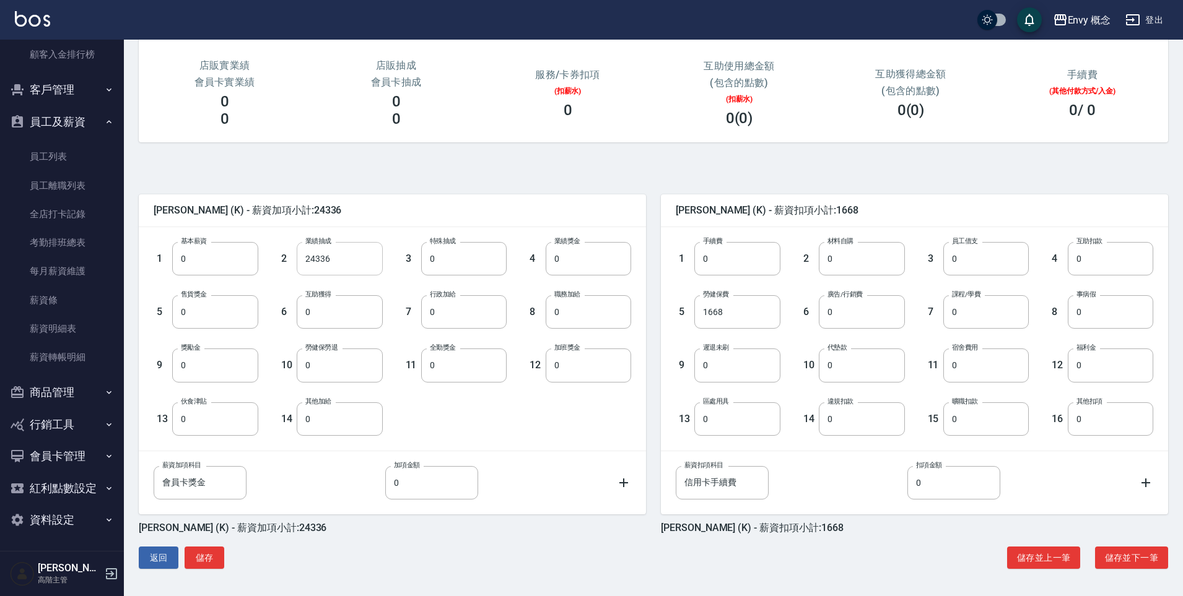
click at [332, 259] on input "24336" at bounding box center [339, 258] width 85 height 33
type input "30382"
click at [756, 310] on input "1668" at bounding box center [736, 311] width 85 height 33
type input "0"
click at [207, 563] on button "儲存" at bounding box center [205, 558] width 40 height 23
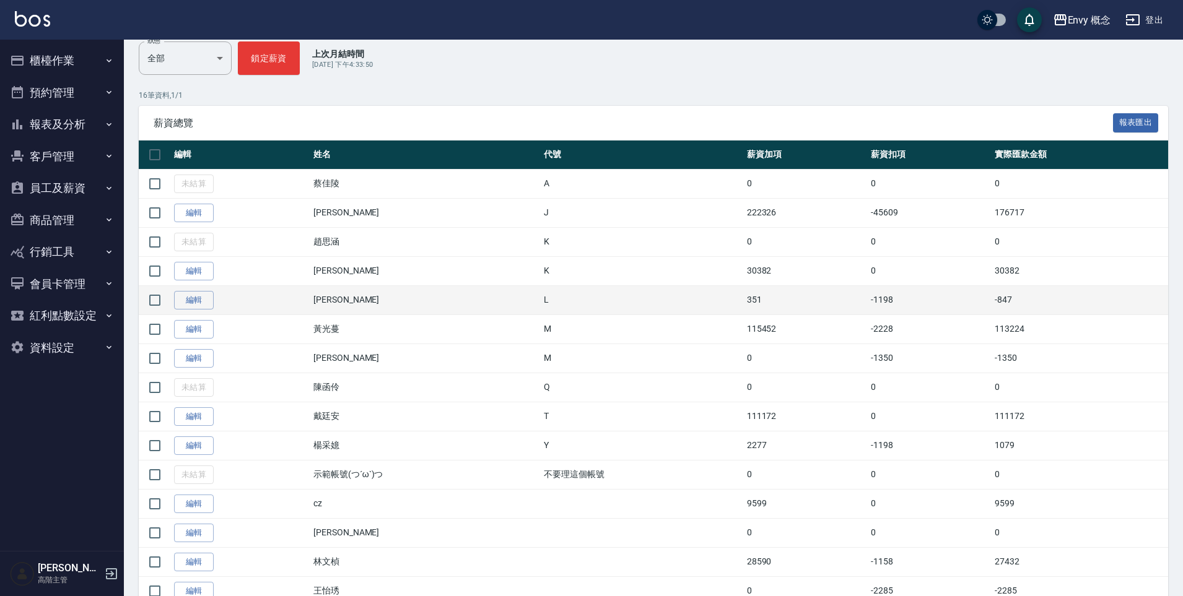
scroll to position [162, 0]
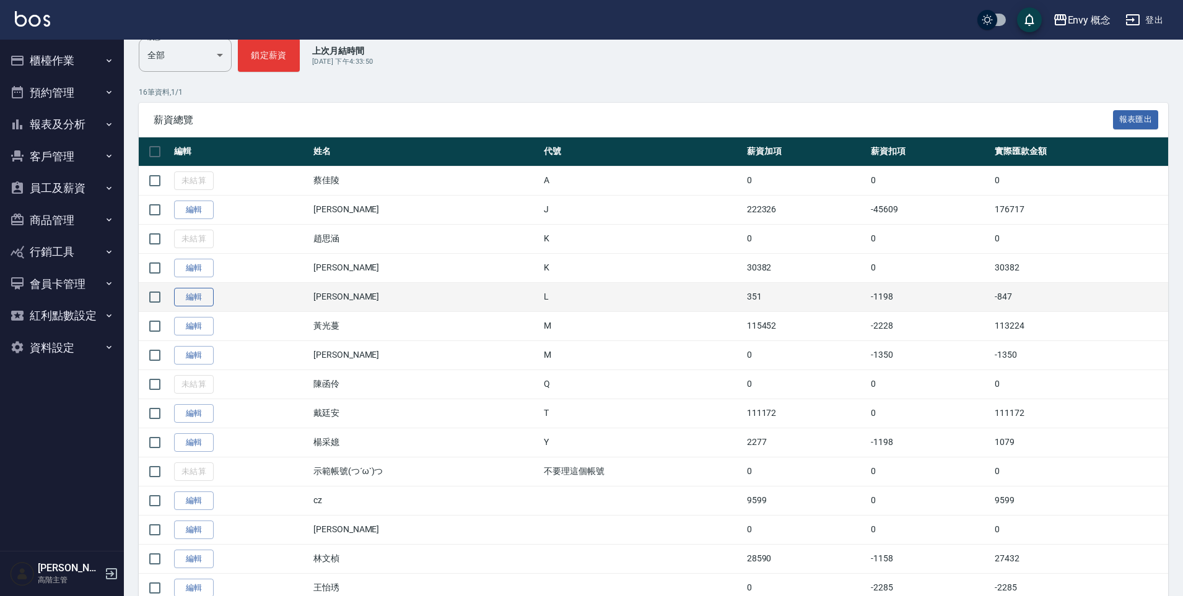
click at [190, 301] on link "編輯" at bounding box center [194, 297] width 40 height 19
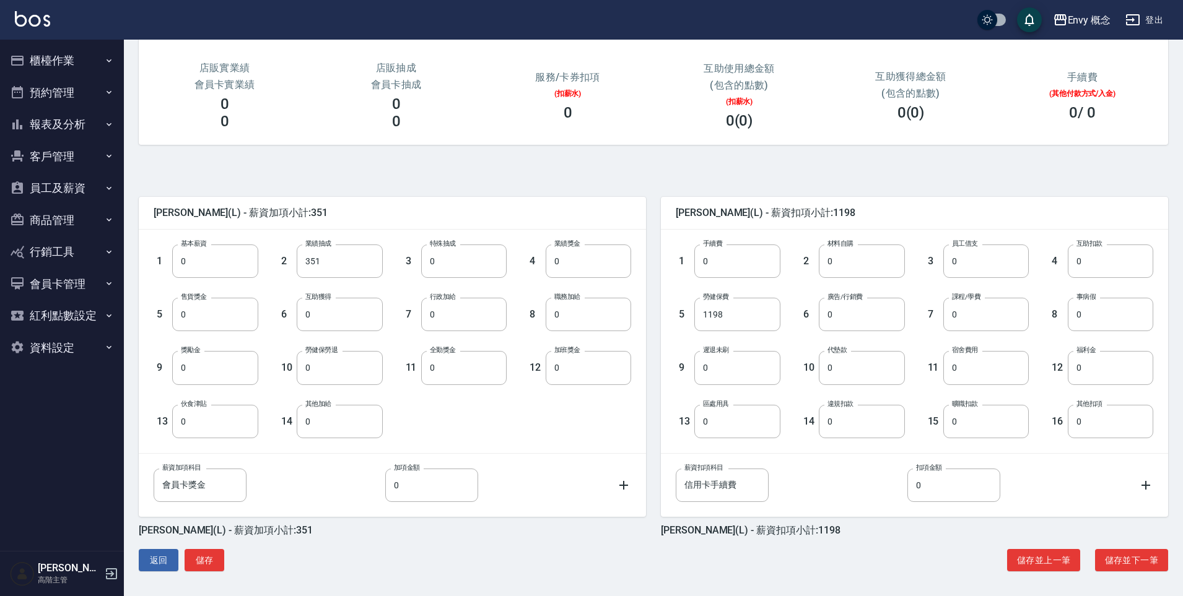
scroll to position [156, 0]
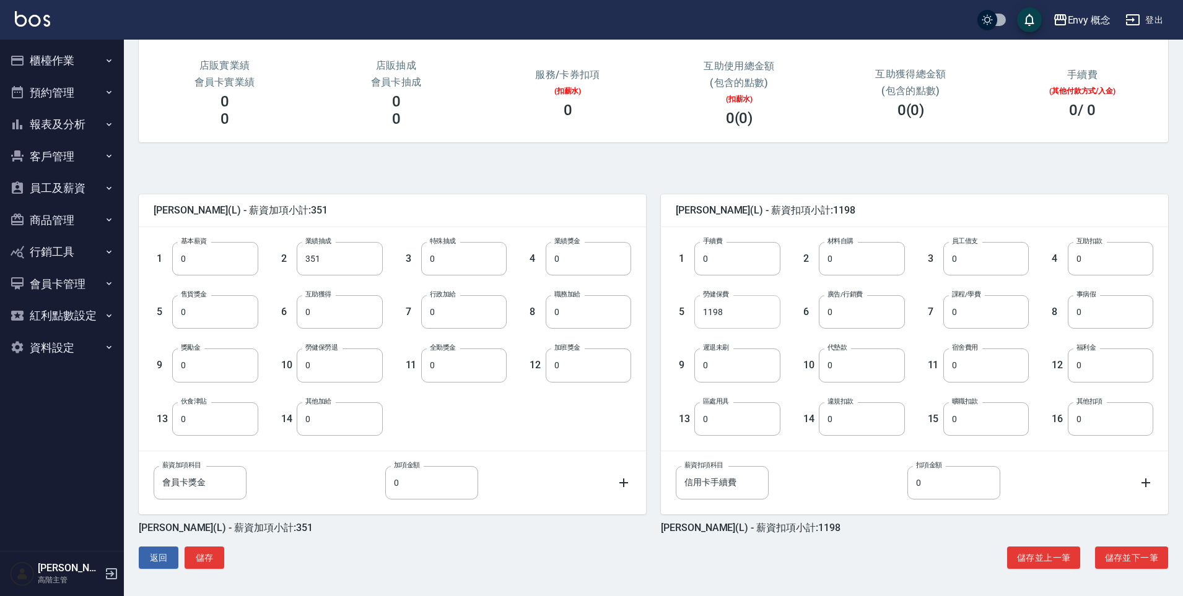
click at [736, 315] on input "1198" at bounding box center [736, 311] width 85 height 33
type input "0"
click at [202, 556] on button "儲存" at bounding box center [205, 558] width 40 height 23
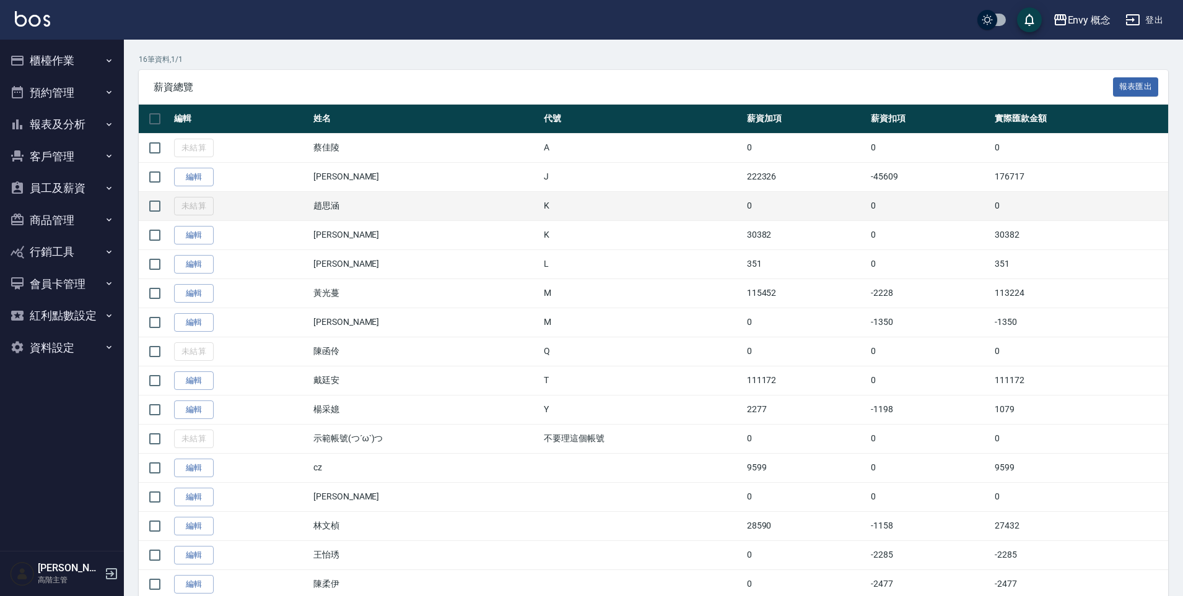
scroll to position [205, 0]
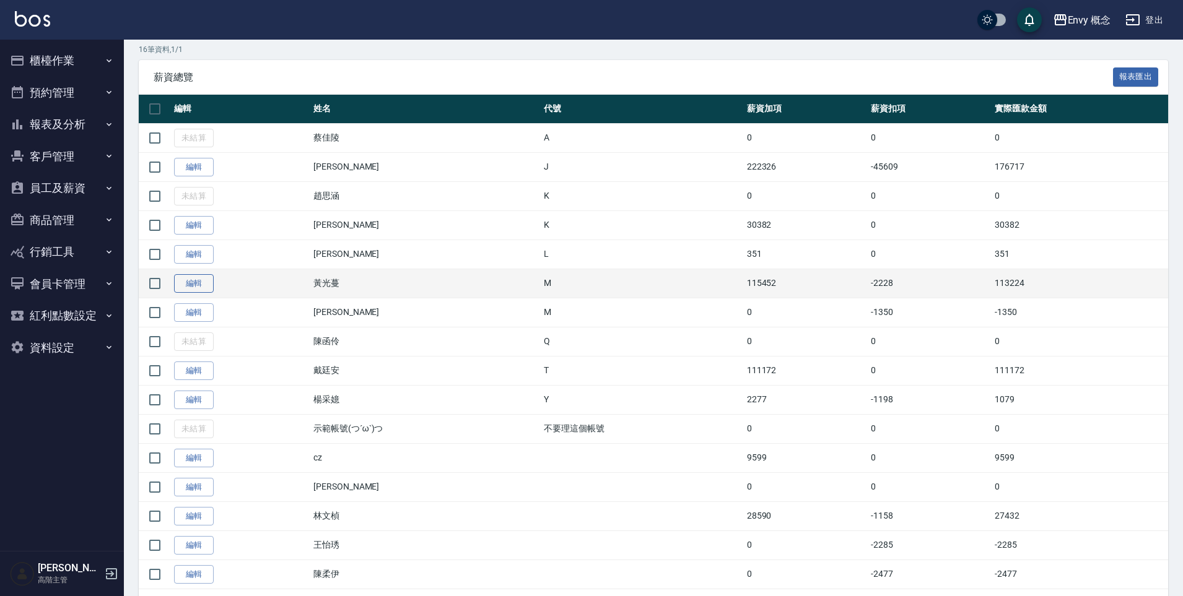
click at [194, 288] on link "編輯" at bounding box center [194, 283] width 40 height 19
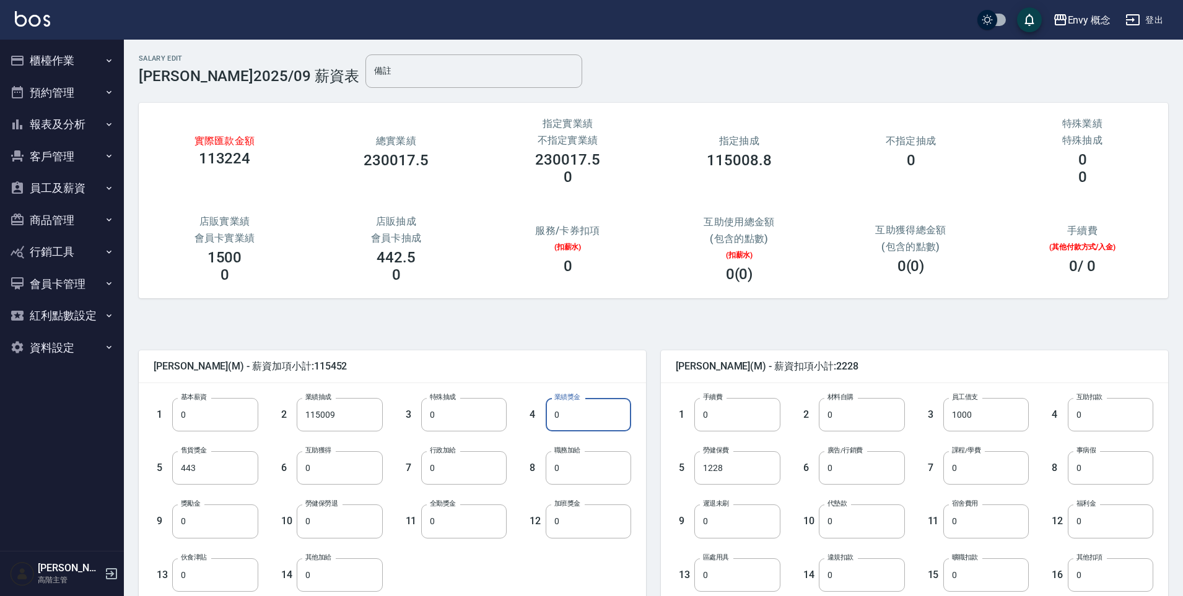
click at [591, 422] on input "0" at bounding box center [588, 414] width 85 height 33
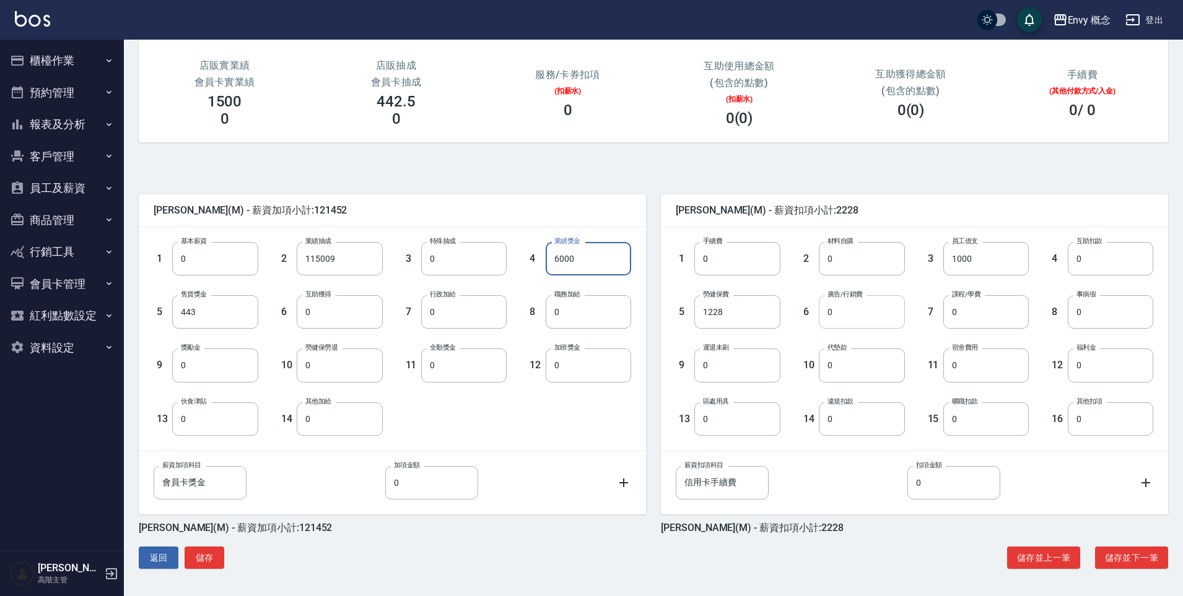
type input "6000"
click at [853, 319] on input "0" at bounding box center [861, 311] width 85 height 33
type input "25260"
click at [347, 430] on input "0" at bounding box center [339, 419] width 85 height 33
type input "12630"
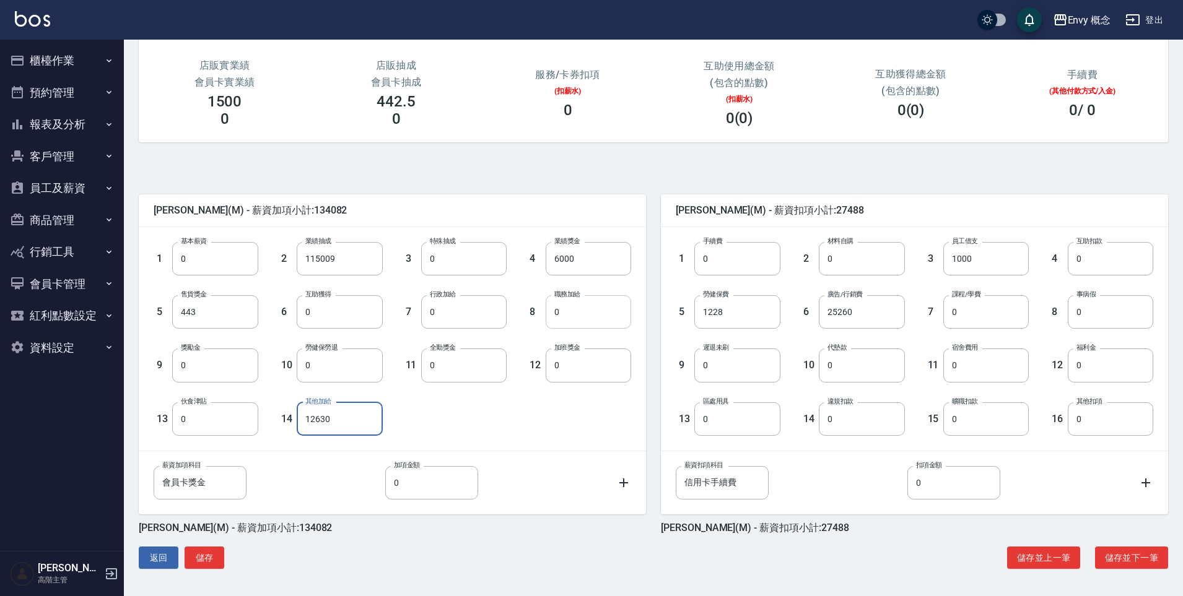
click at [581, 318] on input "0" at bounding box center [588, 311] width 85 height 33
type input "1000"
click at [213, 564] on button "儲存" at bounding box center [205, 558] width 40 height 23
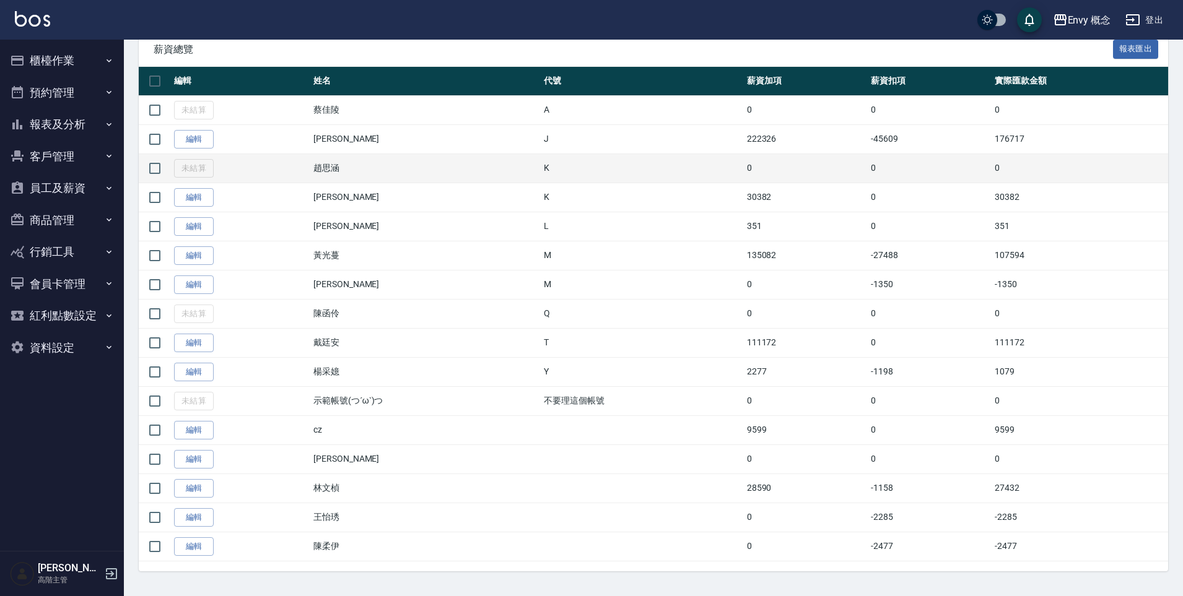
scroll to position [238, 0]
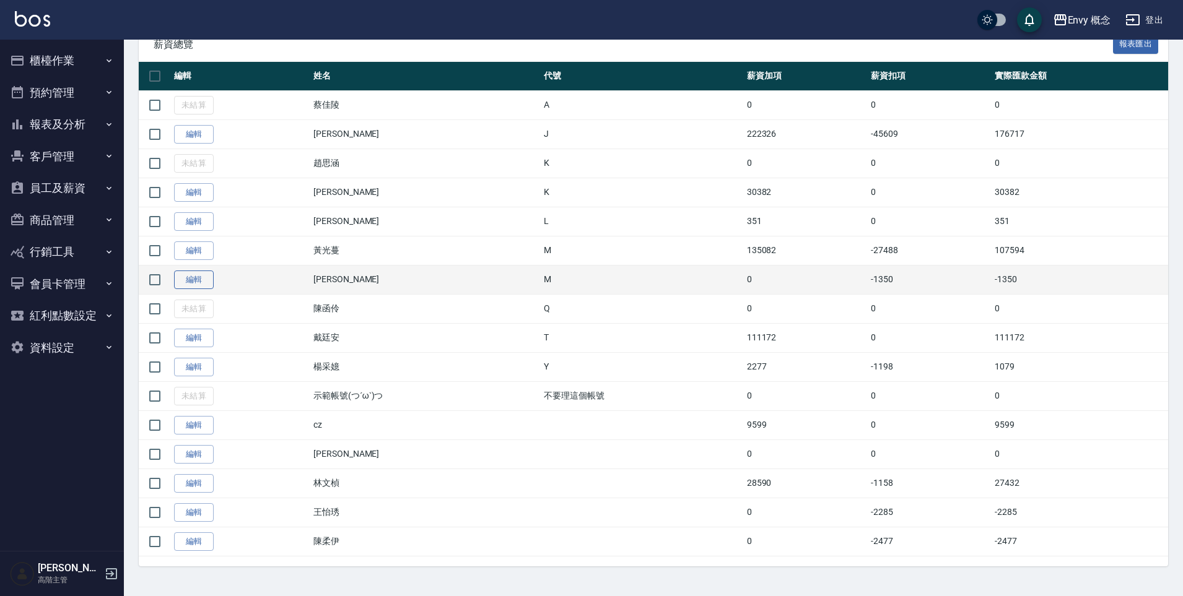
click at [188, 283] on link "編輯" at bounding box center [194, 280] width 40 height 19
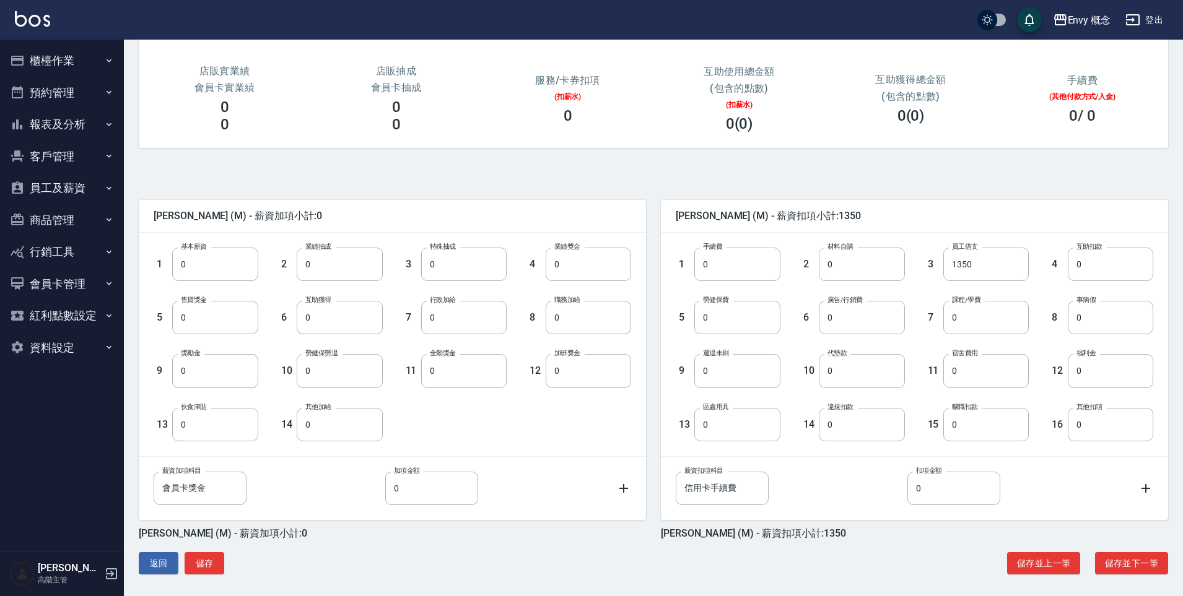
scroll to position [156, 0]
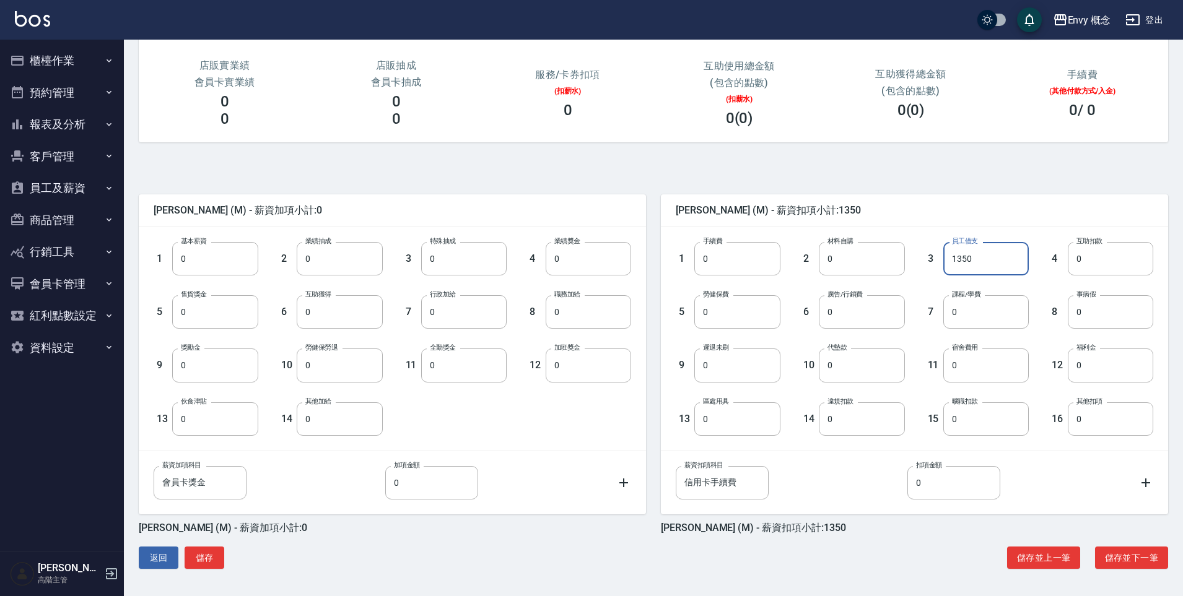
click at [986, 267] on input "1350" at bounding box center [985, 258] width 85 height 33
click at [620, 433] on div "1 基本薪資 0 基本薪資 2 業績抽成 0 業績抽成 3 特殊抽成 0 特殊抽成 4 業績獎金 0 業績獎金 5 售貨獎金 0 售貨獎金 6 互助獲得 0 …" at bounding box center [382, 329] width 497 height 214
click at [228, 261] on input "0" at bounding box center [214, 258] width 85 height 33
type input "9530"
click at [983, 264] on input "1350" at bounding box center [985, 258] width 85 height 33
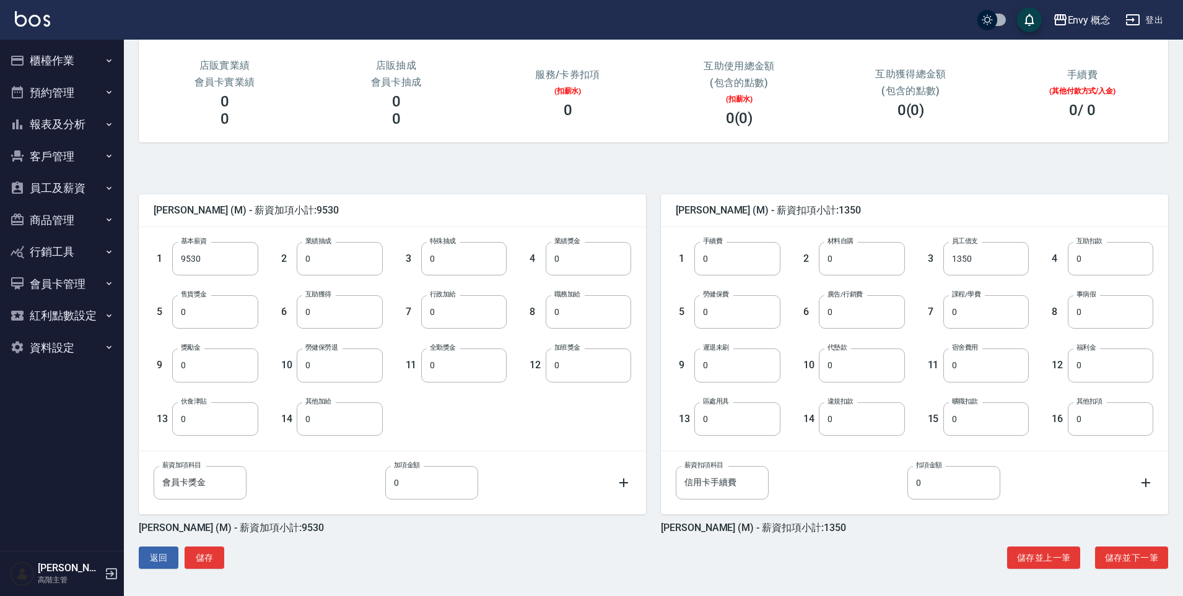
click at [609, 546] on div "[PERSON_NAME] (M) - 薪資加項小計:9530 1 基本薪資 9530 基本薪資 2 業績抽成 0 業績抽成 3 特殊抽成 0 特殊抽成 4 …" at bounding box center [648, 369] width 1039 height 424
click at [211, 559] on button "儲存" at bounding box center [205, 558] width 40 height 23
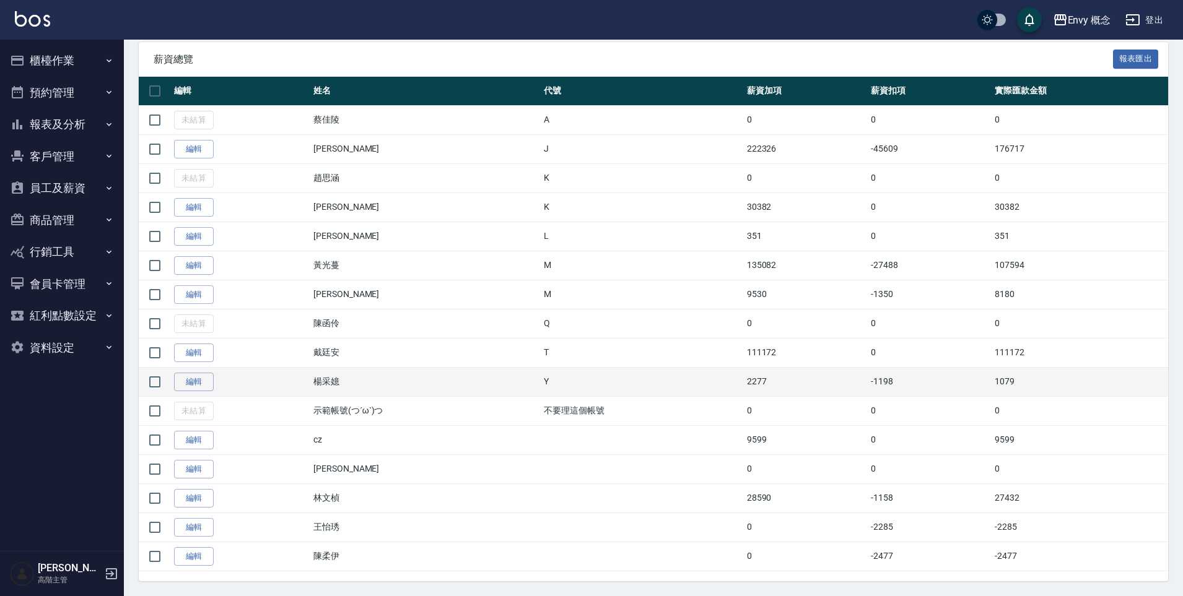
scroll to position [238, 0]
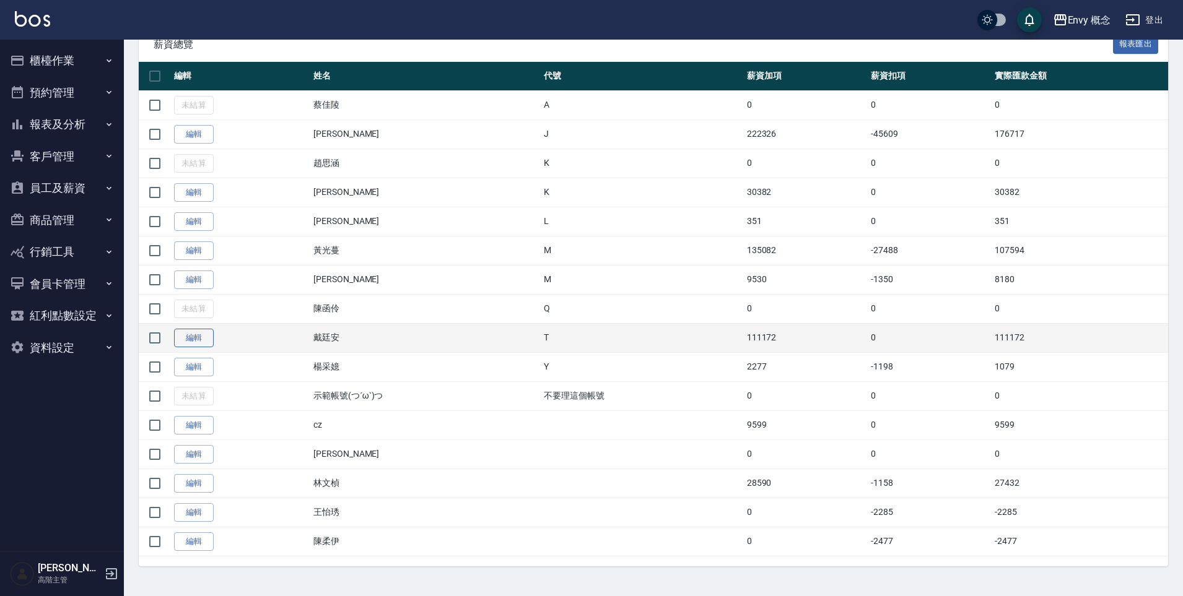
click at [201, 344] on link "編輯" at bounding box center [194, 338] width 40 height 19
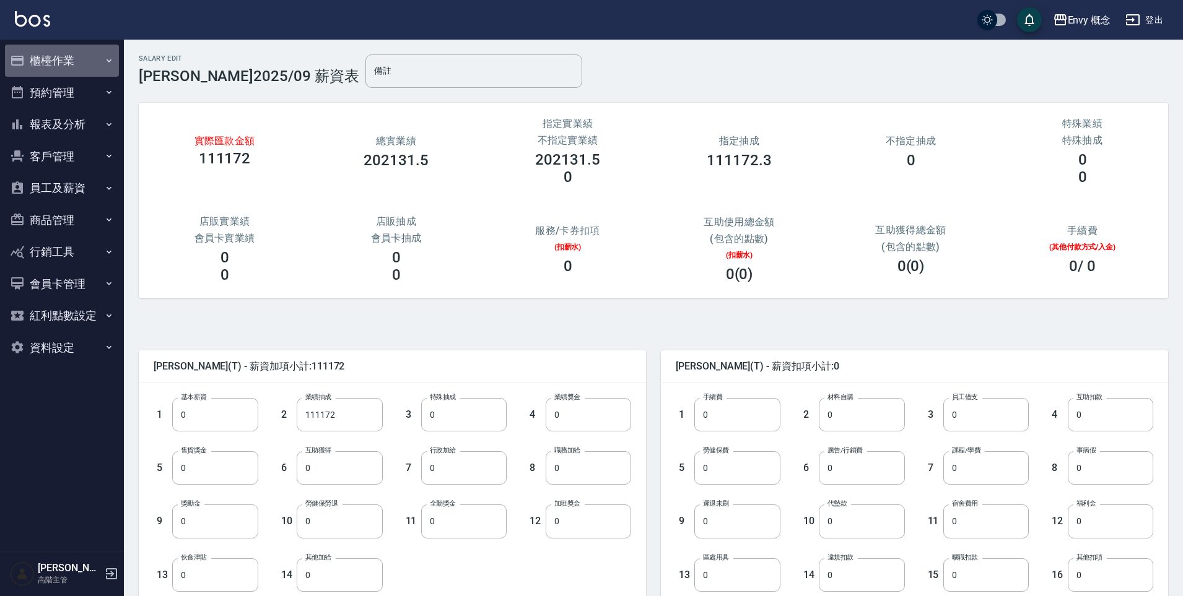
click at [56, 63] on button "櫃檯作業" at bounding box center [62, 61] width 114 height 32
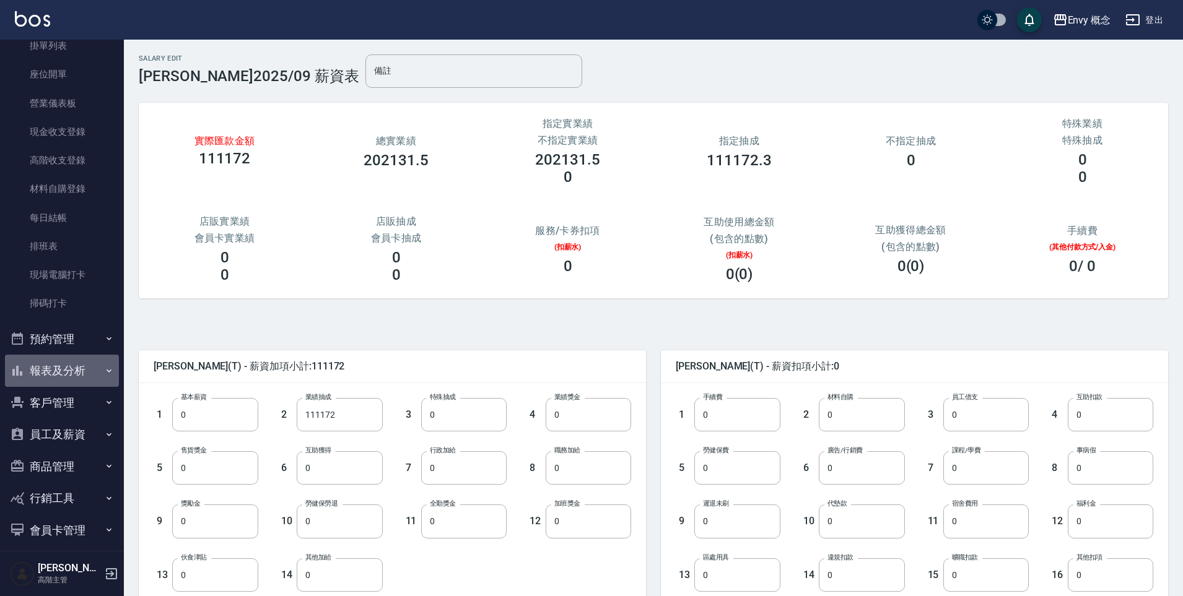
click at [69, 375] on button "報表及分析" at bounding box center [62, 371] width 114 height 32
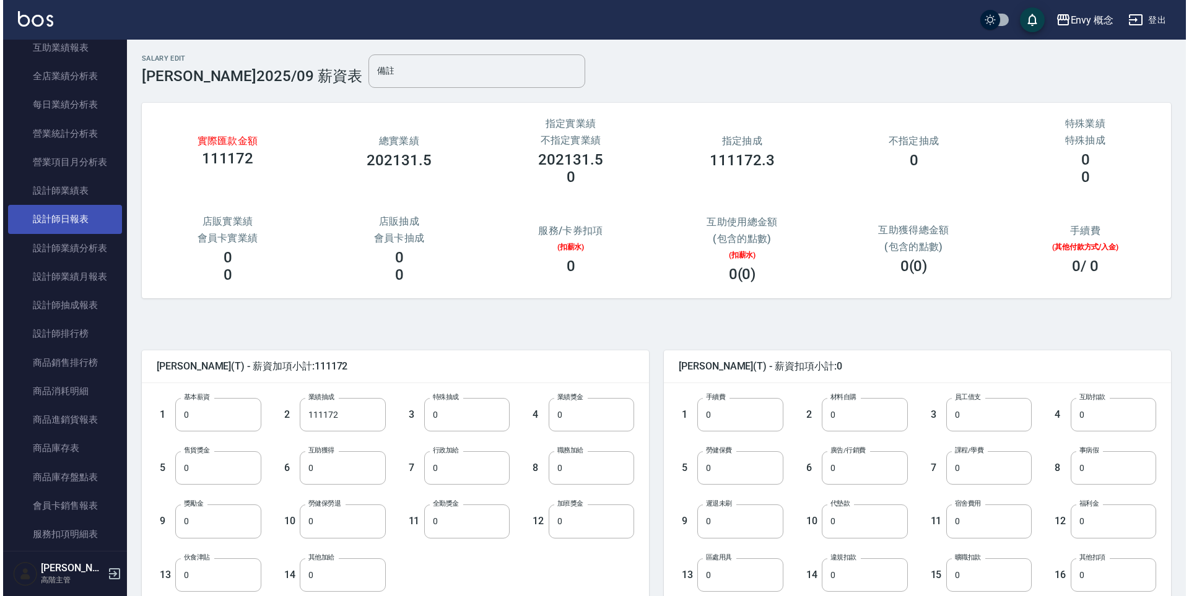
scroll to position [744, 0]
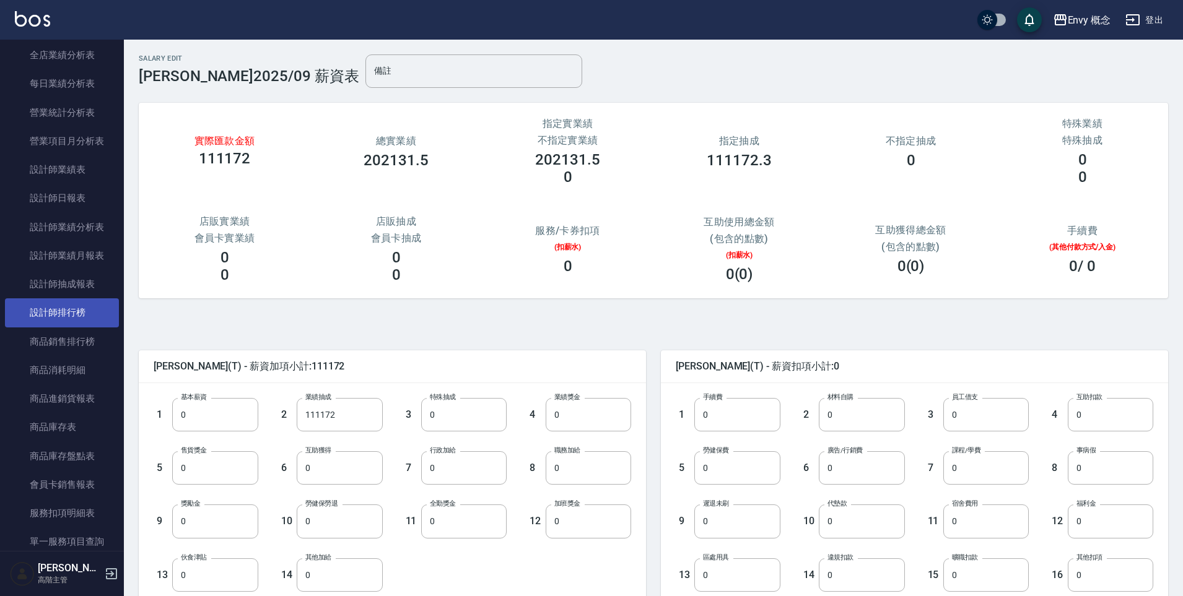
click at [77, 315] on link "設計師排行榜" at bounding box center [62, 312] width 114 height 28
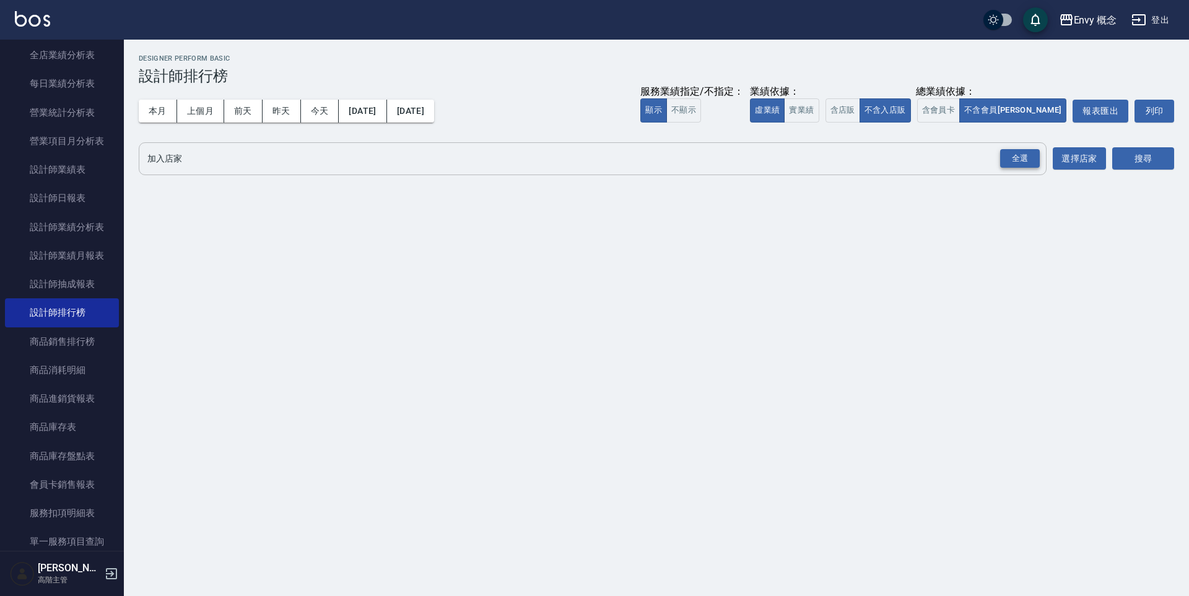
click at [1021, 156] on div "全選" at bounding box center [1020, 158] width 40 height 19
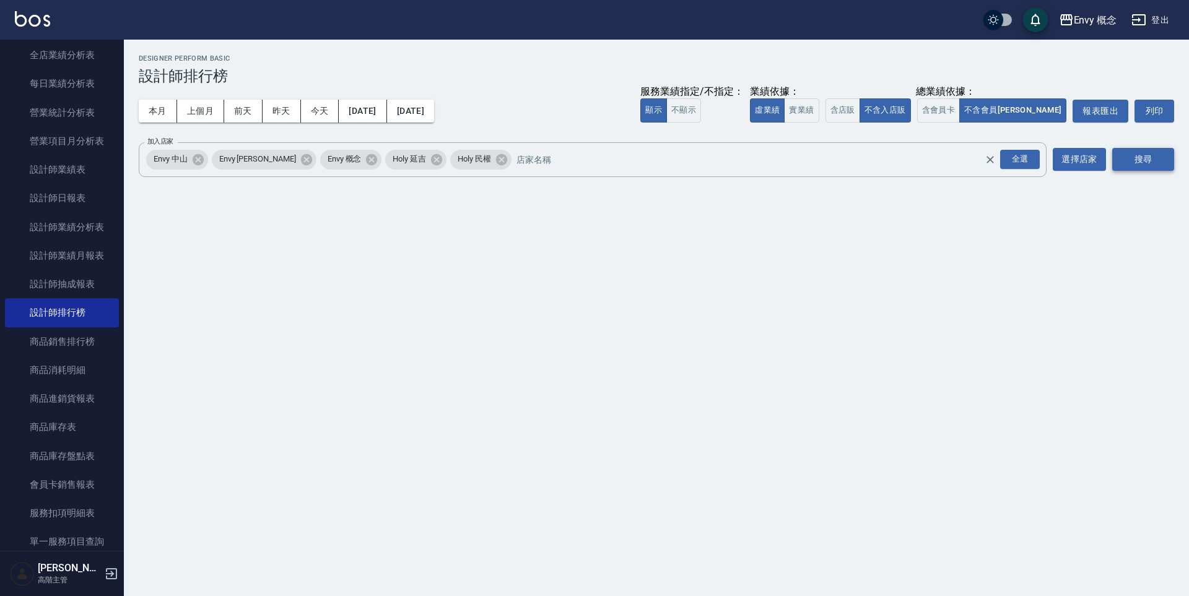
click at [1125, 159] on button "搜尋" at bounding box center [1143, 159] width 62 height 23
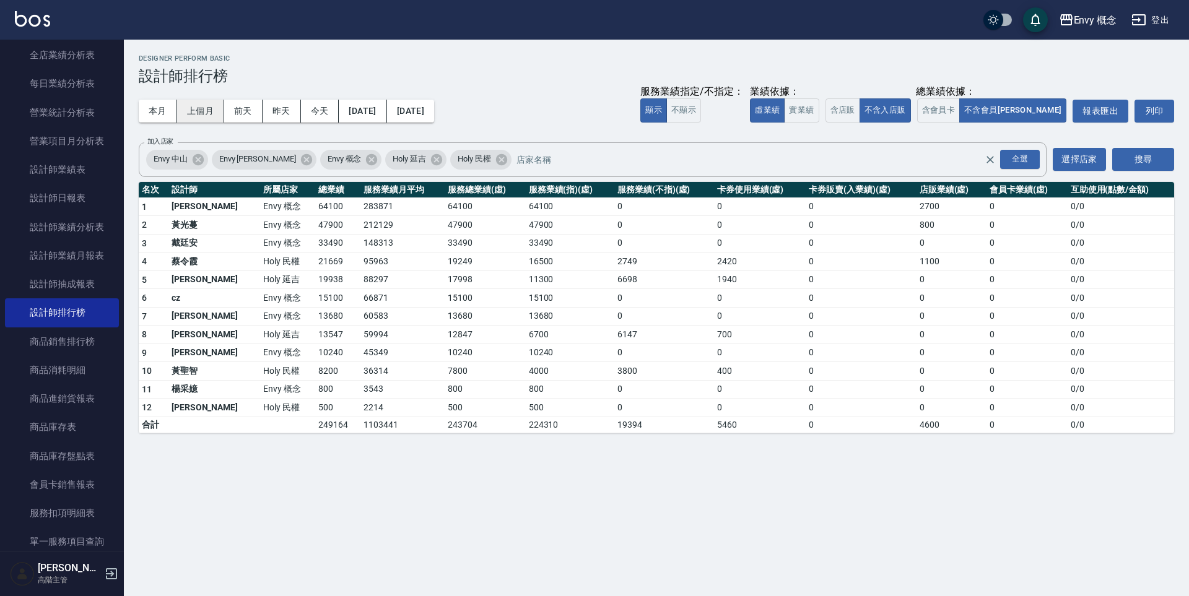
click at [191, 116] on button "上個月" at bounding box center [200, 111] width 47 height 23
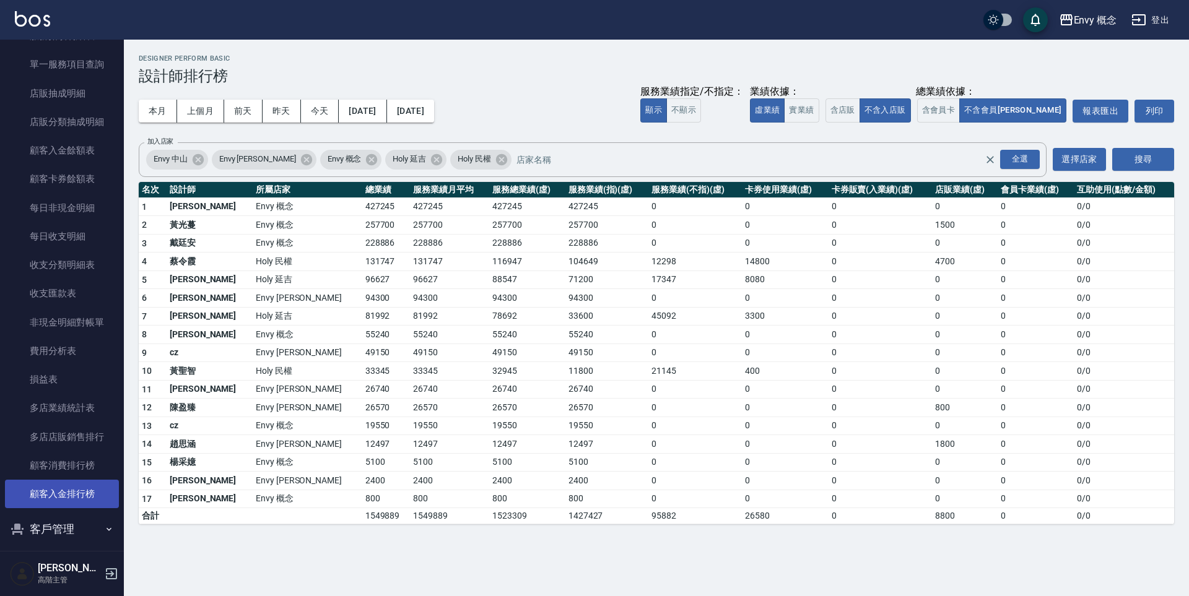
scroll to position [1422, 0]
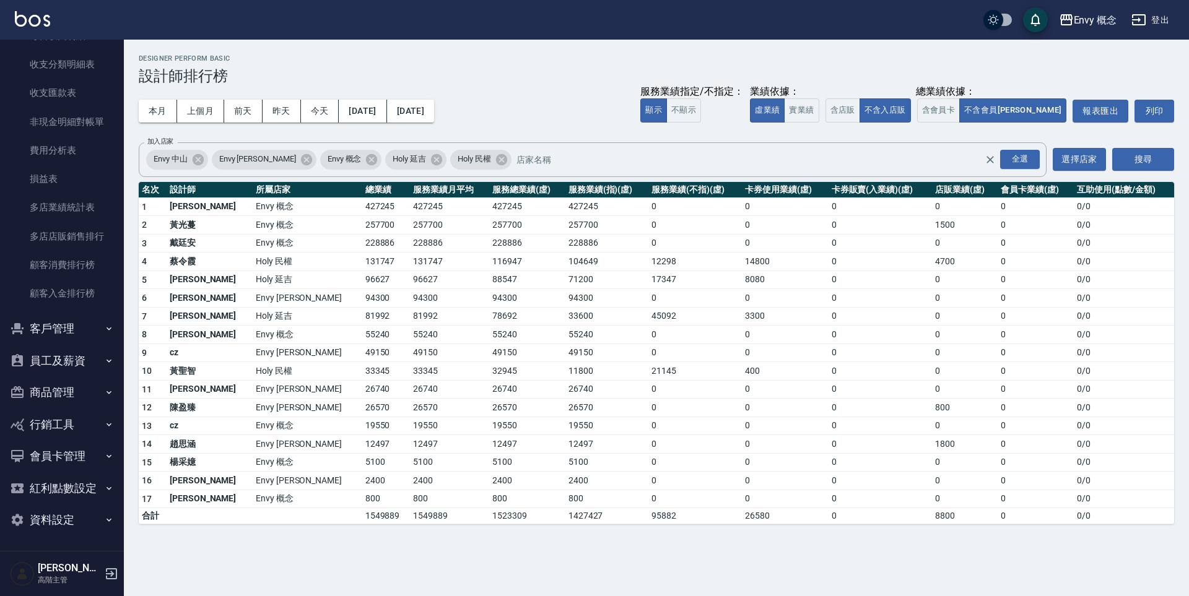
click at [84, 368] on button "員工及薪資" at bounding box center [62, 361] width 114 height 32
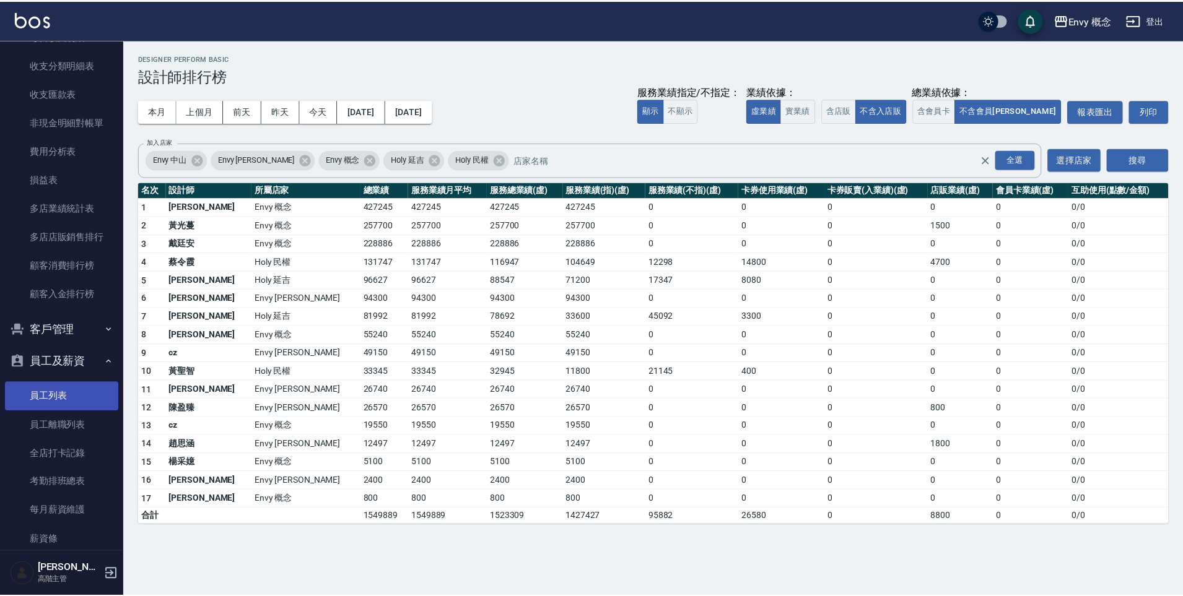
scroll to position [1662, 0]
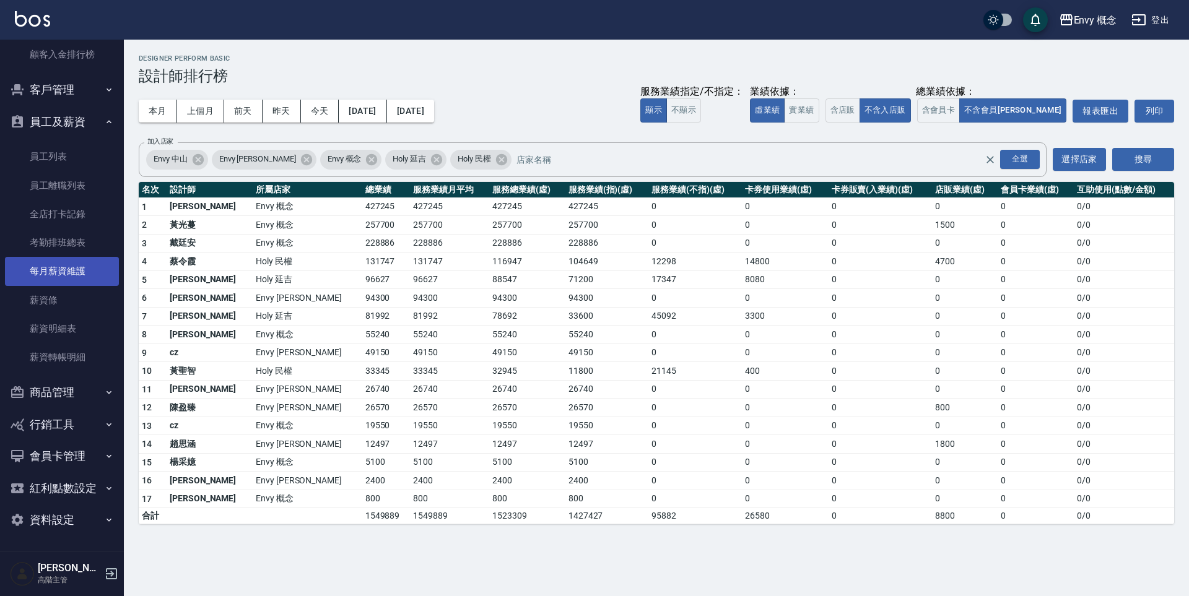
click at [77, 272] on link "每月薪資維護" at bounding box center [62, 271] width 114 height 28
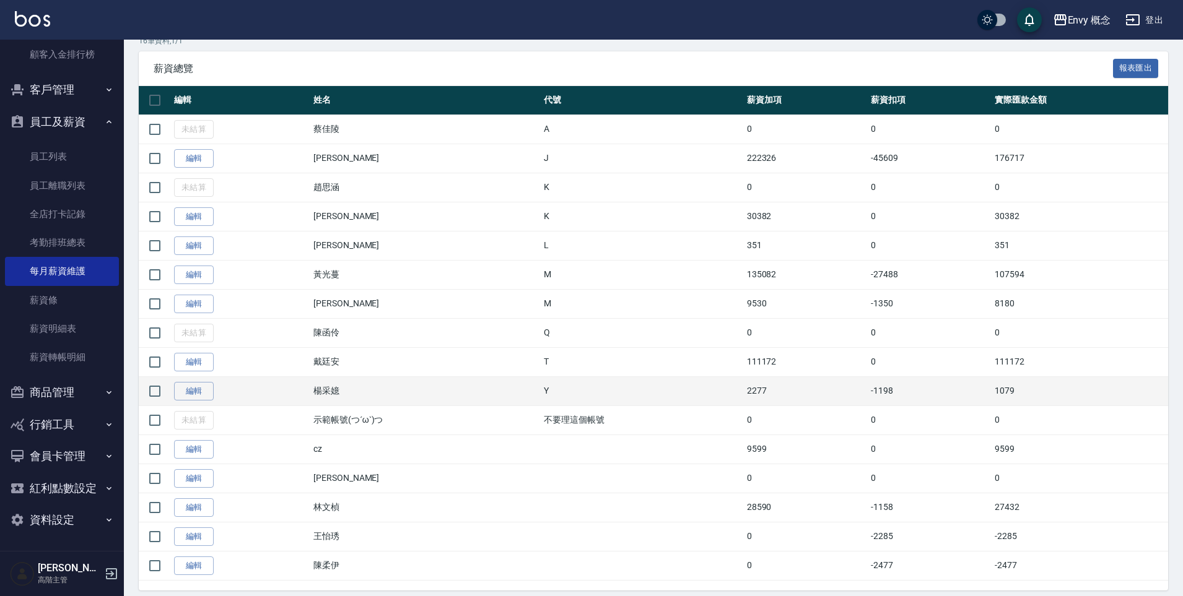
scroll to position [238, 0]
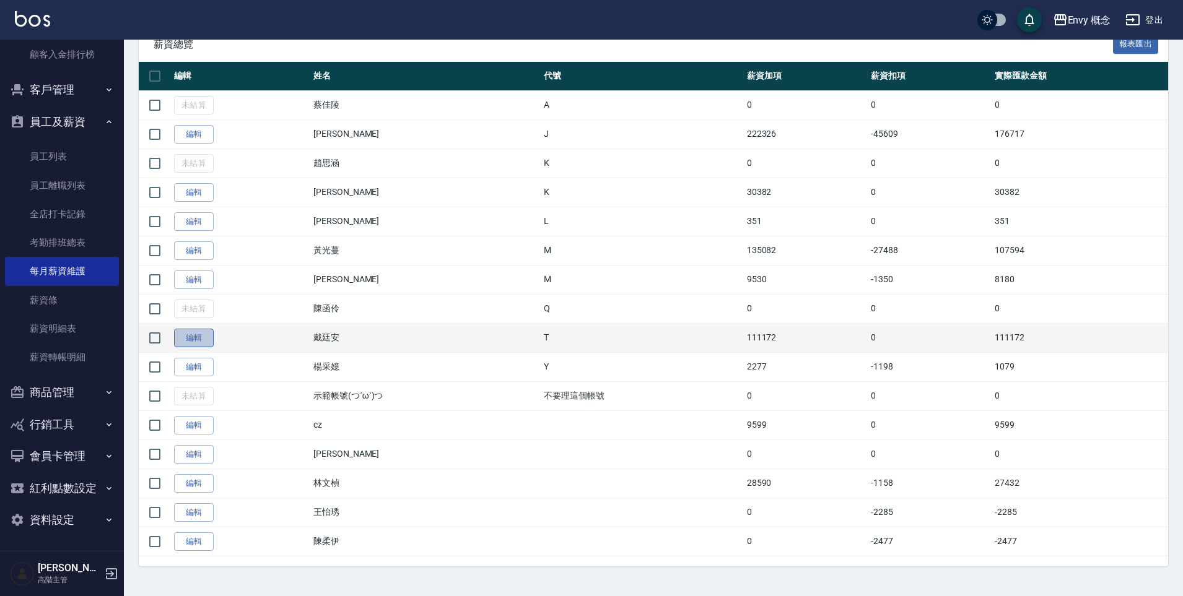
click at [201, 337] on link "編輯" at bounding box center [194, 338] width 40 height 19
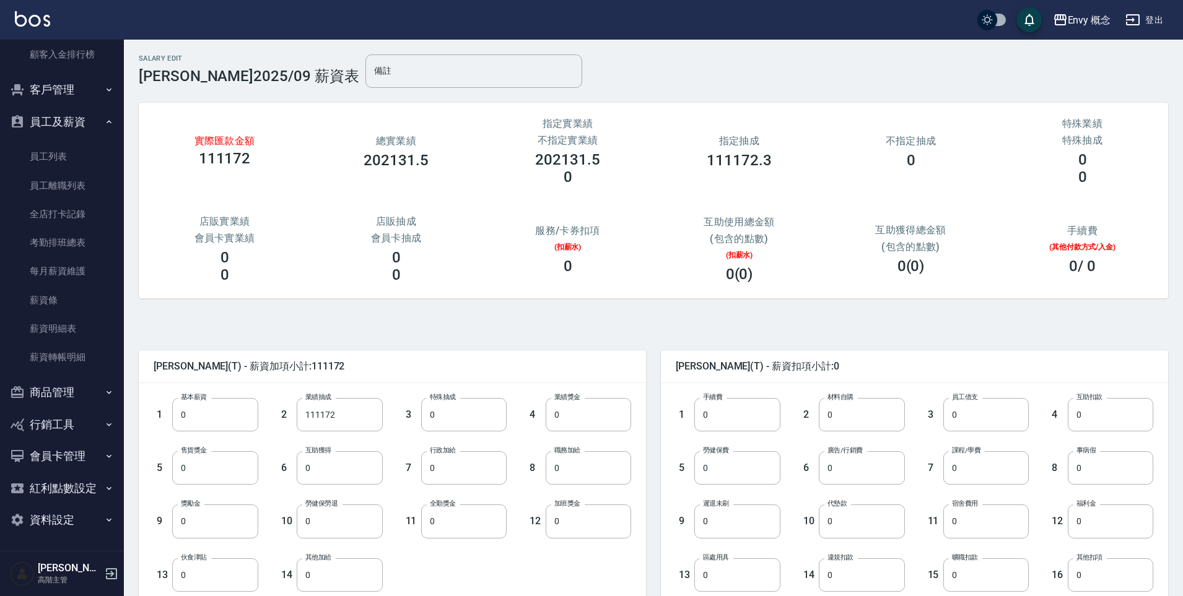
click at [355, 197] on div "實際匯款金額 111172 總實業績 202131.5 指定實業績 不指定實業績 202131.5 0 指定抽成 111172.3 不指定抽成 0 特殊業績 …" at bounding box center [653, 201] width 1029 height 196
click at [347, 412] on input "111172" at bounding box center [339, 414] width 85 height 33
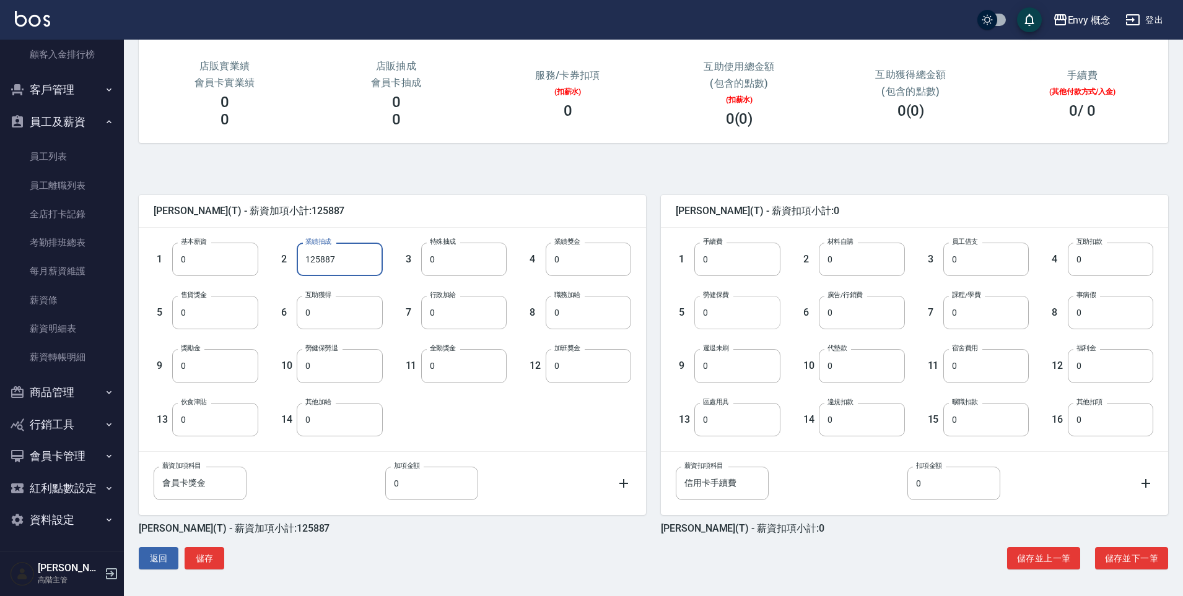
scroll to position [156, 0]
type input "125887"
click at [851, 316] on input "0" at bounding box center [861, 311] width 85 height 33
type input "15545"
click at [350, 424] on input "0" at bounding box center [339, 419] width 85 height 33
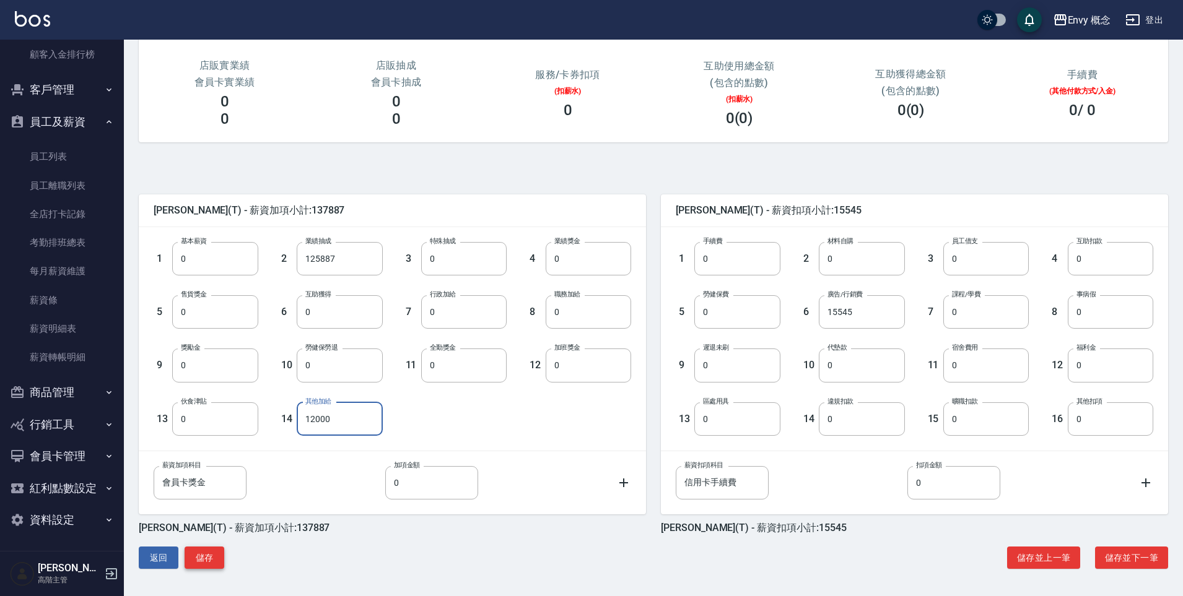
type input "12000"
click at [205, 557] on button "儲存" at bounding box center [205, 558] width 40 height 23
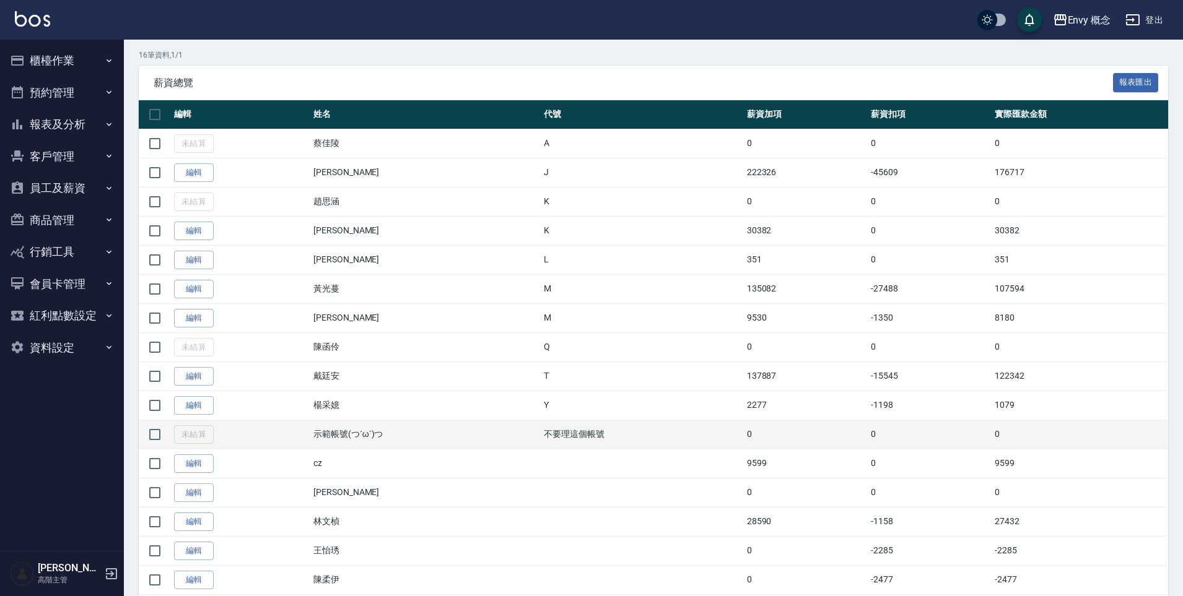
scroll to position [238, 0]
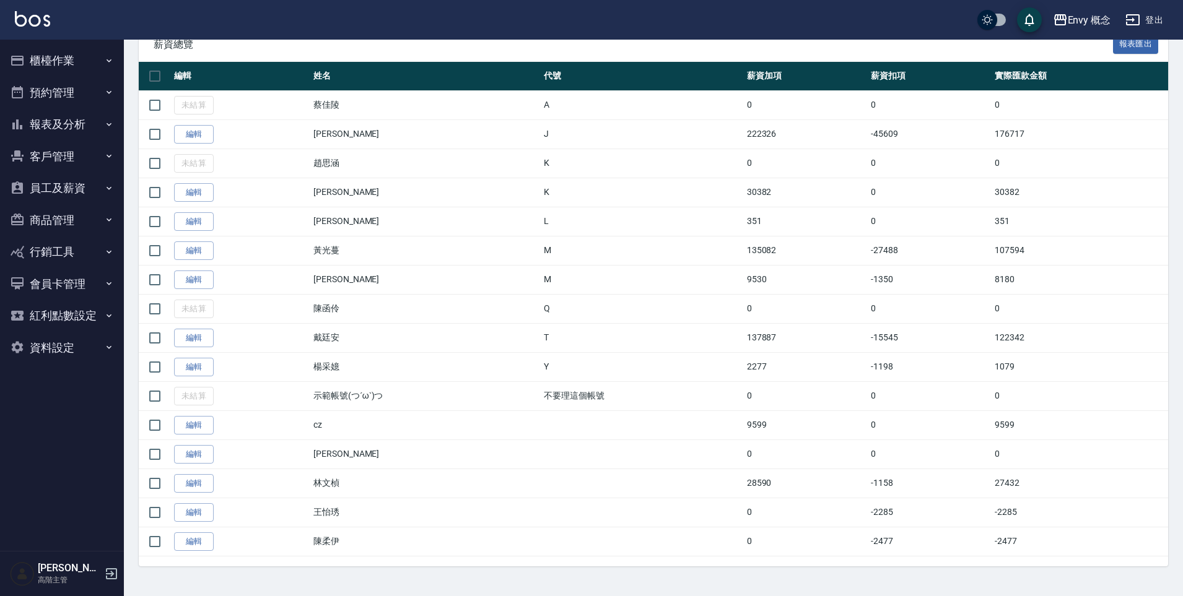
click at [190, 193] on link "編輯" at bounding box center [194, 192] width 40 height 19
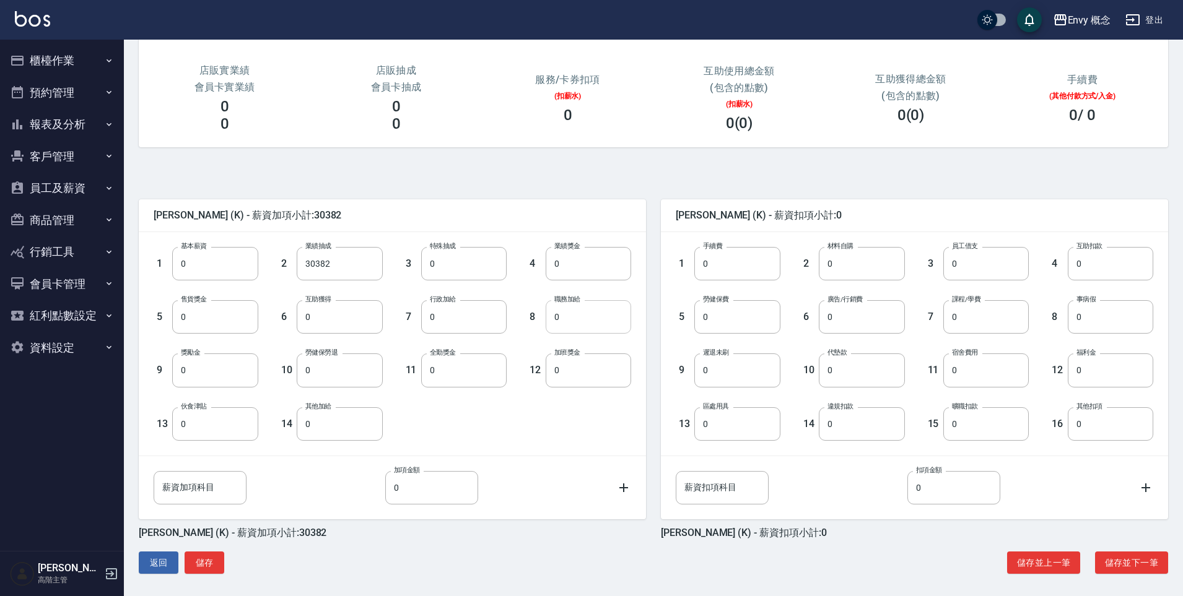
scroll to position [156, 0]
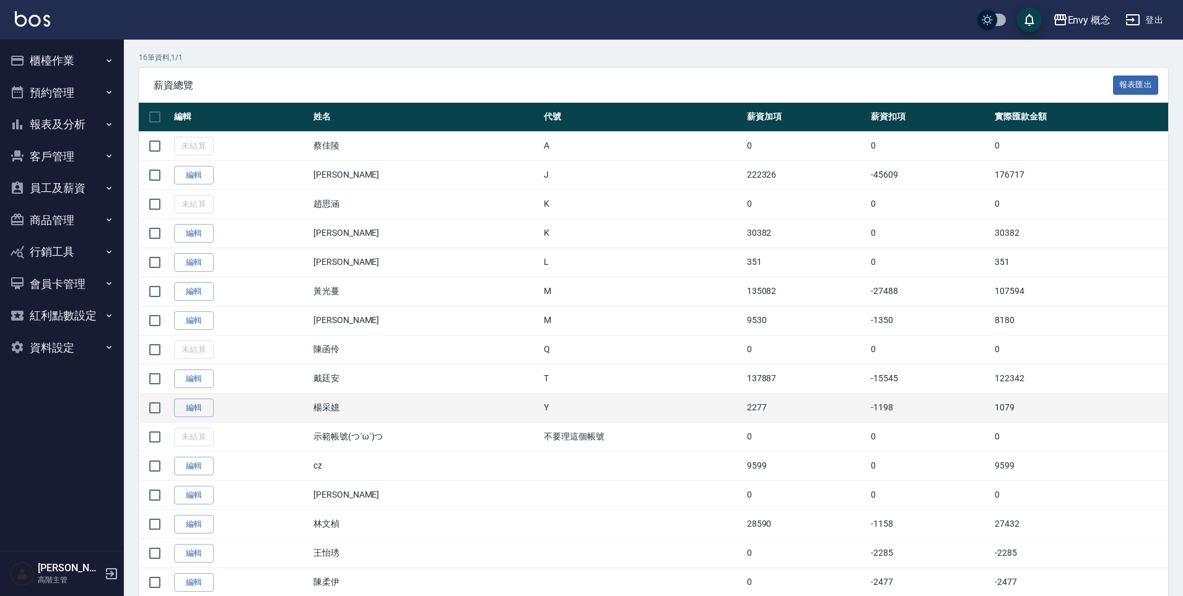
scroll to position [238, 0]
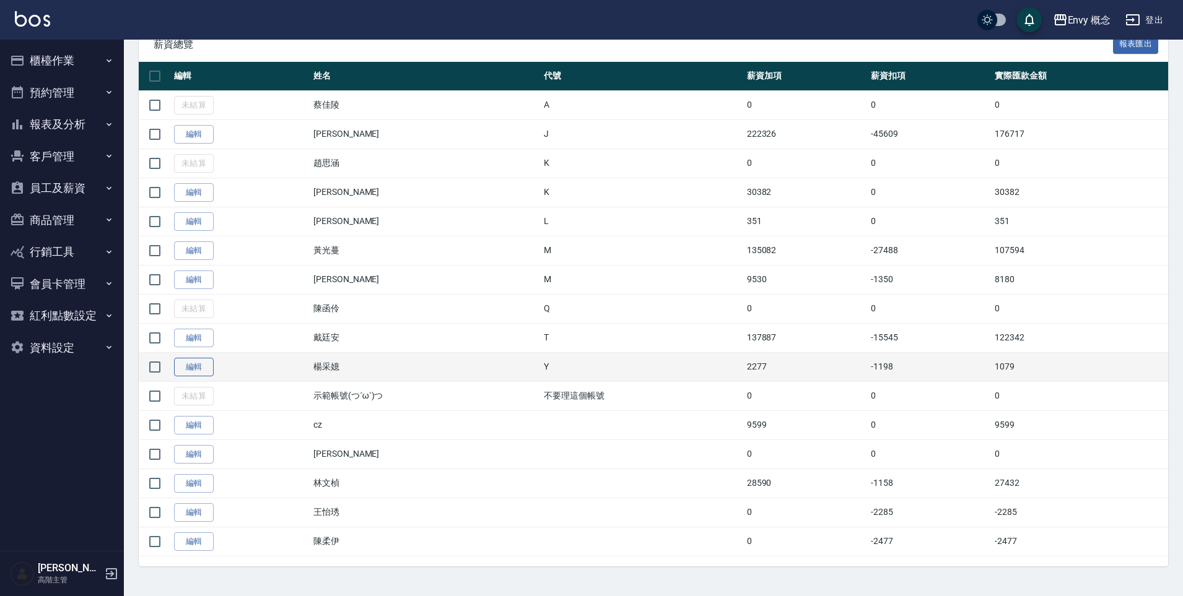
click at [199, 367] on link "編輯" at bounding box center [194, 367] width 40 height 19
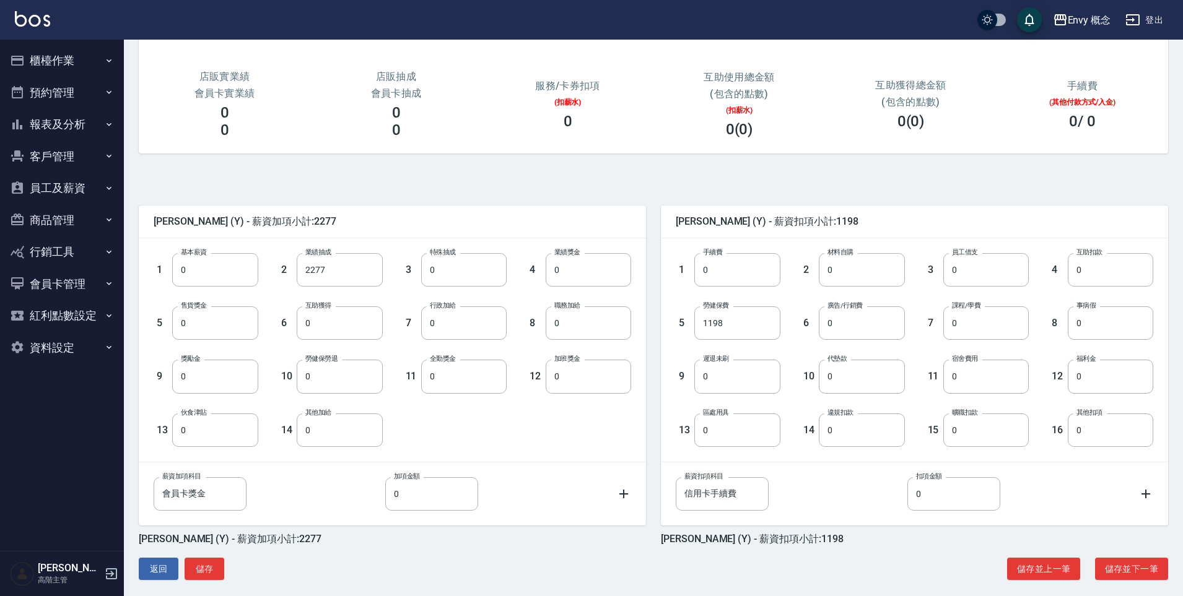
scroll to position [156, 0]
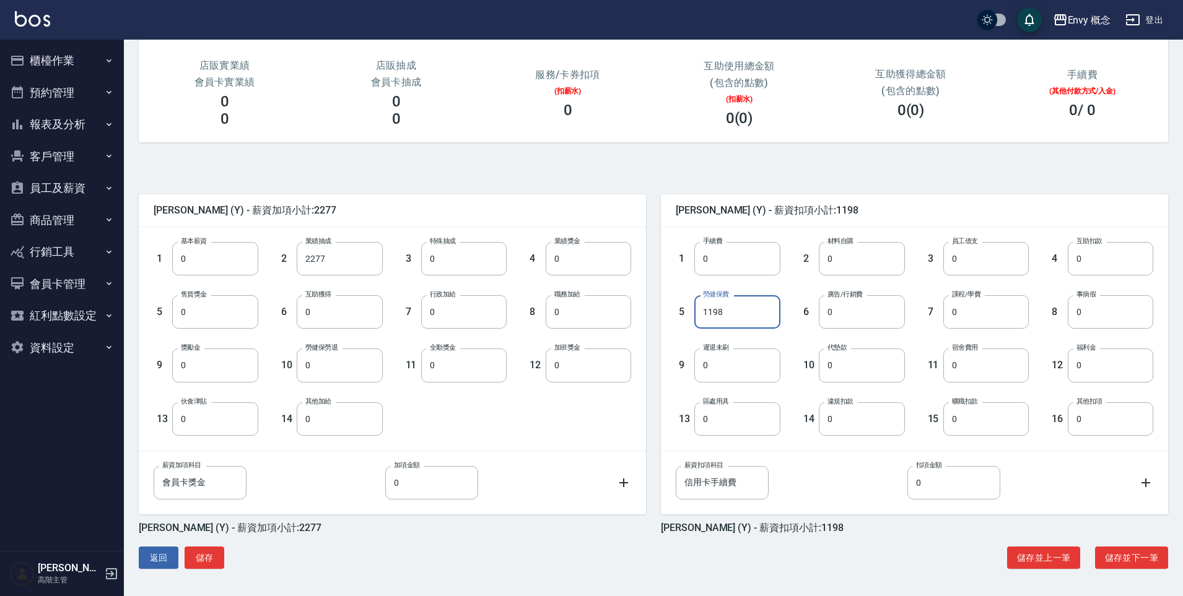
click at [755, 319] on input "1198" at bounding box center [736, 311] width 85 height 33
type input "0"
click at [214, 555] on button "儲存" at bounding box center [205, 558] width 40 height 23
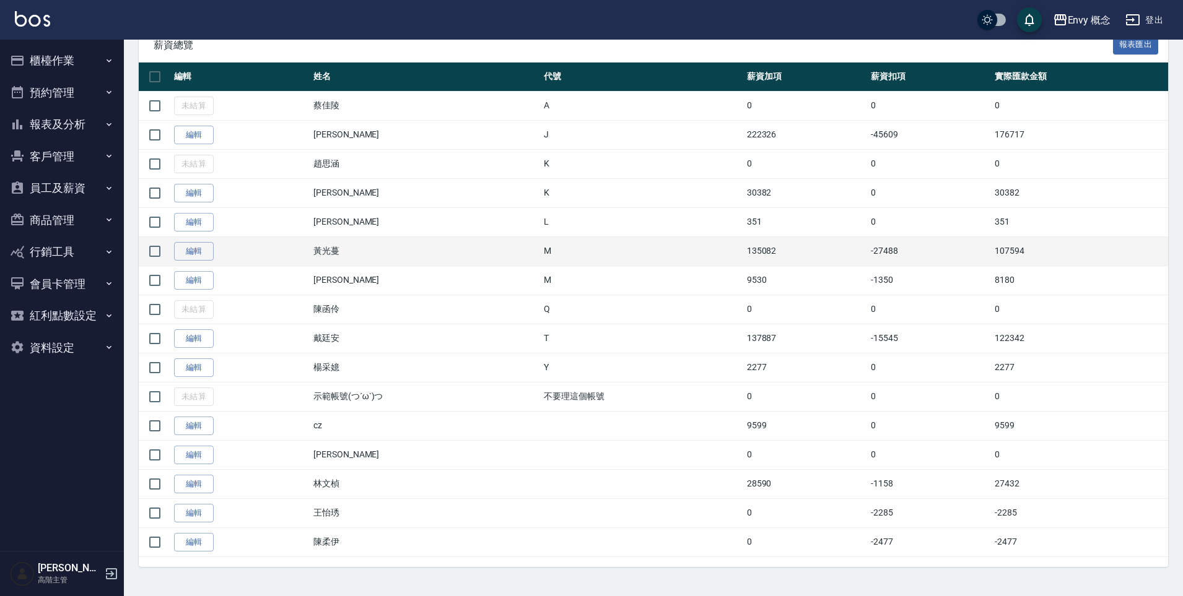
scroll to position [238, 0]
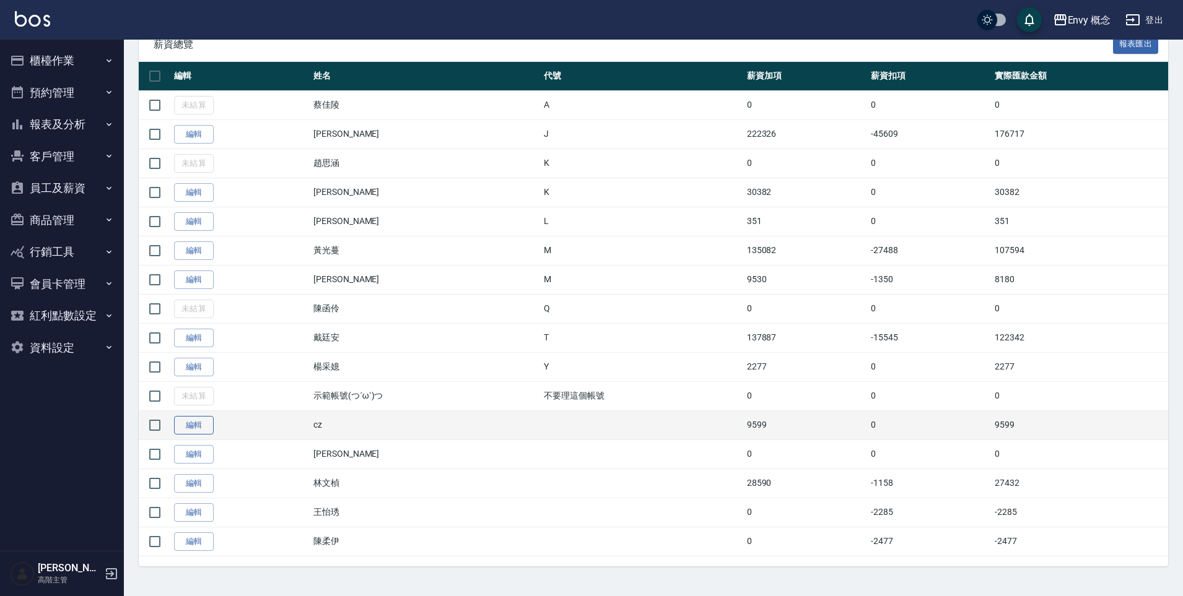
click at [198, 431] on link "編輯" at bounding box center [194, 425] width 40 height 19
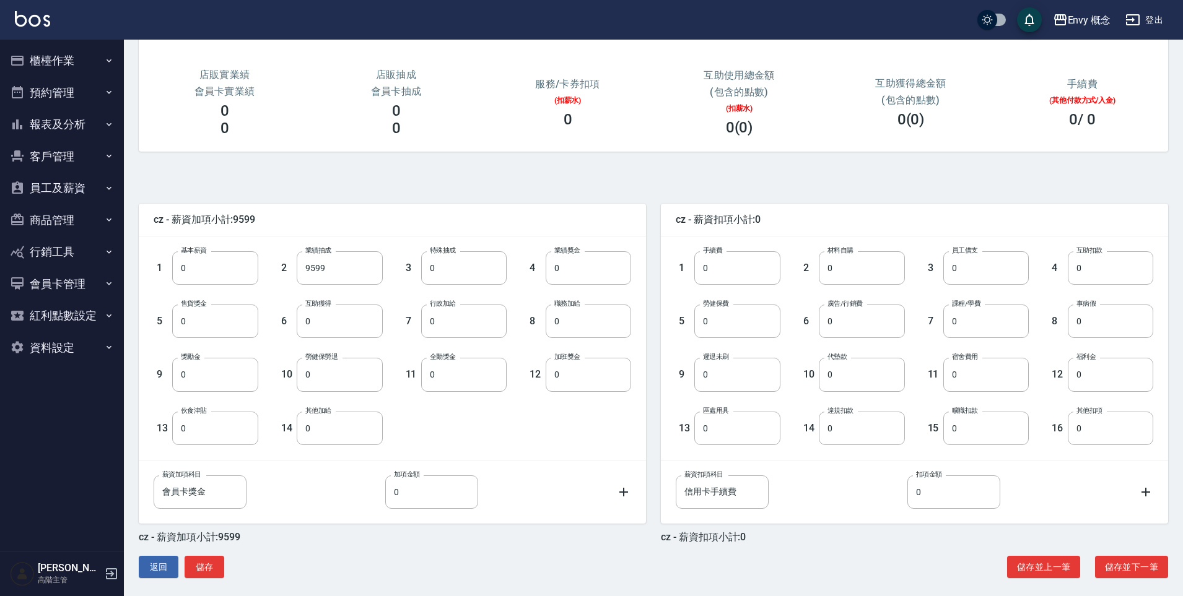
scroll to position [156, 0]
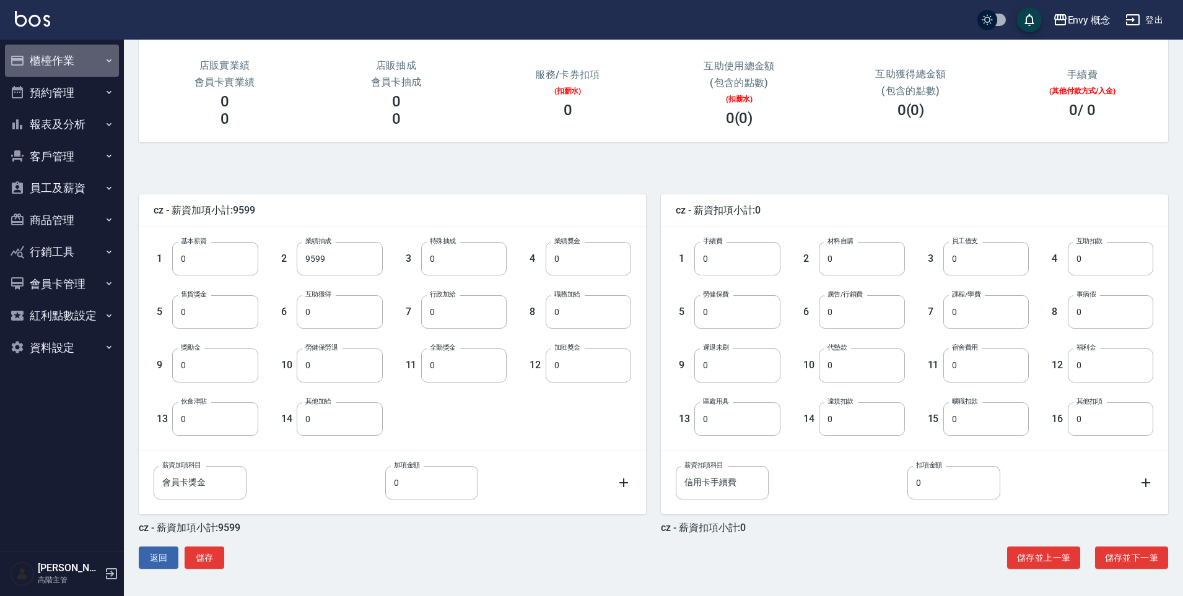
click at [64, 66] on button "櫃檯作業" at bounding box center [62, 61] width 114 height 32
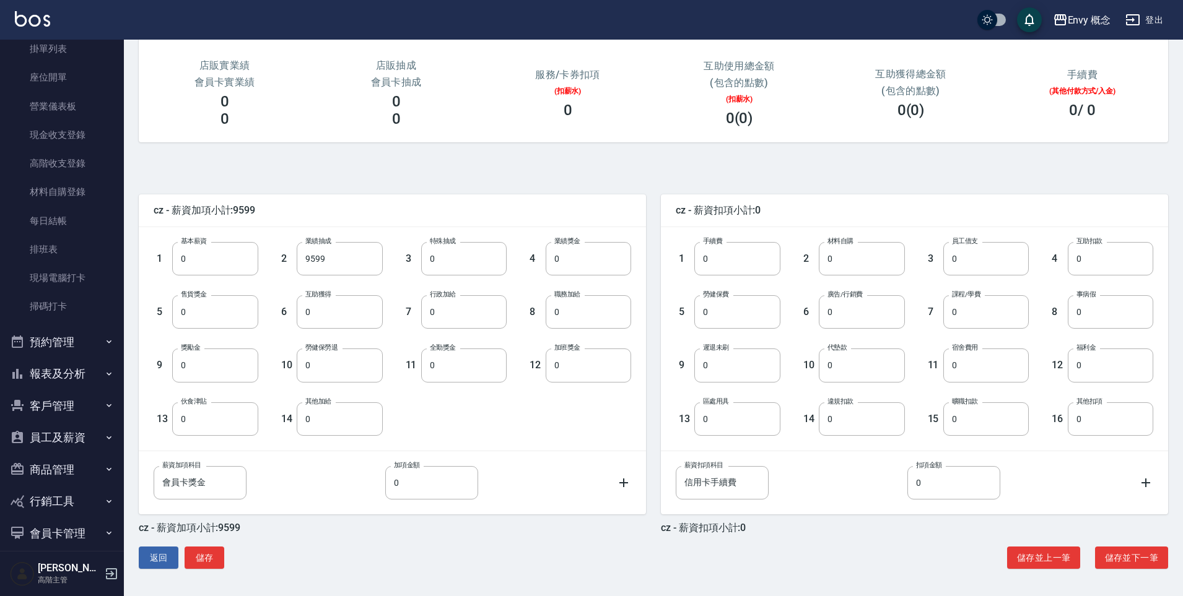
click at [69, 378] on button "報表及分析" at bounding box center [62, 374] width 114 height 32
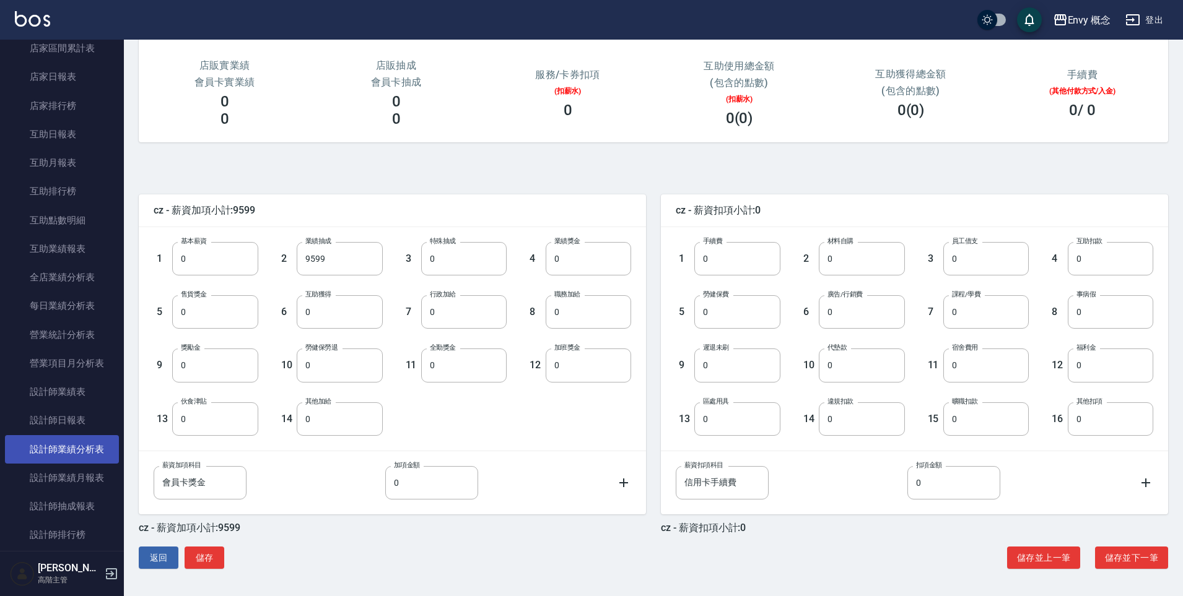
scroll to position [525, 0]
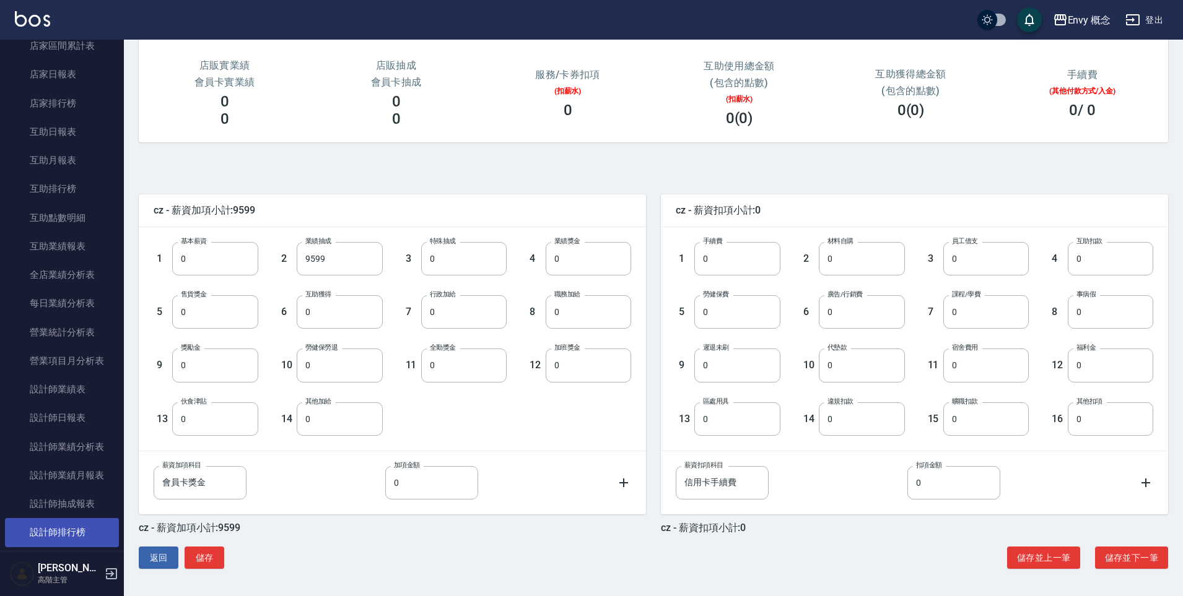
click at [81, 525] on link "設計師排行榜" at bounding box center [62, 532] width 114 height 28
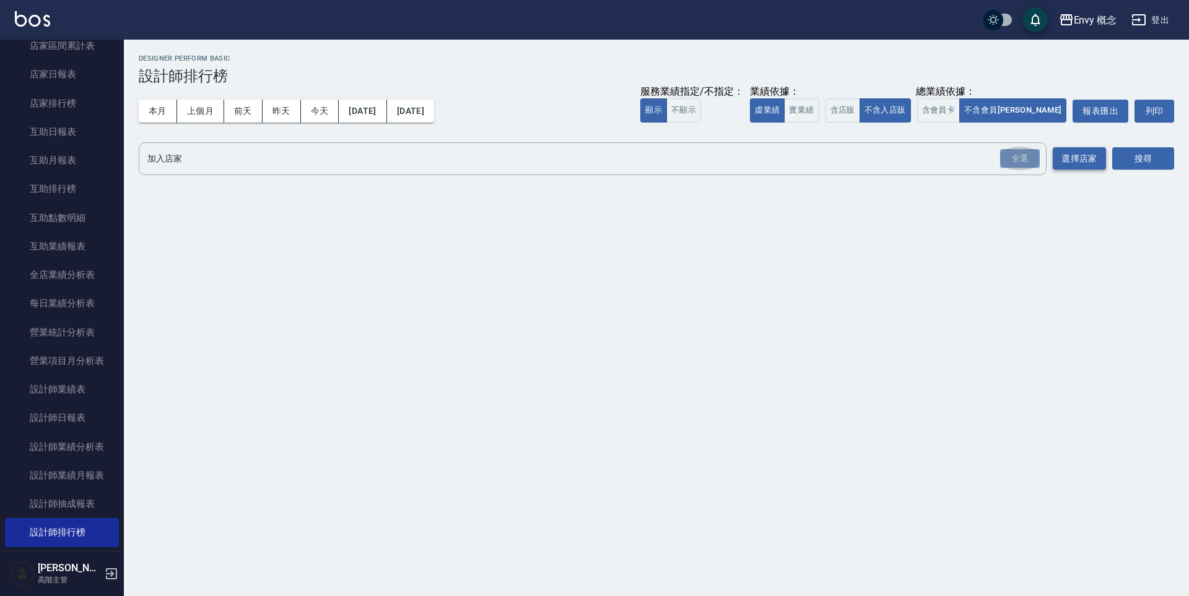
drag, startPoint x: 1014, startPoint y: 153, endPoint x: 1069, endPoint y: 153, distance: 55.7
click at [1014, 153] on div "全選" at bounding box center [1020, 158] width 40 height 19
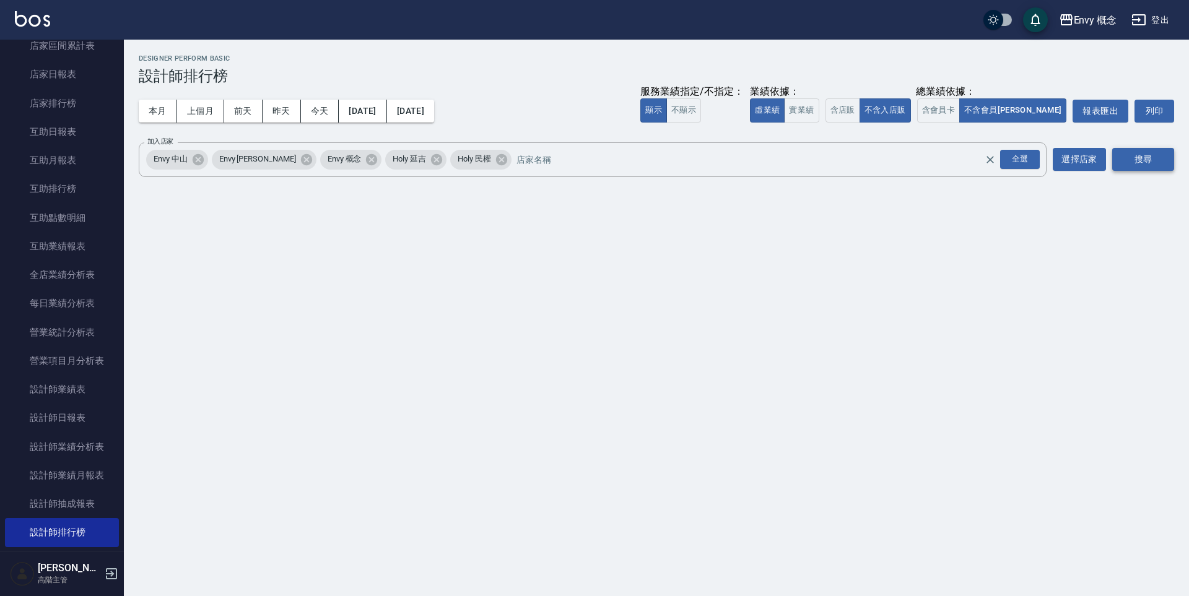
click at [1136, 148] on button "搜尋" at bounding box center [1143, 159] width 62 height 23
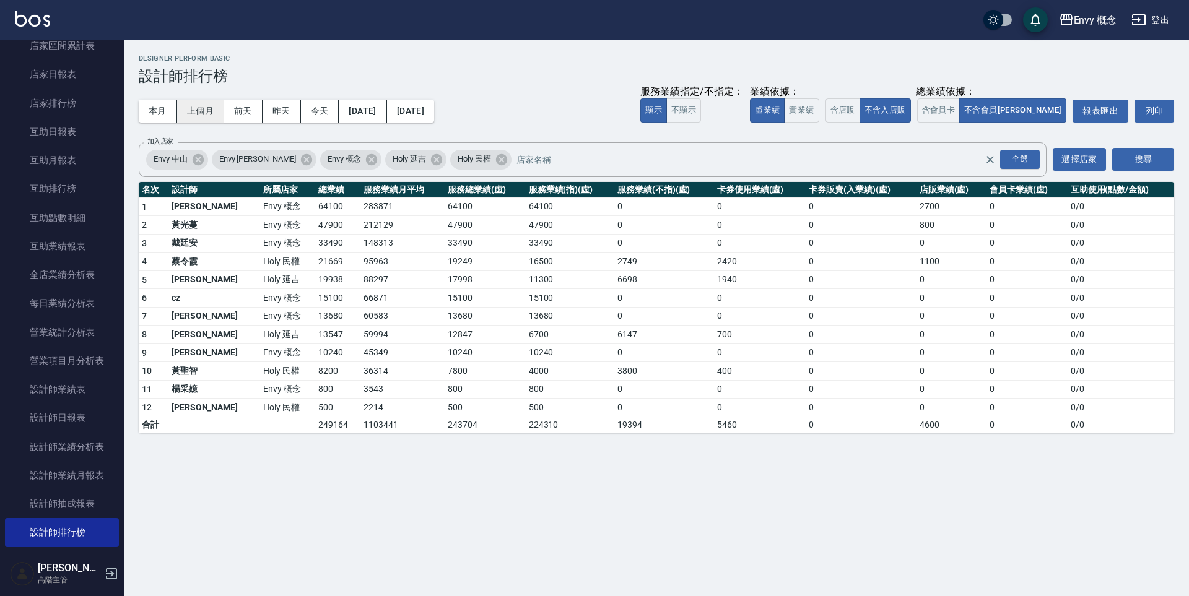
click at [200, 111] on button "上個月" at bounding box center [200, 111] width 47 height 23
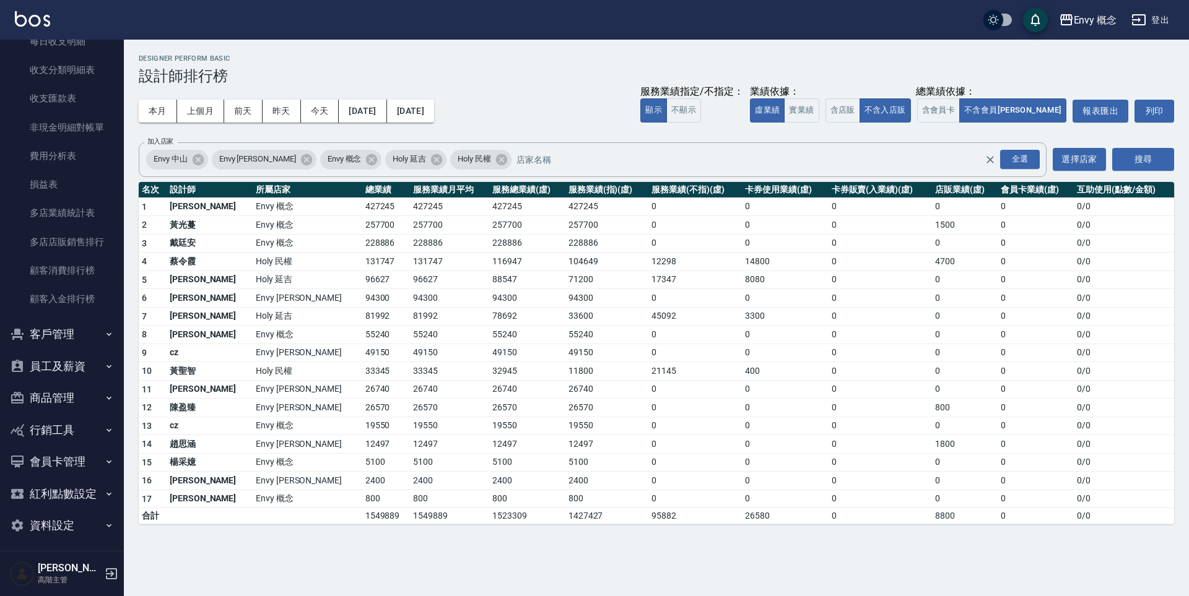
scroll to position [1422, 0]
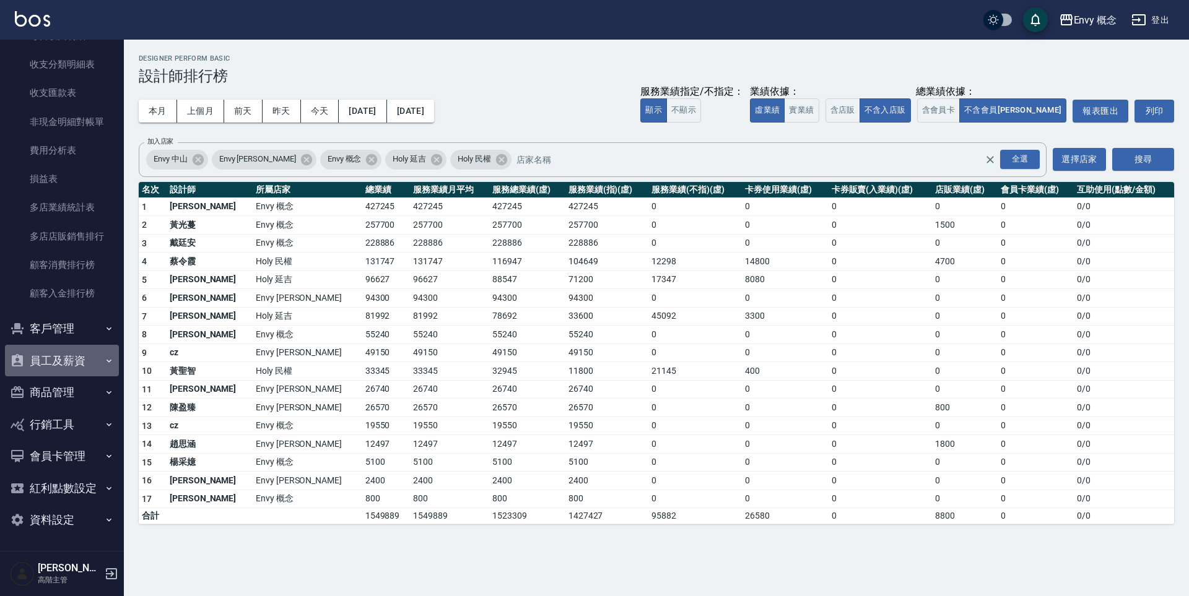
click at [76, 368] on button "員工及薪資" at bounding box center [62, 361] width 114 height 32
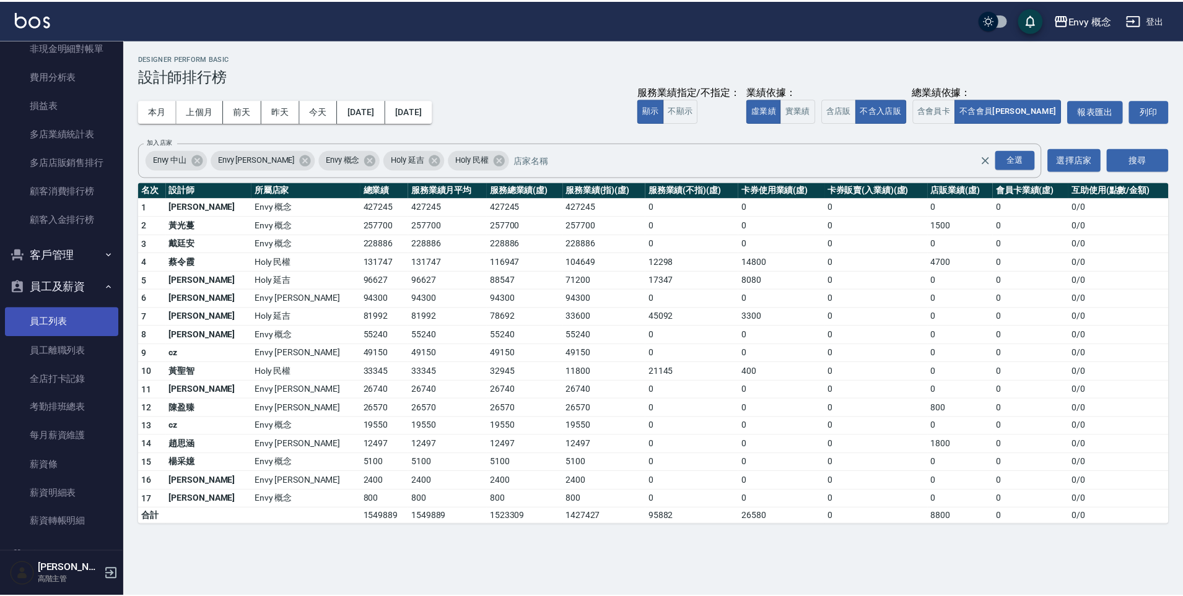
scroll to position [1662, 0]
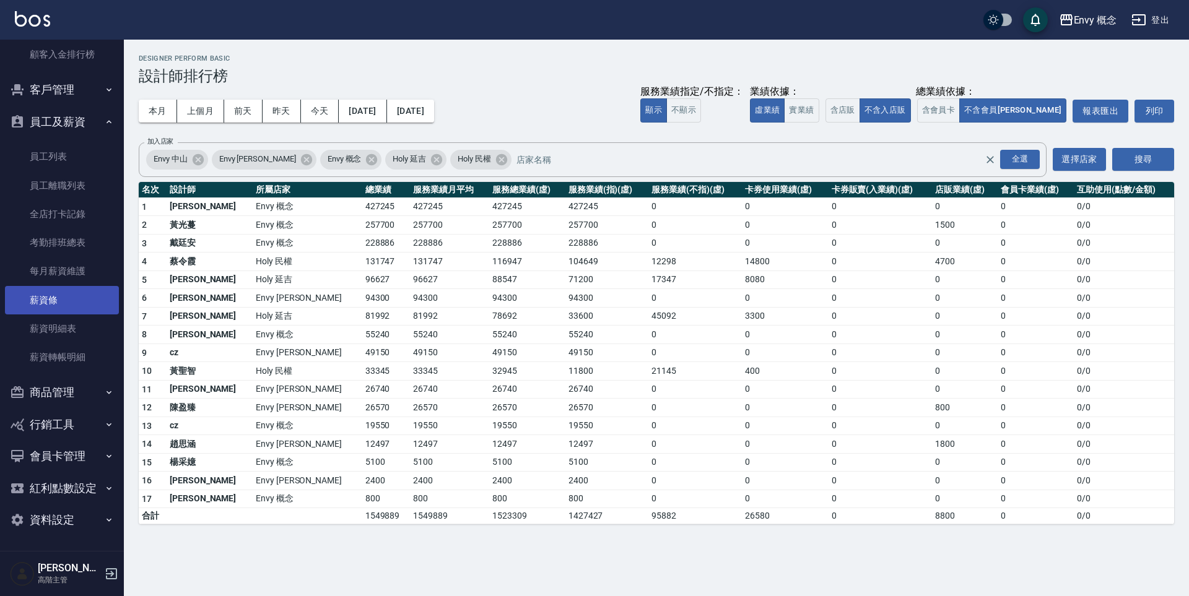
click at [66, 294] on link "薪資條" at bounding box center [62, 300] width 114 height 28
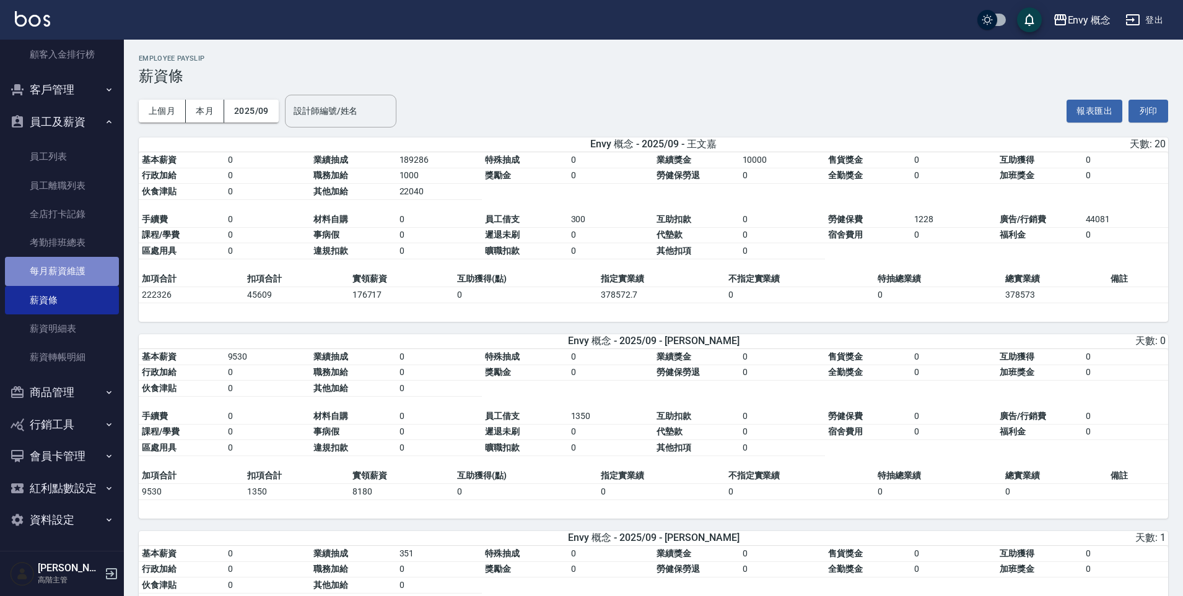
click at [71, 264] on link "每月薪資維護" at bounding box center [62, 271] width 114 height 28
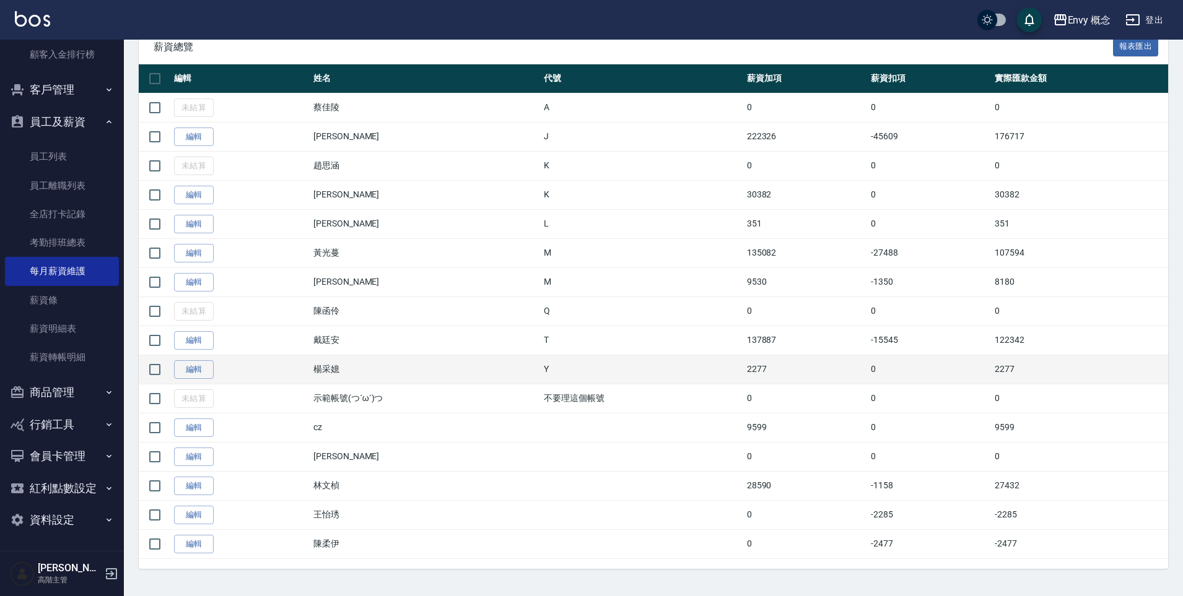
scroll to position [238, 0]
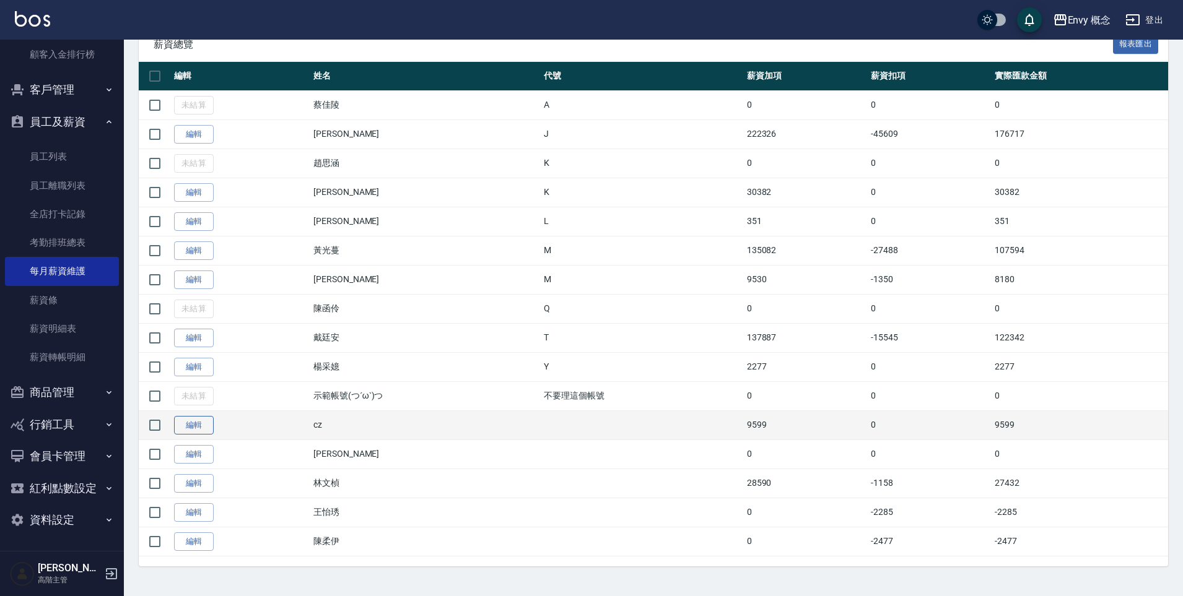
click at [189, 424] on link "編輯" at bounding box center [194, 425] width 40 height 19
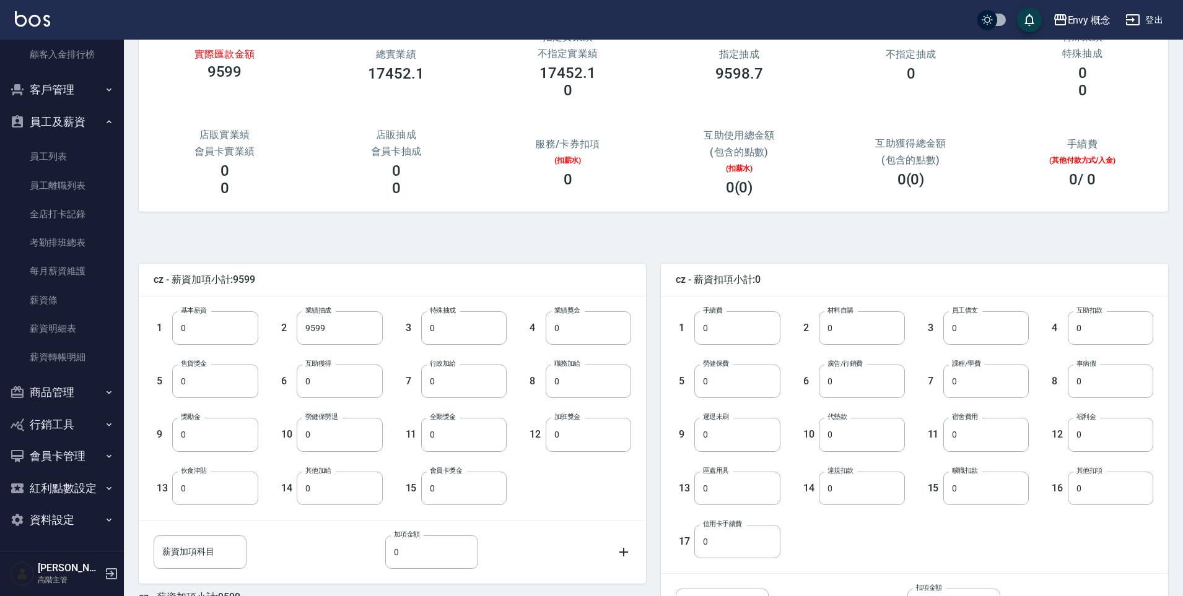
scroll to position [209, 0]
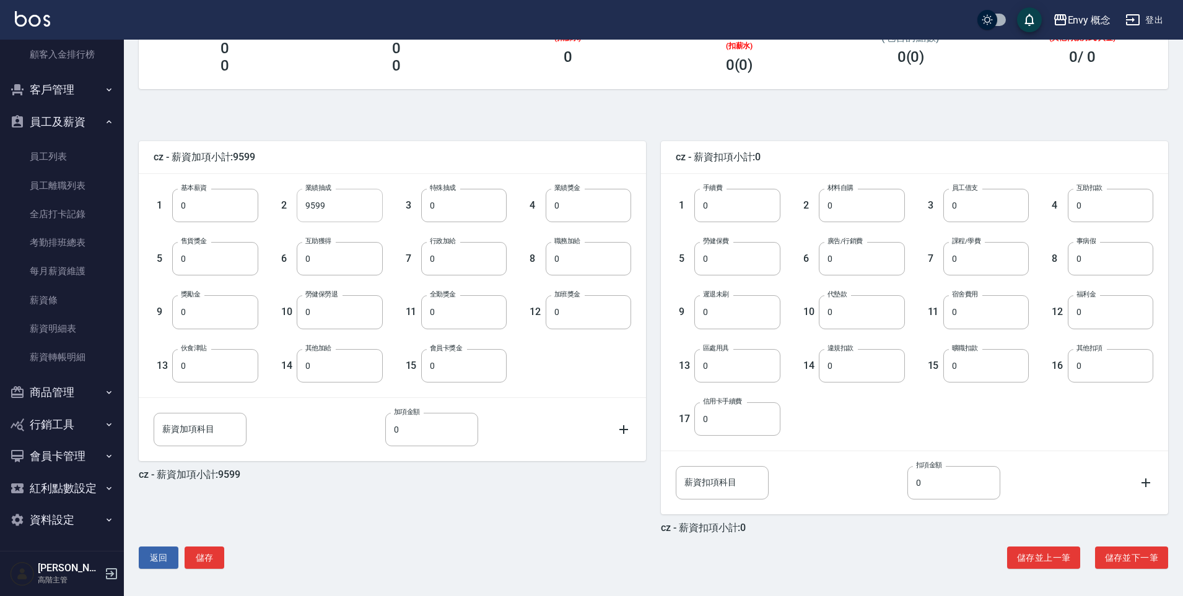
click at [341, 213] on input "9599" at bounding box center [339, 205] width 85 height 33
type input "10752"
click at [208, 563] on button "儲存" at bounding box center [205, 558] width 40 height 23
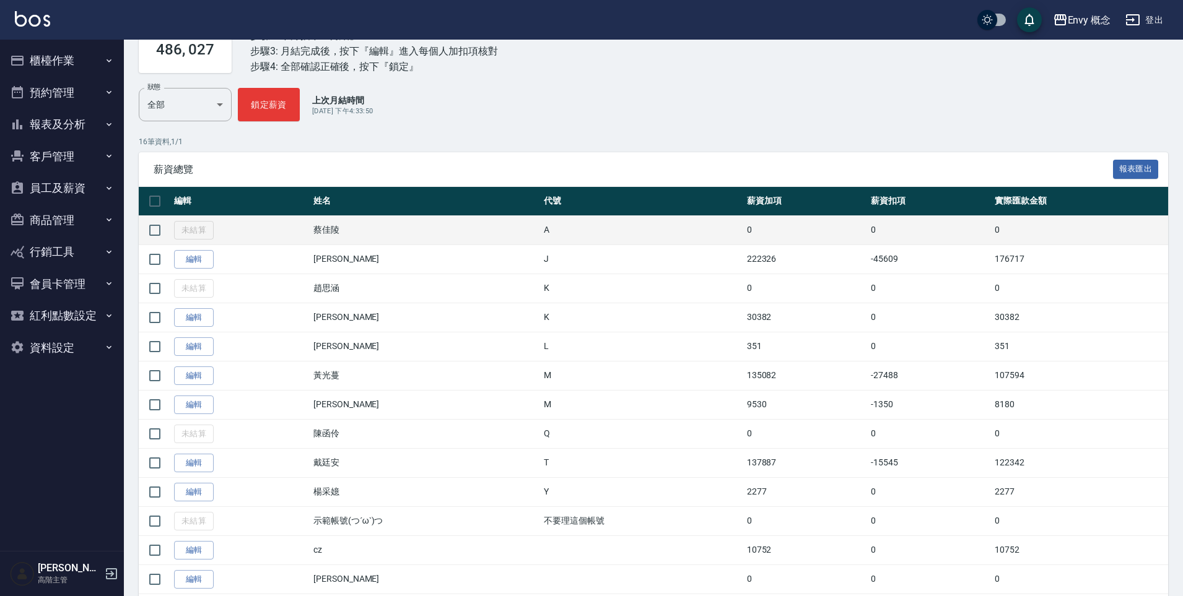
scroll to position [238, 0]
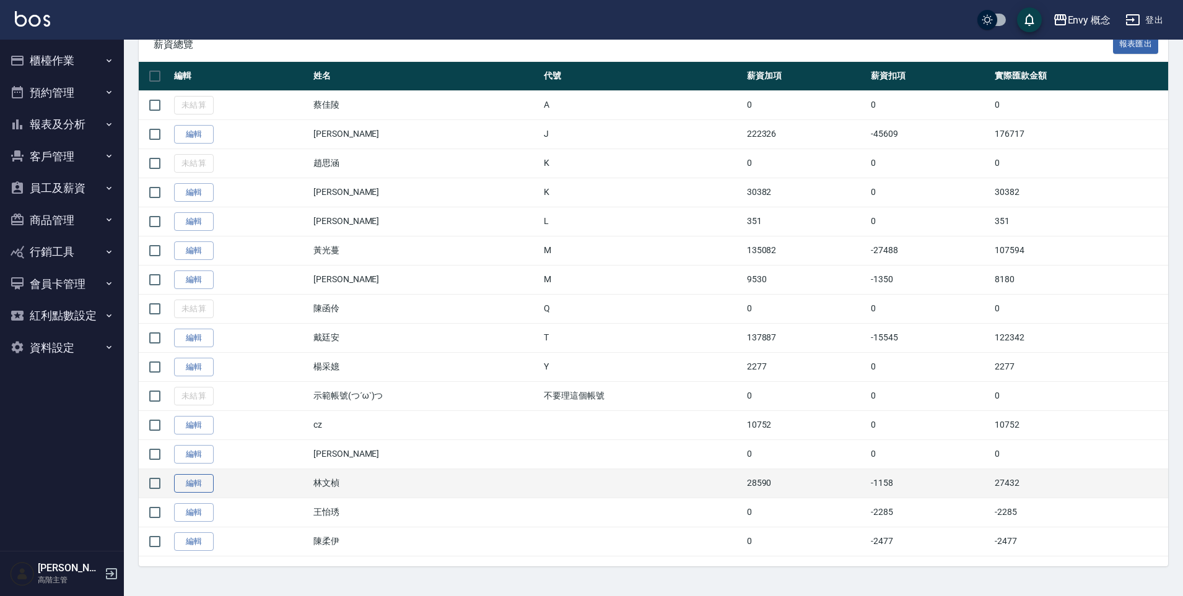
click at [196, 482] on link "編輯" at bounding box center [194, 483] width 40 height 19
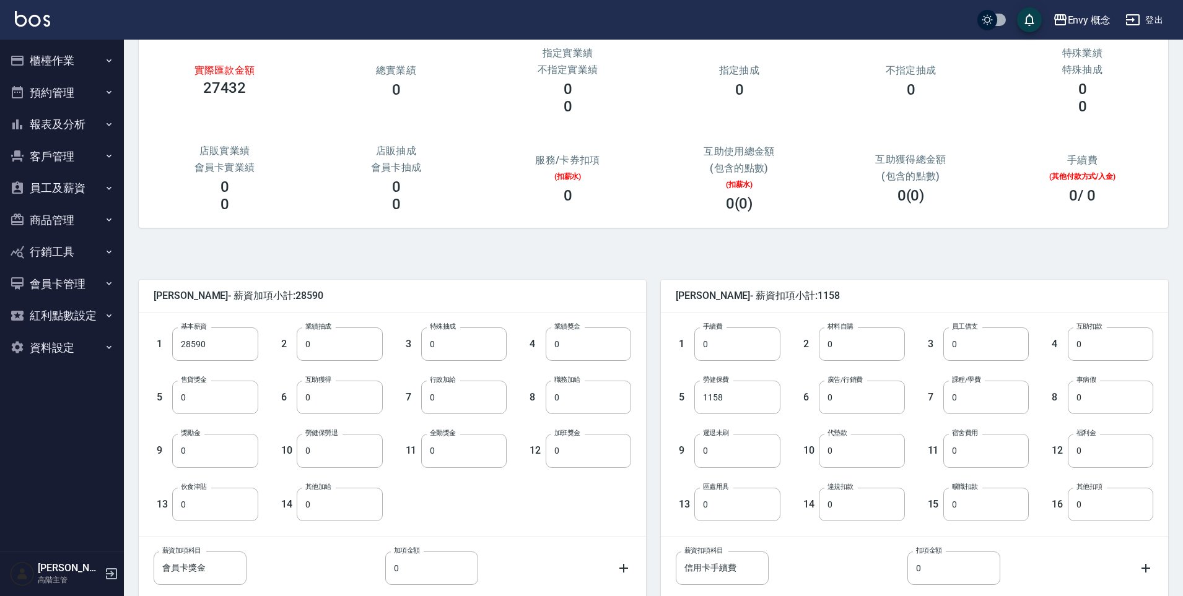
scroll to position [156, 0]
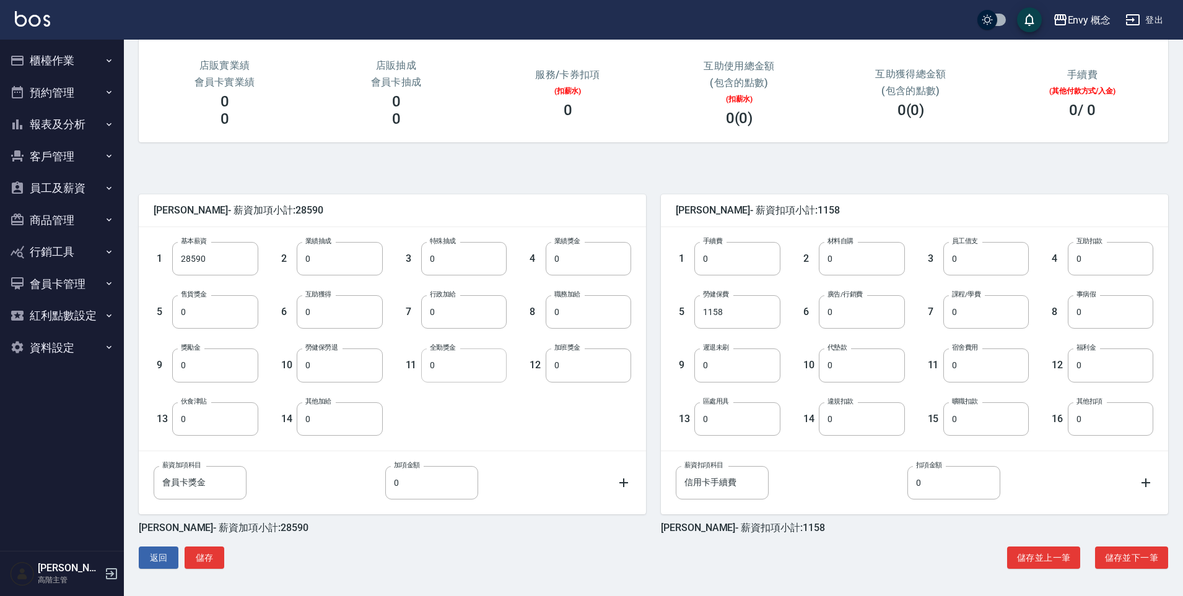
click at [474, 372] on input "0" at bounding box center [463, 365] width 85 height 33
type input "1000"
click at [351, 415] on input "0" at bounding box center [339, 419] width 85 height 33
type input "1000"
click at [212, 556] on button "儲存" at bounding box center [205, 558] width 40 height 23
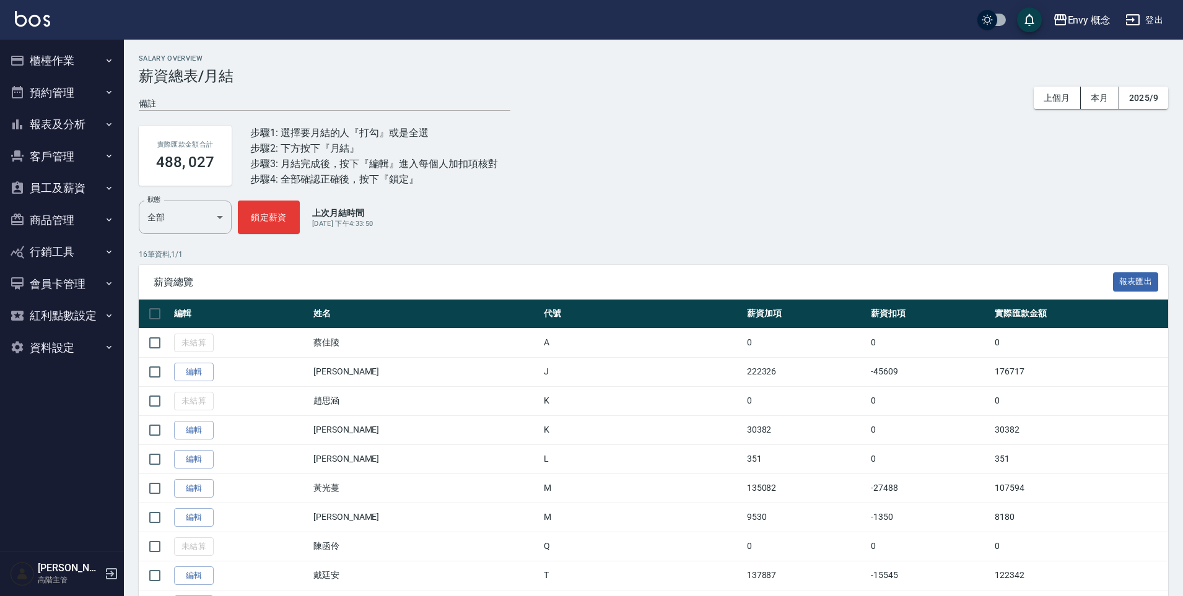
scroll to position [238, 0]
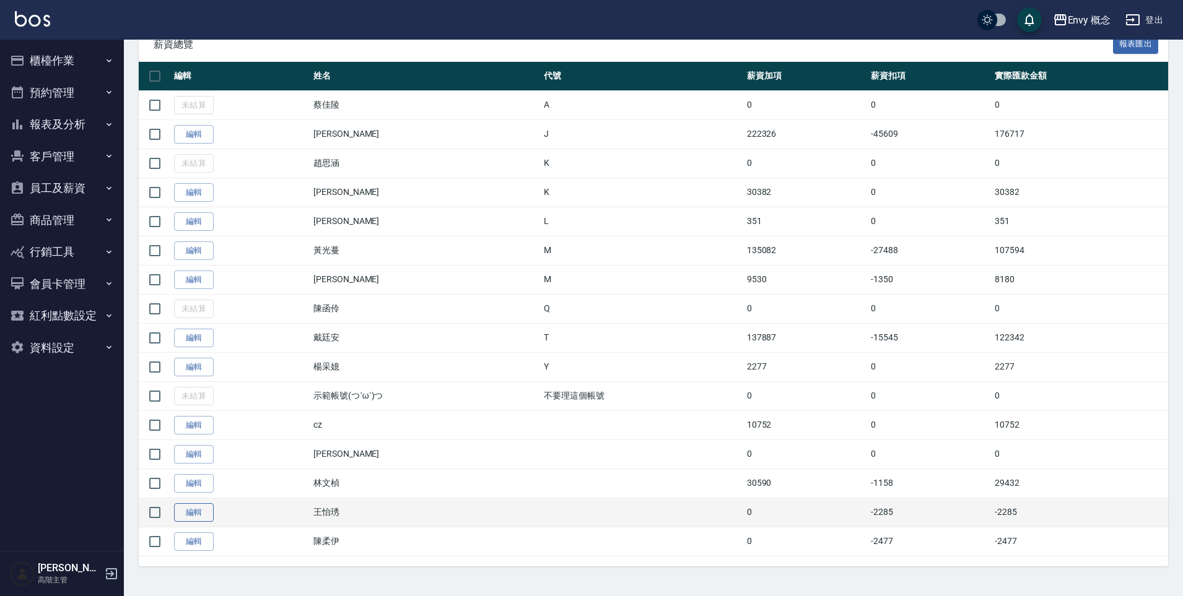
click at [182, 515] on link "編輯" at bounding box center [194, 512] width 40 height 19
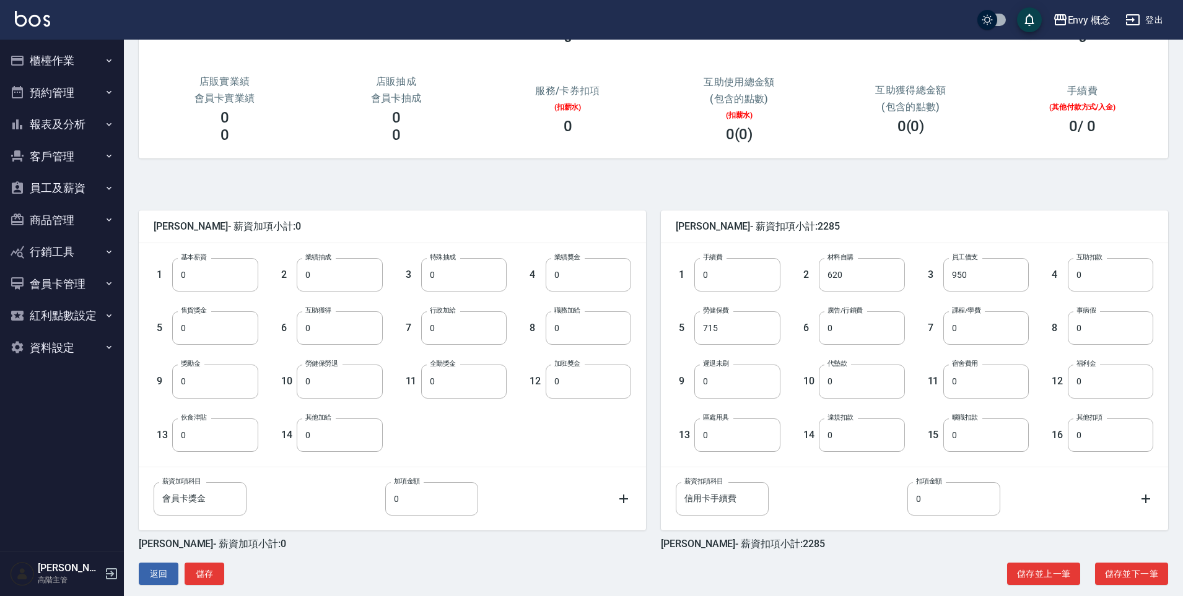
scroll to position [156, 0]
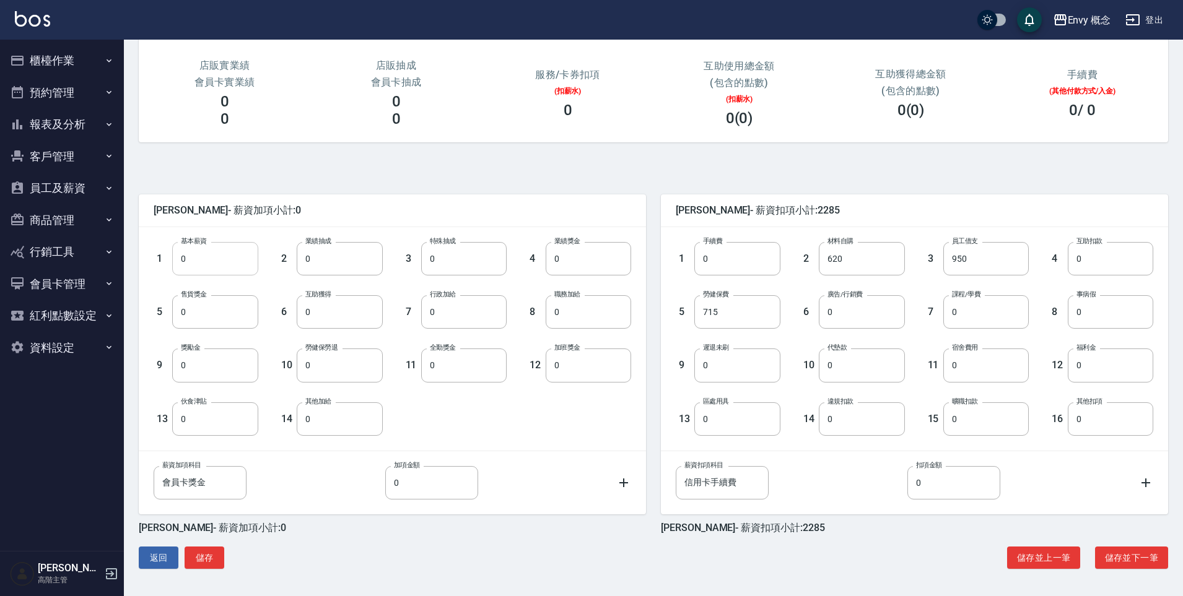
click at [216, 263] on input "0" at bounding box center [214, 258] width 85 height 33
type input "28590"
click at [451, 368] on input "0" at bounding box center [463, 365] width 85 height 33
type input "1000"
click at [344, 417] on input "0" at bounding box center [339, 419] width 85 height 33
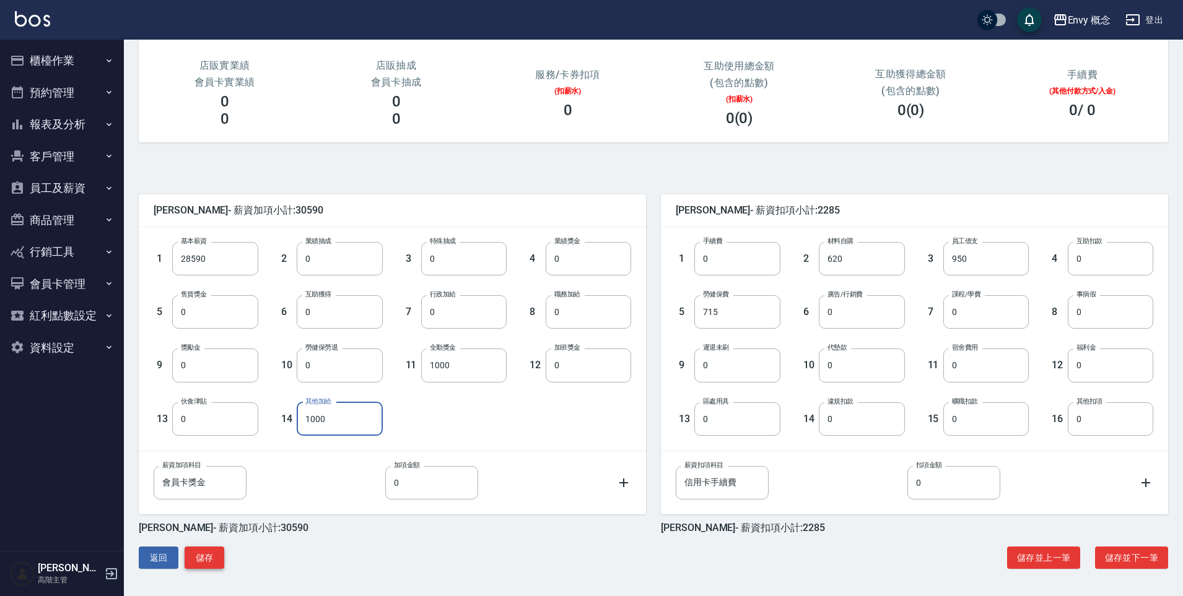
type input "1000"
click at [215, 560] on button "儲存" at bounding box center [205, 558] width 40 height 23
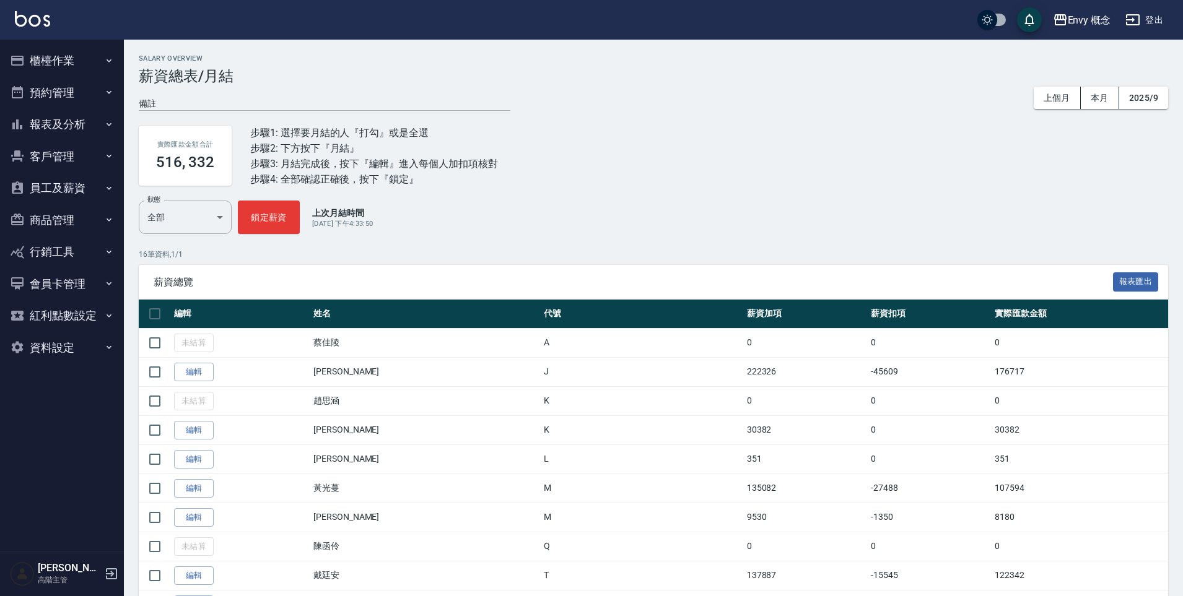
scroll to position [238, 0]
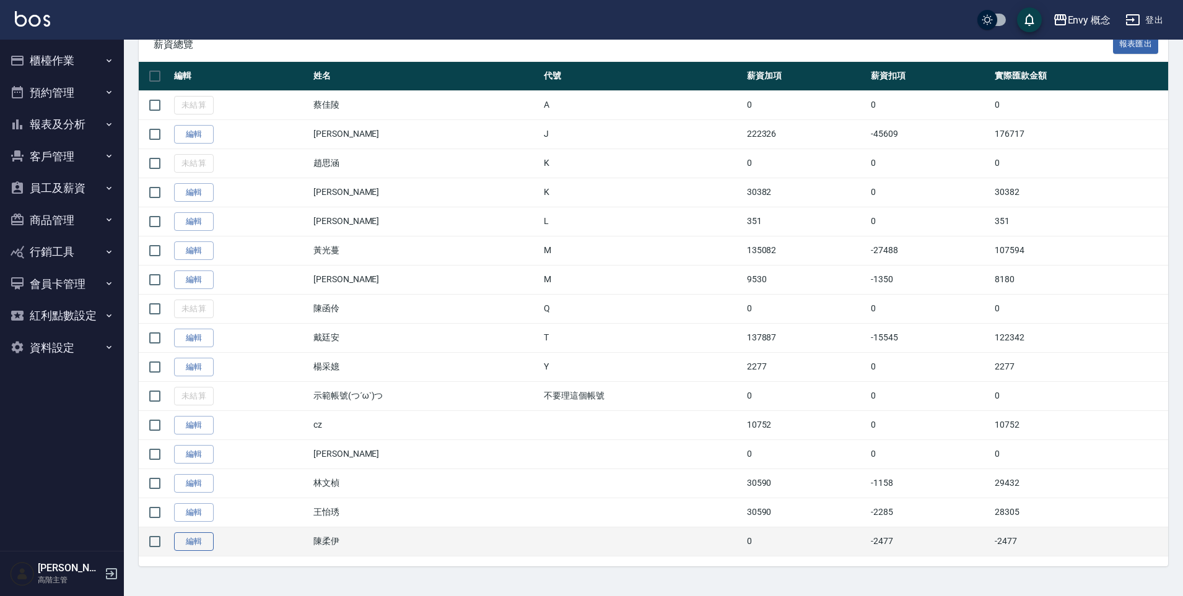
click at [200, 546] on link "編輯" at bounding box center [194, 542] width 40 height 19
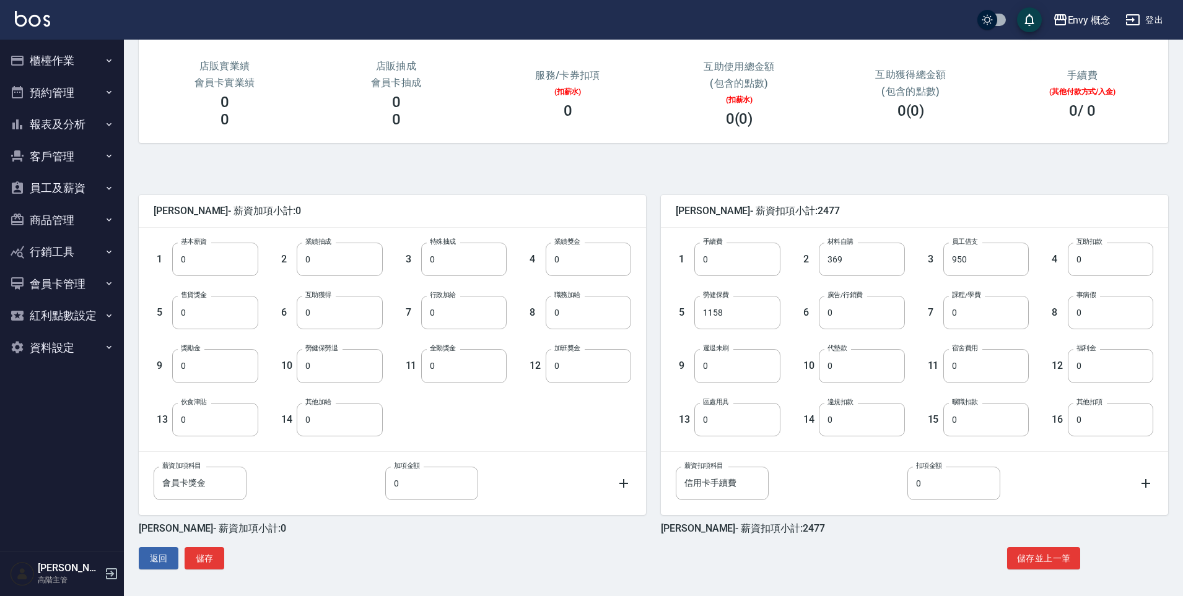
scroll to position [156, 0]
click at [199, 263] on input "0" at bounding box center [214, 258] width 85 height 33
type input "28590"
click at [416, 486] on input "0" at bounding box center [431, 482] width 93 height 33
click at [339, 430] on input "0" at bounding box center [339, 419] width 85 height 33
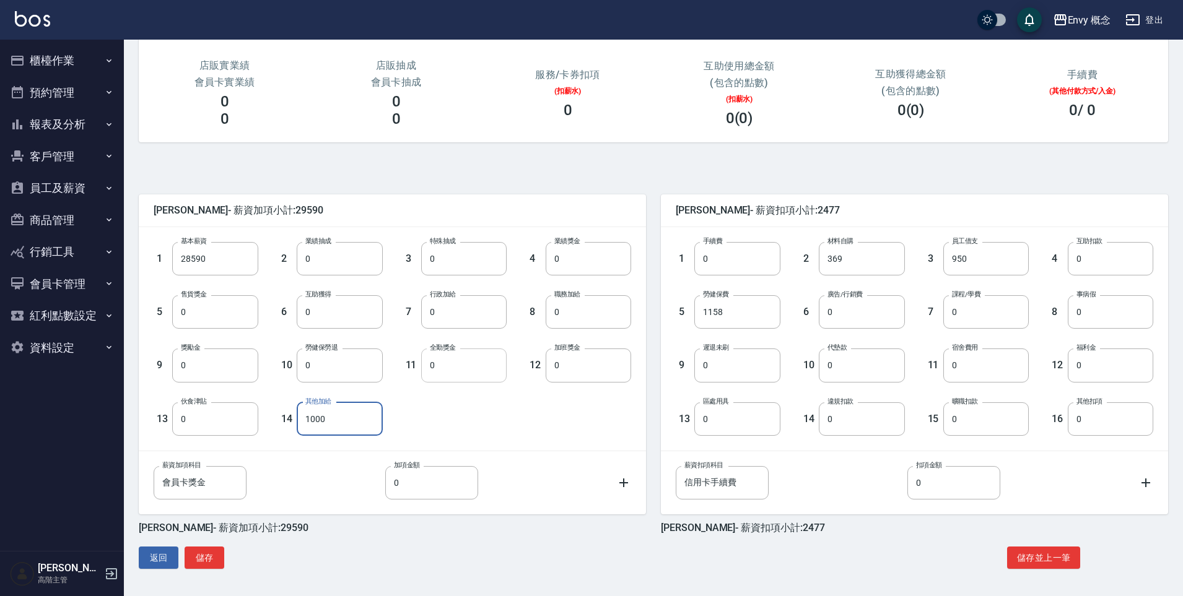
type input "1000"
click at [453, 368] on input "0" at bounding box center [463, 365] width 85 height 33
type input "1000"
click at [212, 558] on button "儲存" at bounding box center [205, 558] width 40 height 23
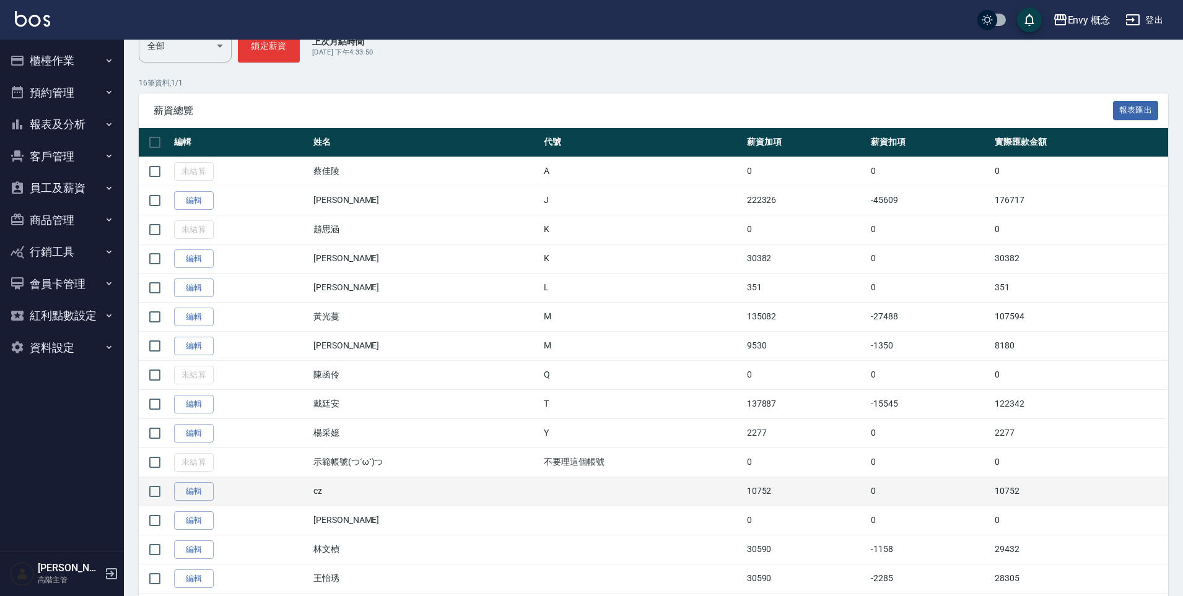
scroll to position [238, 0]
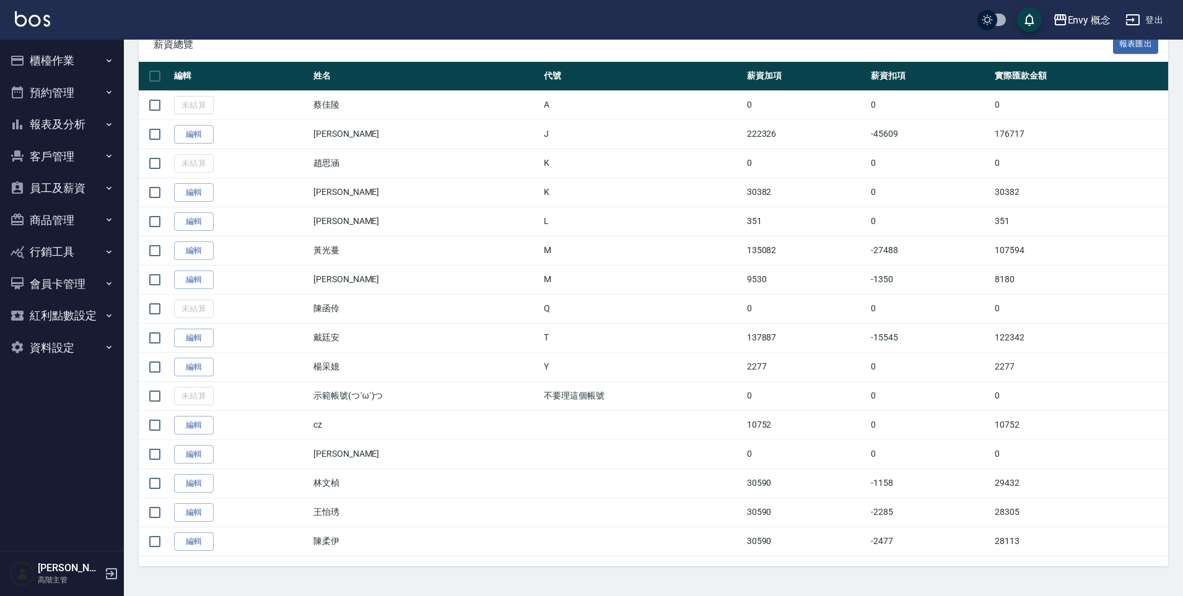
click at [74, 67] on button "櫃檯作業" at bounding box center [62, 61] width 114 height 32
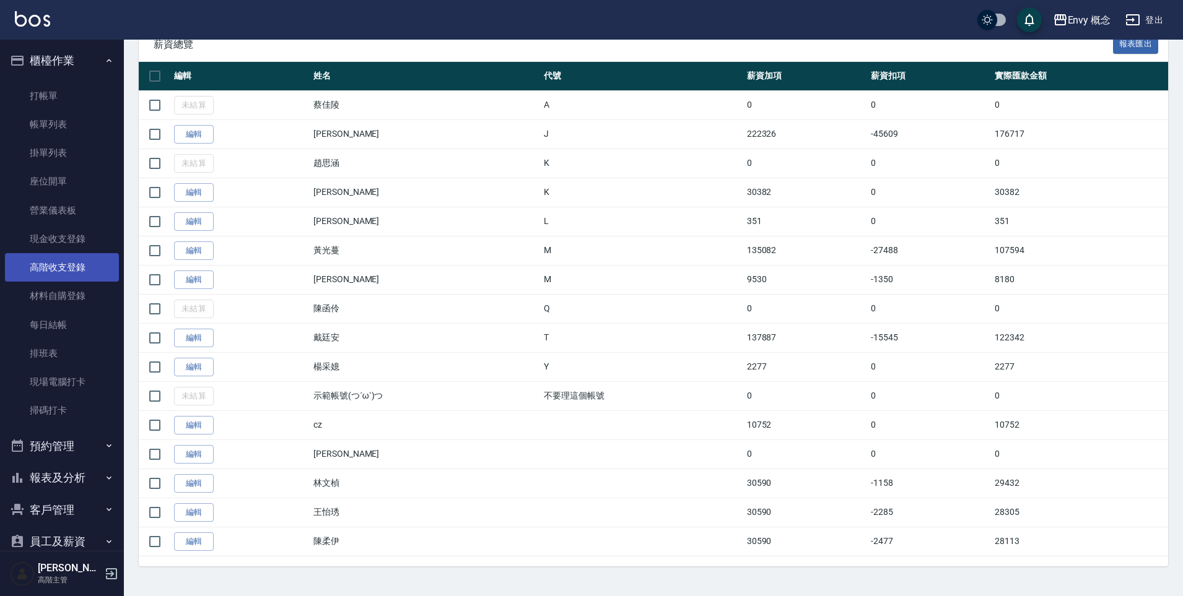
click at [72, 276] on link "高階收支登錄" at bounding box center [62, 267] width 114 height 28
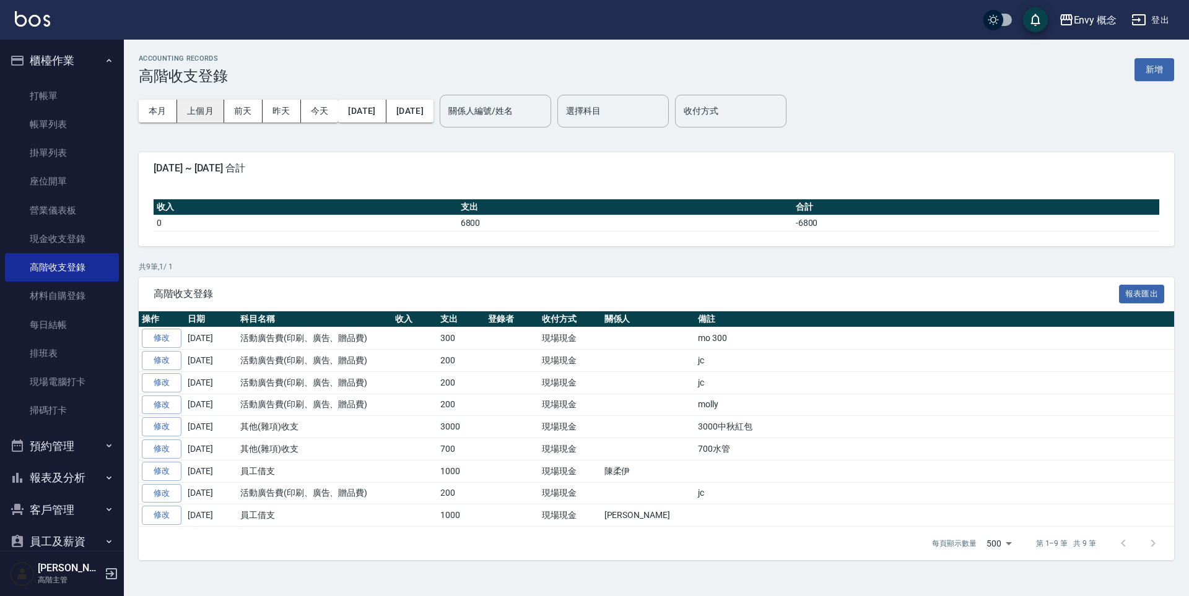
click at [207, 118] on button "上個月" at bounding box center [200, 111] width 47 height 23
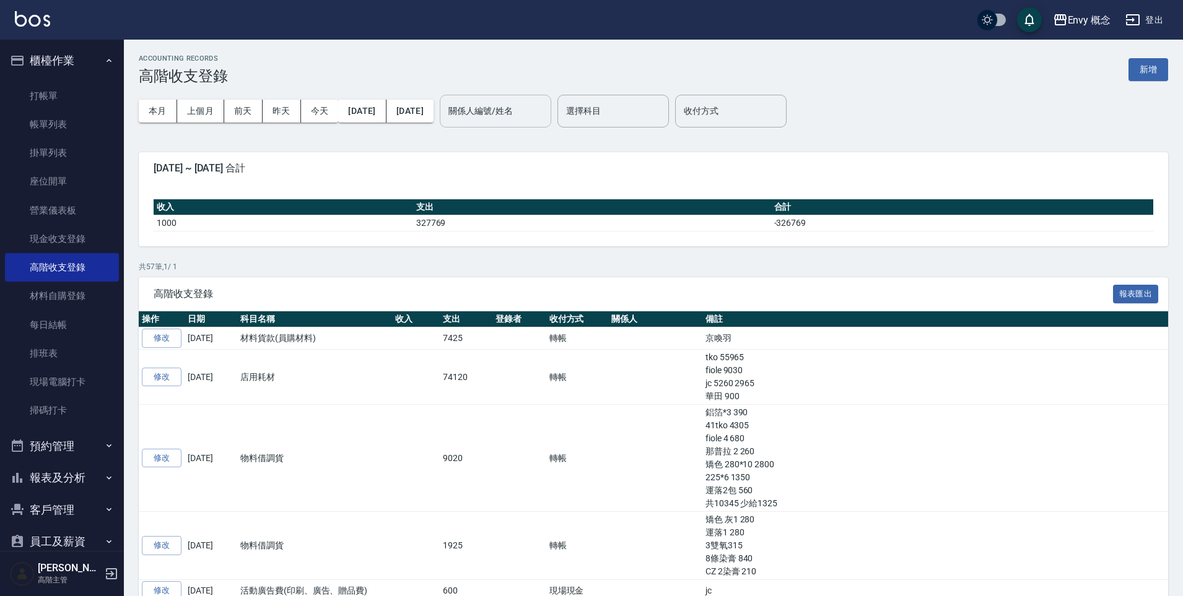
click at [539, 114] on div "關係人編號/姓名 關係人編號/姓名" at bounding box center [495, 111] width 111 height 33
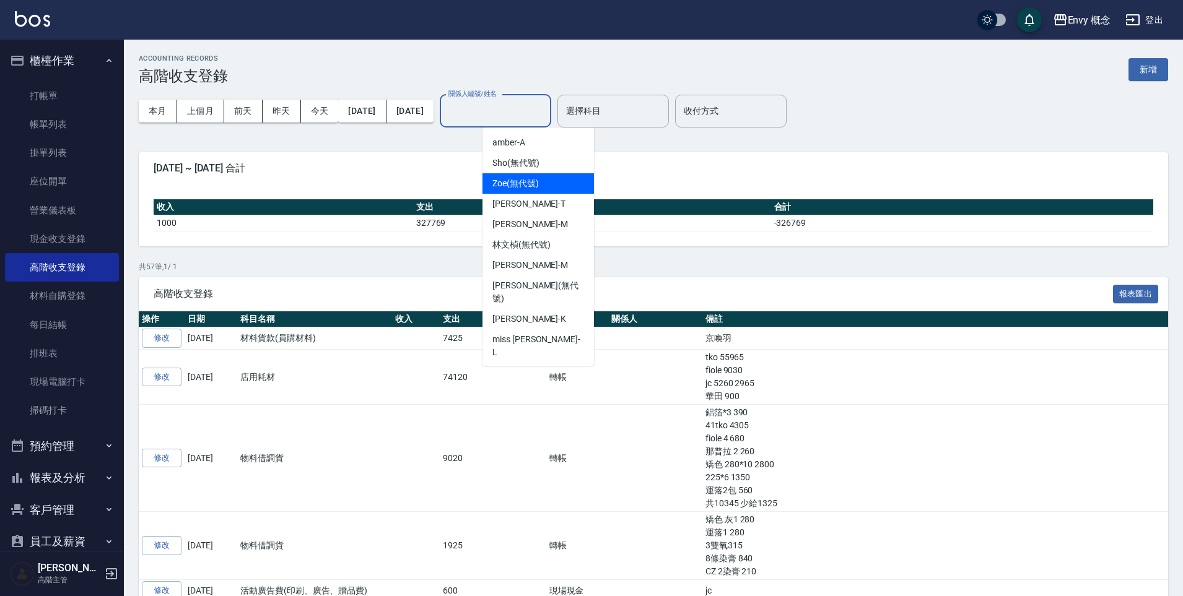
click at [536, 186] on span "Zoe (無代號)" at bounding box center [515, 183] width 46 height 13
type input "Zoe(無代號)"
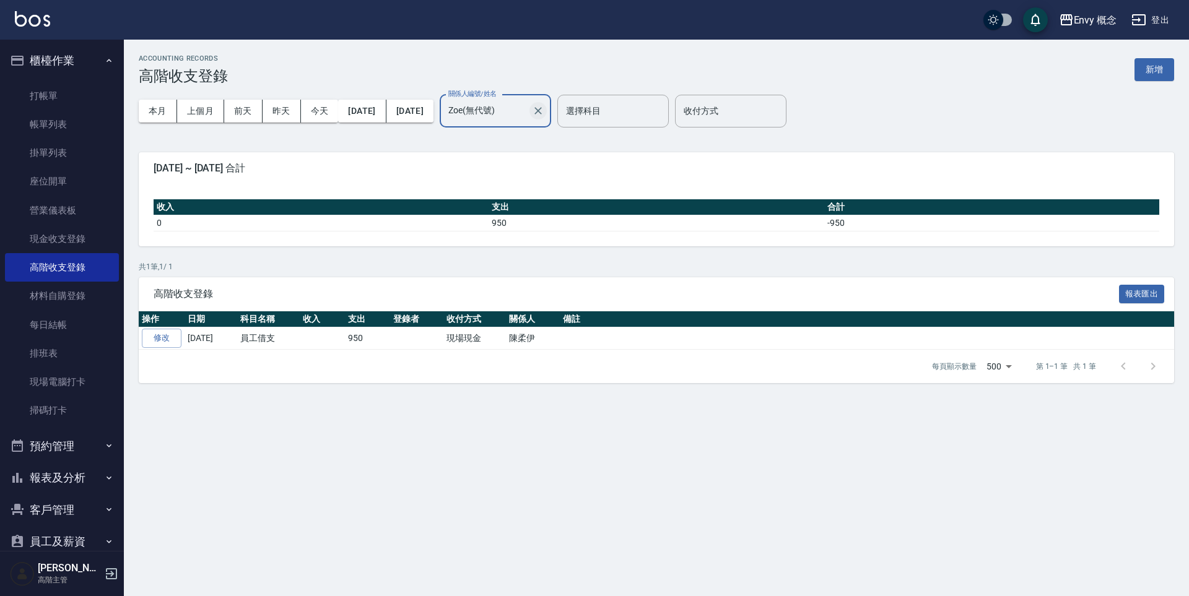
click at [544, 113] on icon "Clear" at bounding box center [538, 111] width 12 height 12
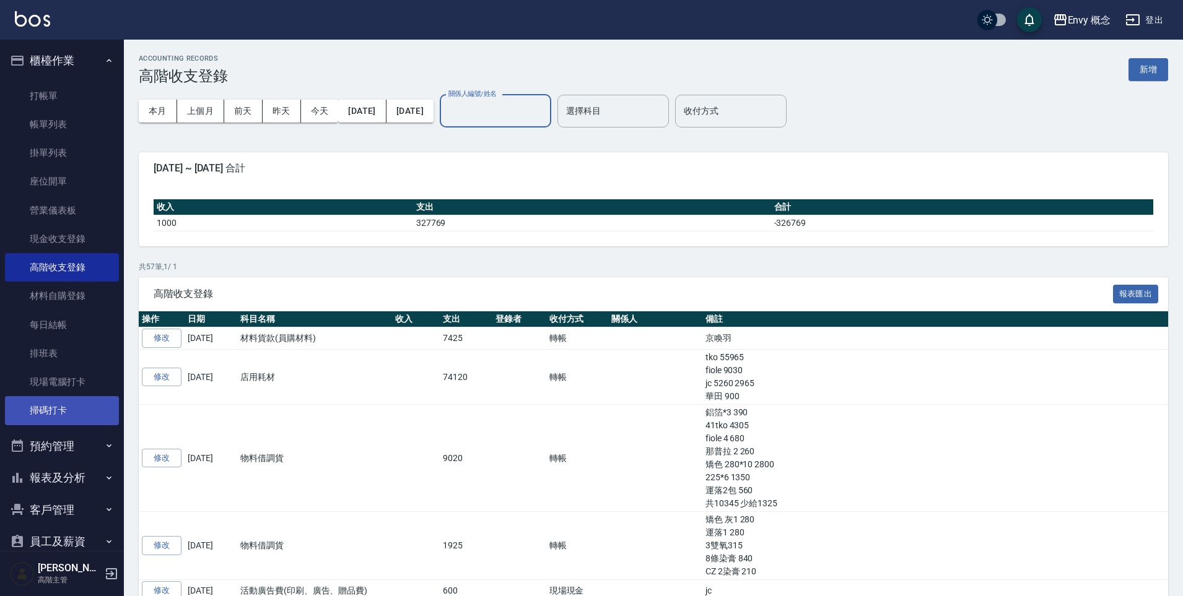
scroll to position [181, 0]
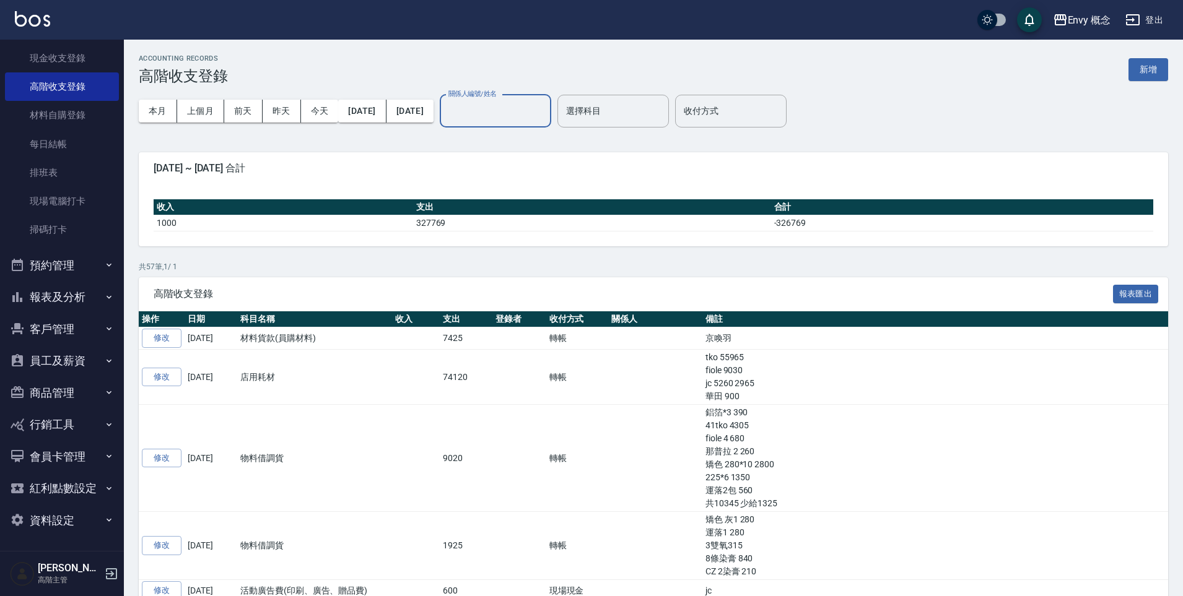
click at [74, 373] on button "員工及薪資" at bounding box center [62, 361] width 114 height 32
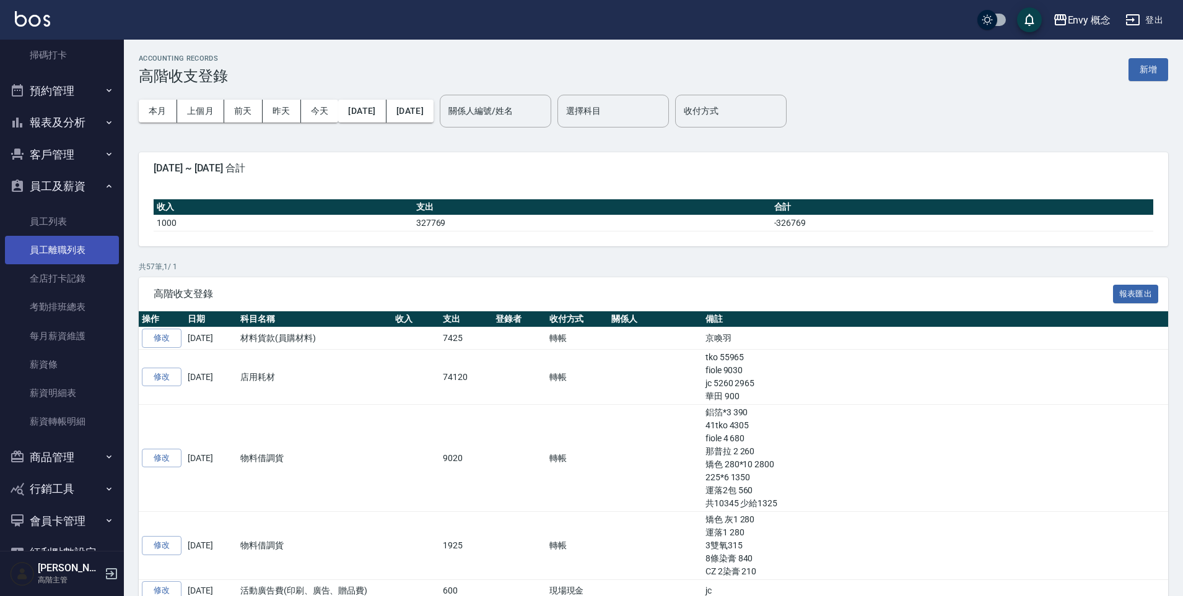
scroll to position [420, 0]
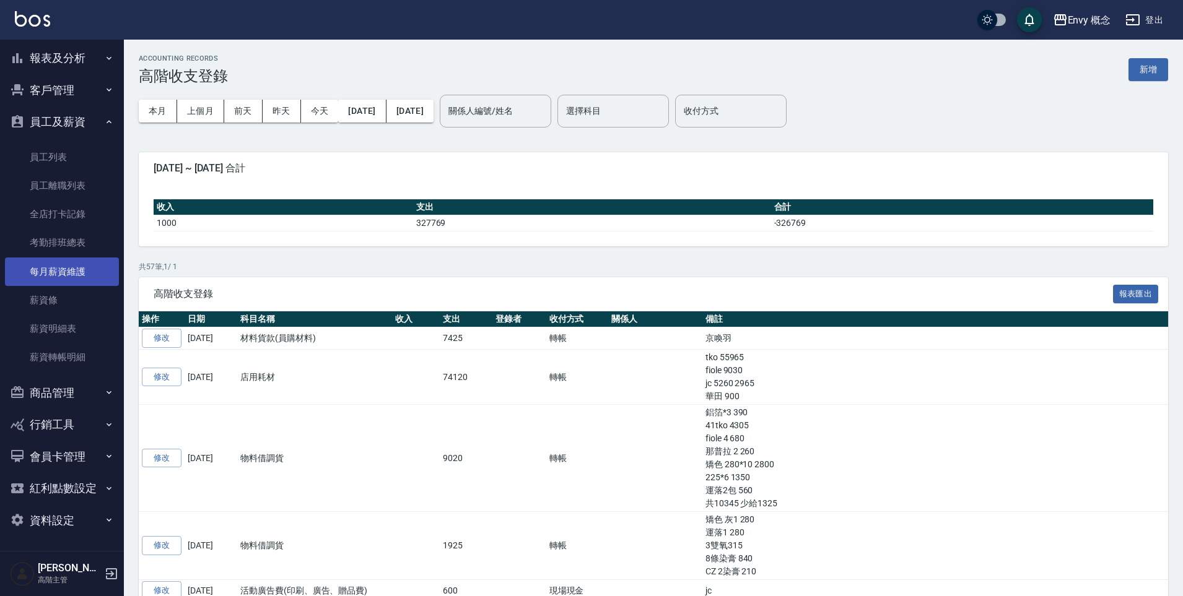
click at [71, 279] on link "每月薪資維護" at bounding box center [62, 272] width 114 height 28
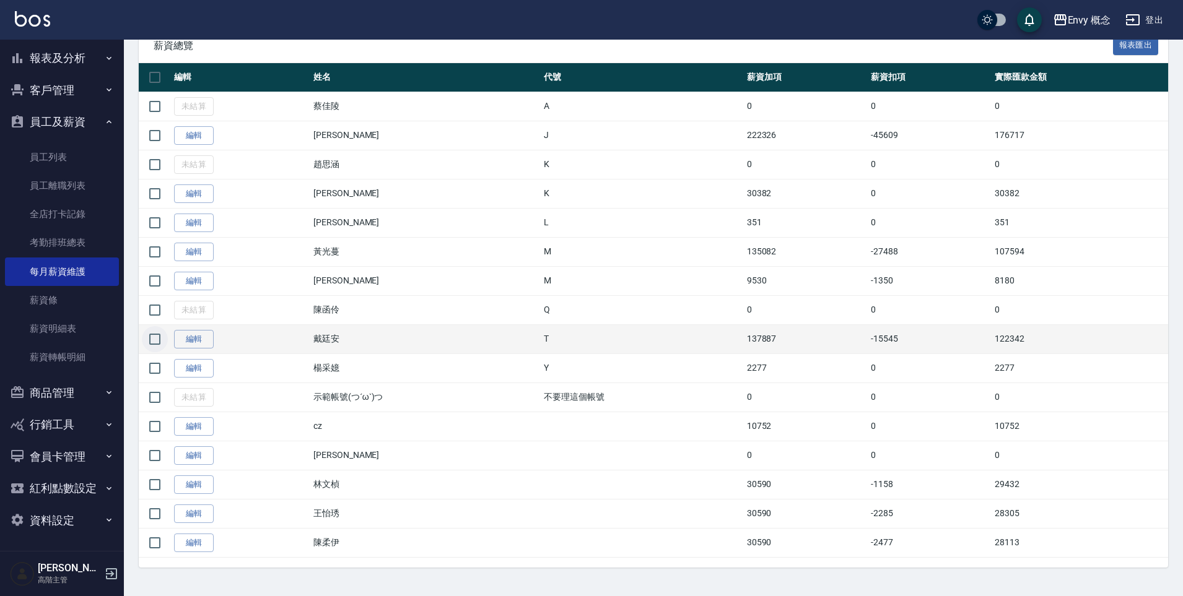
scroll to position [238, 0]
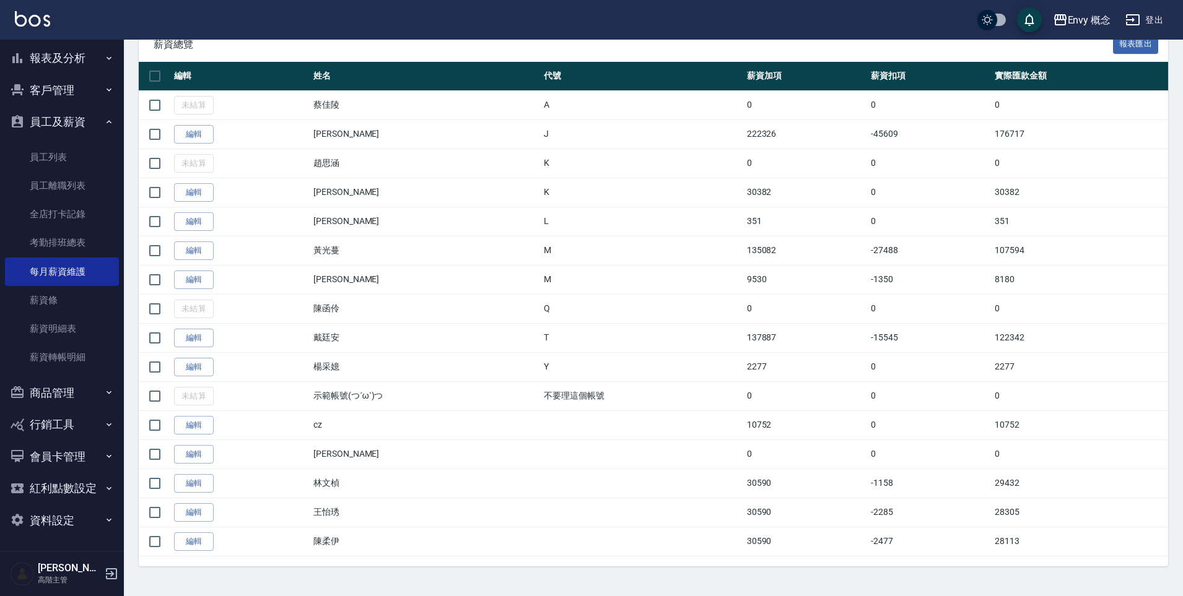
click at [77, 398] on button "商品管理" at bounding box center [62, 393] width 114 height 32
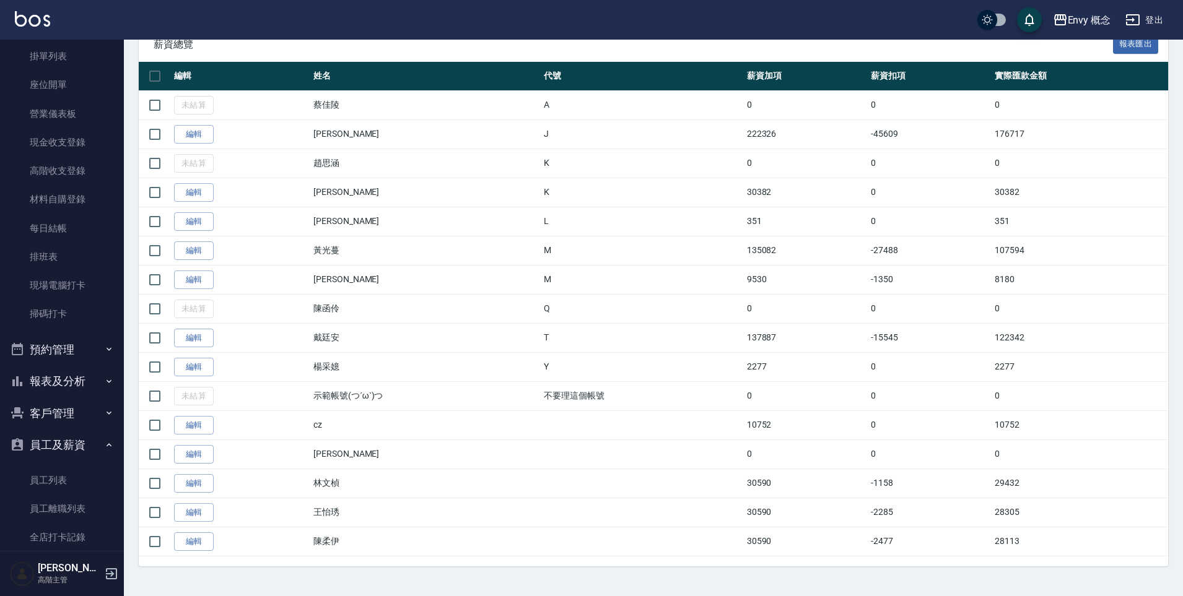
scroll to position [183, 0]
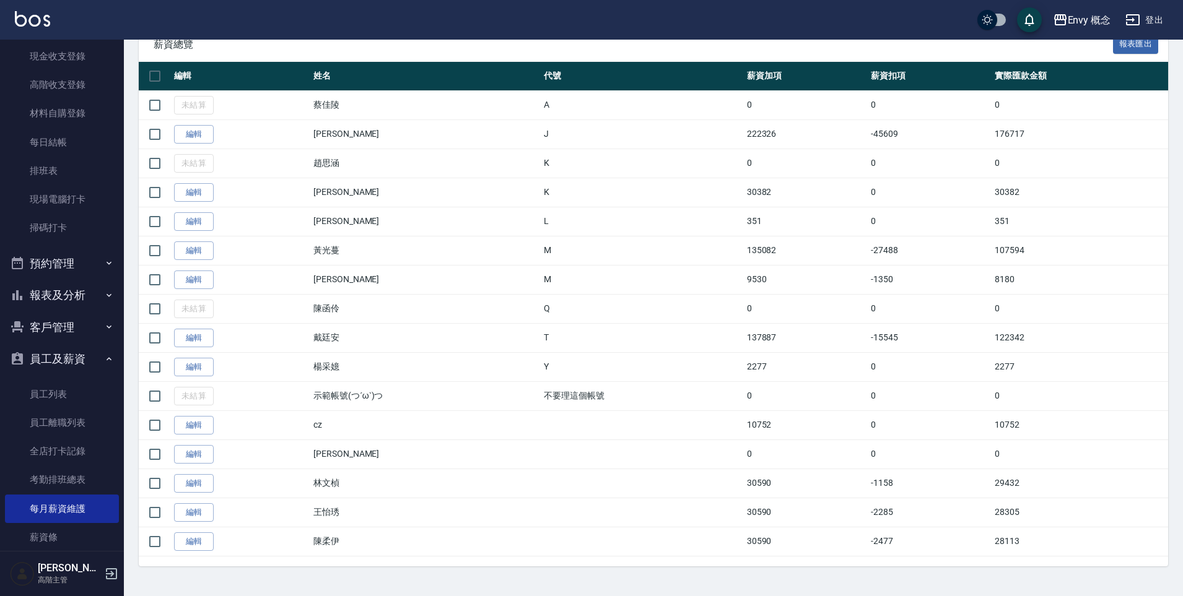
click at [63, 304] on button "報表及分析" at bounding box center [62, 295] width 114 height 32
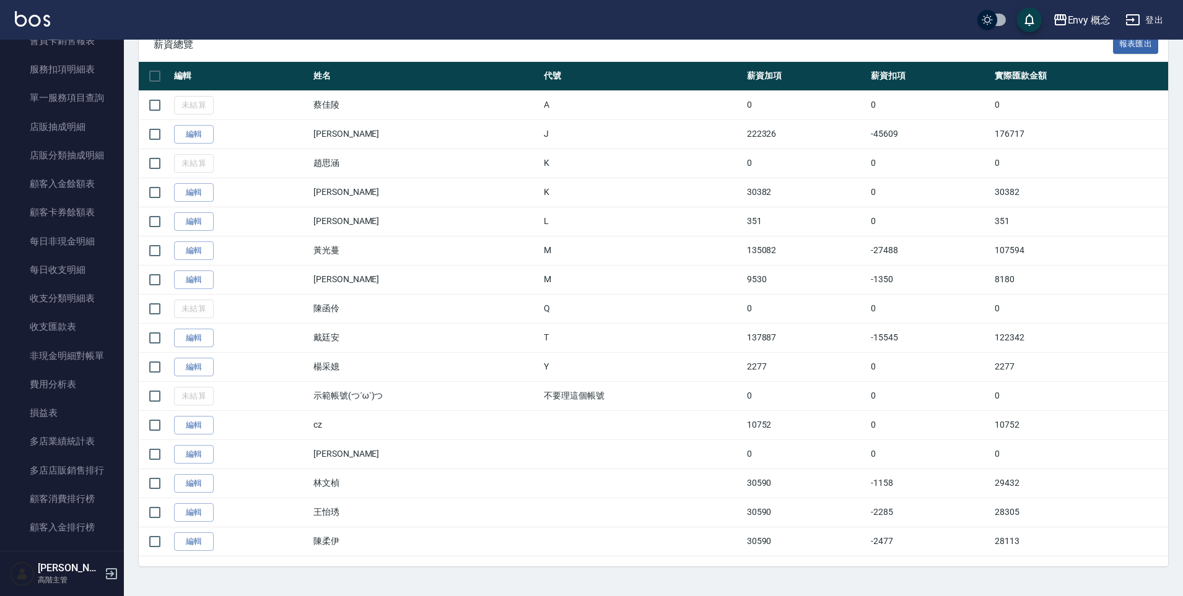
scroll to position [1436, 0]
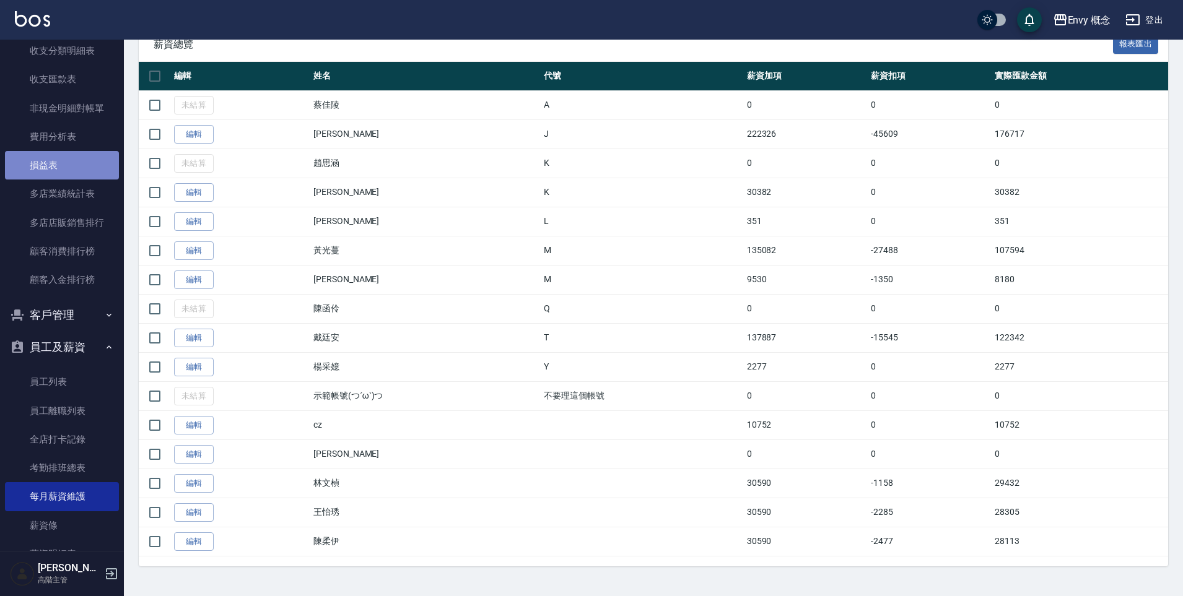
click at [81, 167] on link "損益表" at bounding box center [62, 165] width 114 height 28
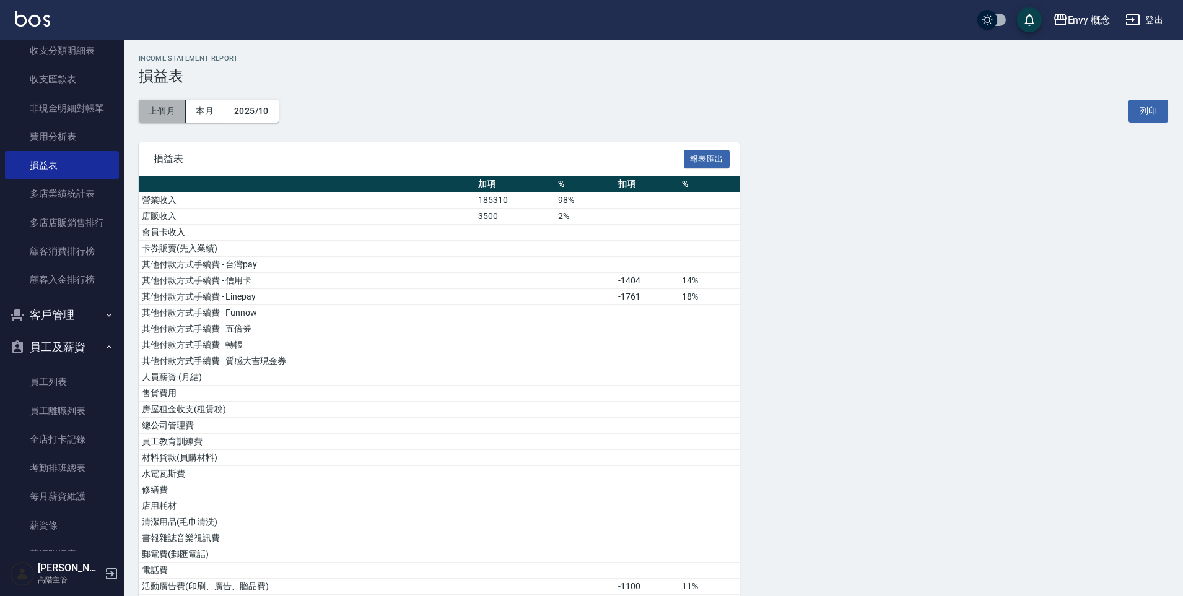
click at [170, 109] on button "上個月" at bounding box center [162, 111] width 47 height 23
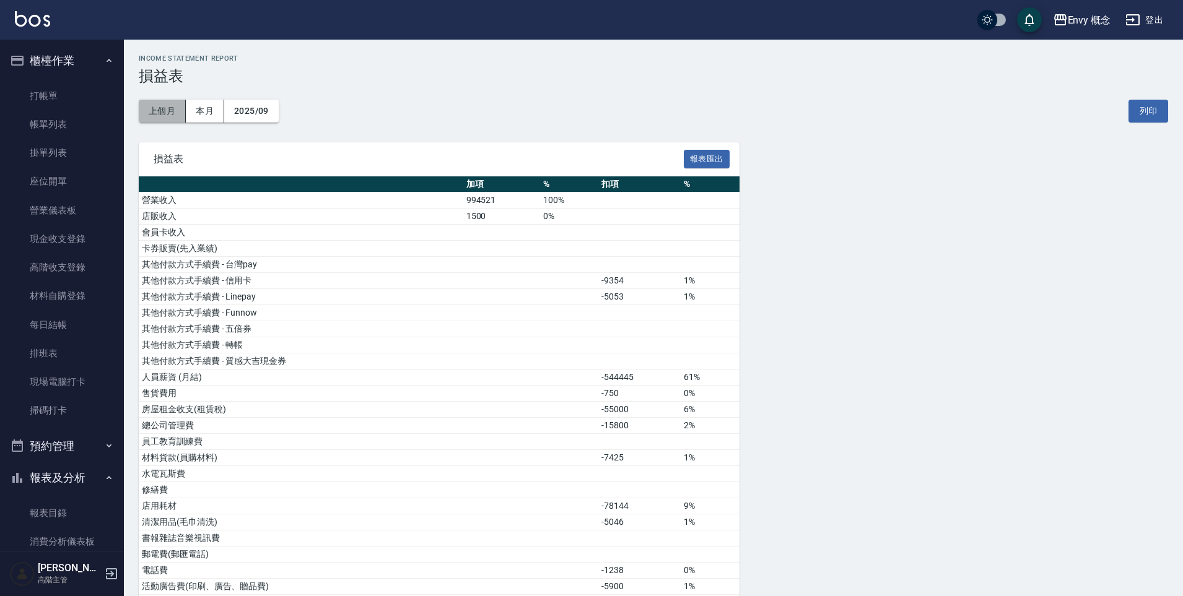
click at [168, 117] on button "上個月" at bounding box center [162, 111] width 47 height 23
click at [203, 120] on button "本月" at bounding box center [205, 111] width 38 height 23
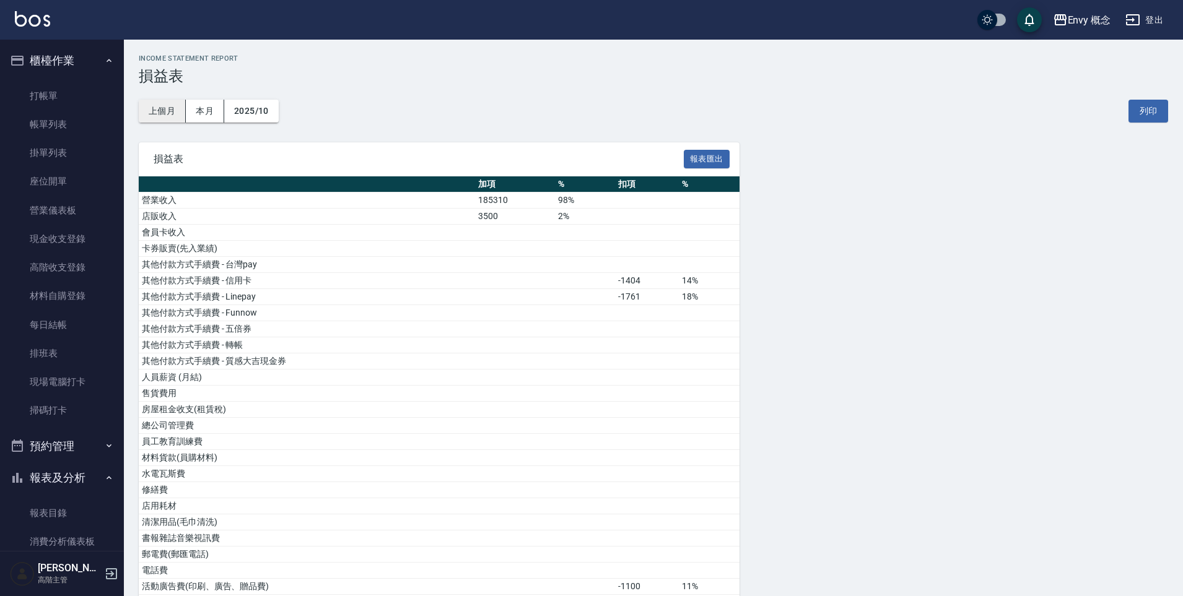
click at [175, 118] on button "上個月" at bounding box center [162, 111] width 47 height 23
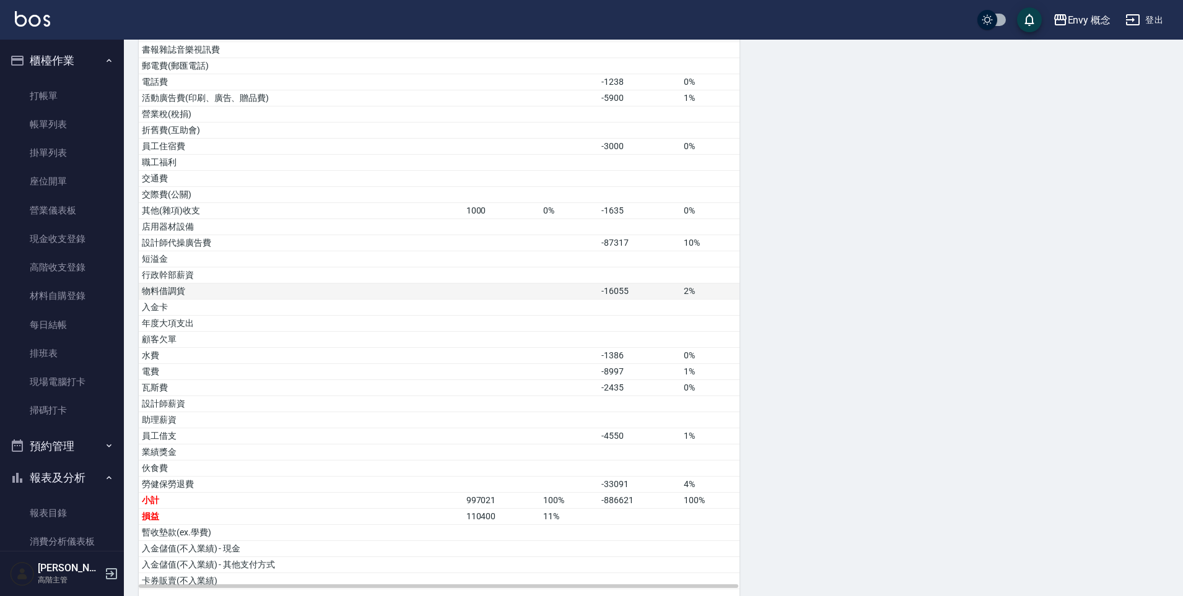
scroll to position [494, 0]
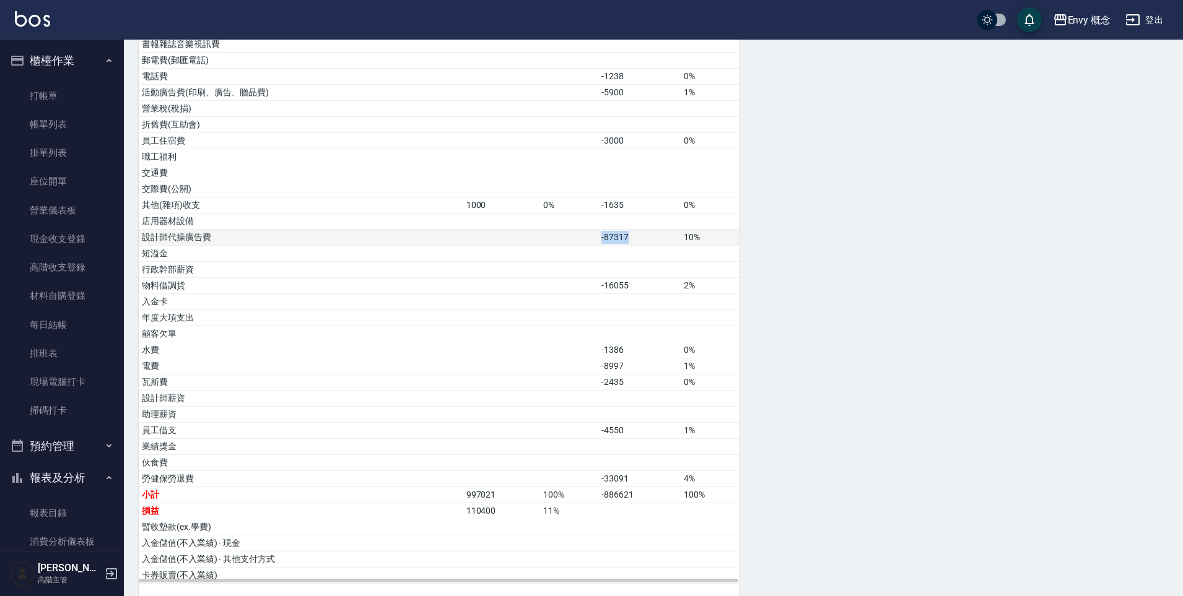
drag, startPoint x: 574, startPoint y: 240, endPoint x: 641, endPoint y: 243, distance: 67.0
click at [641, 243] on tr "設計師代操廣告費 -87317 10%" at bounding box center [439, 238] width 601 height 16
click at [641, 243] on td "-87317" at bounding box center [639, 238] width 82 height 16
drag, startPoint x: 596, startPoint y: 284, endPoint x: 638, endPoint y: 290, distance: 42.6
click at [638, 290] on tr "物料借調貨 -16055 2%" at bounding box center [439, 286] width 601 height 16
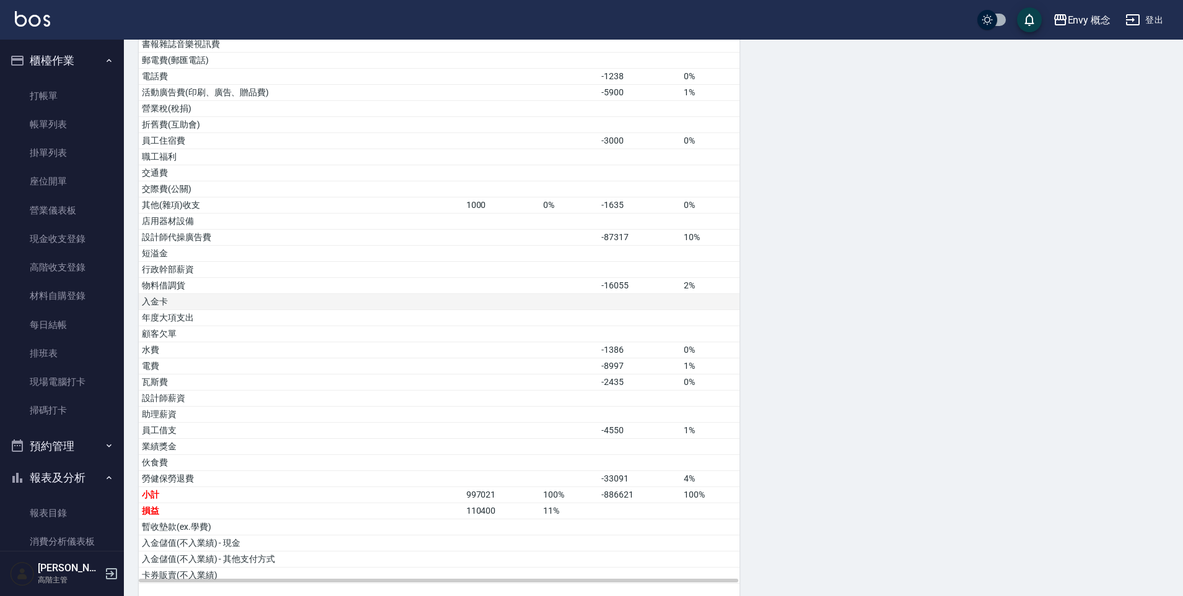
click at [643, 298] on td at bounding box center [639, 302] width 82 height 16
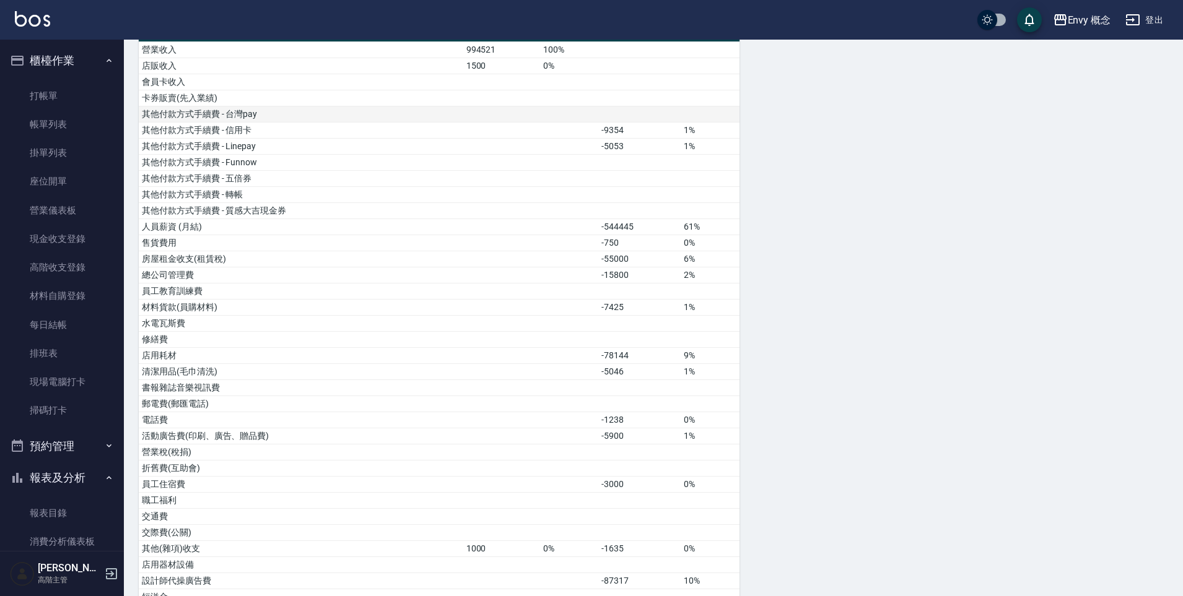
scroll to position [0, 0]
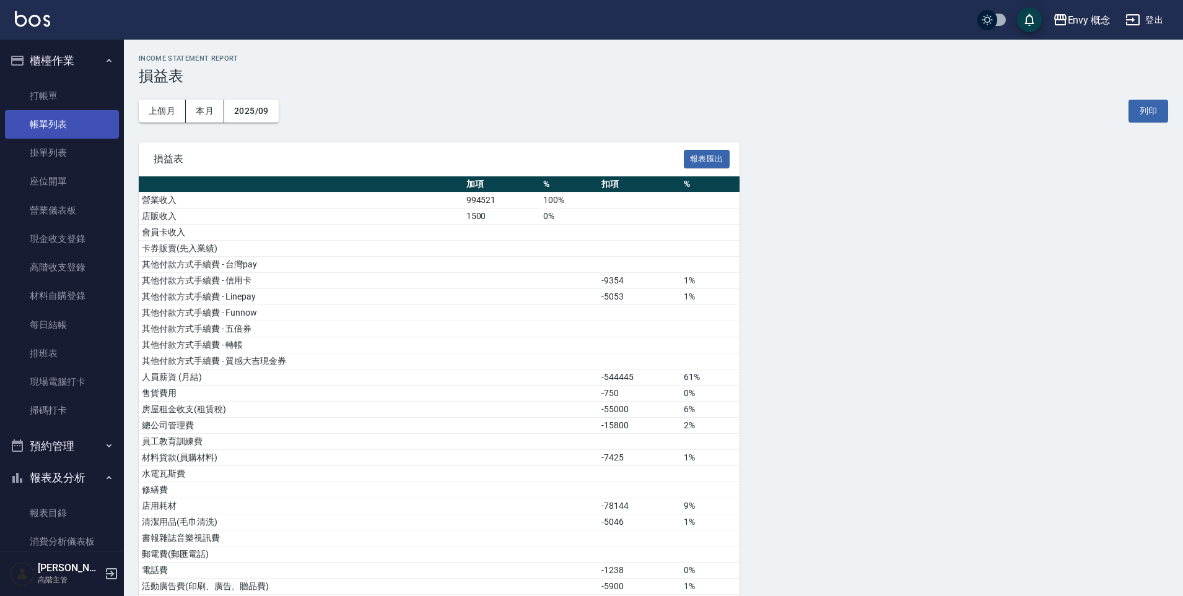
click at [69, 133] on link "帳單列表" at bounding box center [62, 124] width 114 height 28
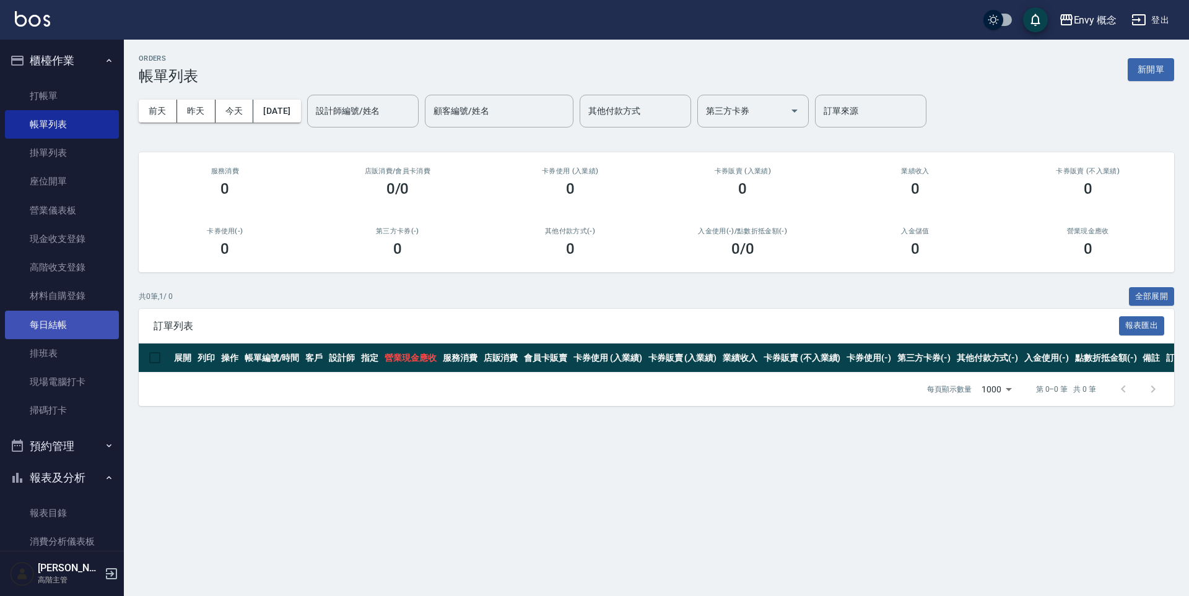
click at [71, 327] on link "每日結帳" at bounding box center [62, 325] width 114 height 28
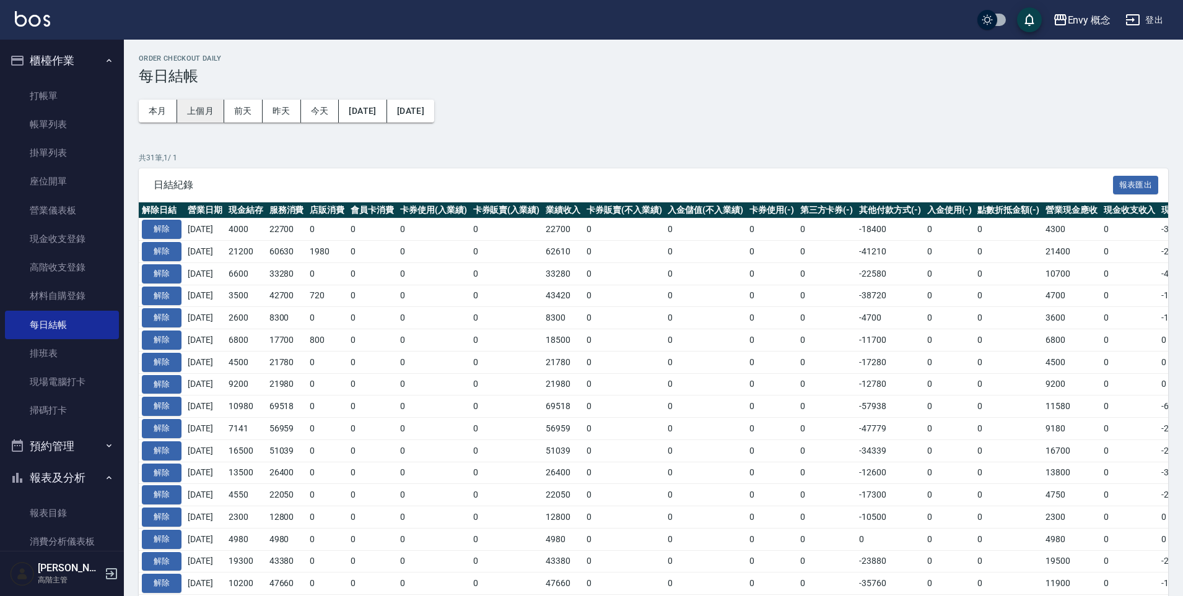
click at [194, 118] on button "上個月" at bounding box center [200, 111] width 47 height 23
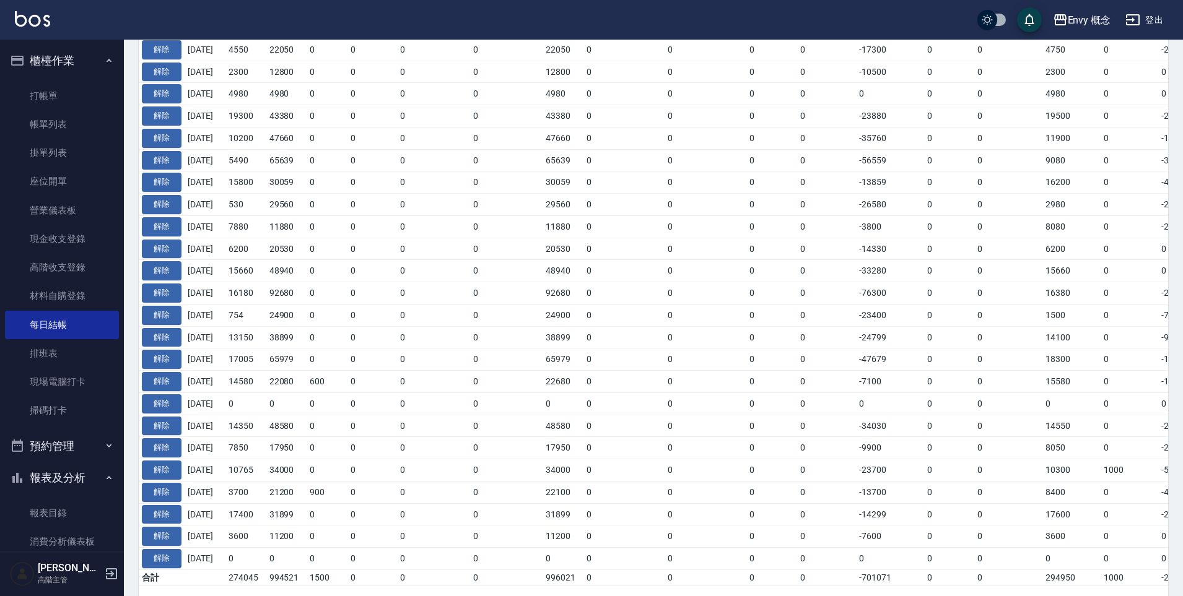
scroll to position [501, 0]
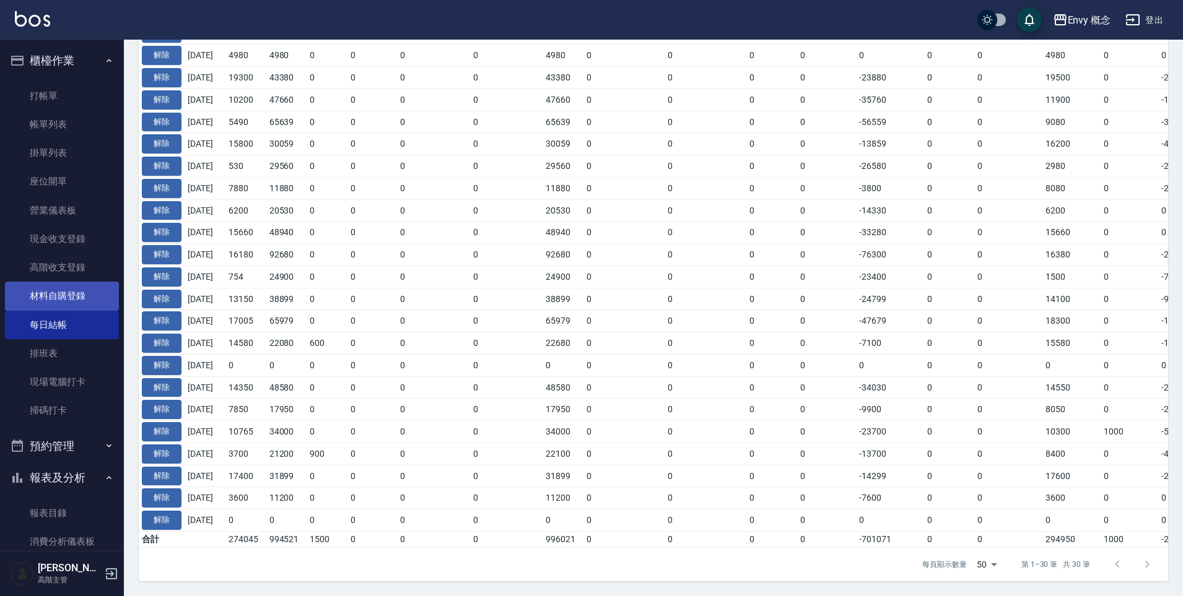
click at [91, 300] on link "材料自購登錄" at bounding box center [62, 296] width 114 height 28
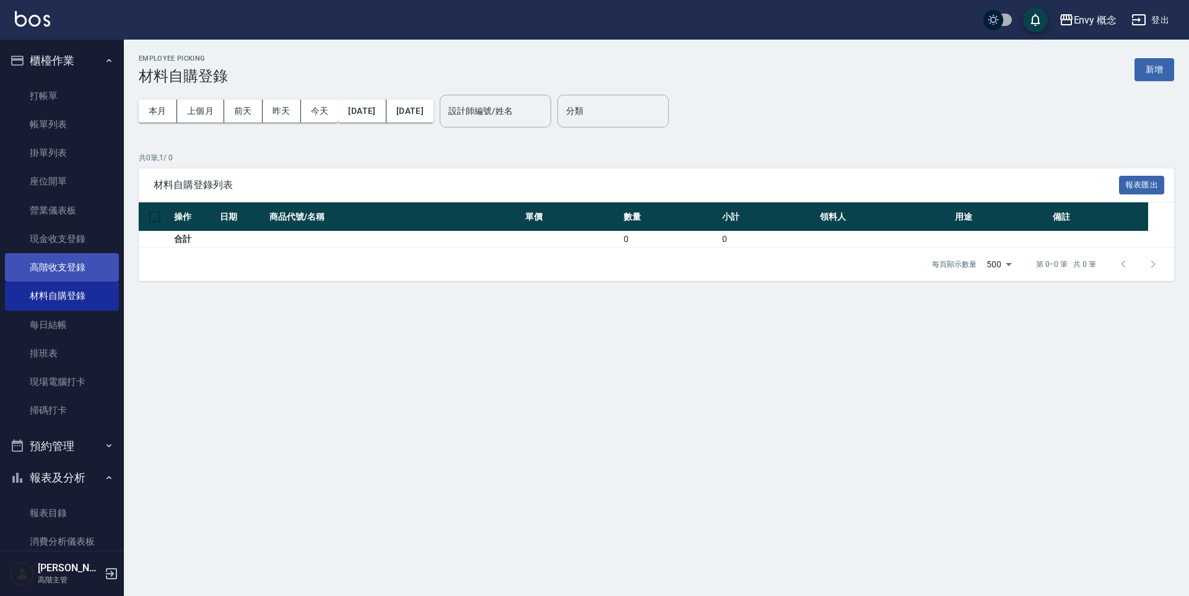
click at [79, 271] on link "高階收支登錄" at bounding box center [62, 267] width 114 height 28
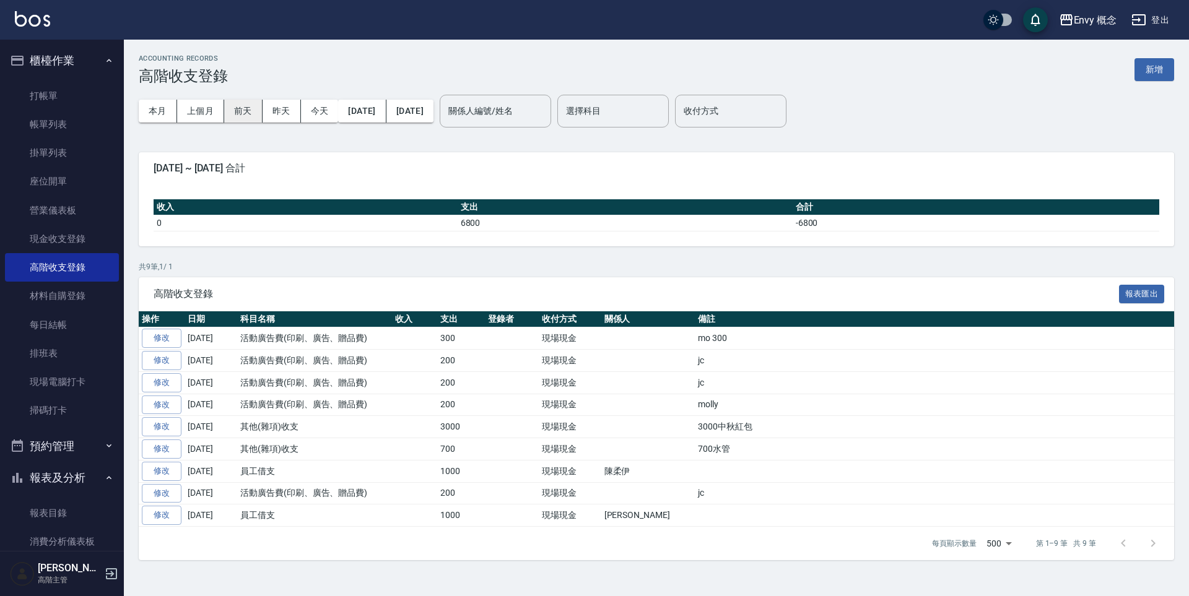
click at [248, 104] on button "前天" at bounding box center [243, 111] width 38 height 23
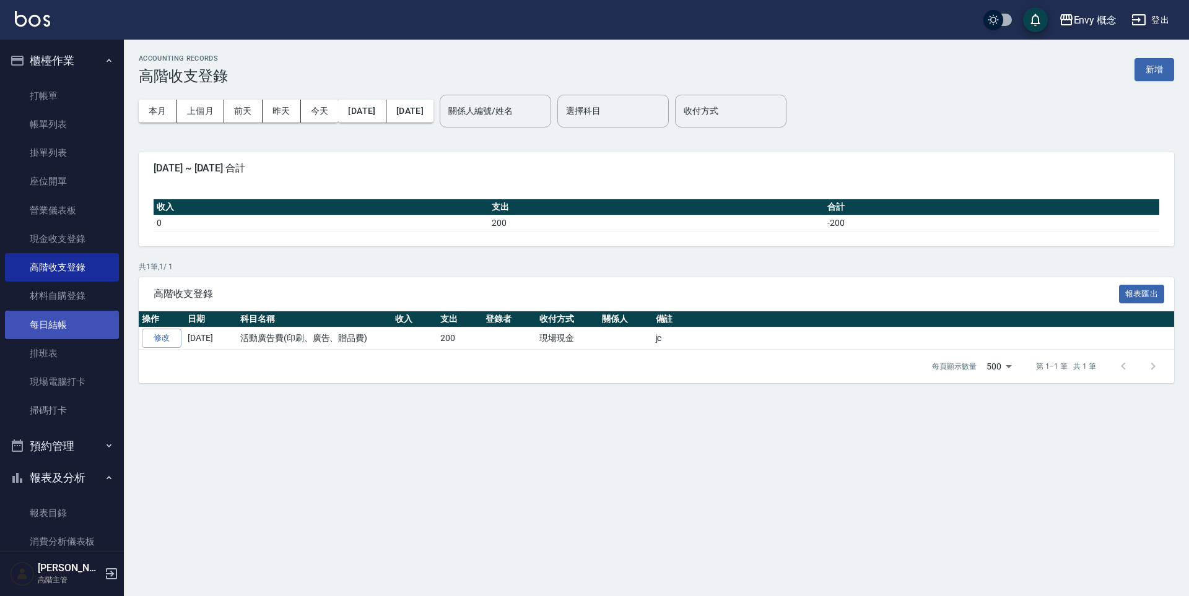
click at [77, 328] on link "每日結帳" at bounding box center [62, 325] width 114 height 28
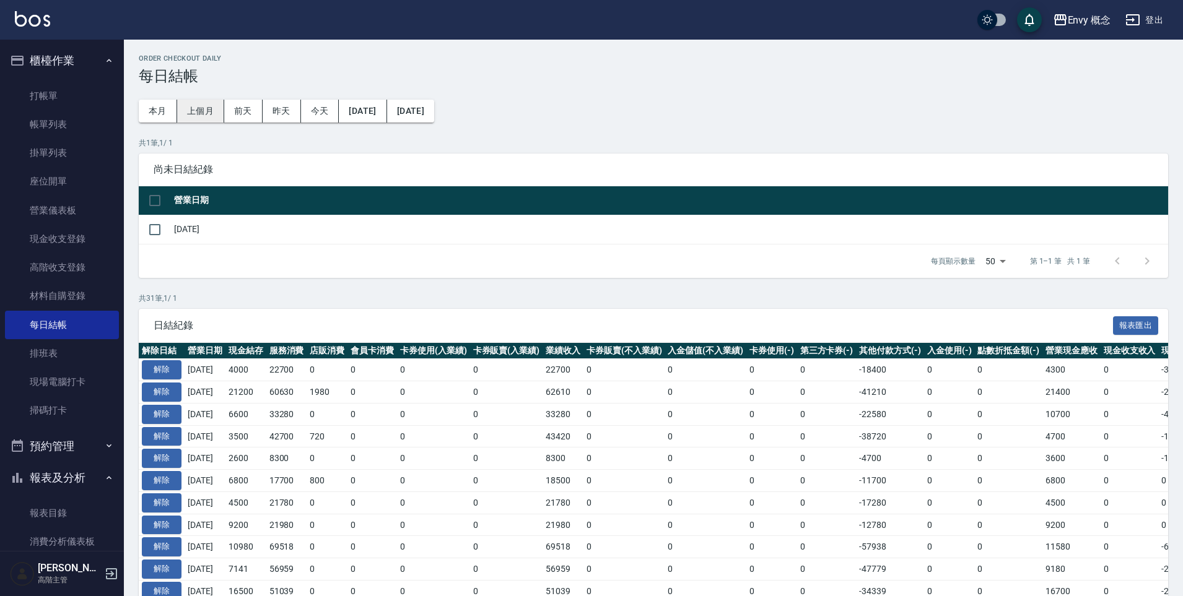
click at [208, 116] on button "上個月" at bounding box center [200, 111] width 47 height 23
click at [203, 115] on button "上個月" at bounding box center [200, 111] width 47 height 23
click at [159, 234] on input "checkbox" at bounding box center [155, 230] width 26 height 26
checkbox input "true"
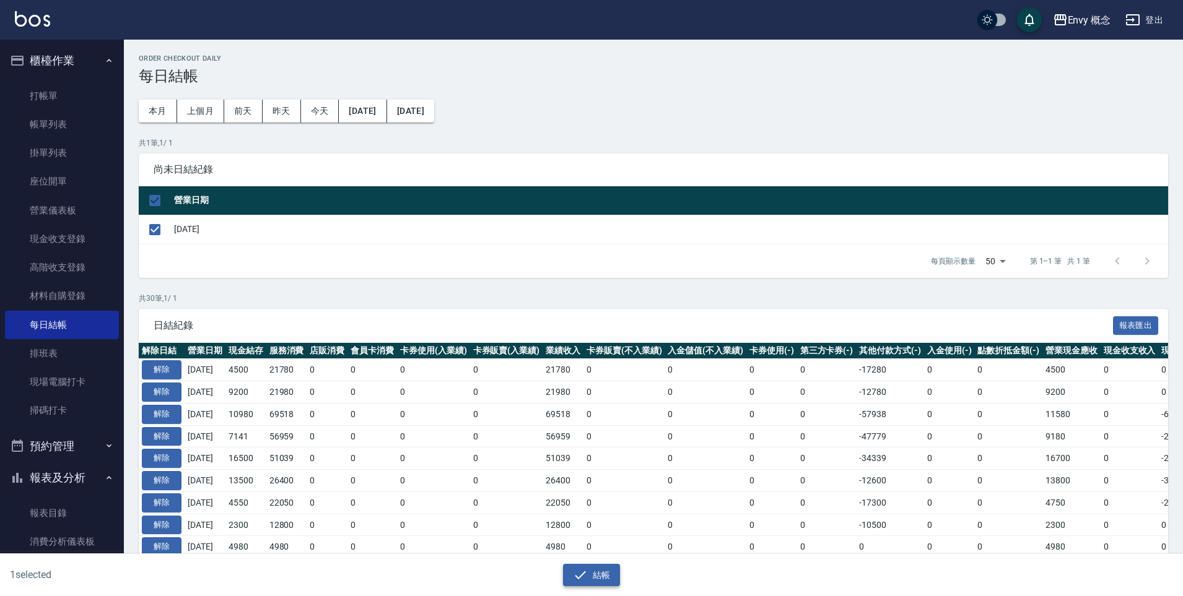
click at [594, 575] on button "結帳" at bounding box center [592, 575] width 58 height 23
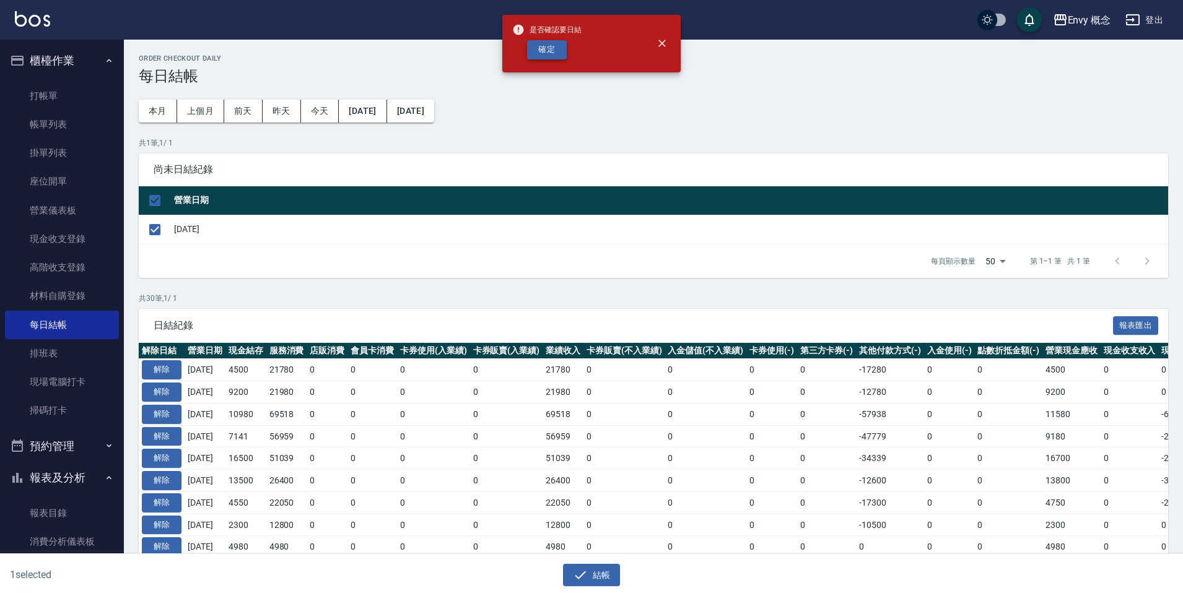
click at [557, 47] on button "確定" at bounding box center [547, 49] width 40 height 19
checkbox input "false"
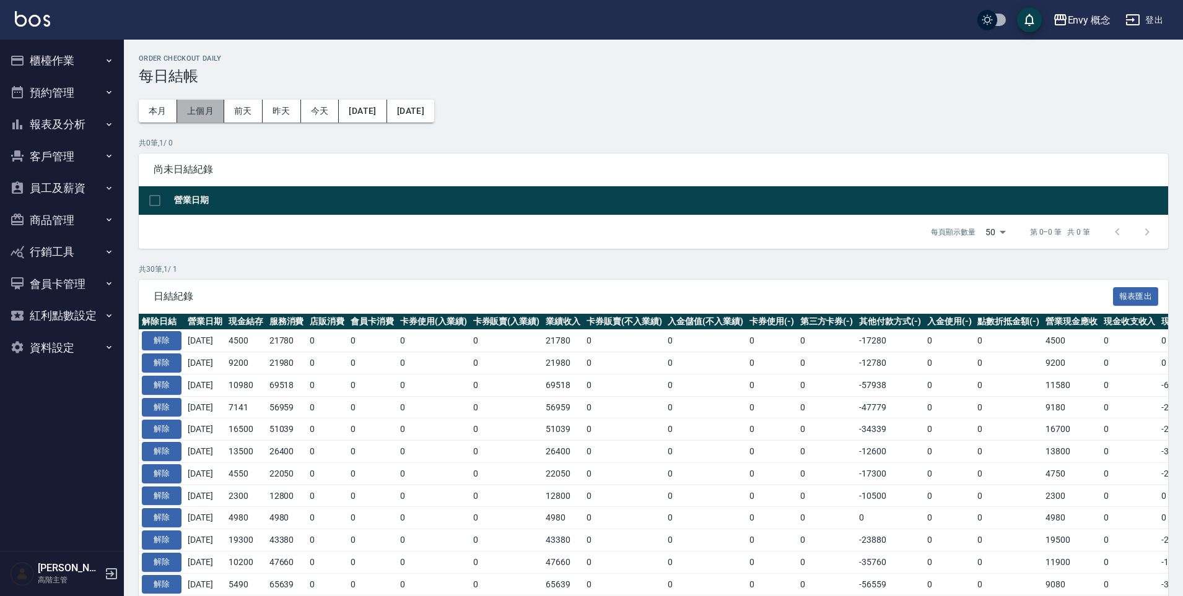
click at [196, 111] on button "上個月" at bounding box center [200, 111] width 47 height 23
click at [165, 118] on button "本月" at bounding box center [158, 111] width 38 height 23
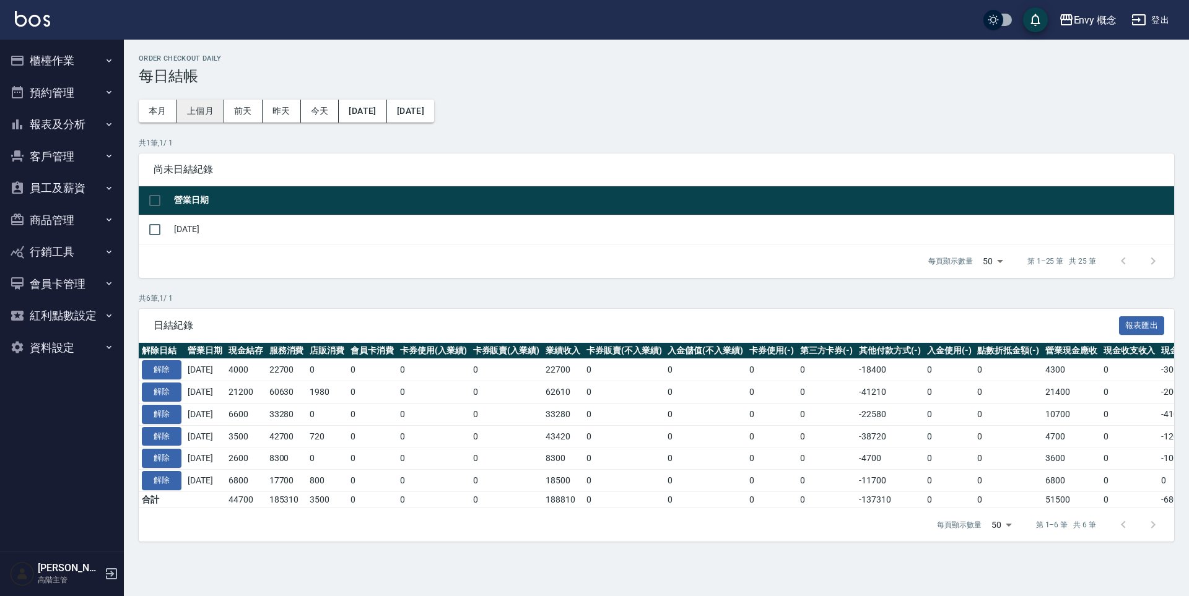
click at [198, 110] on button "上個月" at bounding box center [200, 111] width 47 height 23
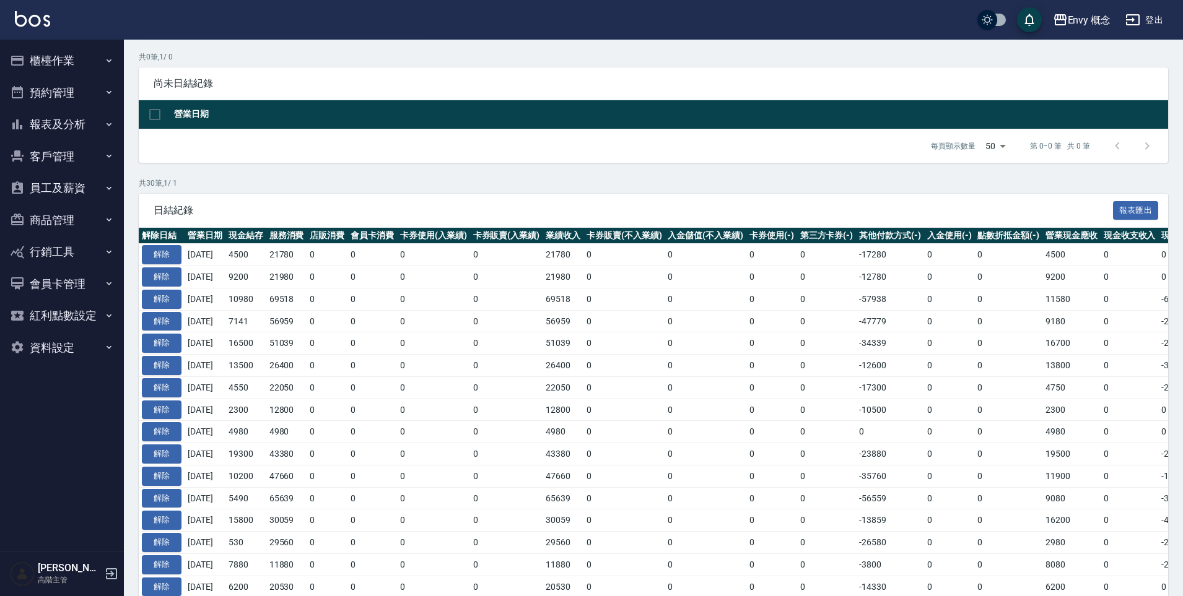
scroll to position [59, 0]
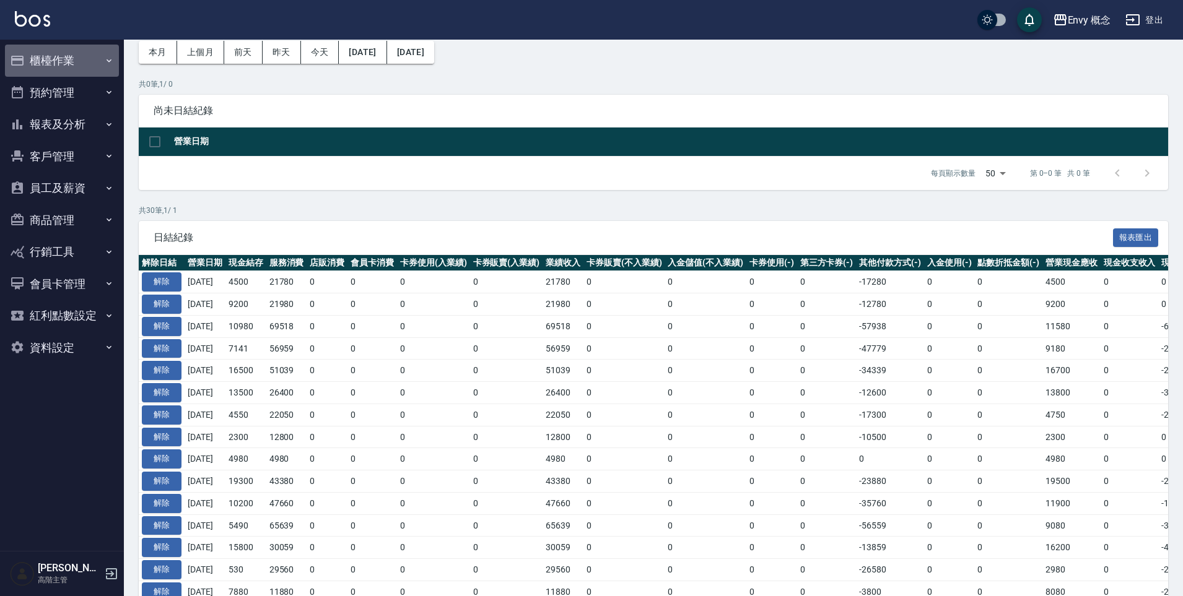
click at [95, 75] on button "櫃檯作業" at bounding box center [62, 61] width 114 height 32
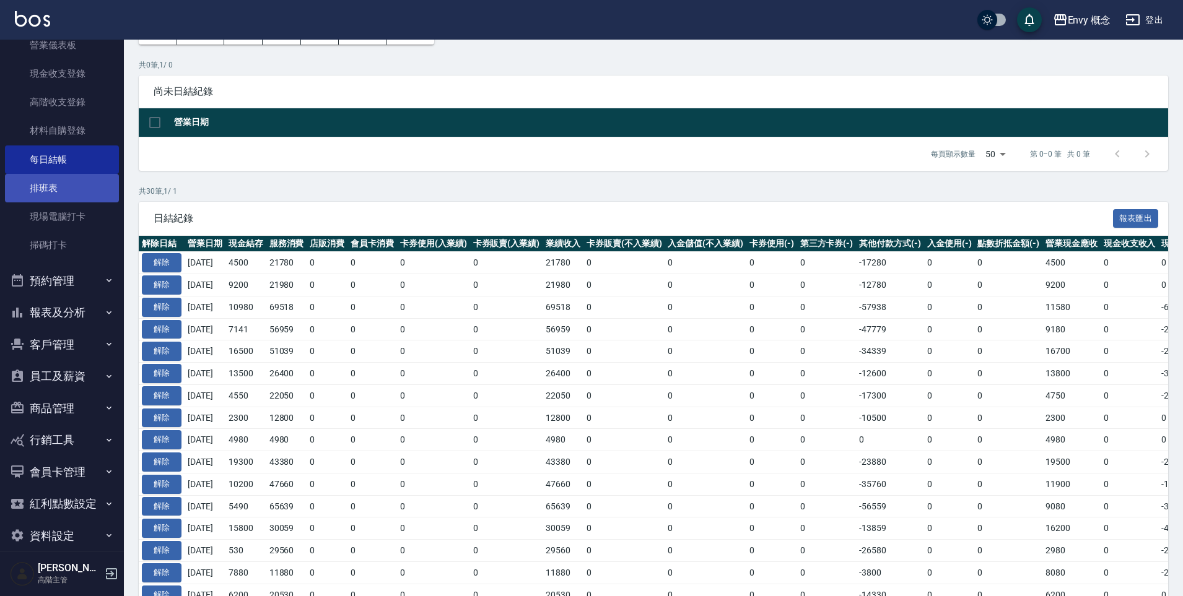
scroll to position [155, 0]
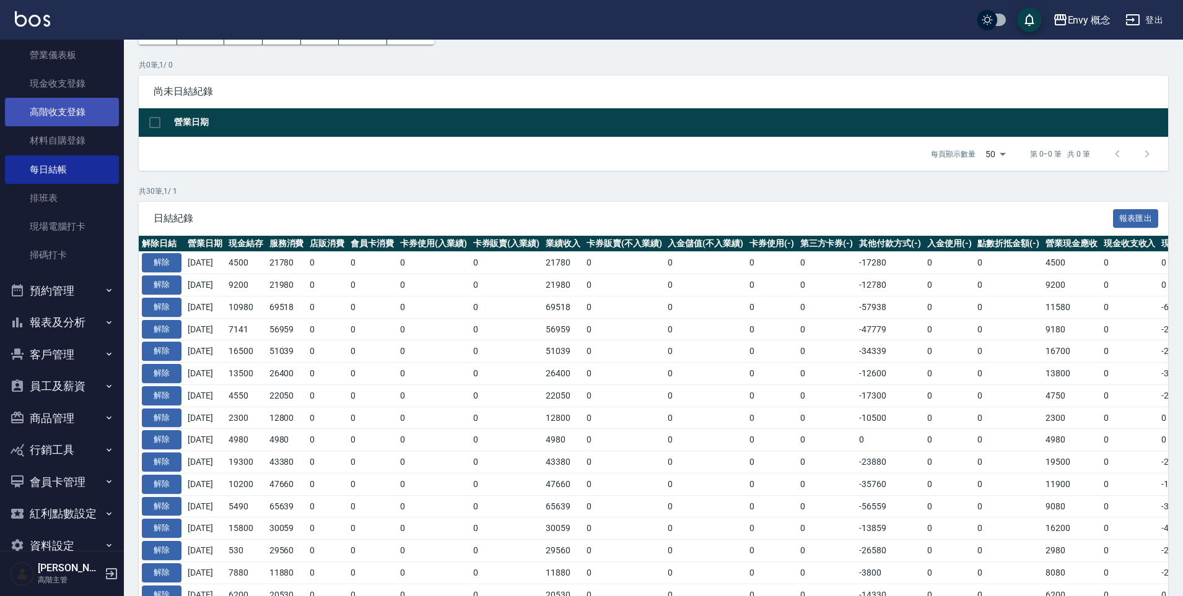
click at [81, 120] on link "高階收支登錄" at bounding box center [62, 112] width 114 height 28
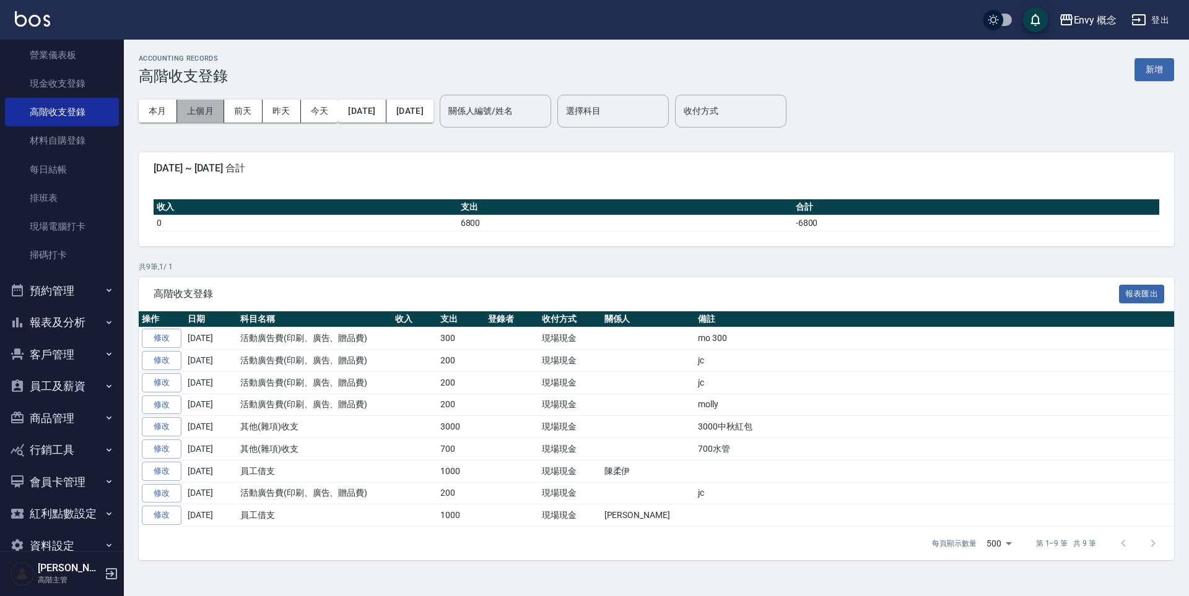
click at [200, 115] on button "上個月" at bounding box center [200, 111] width 47 height 23
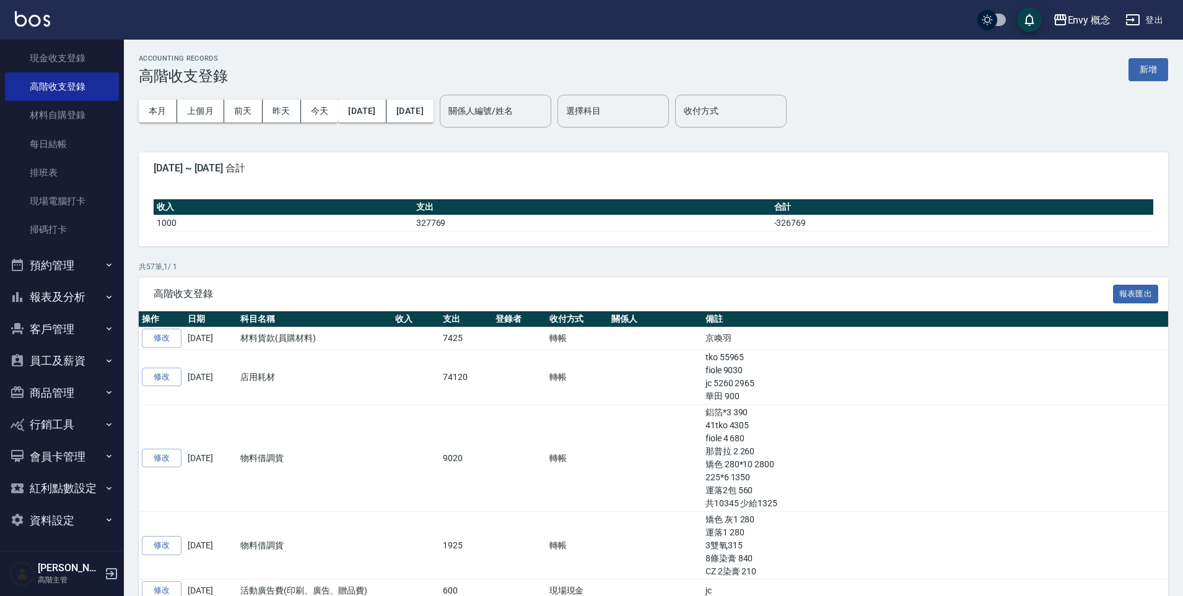
click at [69, 360] on button "員工及薪資" at bounding box center [62, 361] width 114 height 32
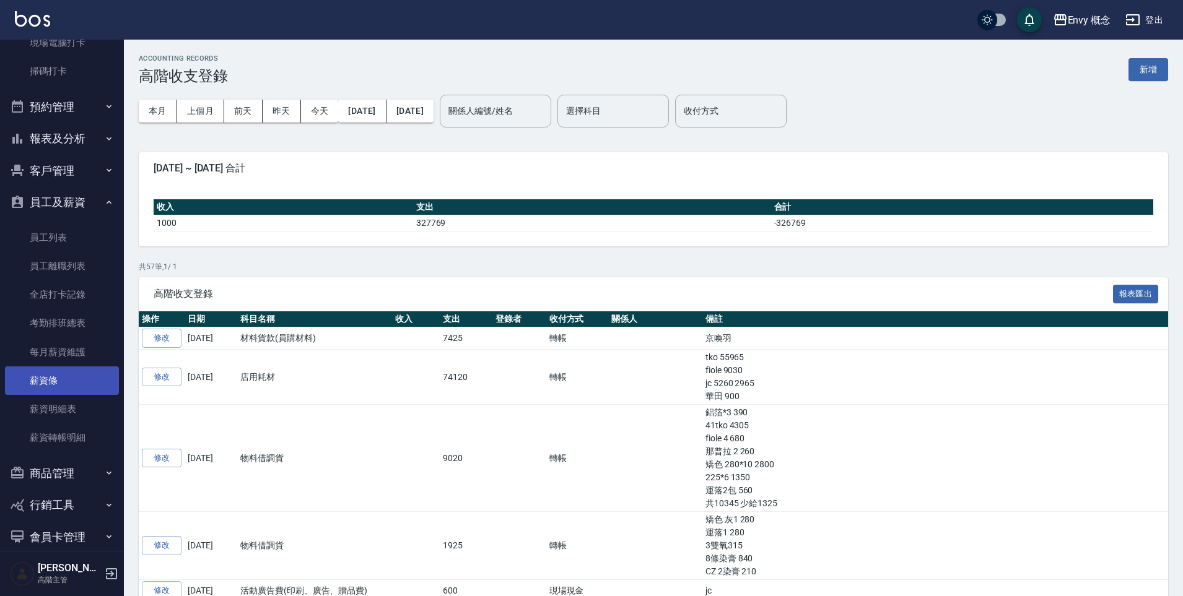
scroll to position [420, 0]
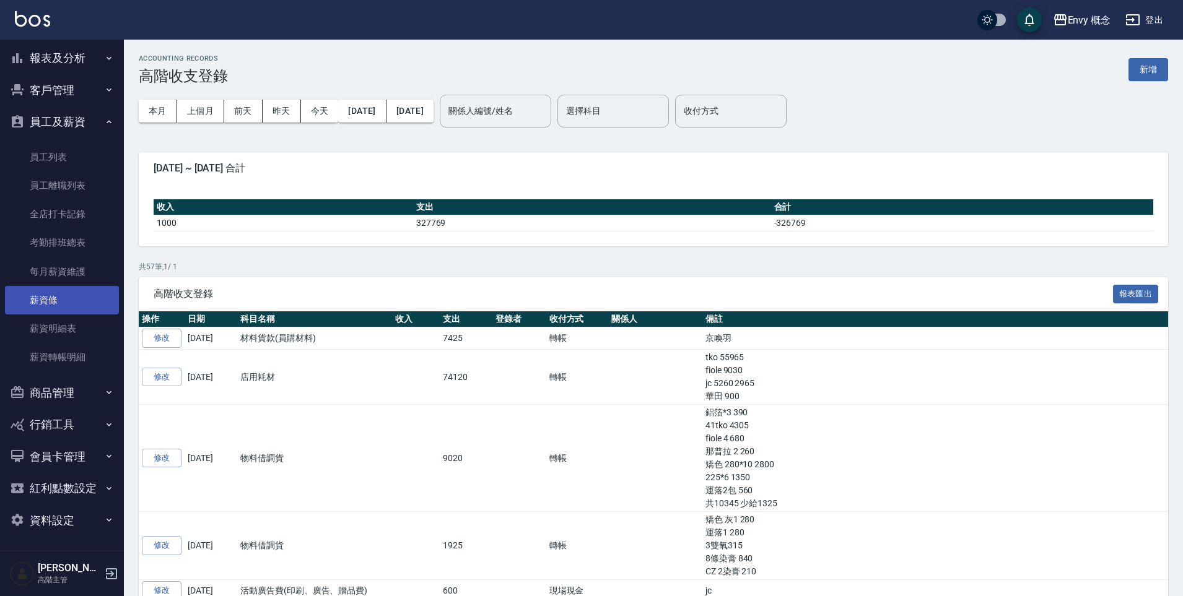
click at [68, 298] on link "薪資條" at bounding box center [62, 300] width 114 height 28
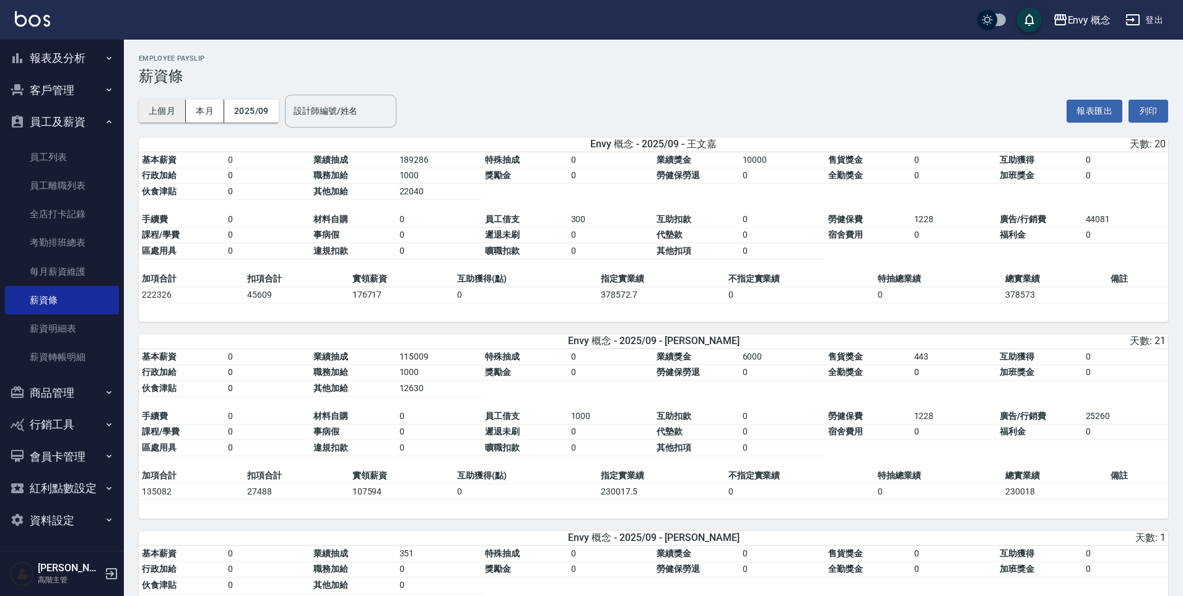
click at [165, 117] on button "上個月" at bounding box center [162, 111] width 47 height 23
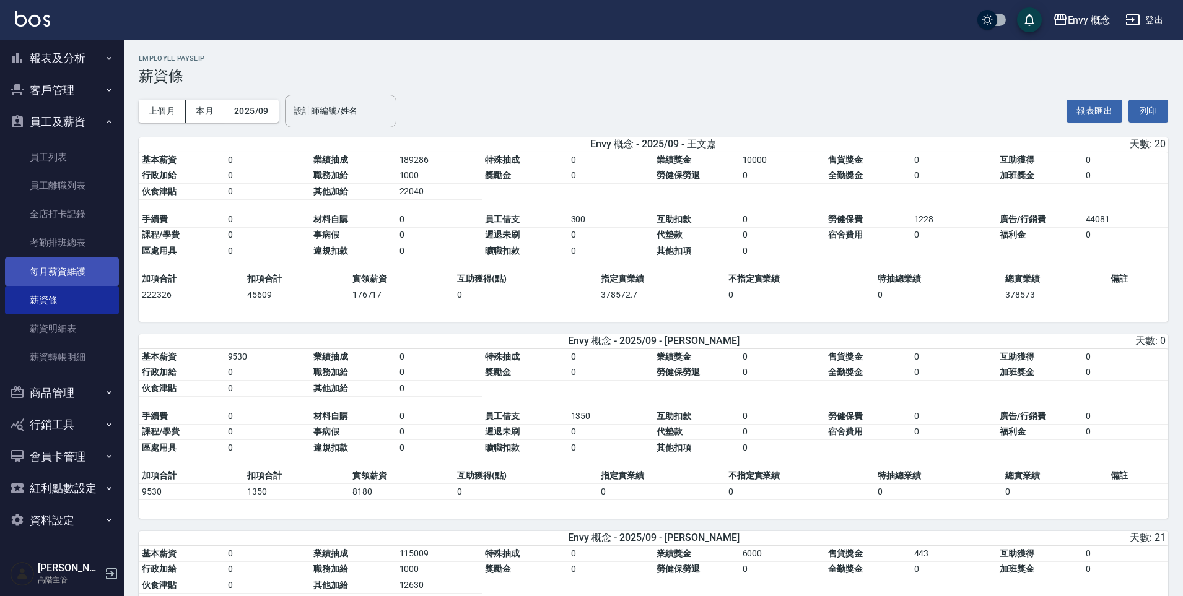
click at [58, 279] on link "每月薪資維護" at bounding box center [62, 272] width 114 height 28
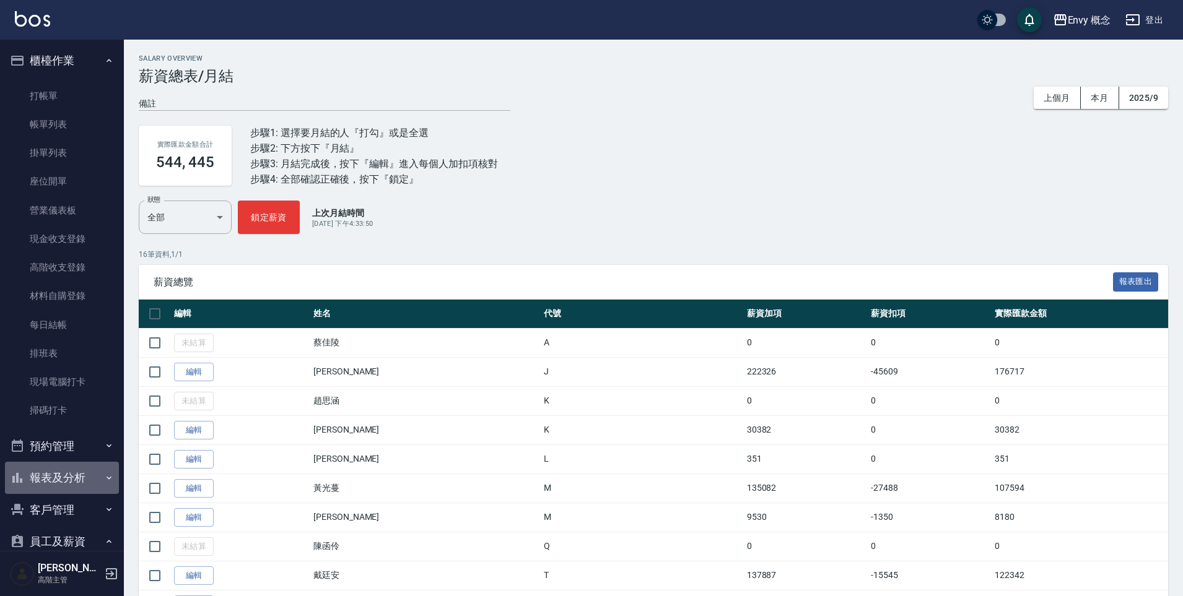
click at [76, 477] on button "報表及分析" at bounding box center [62, 478] width 114 height 32
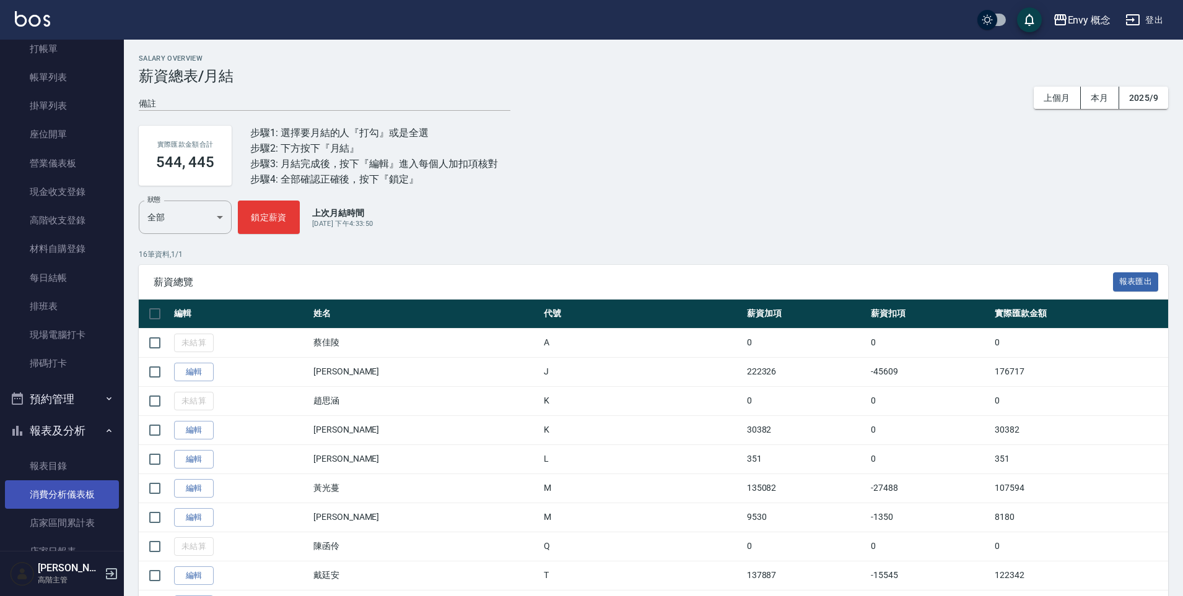
scroll to position [71, 0]
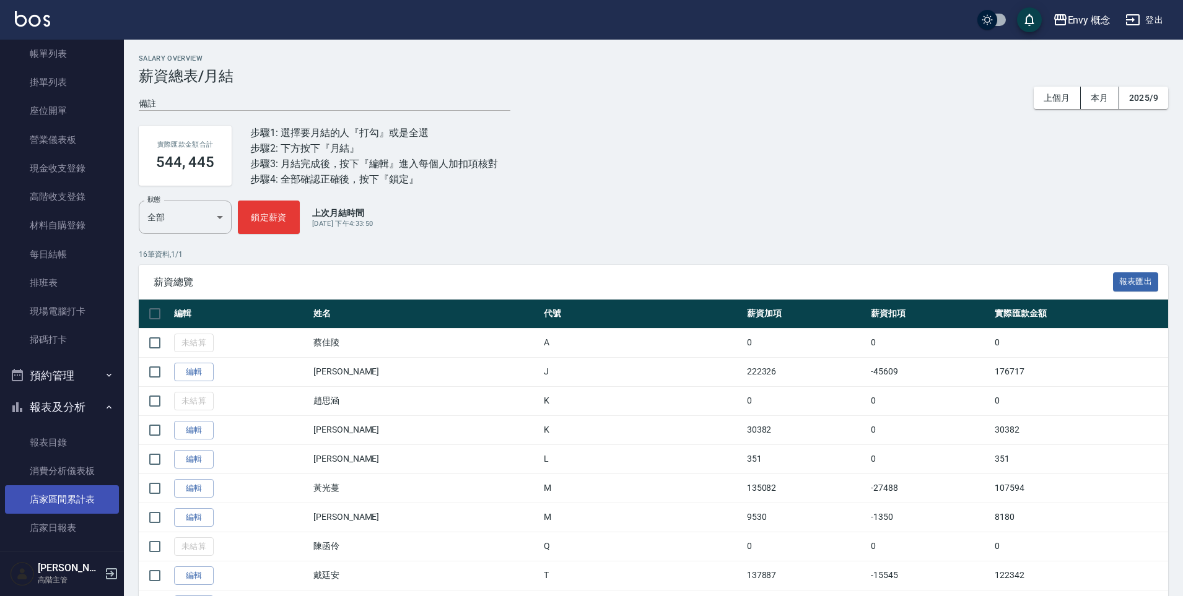
click at [81, 497] on link "店家區間累計表" at bounding box center [62, 500] width 114 height 28
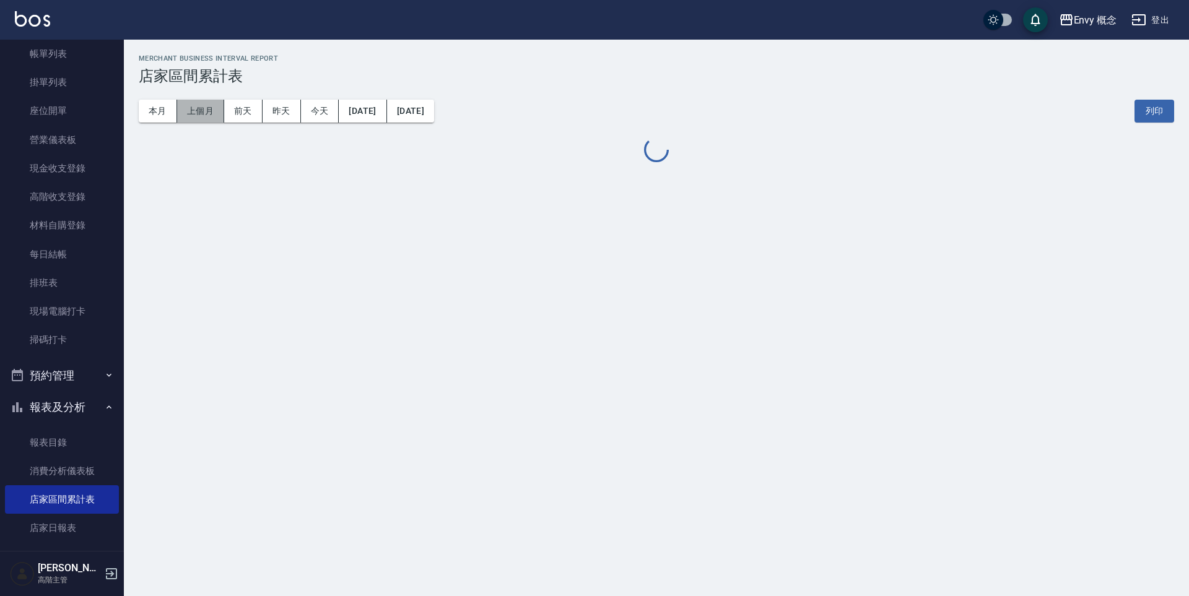
click at [211, 113] on button "上個月" at bounding box center [200, 111] width 47 height 23
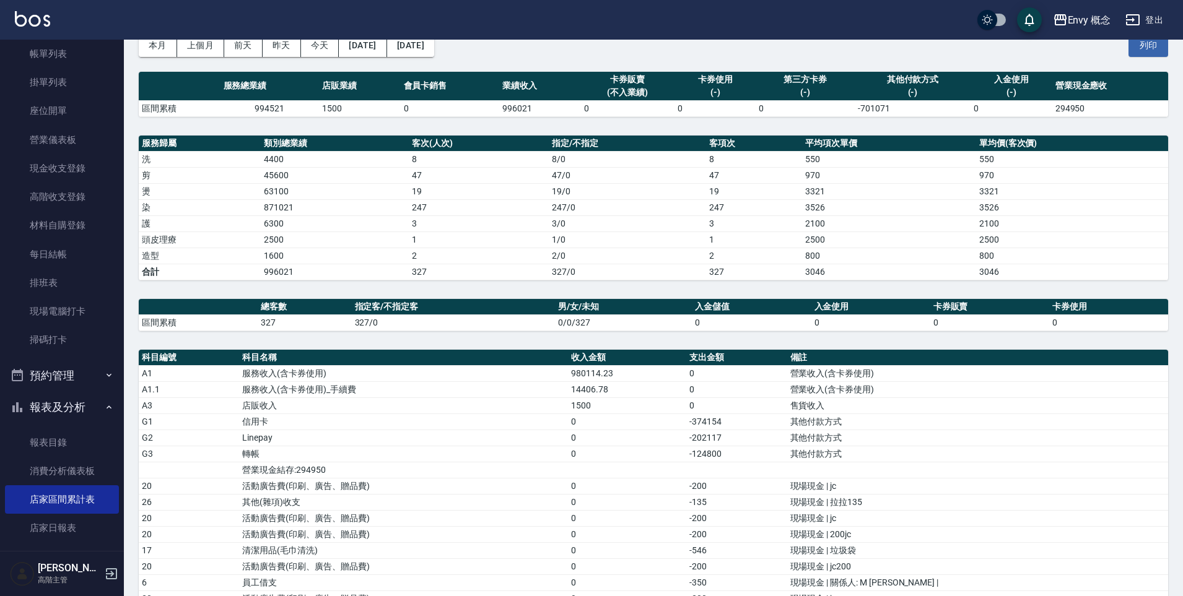
scroll to position [112, 0]
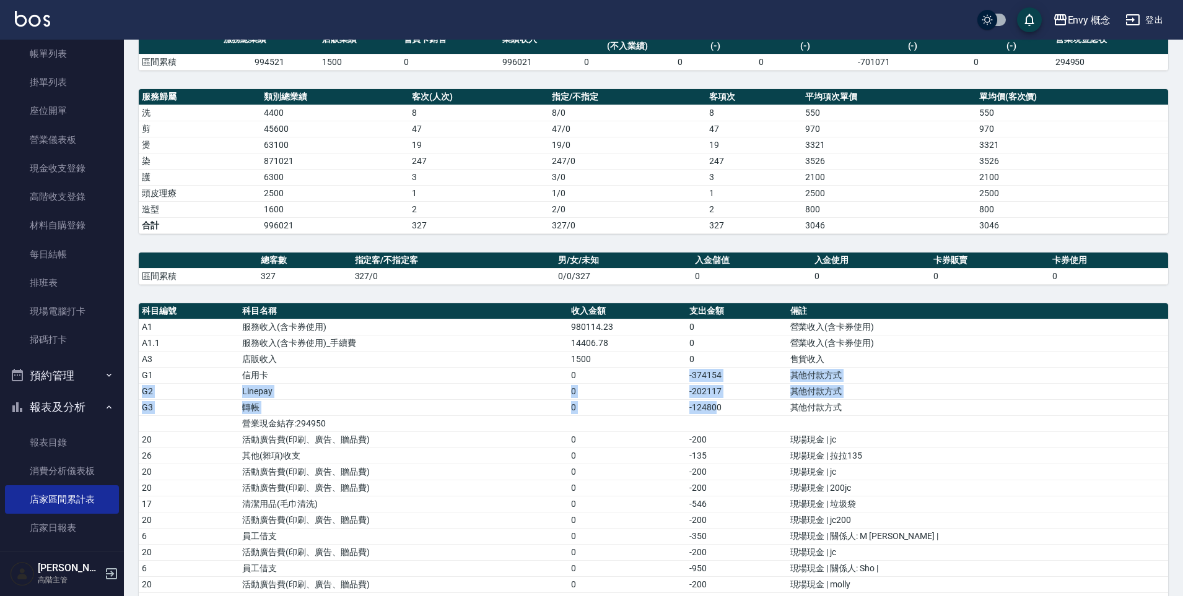
drag, startPoint x: 741, startPoint y: 375, endPoint x: 771, endPoint y: 405, distance: 42.0
click at [785, 411] on td "-124800" at bounding box center [736, 407] width 100 height 16
drag, startPoint x: 738, startPoint y: 374, endPoint x: 782, endPoint y: 411, distance: 58.0
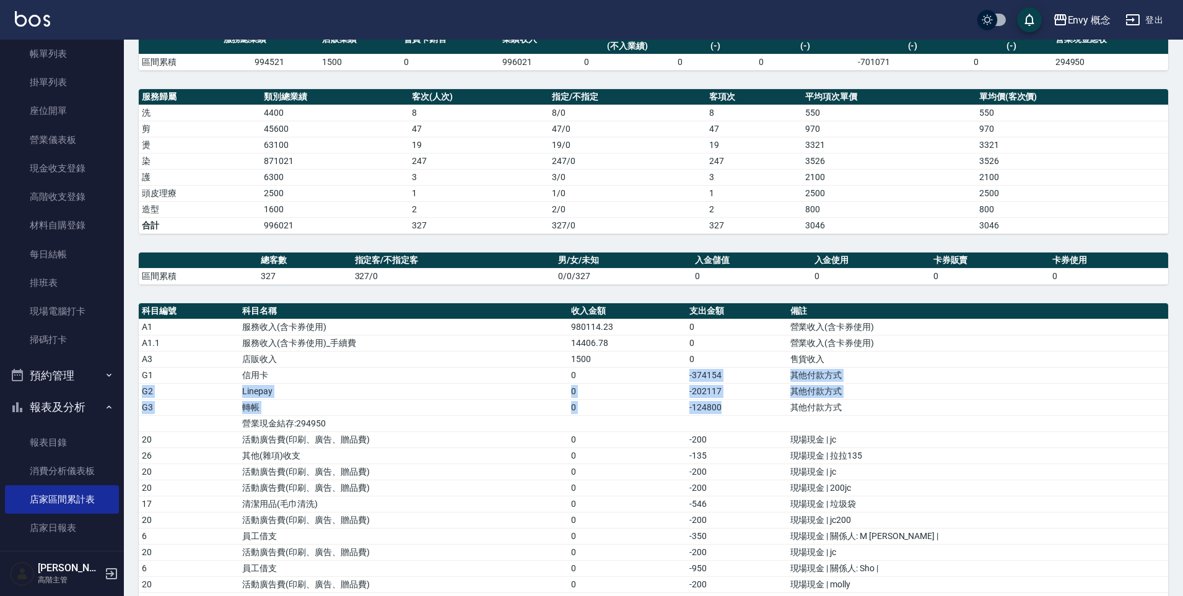
click at [686, 394] on td "0" at bounding box center [627, 391] width 118 height 16
drag, startPoint x: 729, startPoint y: 392, endPoint x: 792, endPoint y: 414, distance: 67.0
click at [786, 414] on td "-124800" at bounding box center [736, 407] width 100 height 16
drag, startPoint x: 736, startPoint y: 407, endPoint x: 788, endPoint y: 410, distance: 52.1
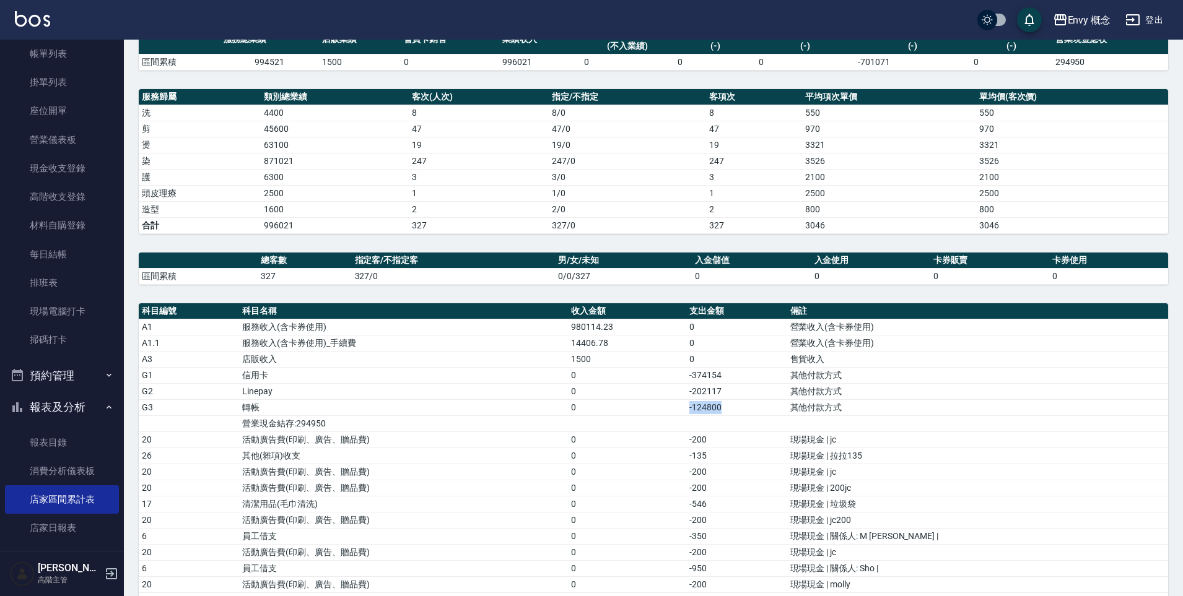
click at [788, 410] on tr "G3 轉帳 0 -124800 其他付款方式" at bounding box center [653, 407] width 1029 height 16
click at [786, 410] on td "-124800" at bounding box center [736, 407] width 100 height 16
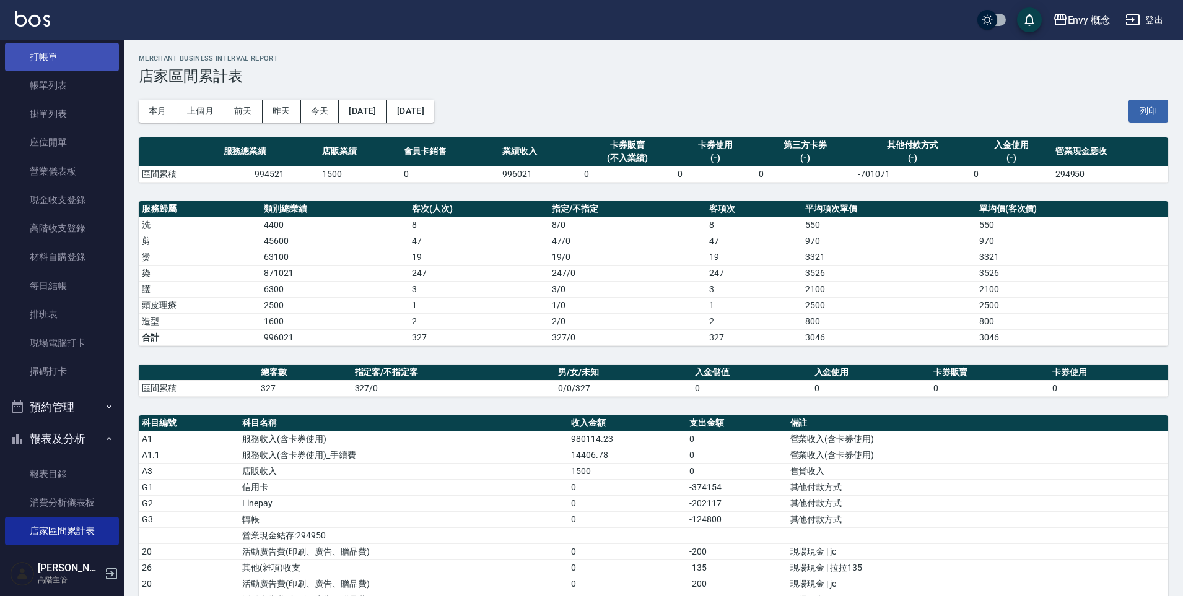
scroll to position [0, 0]
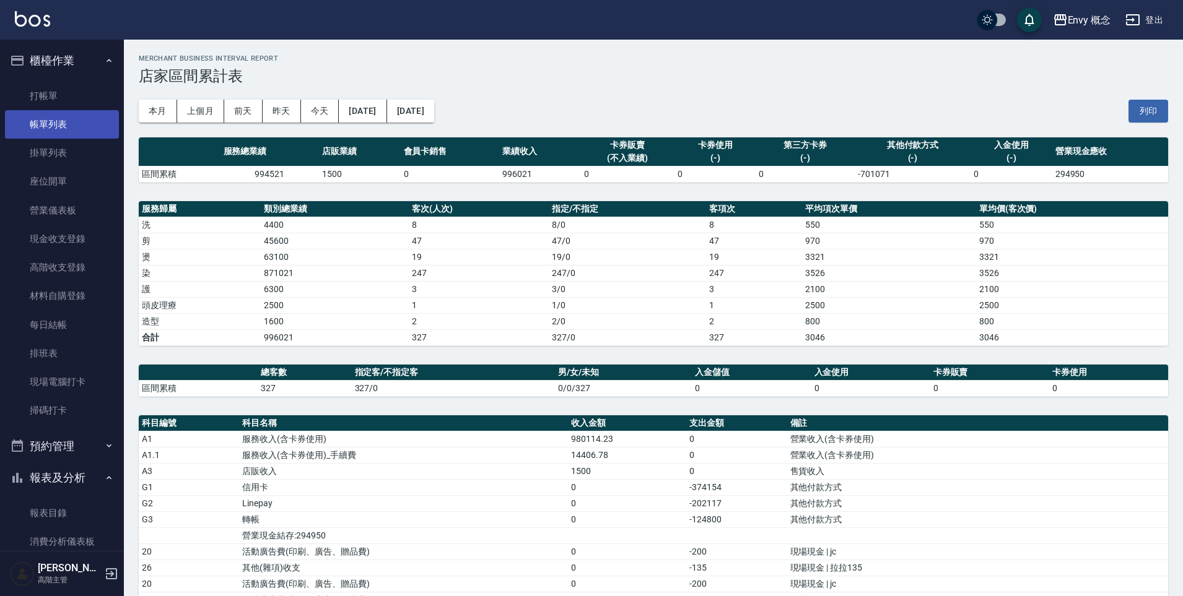
click at [64, 118] on link "帳單列表" at bounding box center [62, 124] width 114 height 28
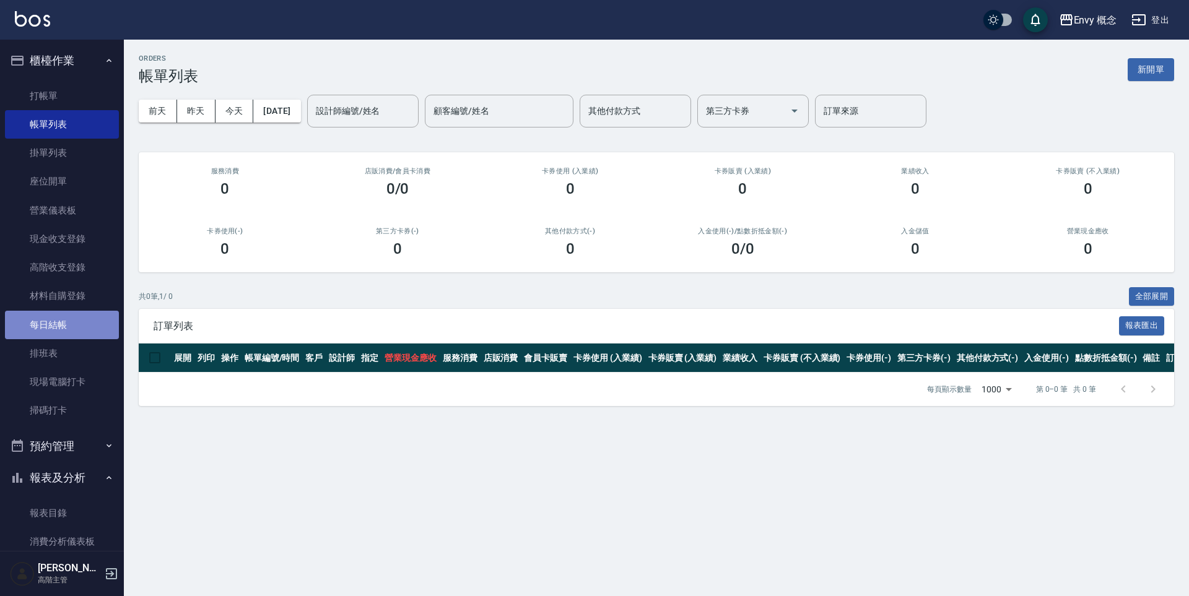
click at [68, 332] on link "每日結帳" at bounding box center [62, 325] width 114 height 28
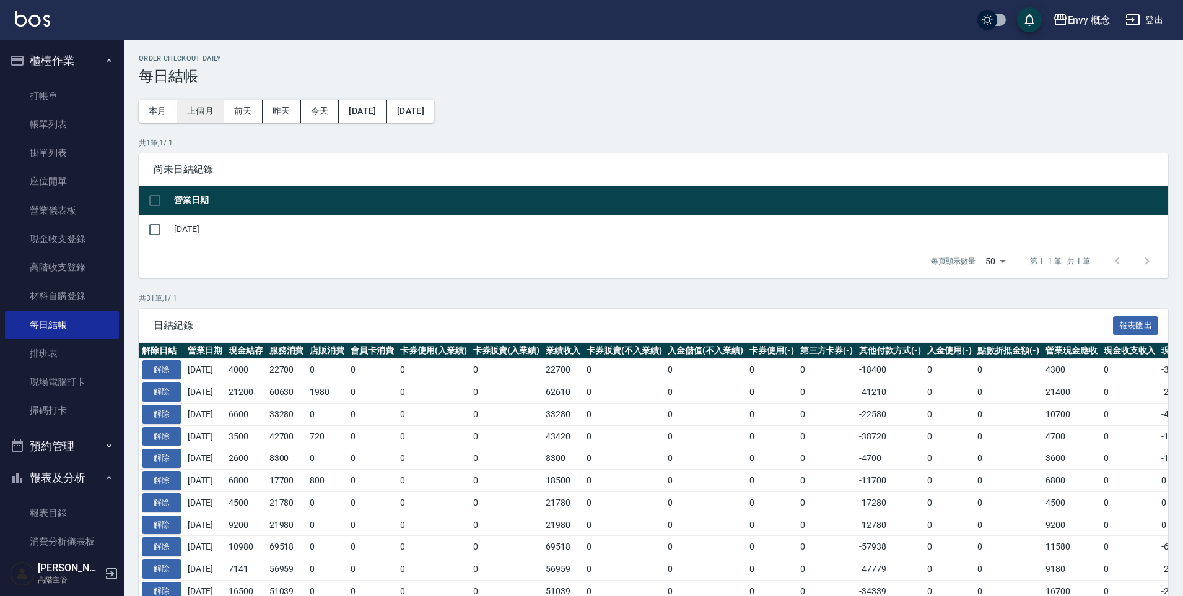
click at [202, 111] on button "上個月" at bounding box center [200, 111] width 47 height 23
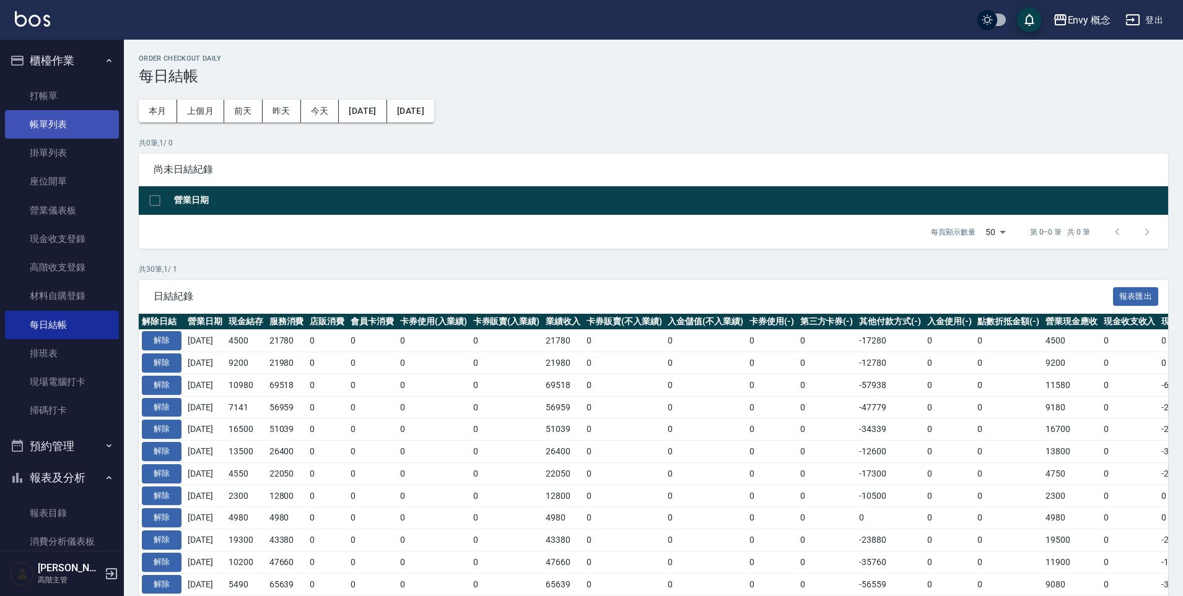
click at [57, 123] on link "帳單列表" at bounding box center [62, 124] width 114 height 28
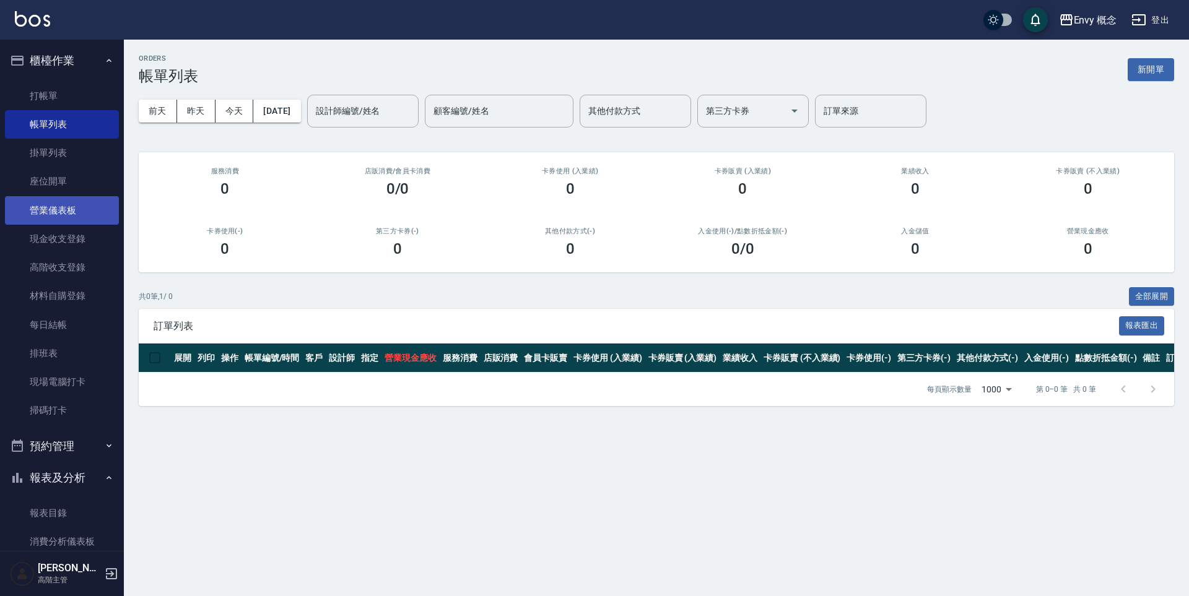
click at [62, 214] on link "營業儀表板" at bounding box center [62, 210] width 114 height 28
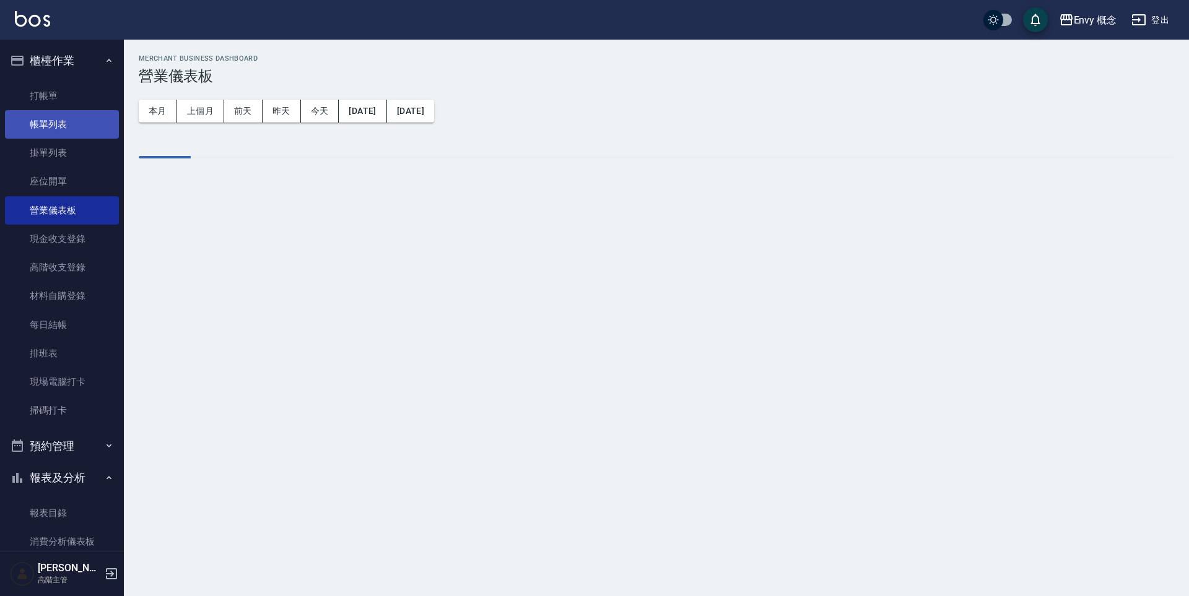
click at [69, 126] on link "帳單列表" at bounding box center [62, 124] width 114 height 28
